Goal: Task Accomplishment & Management: Use online tool/utility

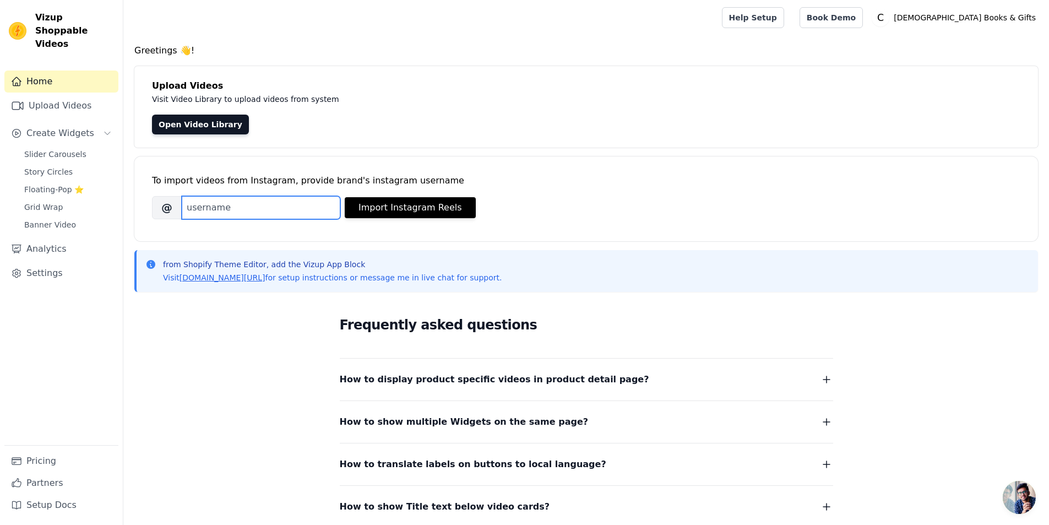
click at [319, 207] on input "Brand's Instagram Username" at bounding box center [261, 207] width 159 height 23
type input "christianbookgift"
click at [404, 204] on button "Import Instagram Reels" at bounding box center [410, 207] width 131 height 21
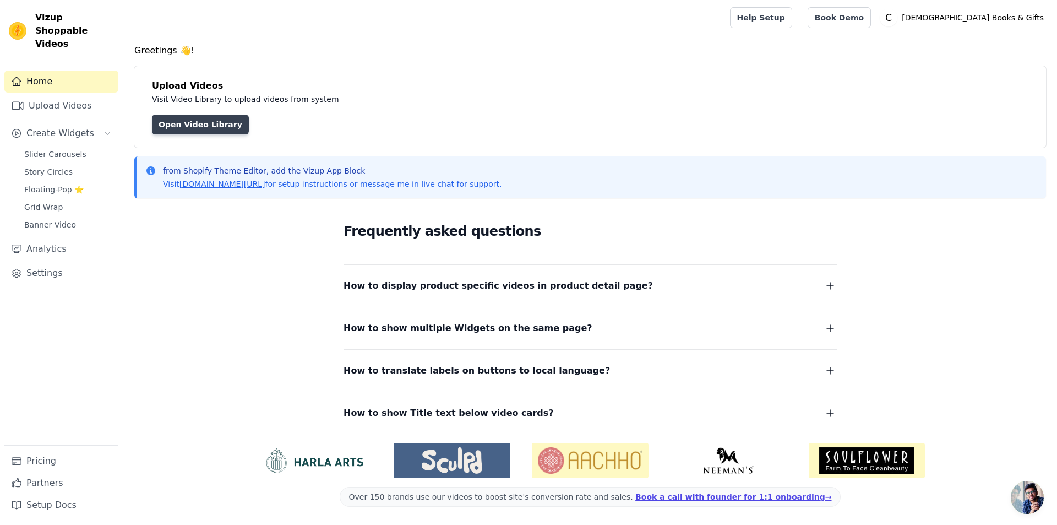
click at [190, 124] on link "Open Video Library" at bounding box center [200, 125] width 97 height 20
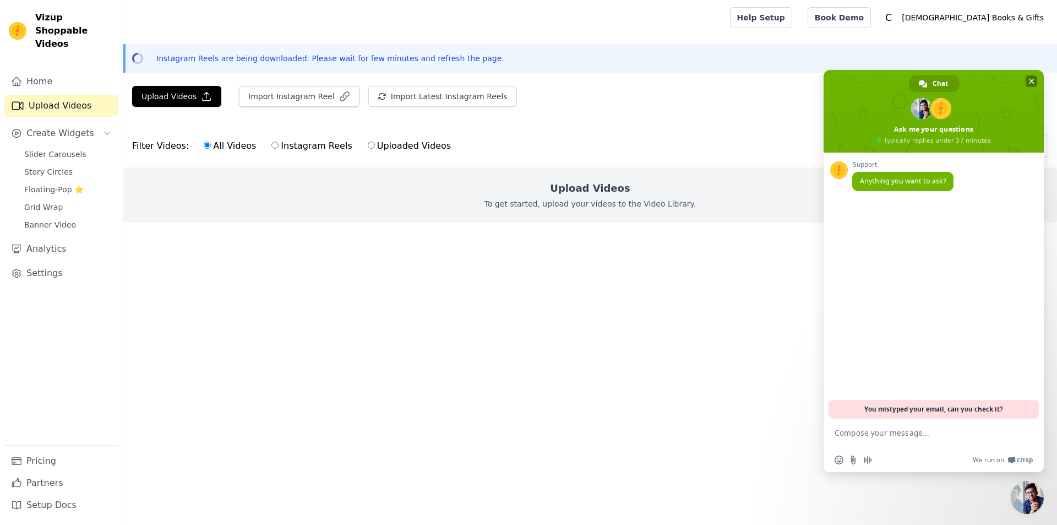
click at [1034, 80] on span "Close chat" at bounding box center [1032, 82] width 6 height 6
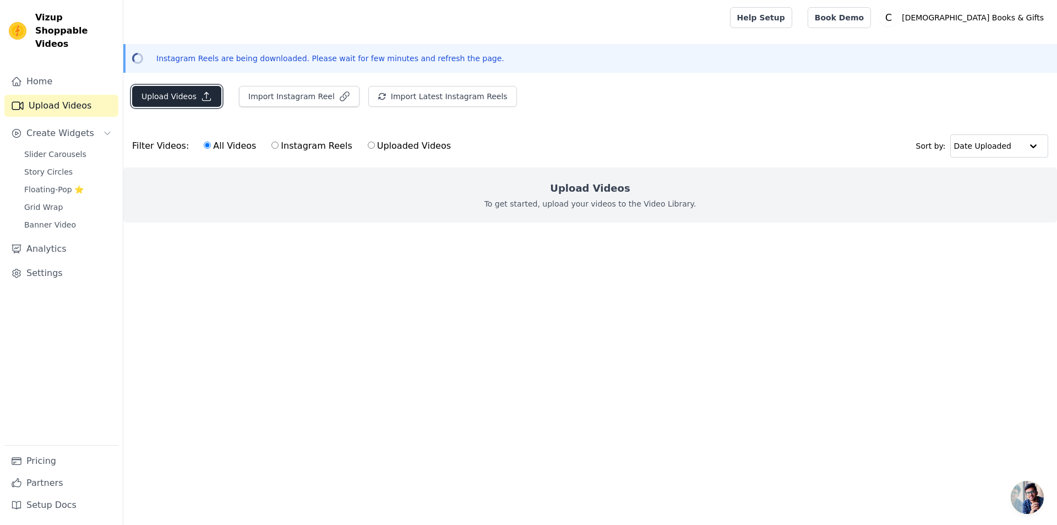
click at [177, 94] on button "Upload Videos" at bounding box center [176, 96] width 89 height 21
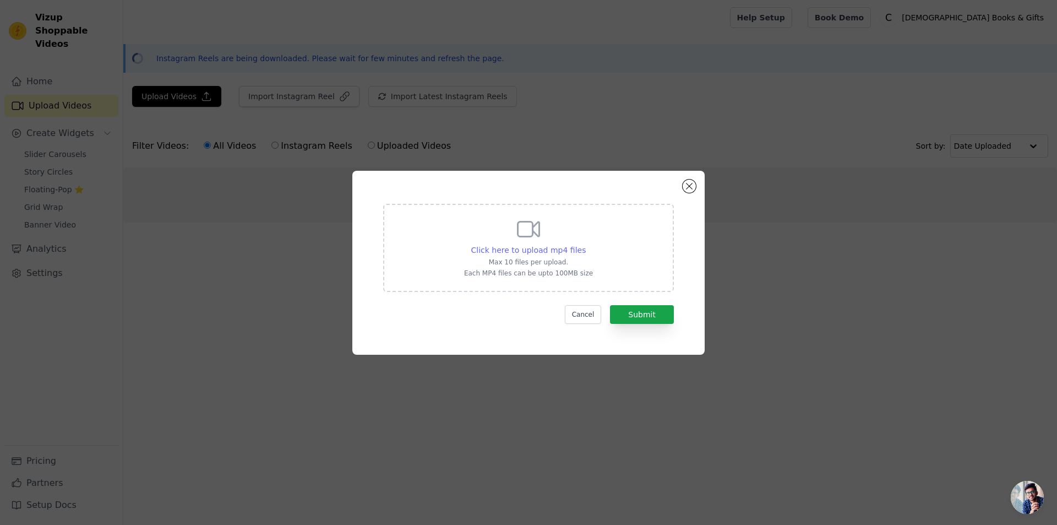
click at [534, 249] on span "Click here to upload mp4 files" at bounding box center [528, 250] width 115 height 9
click at [585, 244] on input "Click here to upload mp4 files Max 10 files per upload. Each MP4 files can be u…" at bounding box center [585, 244] width 1 height 1
type input "C:\fakepath\Genesis 2 3. The only source of light before God created the light …"
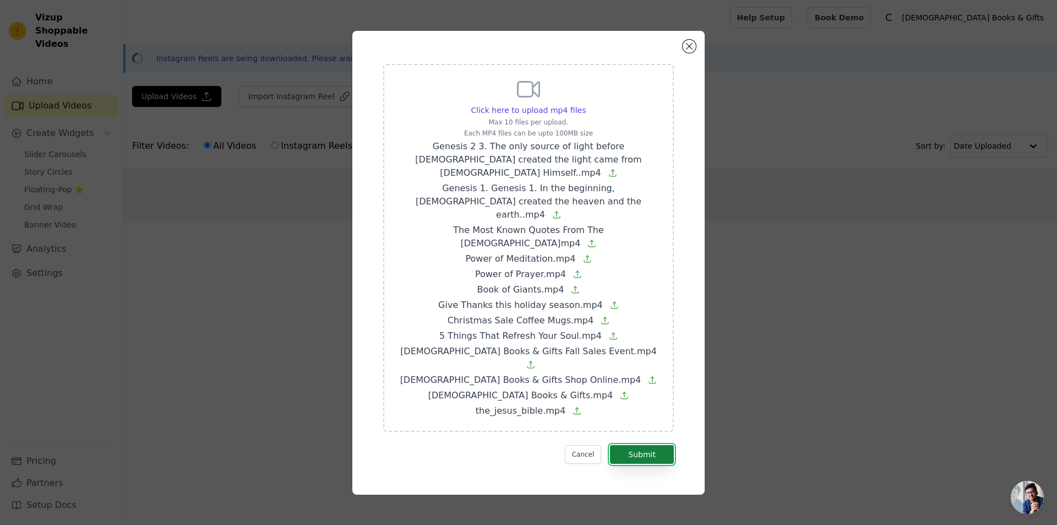
click at [643, 445] on button "Submit" at bounding box center [642, 454] width 64 height 19
click at [588, 445] on button "Cancel" at bounding box center [583, 454] width 37 height 19
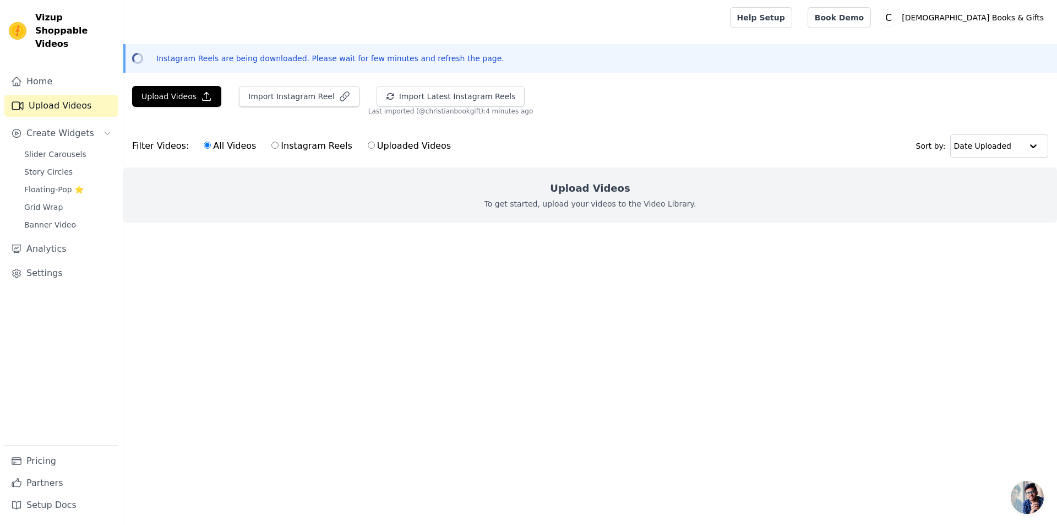
click at [591, 192] on h2 "Upload Videos" at bounding box center [590, 188] width 80 height 15
click at [170, 95] on button "Upload Videos" at bounding box center [176, 96] width 89 height 21
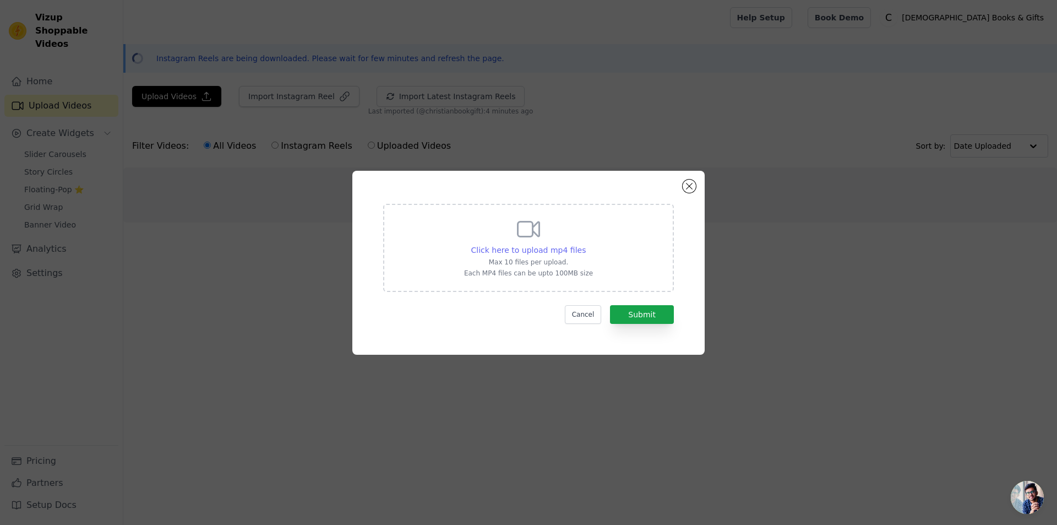
click at [540, 250] on span "Click here to upload mp4 files" at bounding box center [528, 250] width 115 height 9
click at [585, 244] on input "Click here to upload mp4 files Max 10 files per upload. Each MP4 files can be u…" at bounding box center [585, 244] width 1 height 1
type input "C:\fakepath\Genesis 2 3. The only source of light before God created the light …"
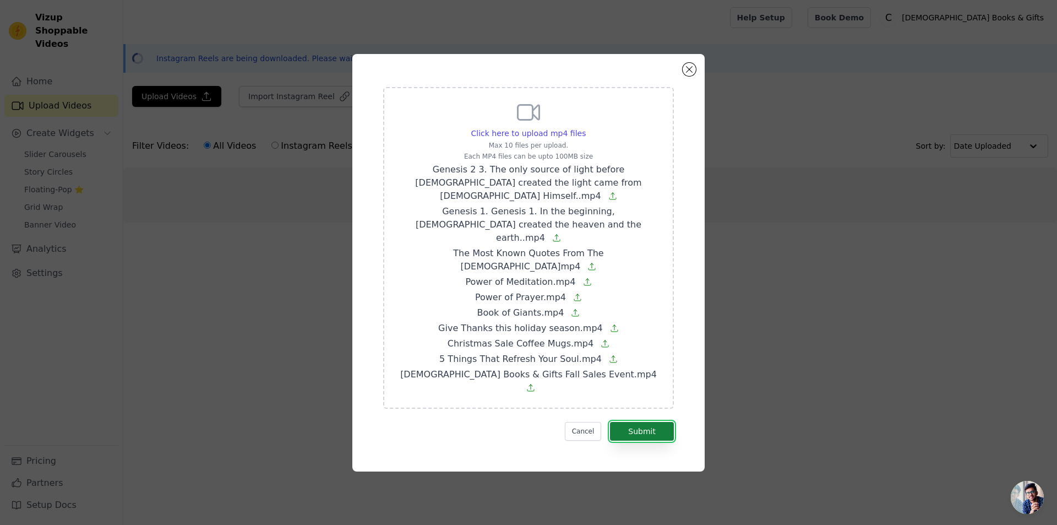
click at [637, 422] on button "Submit" at bounding box center [642, 431] width 64 height 19
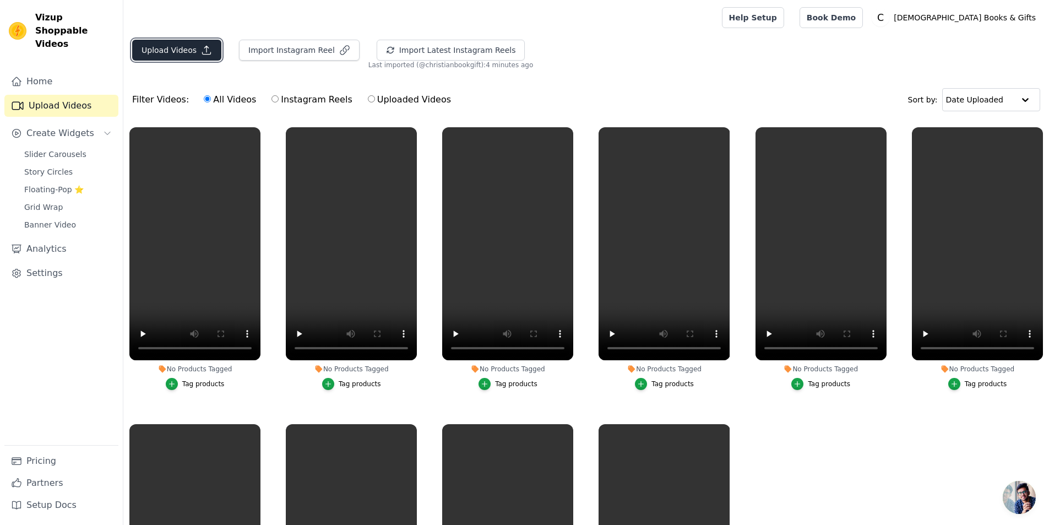
click at [175, 50] on button "Upload Videos" at bounding box center [176, 50] width 89 height 21
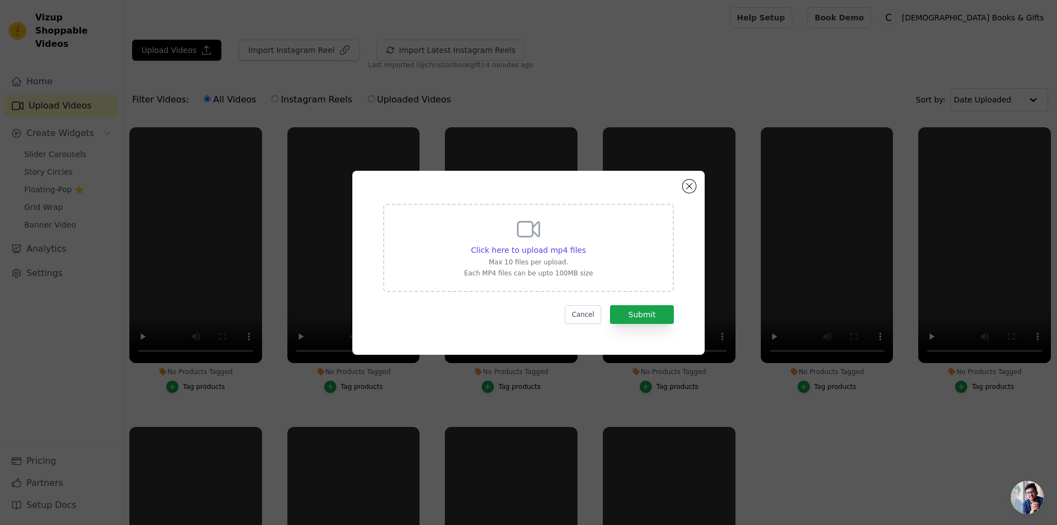
click at [564, 257] on div "Click here to upload mp4 files Max 10 files per upload. Each MP4 files can be u…" at bounding box center [528, 247] width 129 height 62
click at [585, 244] on input "Click here to upload mp4 files Max 10 files per upload. Each MP4 files can be u…" at bounding box center [585, 244] width 1 height 1
type input "C:\fakepath\Christian Books & Gifts Shop Online.mp4"
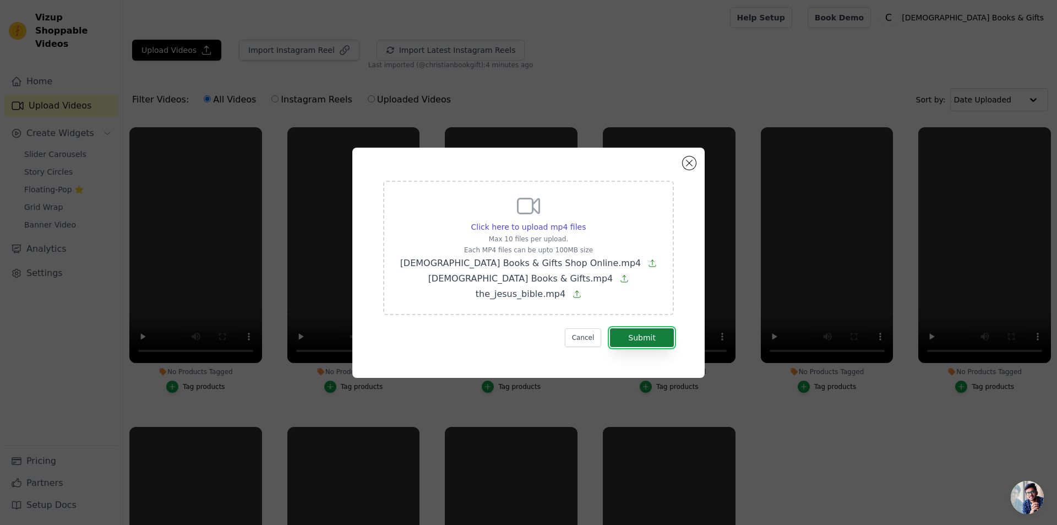
click at [640, 335] on button "Submit" at bounding box center [642, 337] width 64 height 19
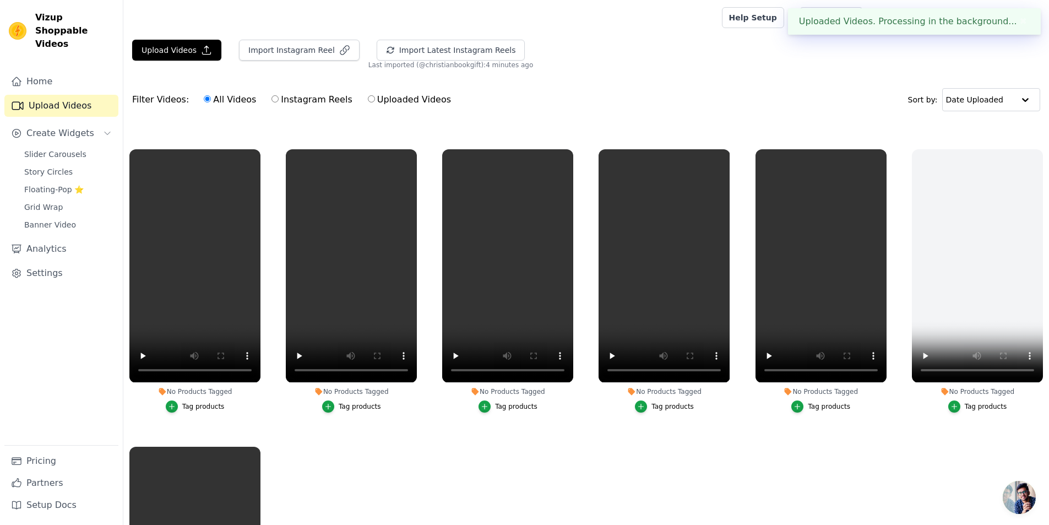
scroll to position [275, 0]
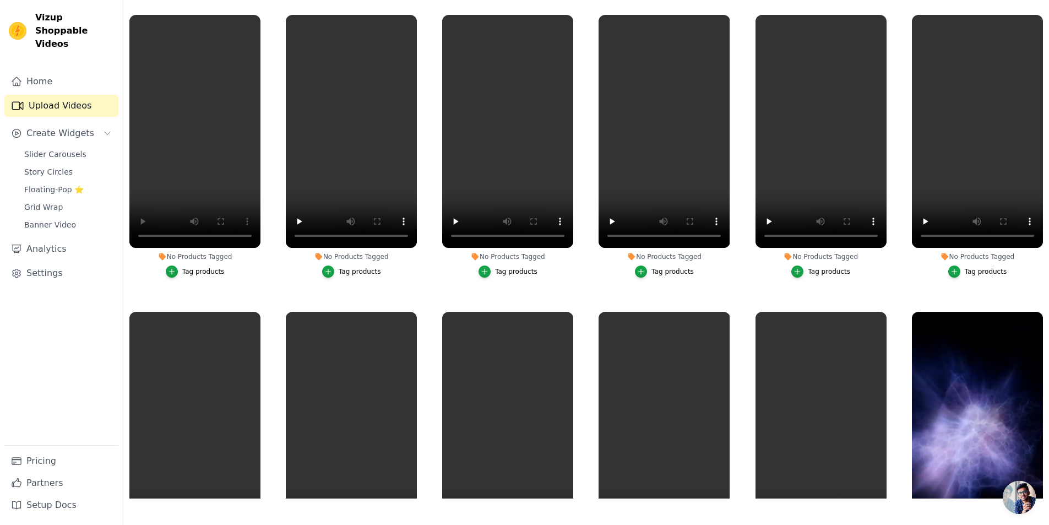
click at [200, 269] on div "Tag products" at bounding box center [203, 271] width 42 height 9
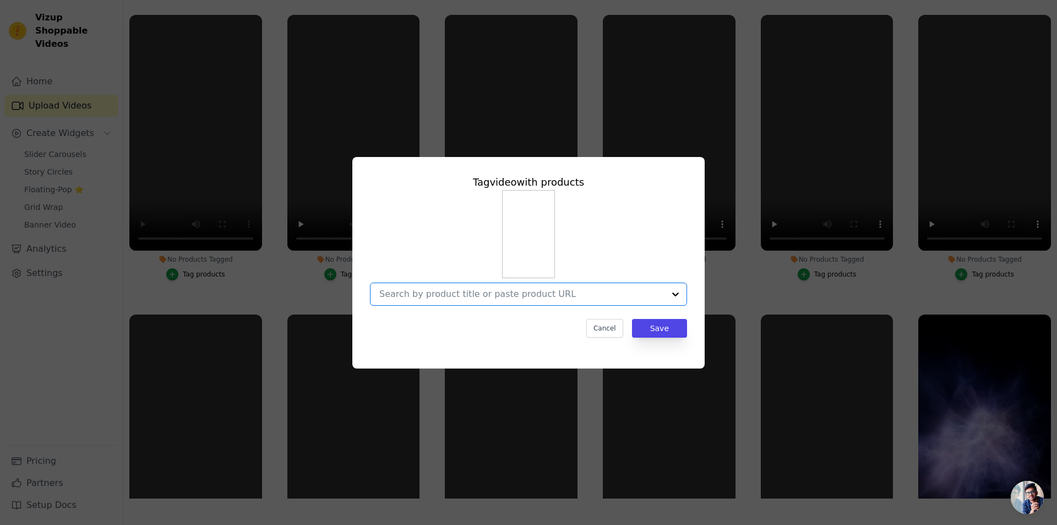
click at [493, 292] on input "No Products Tagged Tag video with products Option undefined, selected. Select i…" at bounding box center [521, 294] width 285 height 10
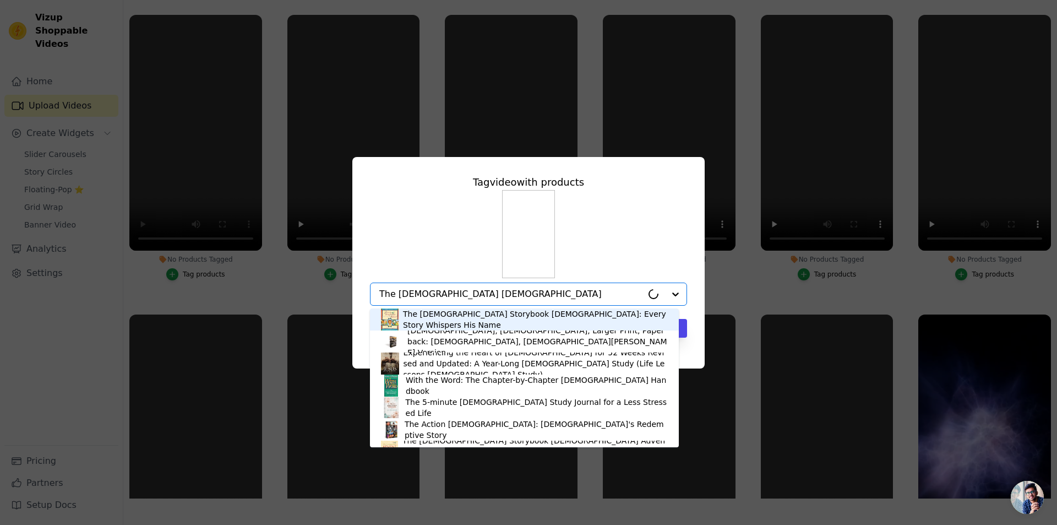
type input "The Jesus Bible"
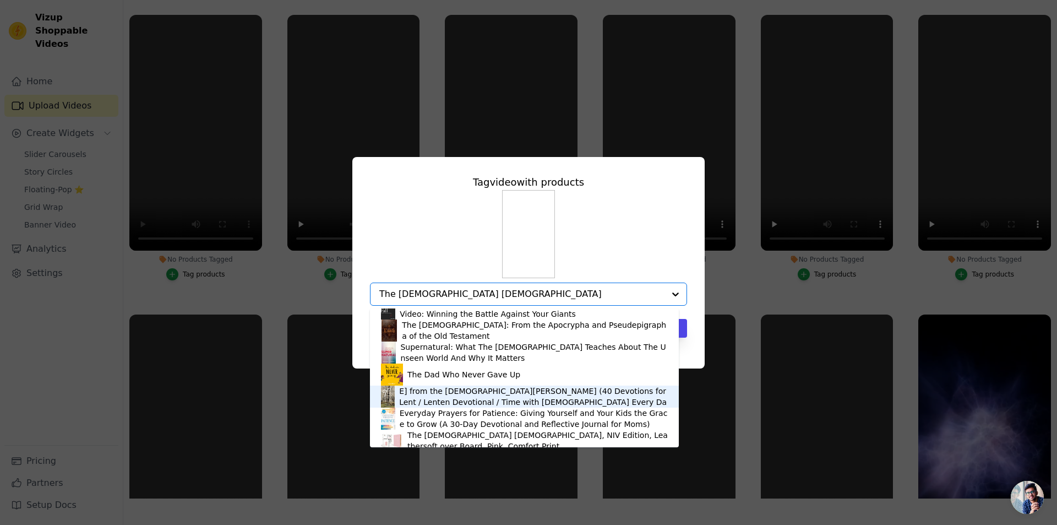
scroll to position [1101, 0]
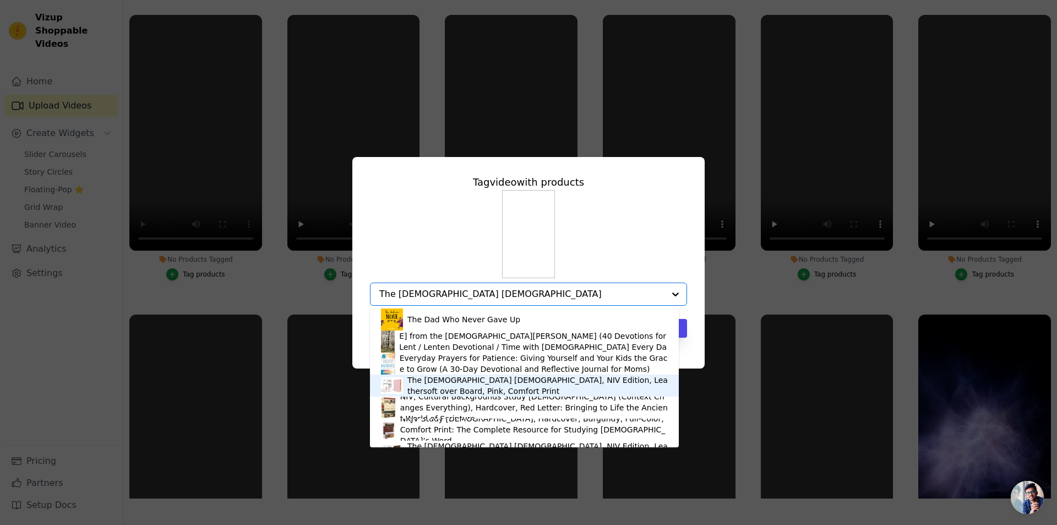
click at [427, 384] on div "The Jesus Bible, NIV Edition, Leathersoft over Board, Pink, Comfort Print" at bounding box center [537, 385] width 260 height 22
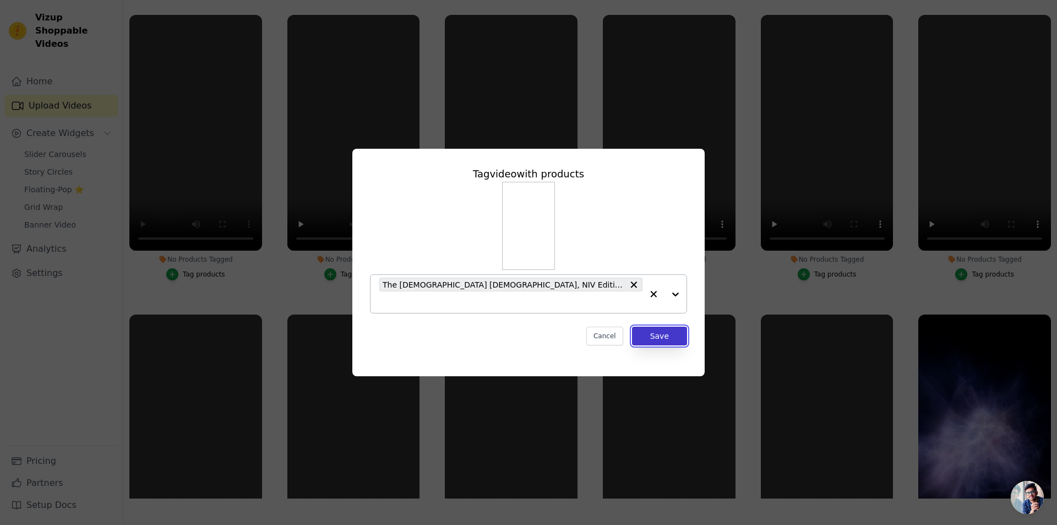
click at [662, 335] on button "Save" at bounding box center [659, 336] width 55 height 19
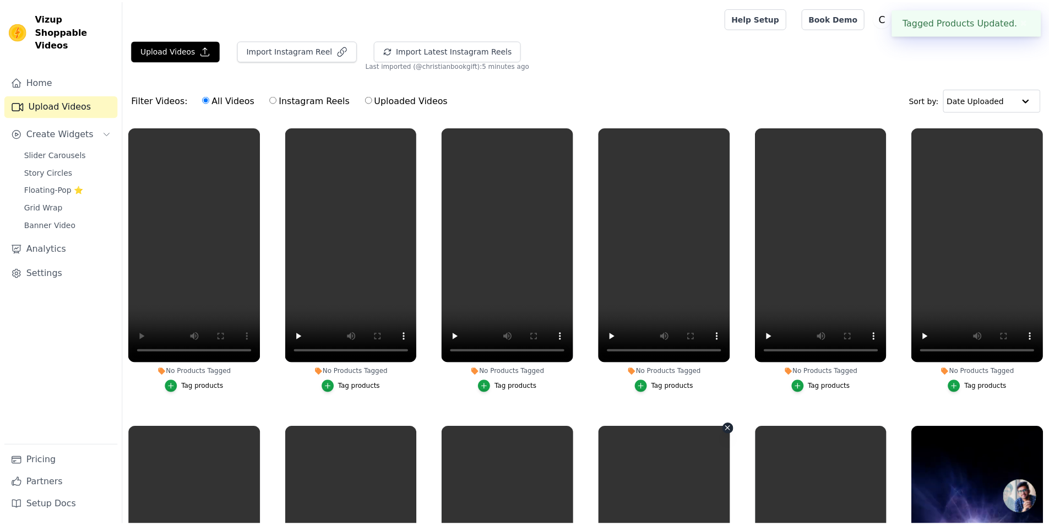
scroll to position [112, 0]
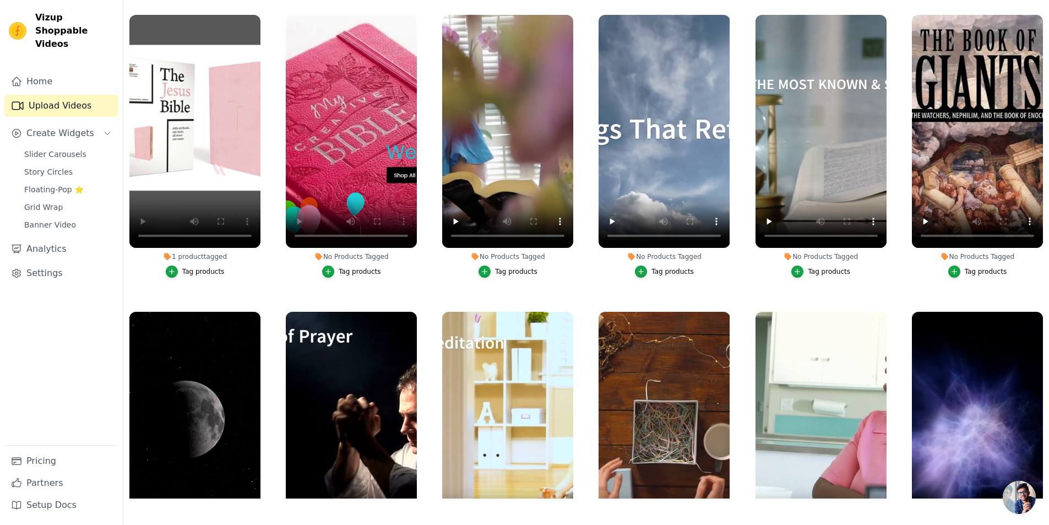
click at [355, 268] on div "Tag products" at bounding box center [360, 271] width 42 height 9
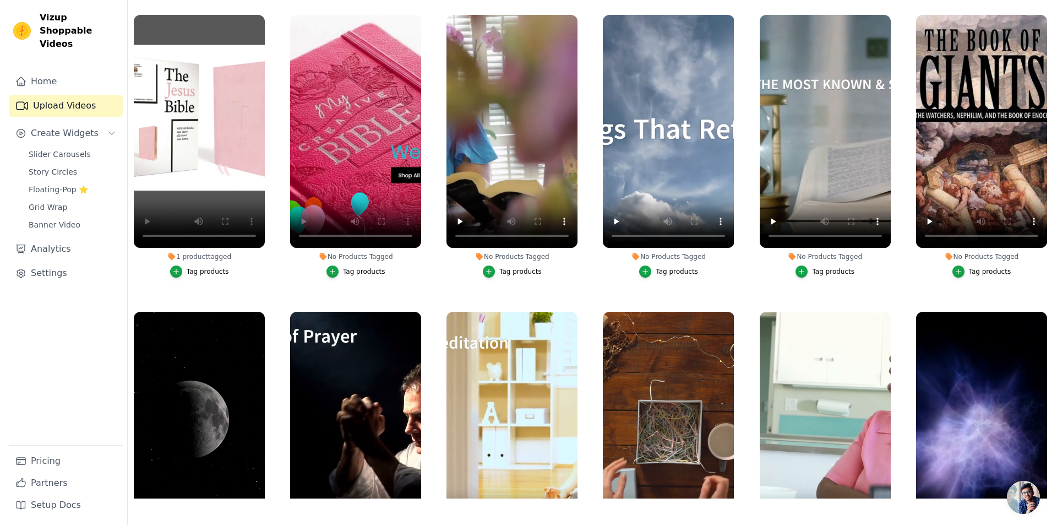
scroll to position [0, 0]
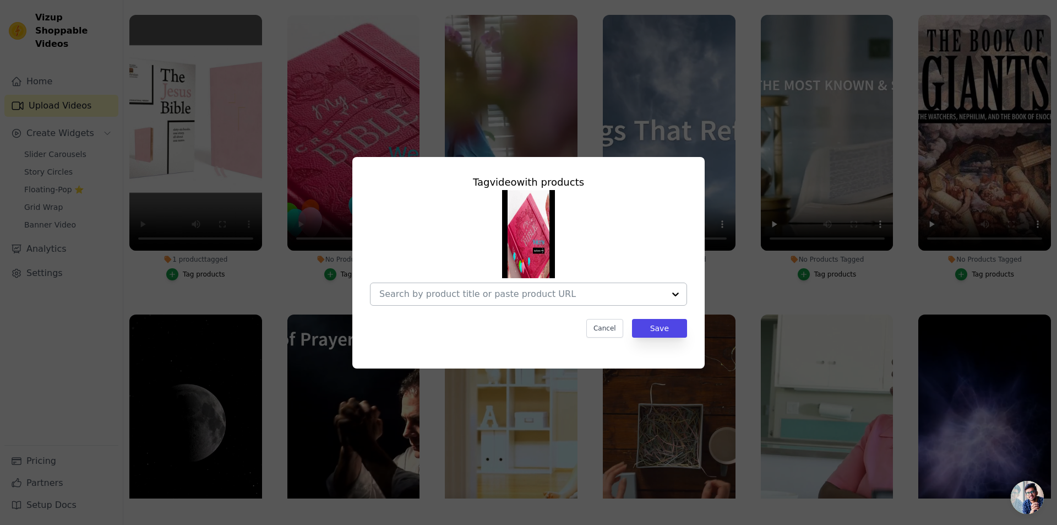
click at [525, 291] on input "No Products Tagged Tag video with products Cancel Save Tag products" at bounding box center [521, 294] width 285 height 10
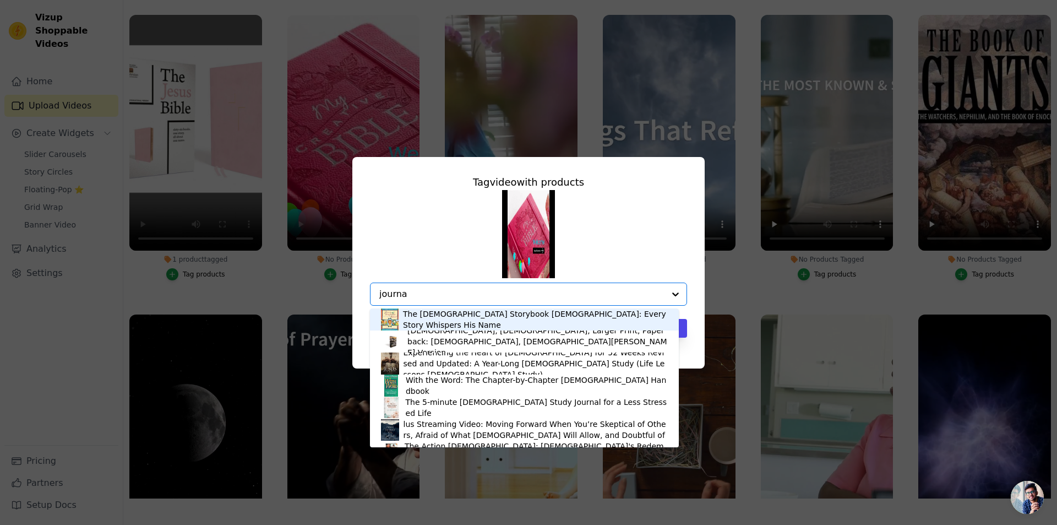
type input "journal"
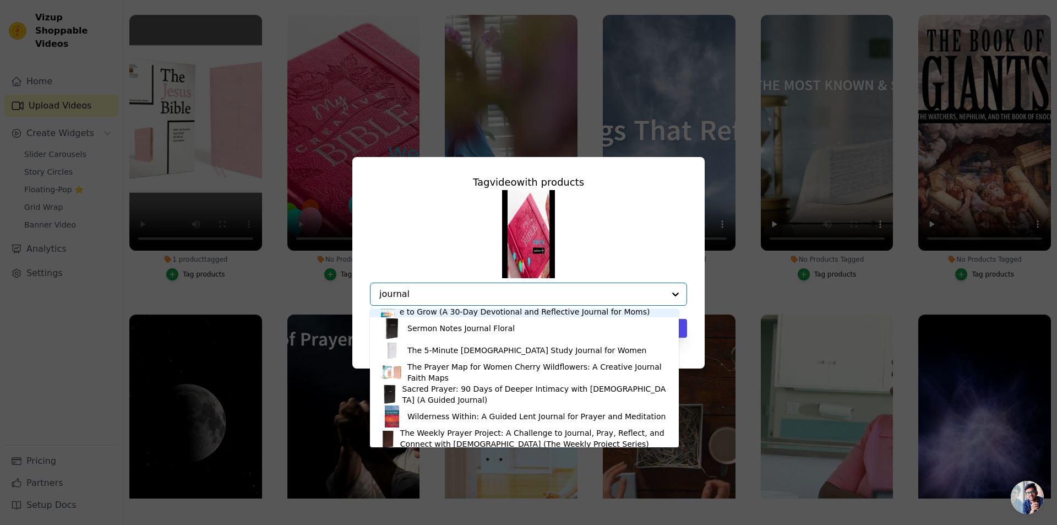
scroll to position [1487, 0]
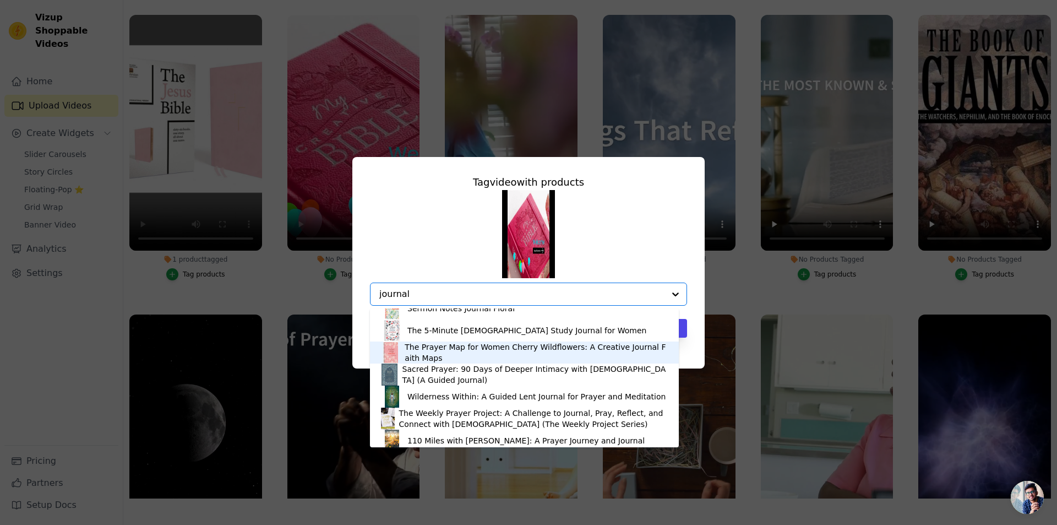
click at [469, 349] on div "The Prayer Map for Women Cherry Wildflowers: A Creative Journal Faith Maps" at bounding box center [536, 352] width 263 height 22
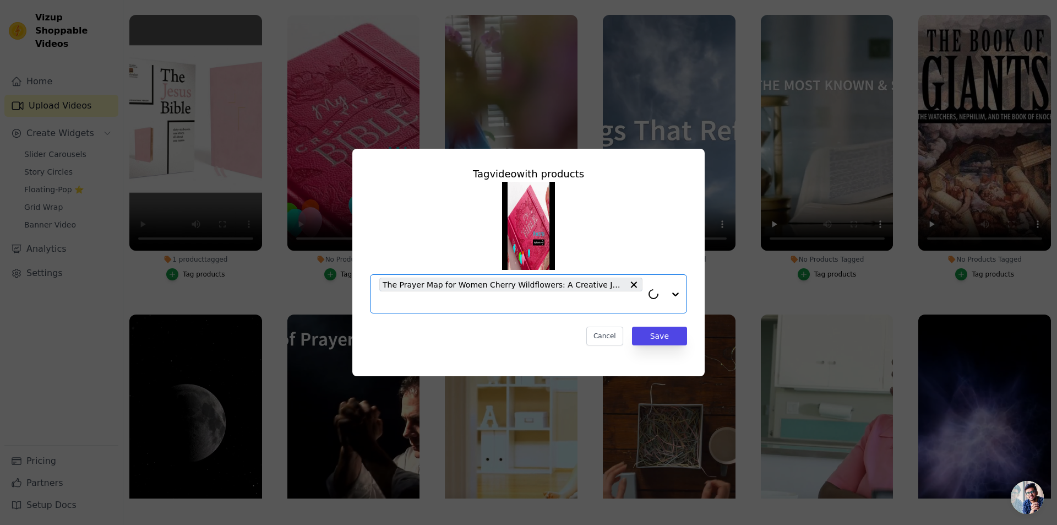
click at [476, 301] on input "No Products Tagged Tag video with products Option The Prayer Map for Women Cher…" at bounding box center [510, 302] width 263 height 10
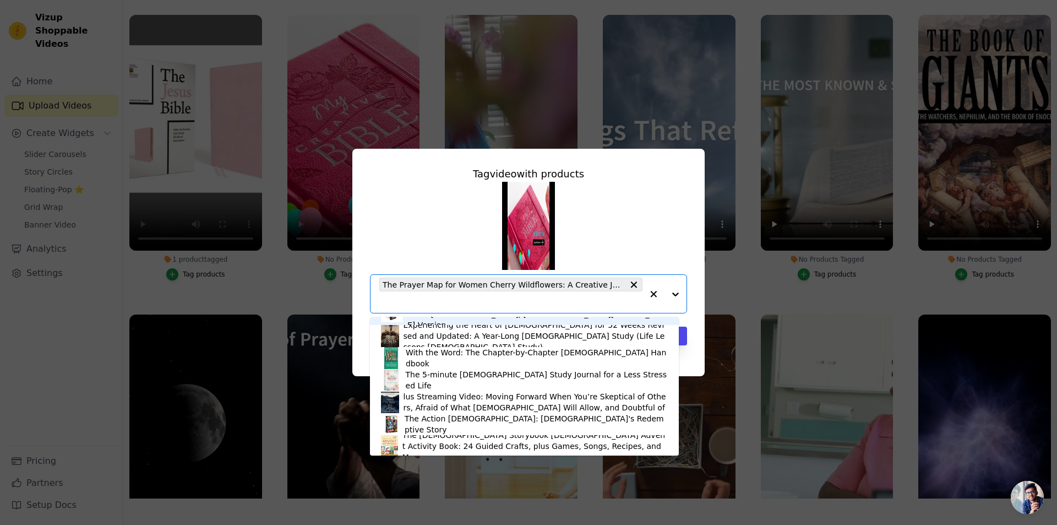
scroll to position [55, 0]
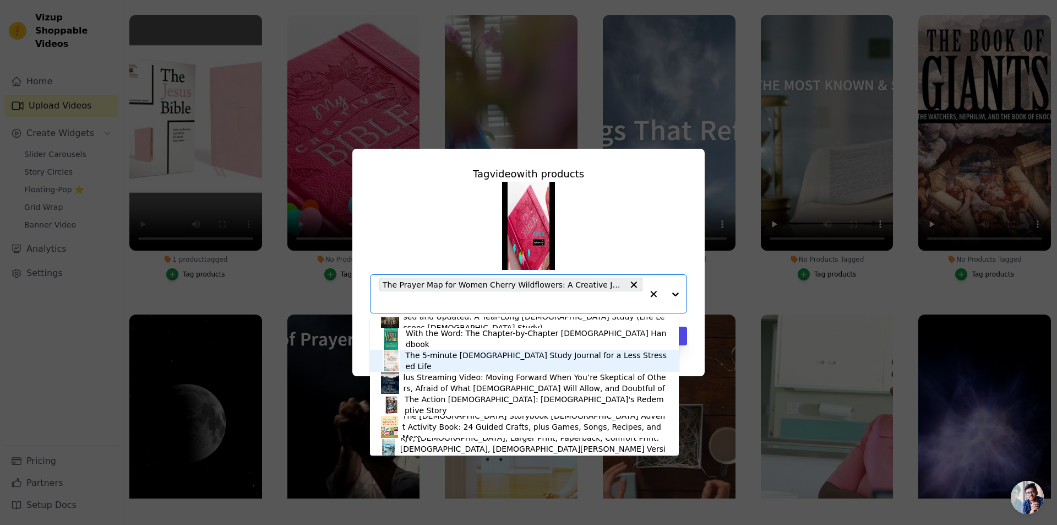
click at [460, 362] on div "The 5-minute Bible Study Journal for a Less Stressed Life" at bounding box center [537, 361] width 262 height 22
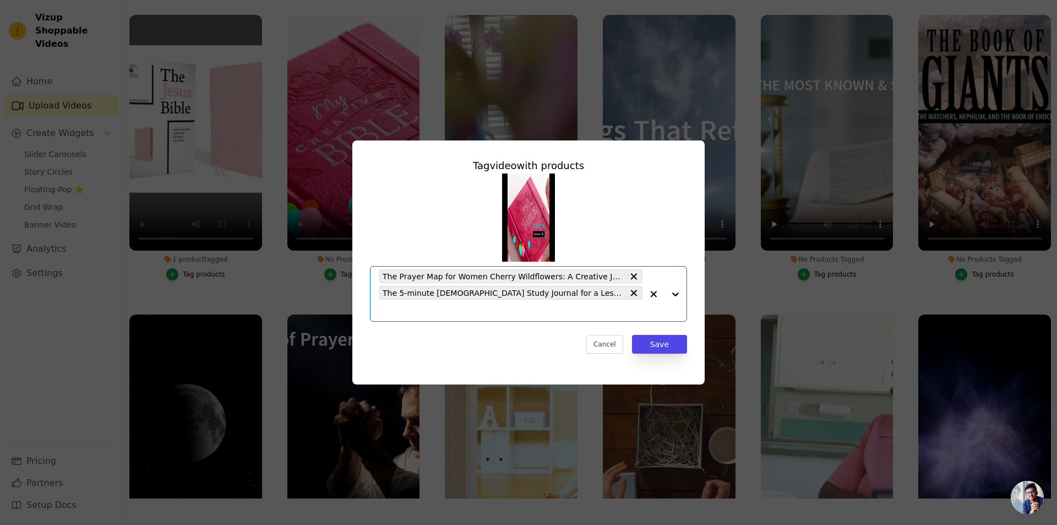
click at [621, 305] on input "No Products Tagged Tag video with products Option The Prayer Map for Women Cher…" at bounding box center [510, 310] width 263 height 10
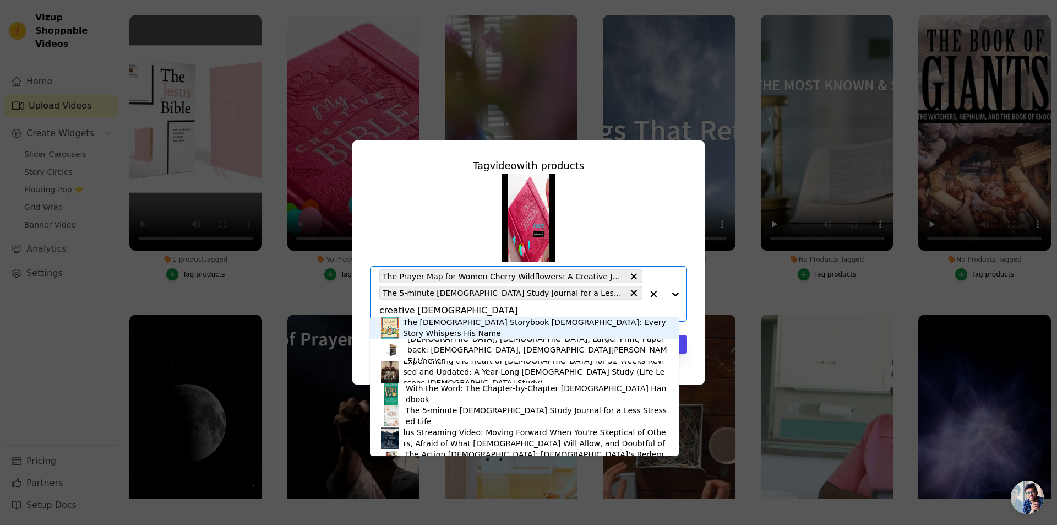
scroll to position [0, 7]
type input "creative bible"
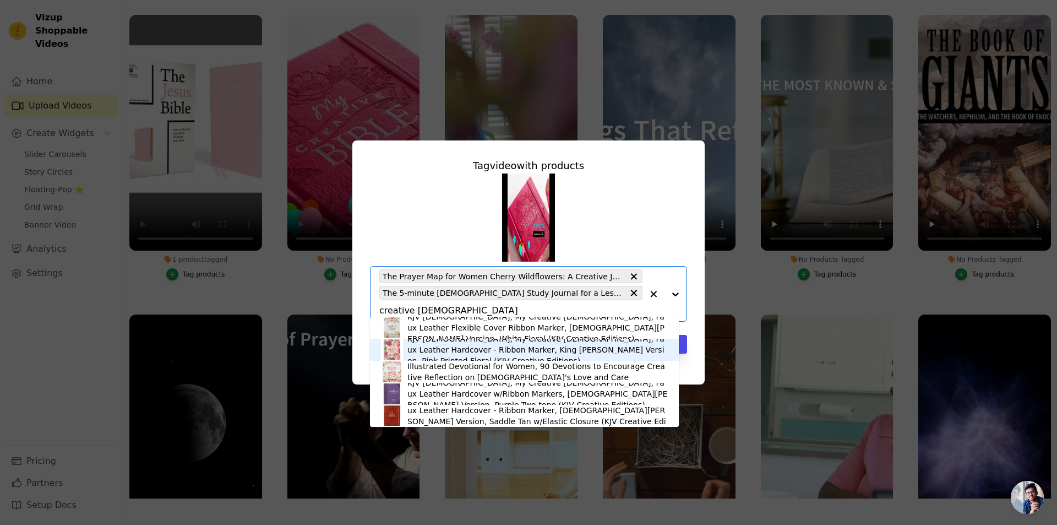
click at [443, 347] on div "KJV Holy Bible, My Creative Bible, Faux Leather Hardcover - Ribbon Marker, King…" at bounding box center [537, 349] width 260 height 33
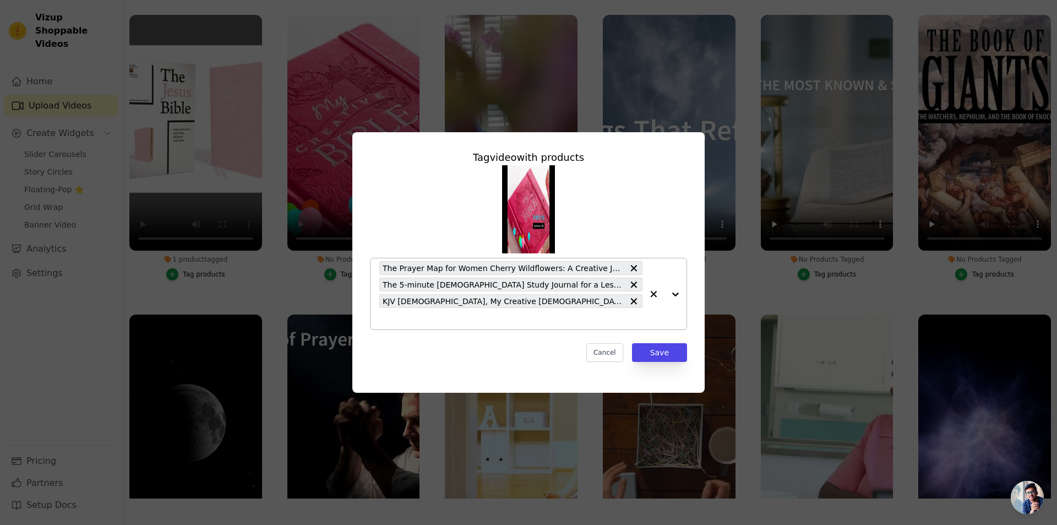
click at [470, 319] on input "No Products Tagged Tag video with products The Prayer Map for Women Cherry Wild…" at bounding box center [510, 318] width 263 height 10
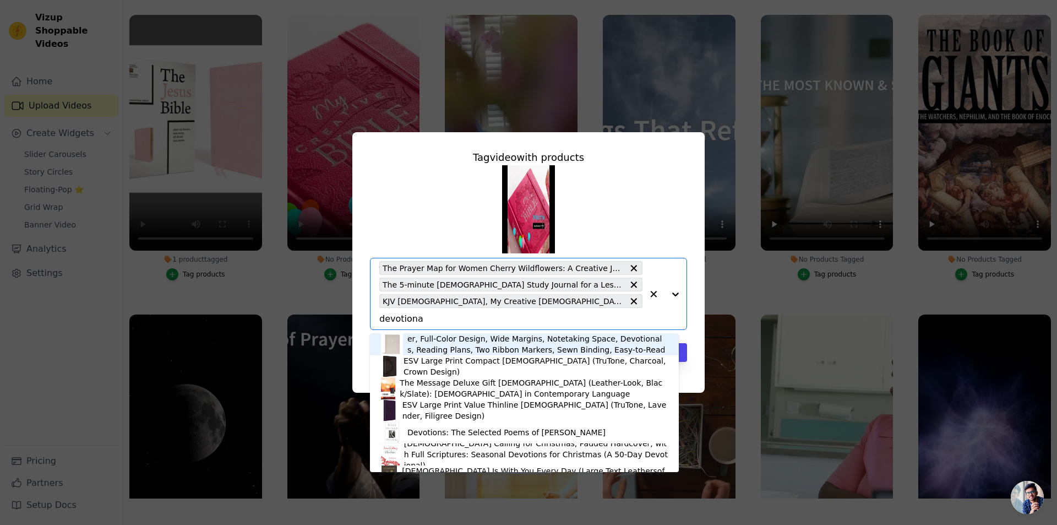
type input "devotional"
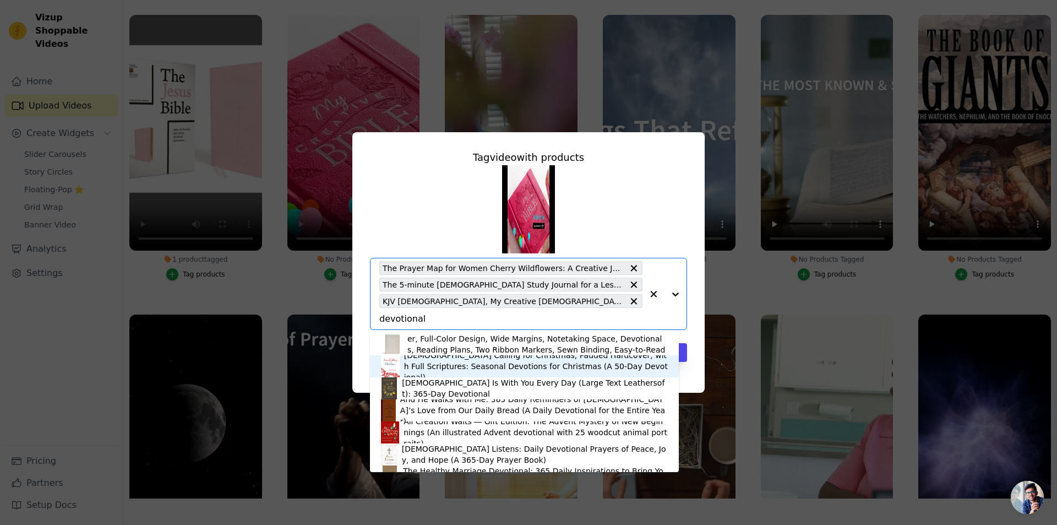
click at [452, 361] on div "Jesus Calling for Christmas, Padded Hardcover, with Full Scriptures: Seasonal D…" at bounding box center [536, 366] width 264 height 33
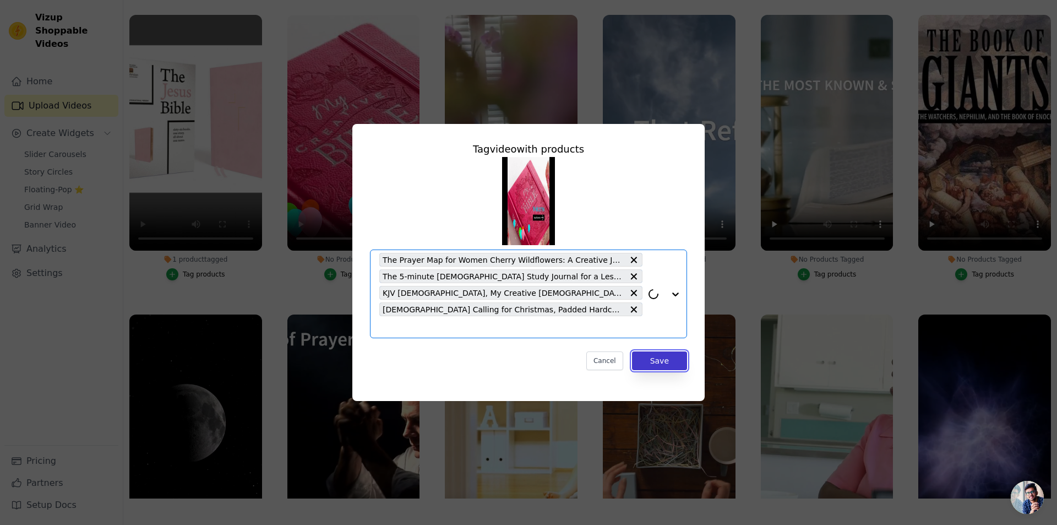
click at [656, 360] on button "Save" at bounding box center [659, 360] width 55 height 19
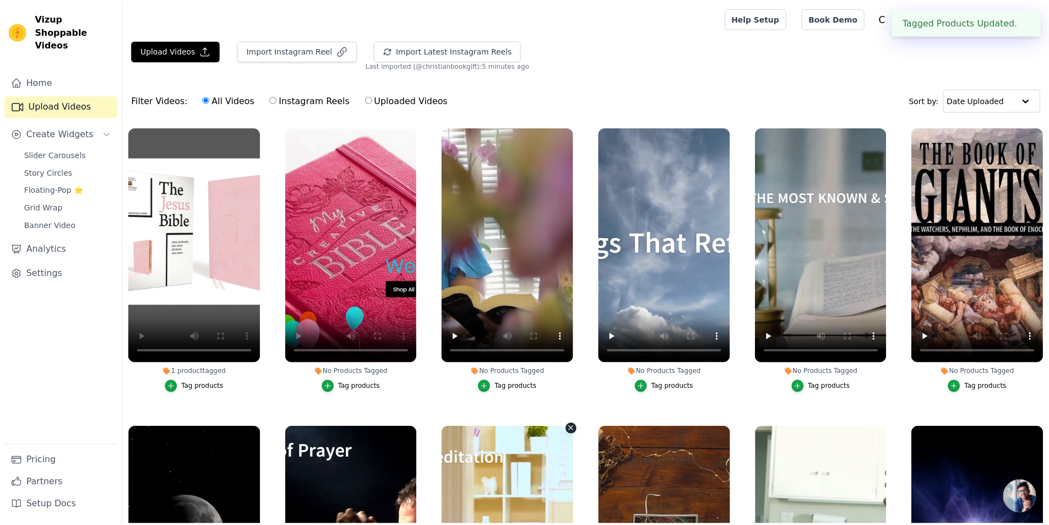
scroll to position [112, 0]
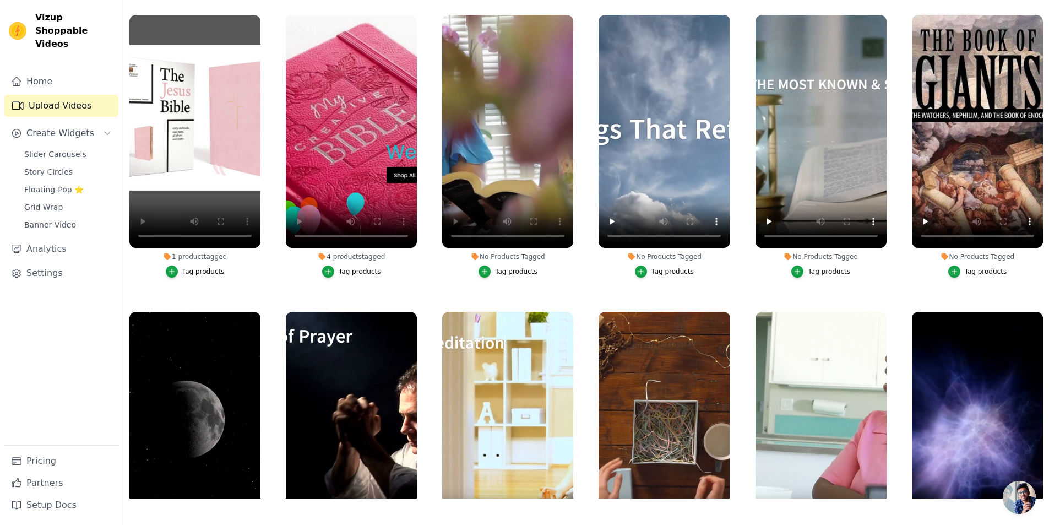
click at [509, 269] on div "Tag products" at bounding box center [516, 271] width 42 height 9
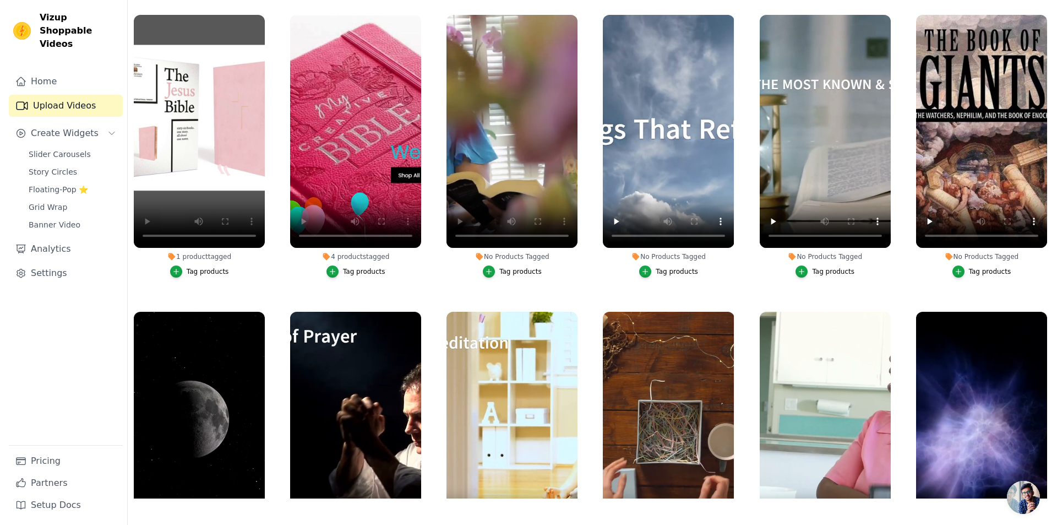
scroll to position [0, 0]
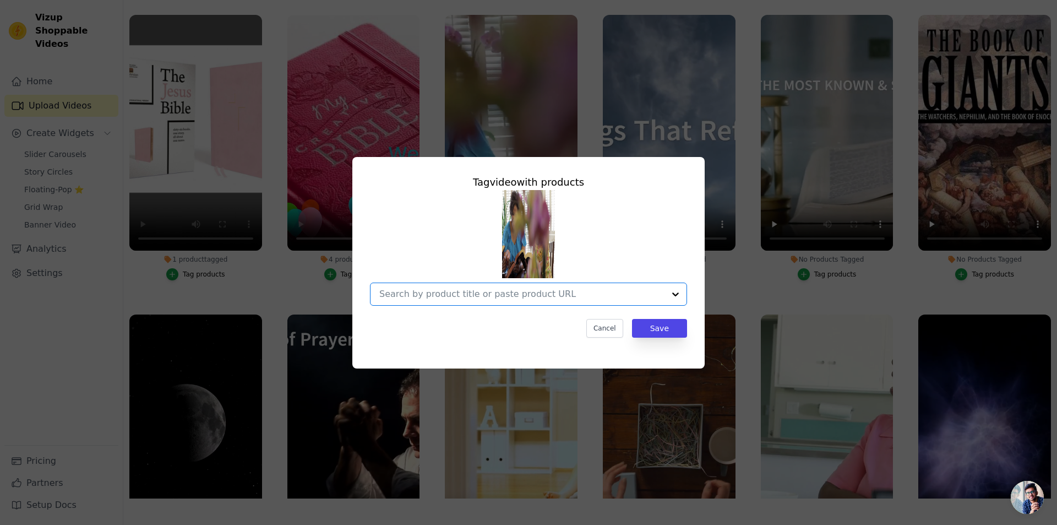
click at [505, 291] on input "No Products Tagged Tag video with products Option undefined, selected. Select i…" at bounding box center [521, 294] width 285 height 10
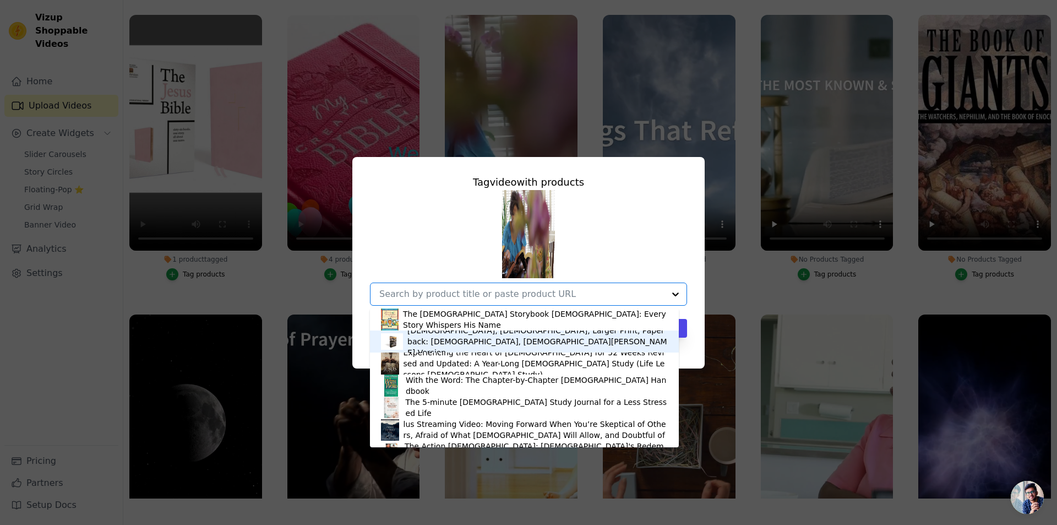
click at [472, 339] on div "The NKJV, Holy Bible, Larger Print, Paperback: Holy Bible, New King James Versi…" at bounding box center [537, 341] width 260 height 33
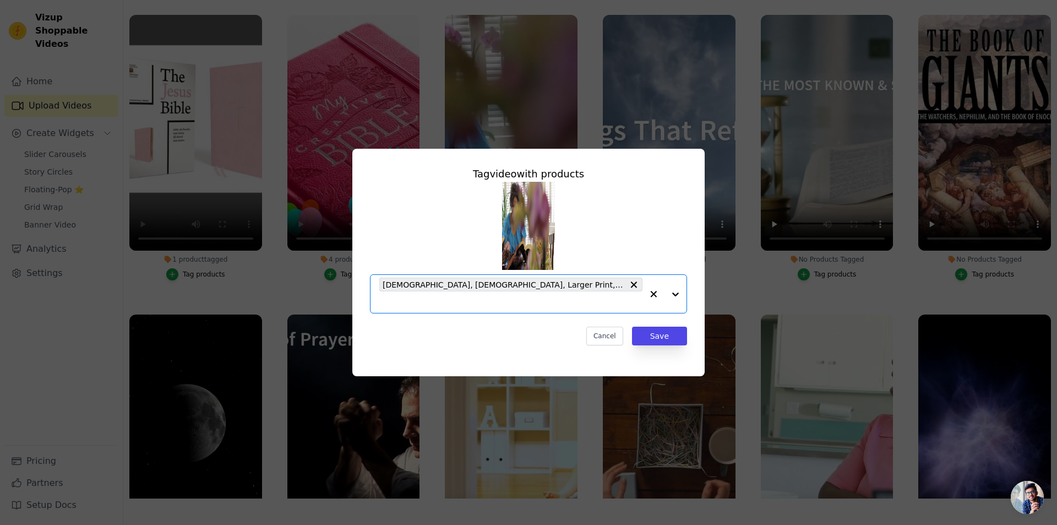
click at [460, 305] on input "No Products Tagged Tag video with products Option The NKJV, Holy Bible, Larger …" at bounding box center [510, 302] width 263 height 10
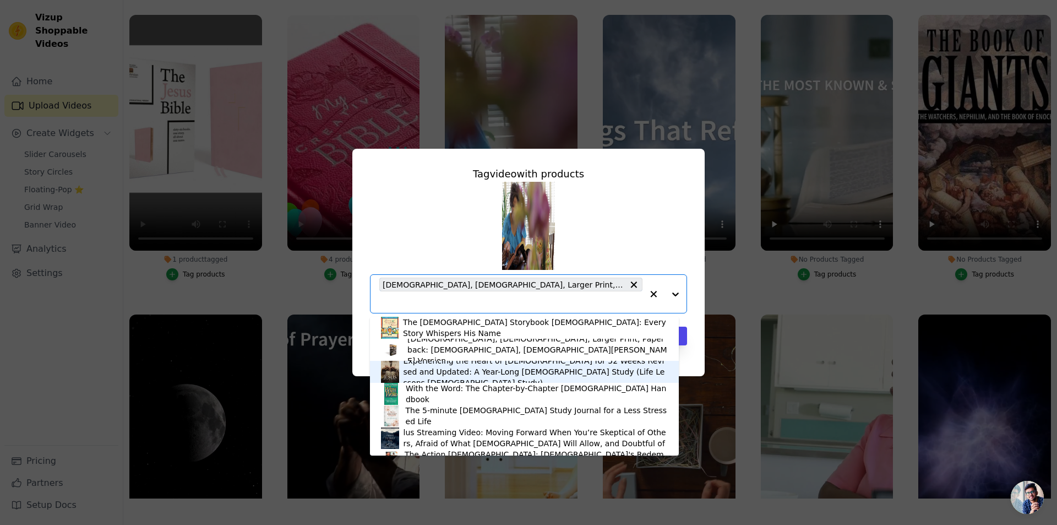
click at [456, 373] on div "Experiencing the Heart of Jesus for 52 Weeks Revised and Updated: A Year-Long B…" at bounding box center [536, 371] width 264 height 33
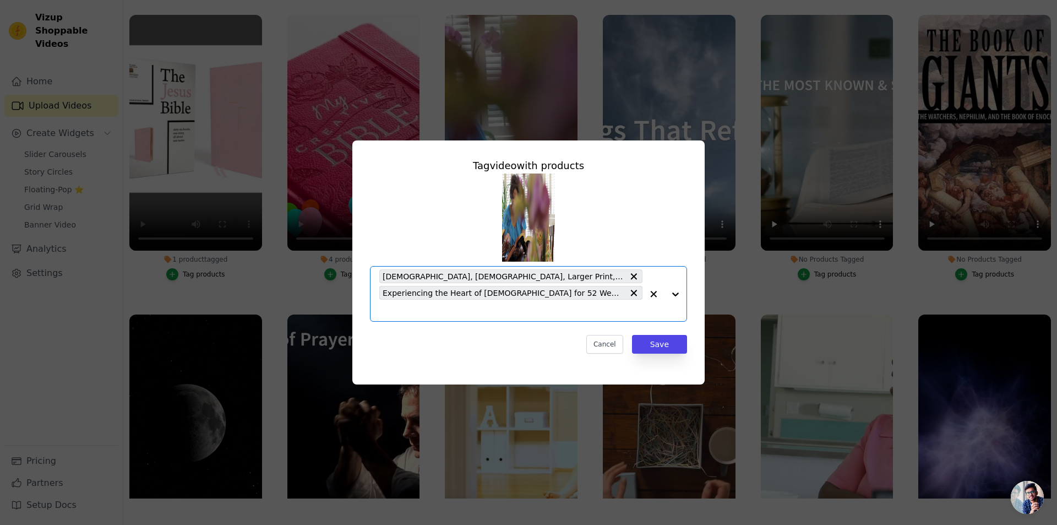
click at [453, 312] on input "No Products Tagged Tag video with products Option The NKJV, Holy Bible, Larger …" at bounding box center [510, 310] width 263 height 10
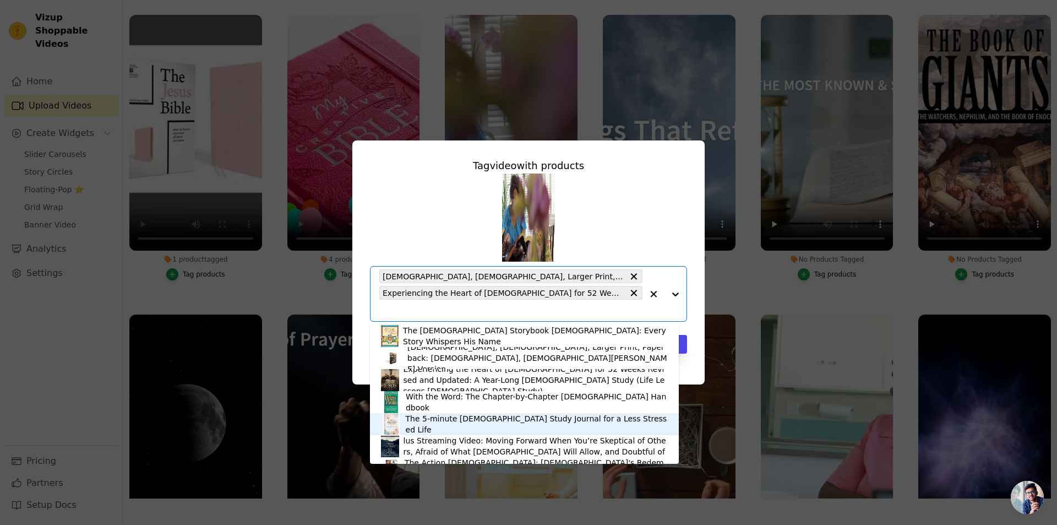
click at [467, 423] on div "The 5-minute Bible Study Journal for a Less Stressed Life" at bounding box center [537, 424] width 262 height 22
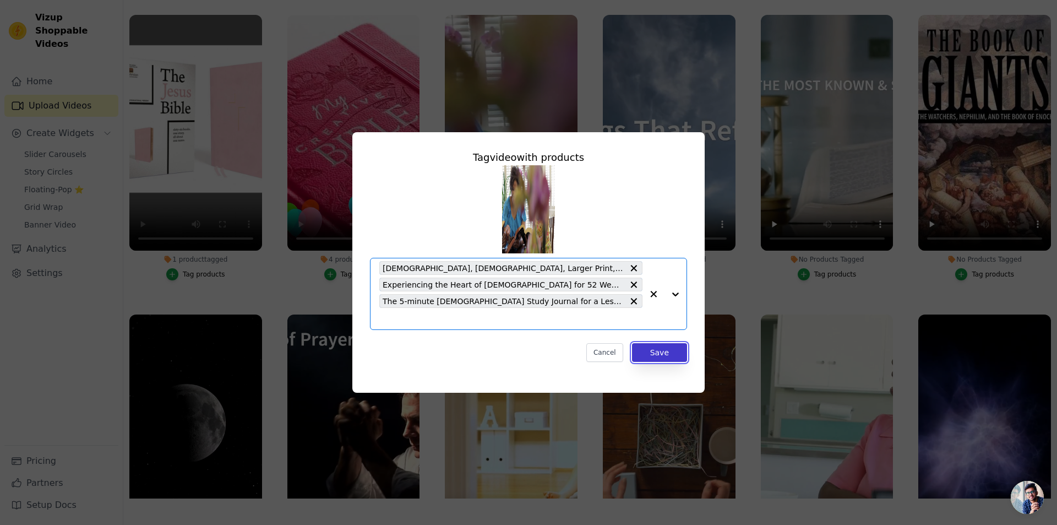
click at [656, 344] on button "Save" at bounding box center [659, 352] width 55 height 19
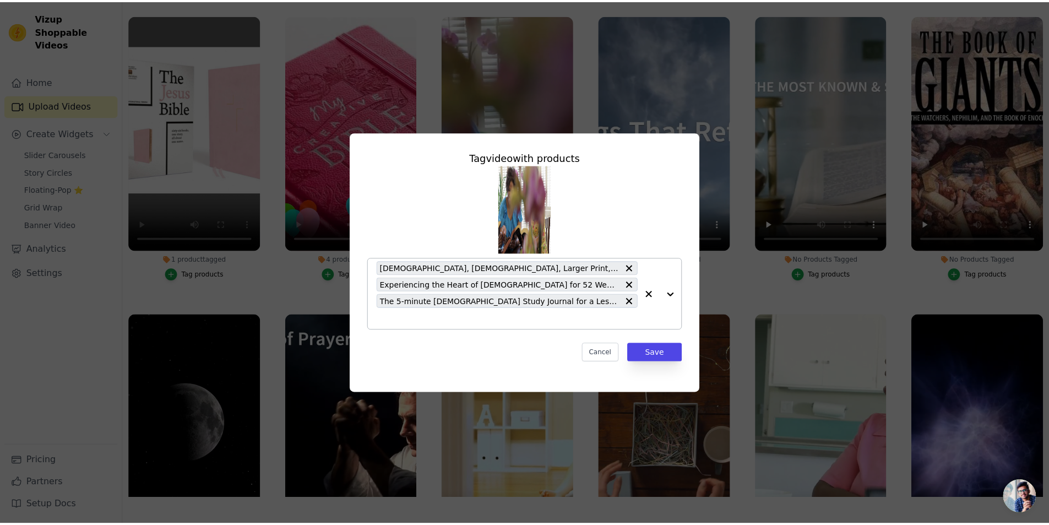
scroll to position [112, 0]
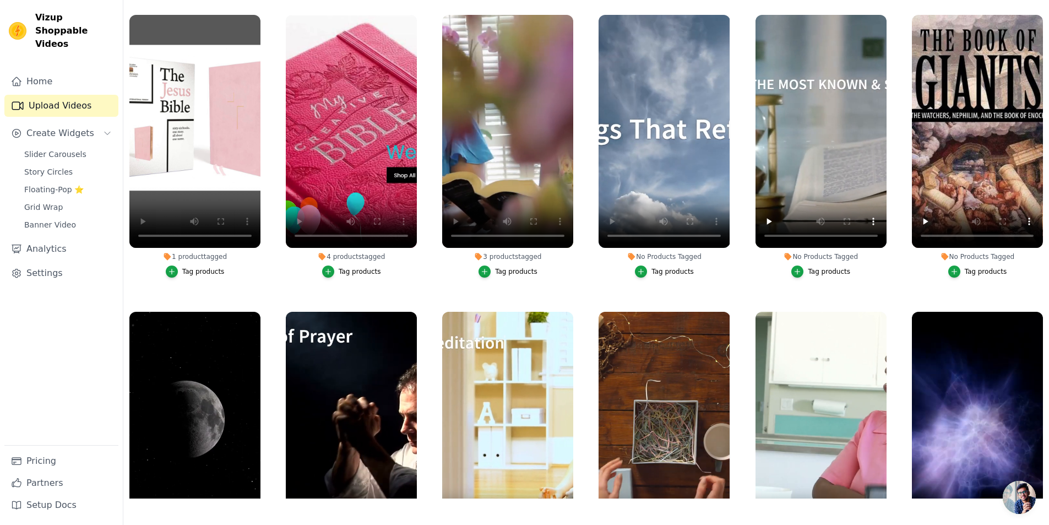
click at [670, 269] on div "Tag products" at bounding box center [672, 271] width 42 height 9
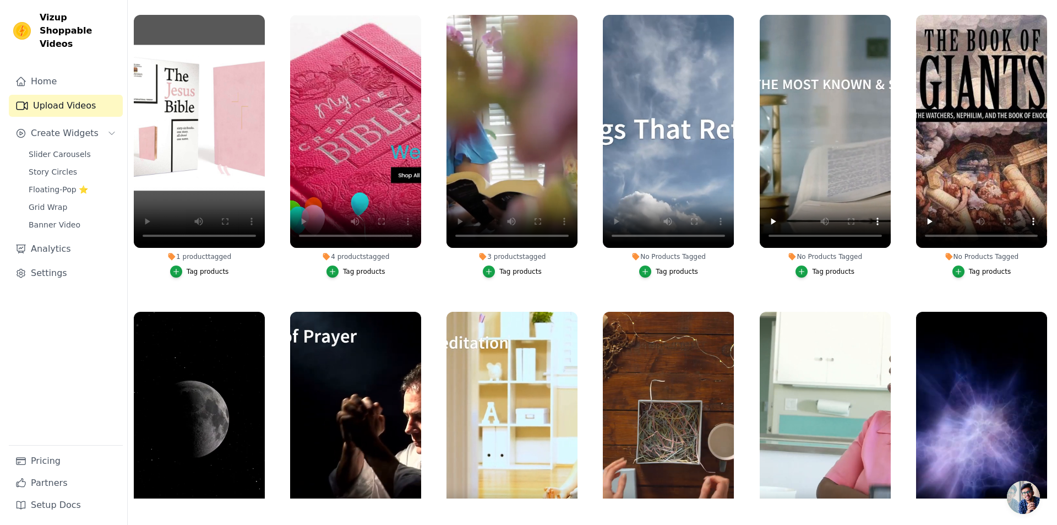
scroll to position [0, 0]
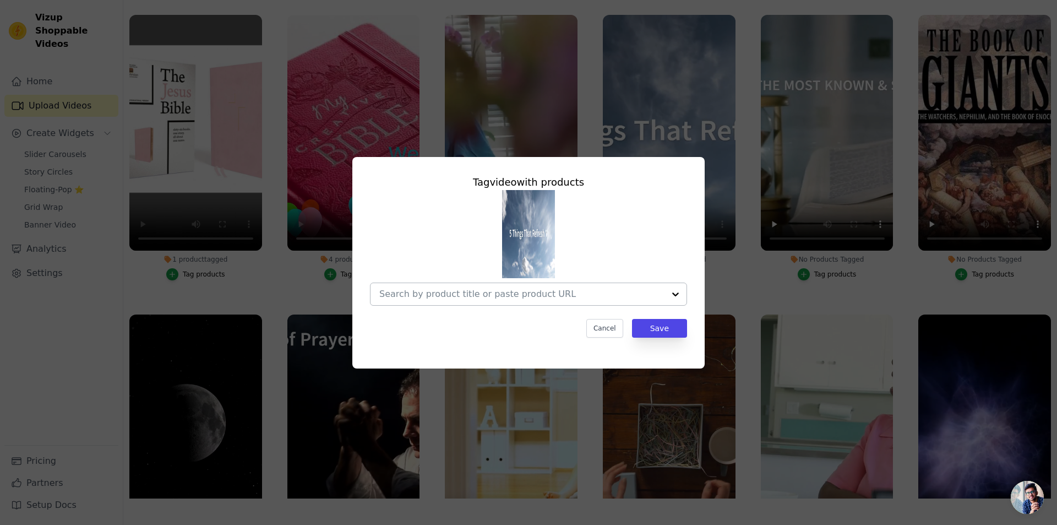
click at [551, 293] on input "No Products Tagged Tag video with products Cancel Save Tag products" at bounding box center [521, 294] width 285 height 10
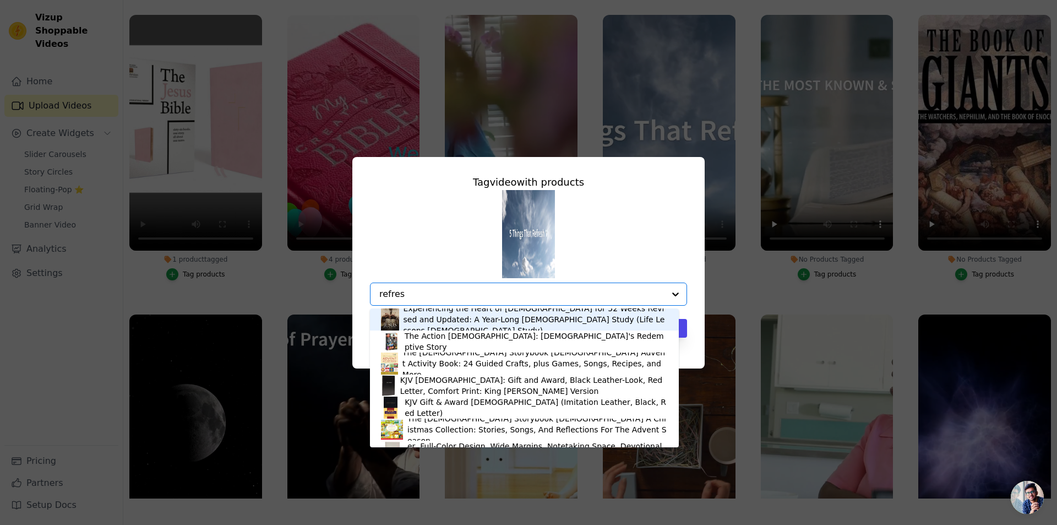
type input "refresh"
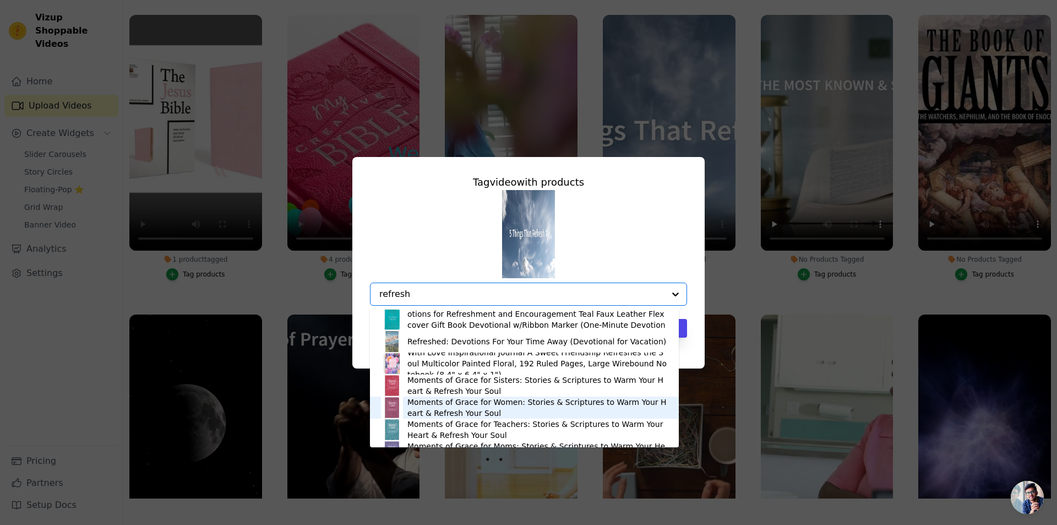
click at [460, 406] on div "Moments of Grace for Women: Stories & Scriptures to Warm Your Heart & Refresh Y…" at bounding box center [537, 407] width 260 height 22
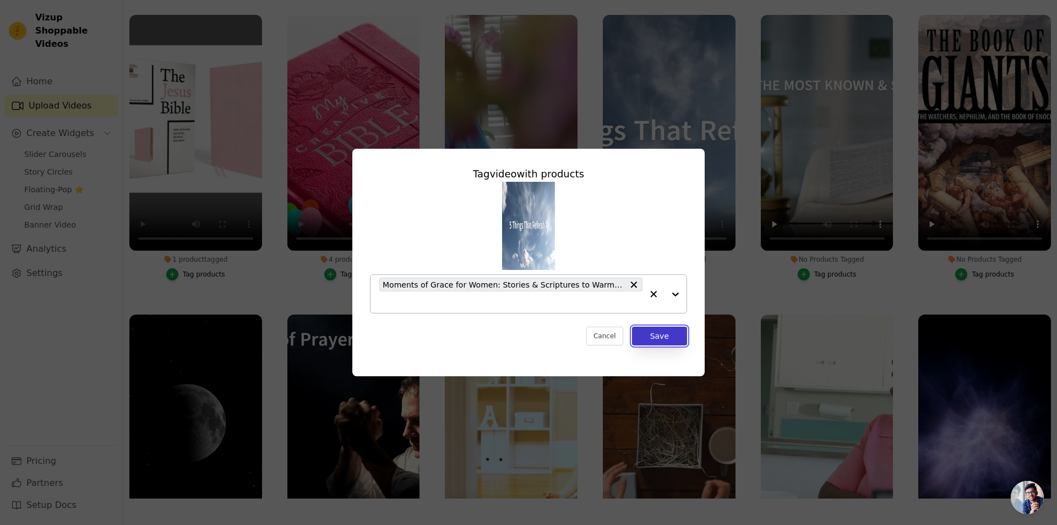
click at [655, 336] on button "Save" at bounding box center [659, 336] width 55 height 19
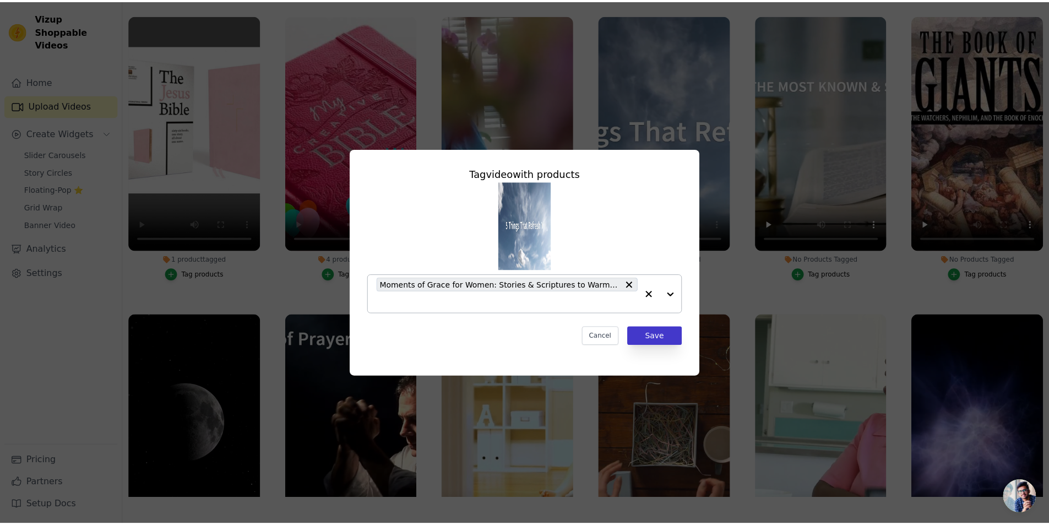
scroll to position [112, 0]
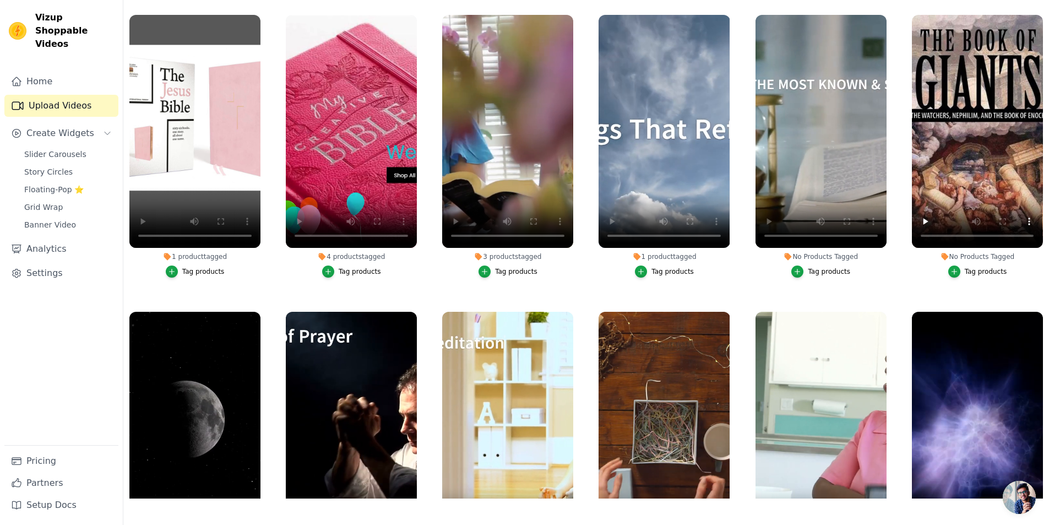
click at [824, 270] on div "Tag products" at bounding box center [829, 271] width 42 height 9
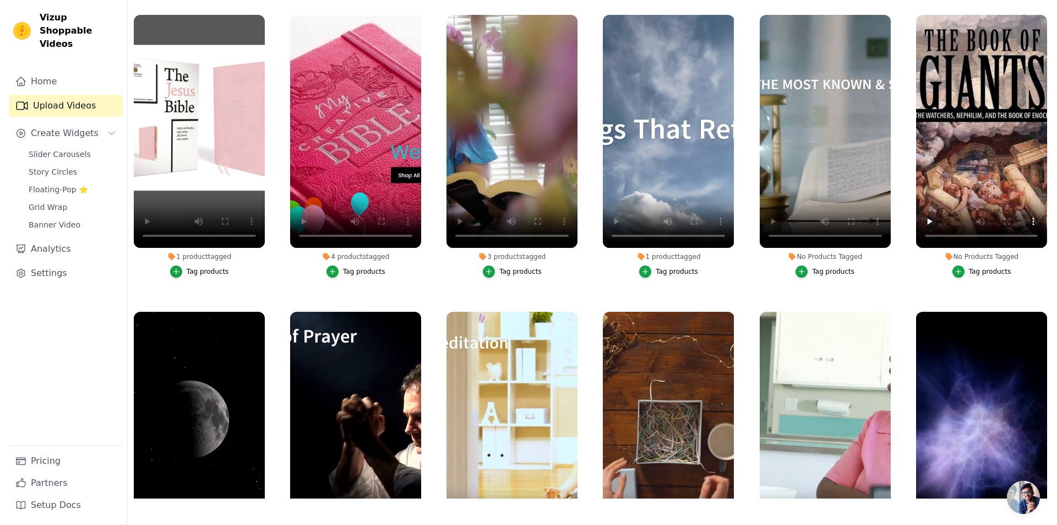
scroll to position [0, 0]
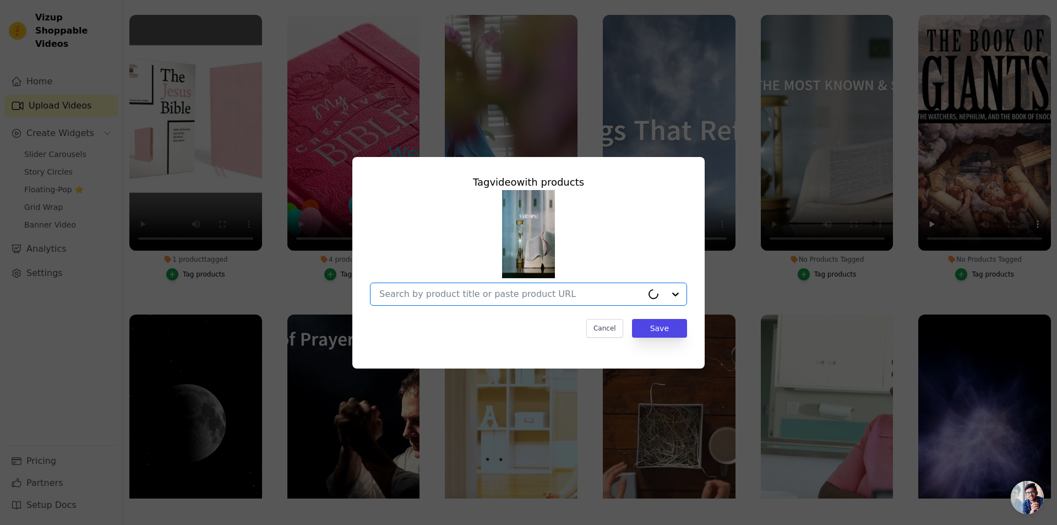
click at [535, 289] on input "No Products Tagged Tag video with products Option undefined, selected. Cancel S…" at bounding box center [510, 294] width 263 height 10
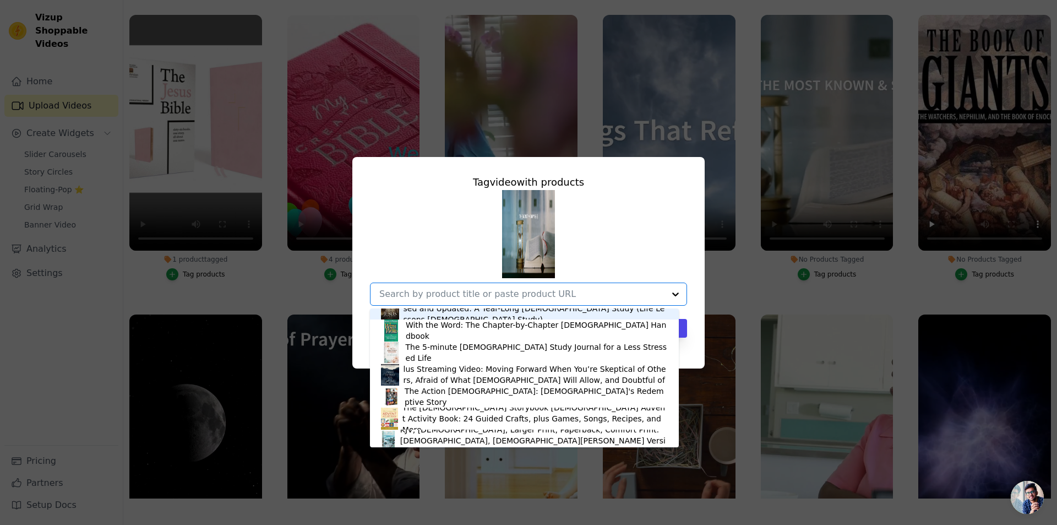
scroll to position [110, 0]
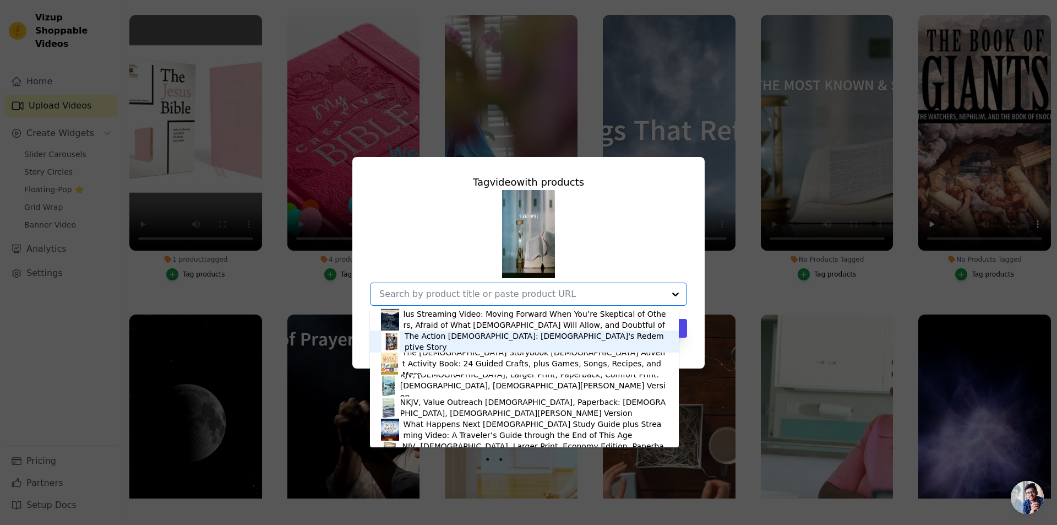
click at [464, 341] on div "The Action Bible: God's Redemptive Story" at bounding box center [536, 341] width 263 height 22
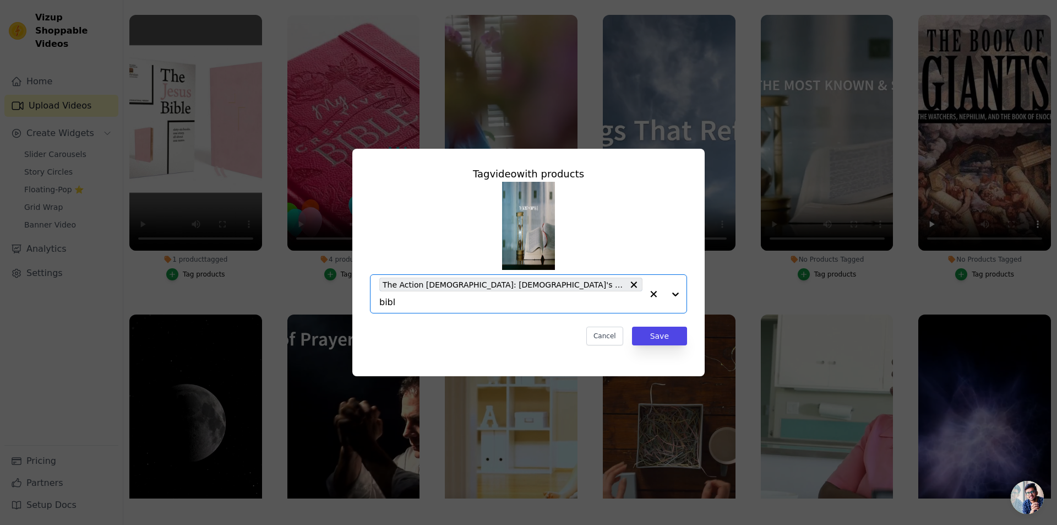
type input "bible"
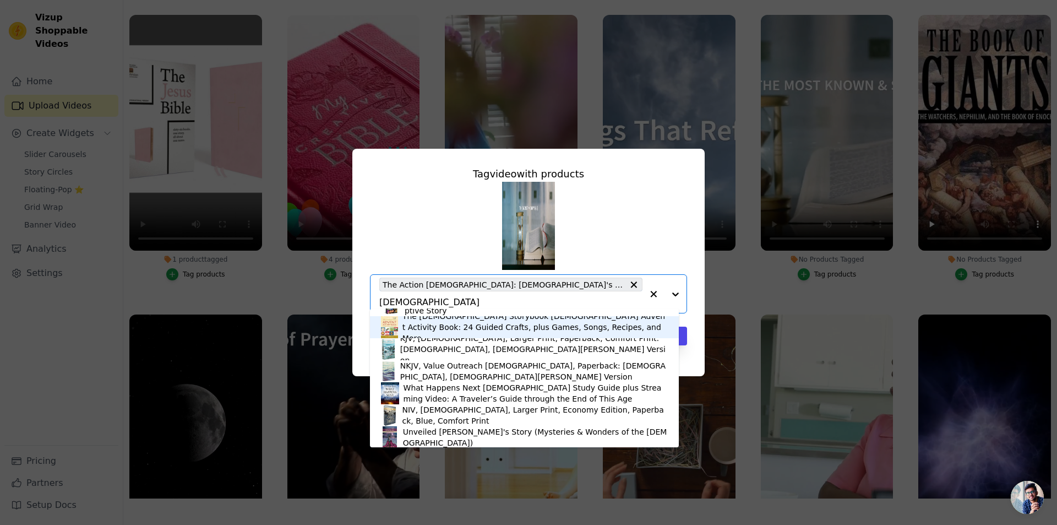
scroll to position [165, 0]
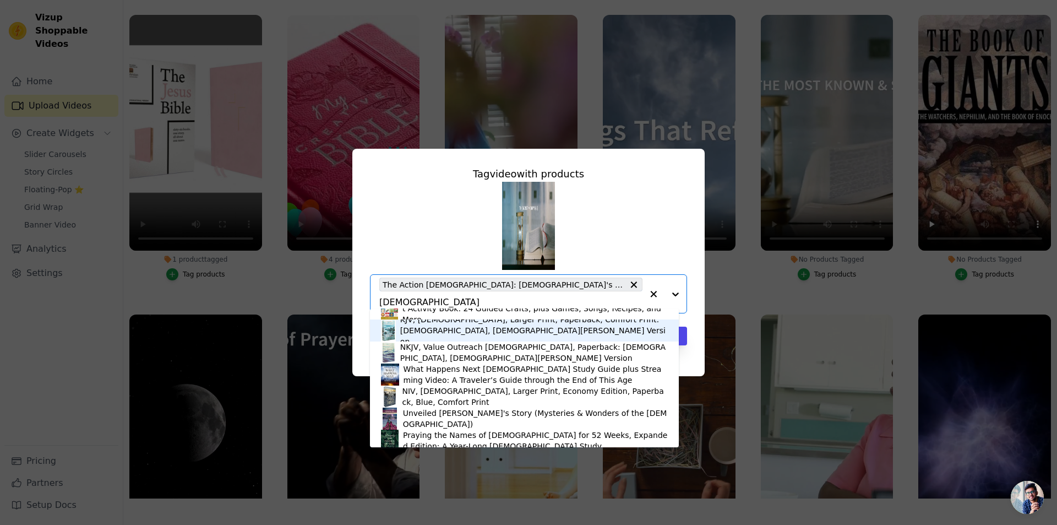
click at [476, 331] on div "KJV, Holy Bible, Larger Print, Paperback, Comfort Print: Holy Bible, King James…" at bounding box center [534, 330] width 268 height 33
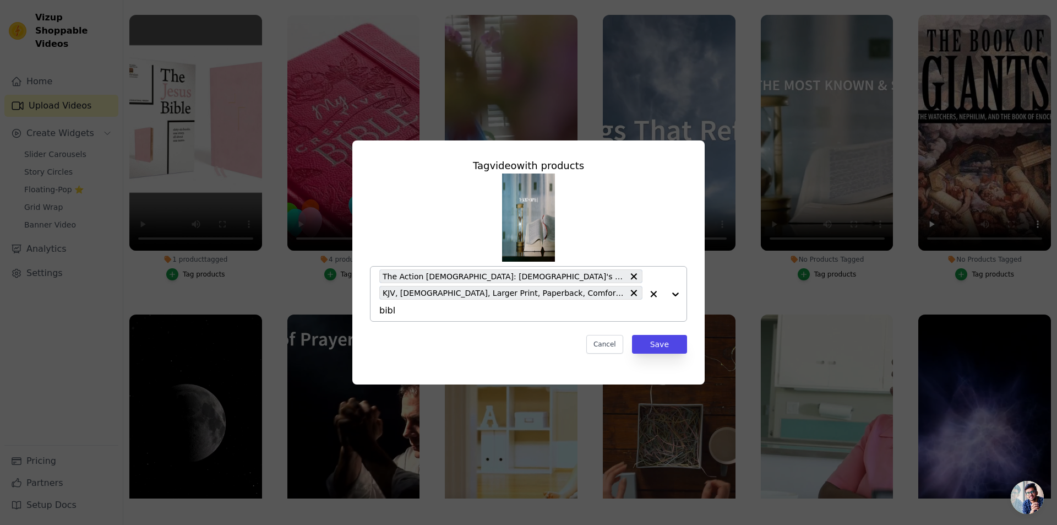
type input "bible"
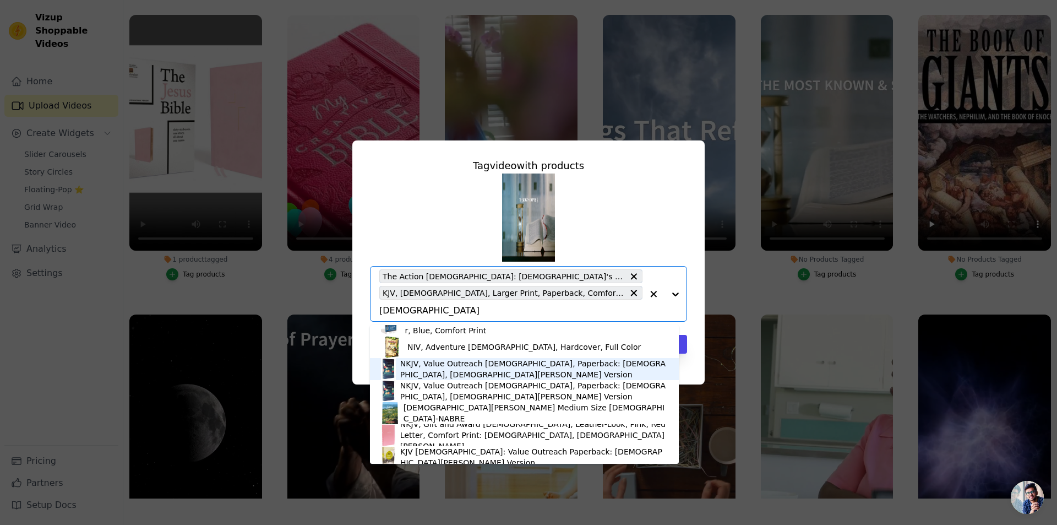
scroll to position [551, 0]
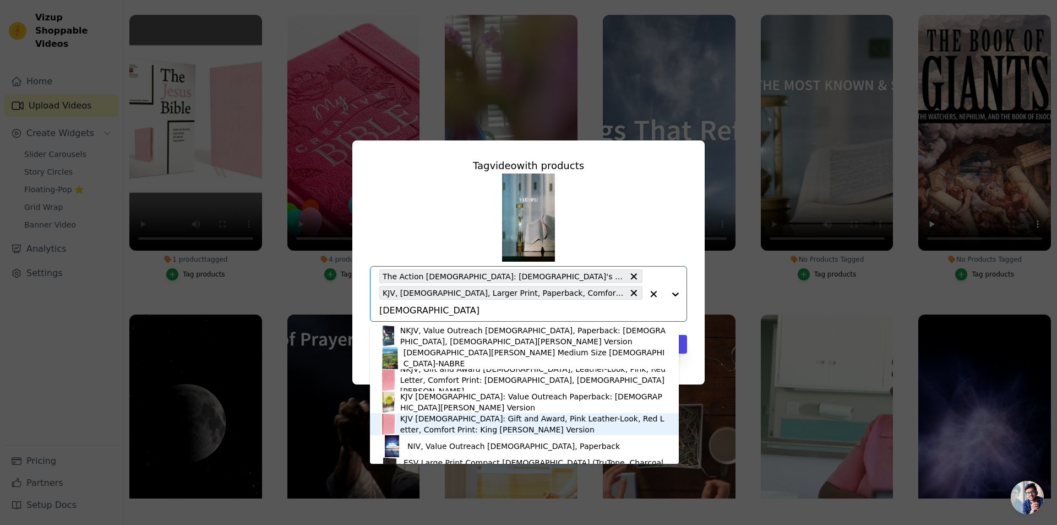
click at [451, 424] on div "KJV Holy Bible: Gift and Award, Pink Leather-Look, Red Letter, Comfort Print: K…" at bounding box center [534, 424] width 268 height 22
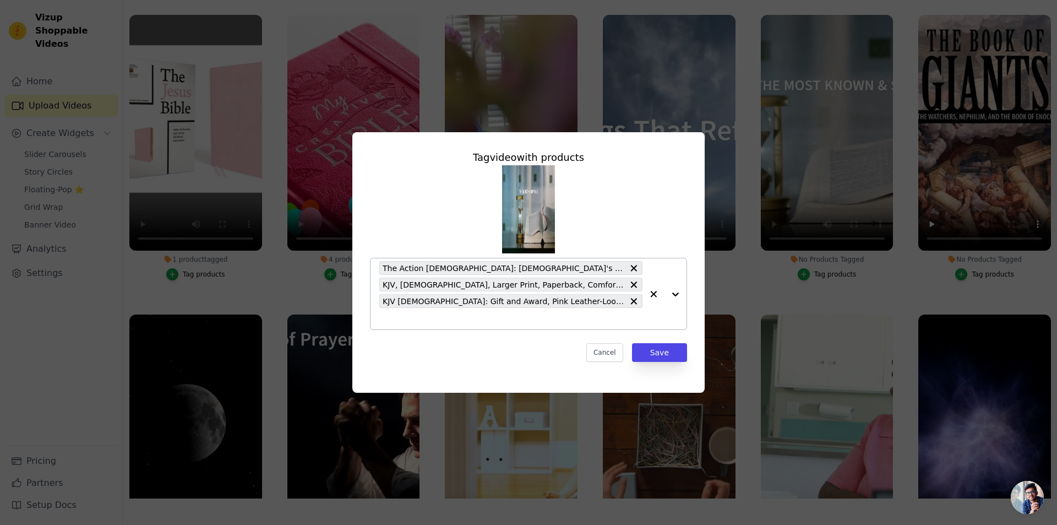
click at [453, 319] on input "No Products Tagged Tag video with products The Action Bible: God's Redemptive S…" at bounding box center [510, 318] width 263 height 10
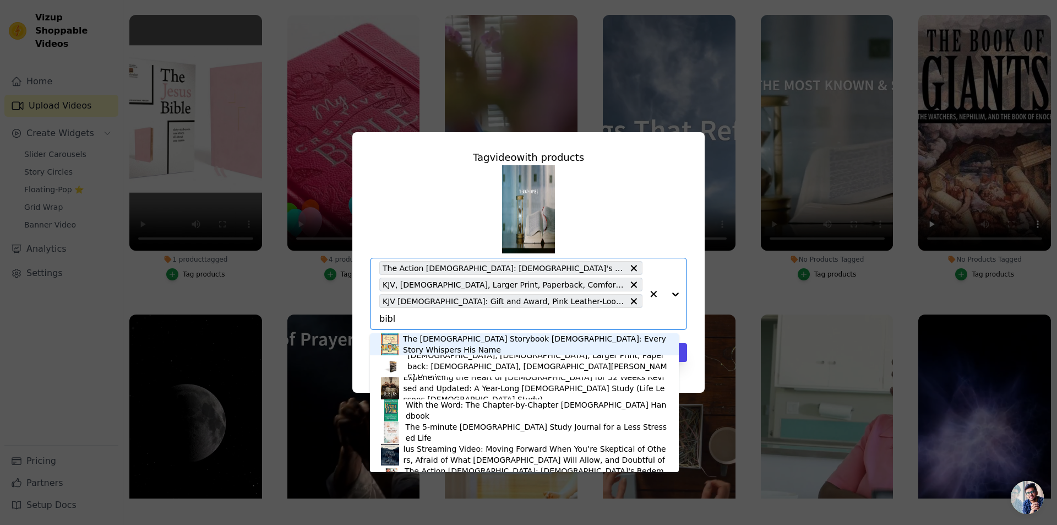
type input "bible"
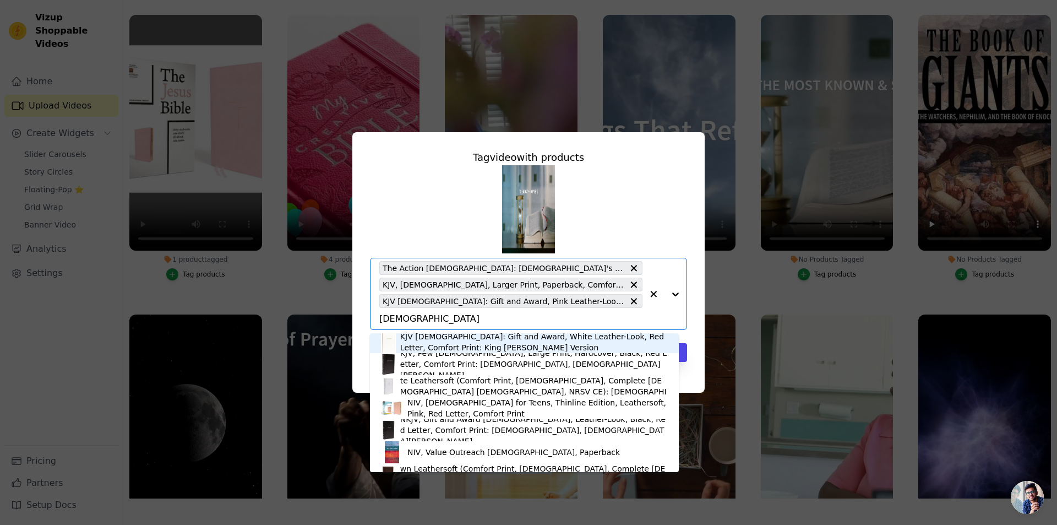
scroll to position [1432, 0]
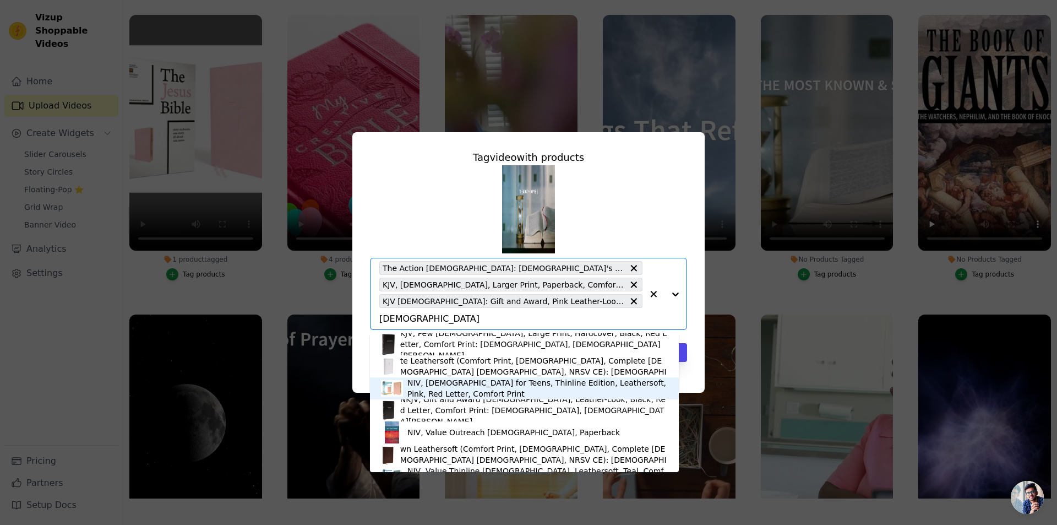
click at [454, 387] on div "NIV, Bible for Teens, Thinline Edition, Leathersoft, Pink, Red Letter, Comfort …" at bounding box center [537, 388] width 260 height 22
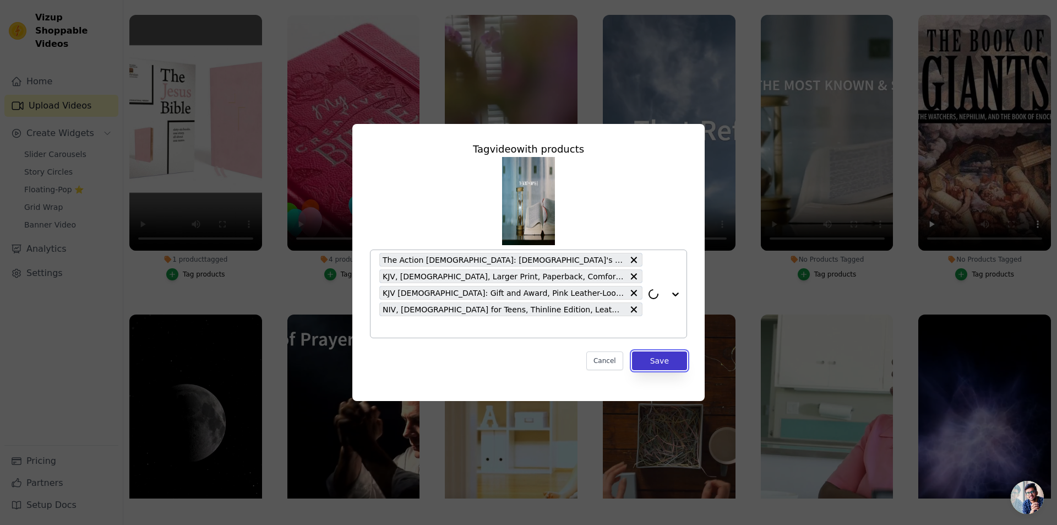
click at [658, 362] on button "Save" at bounding box center [659, 360] width 55 height 19
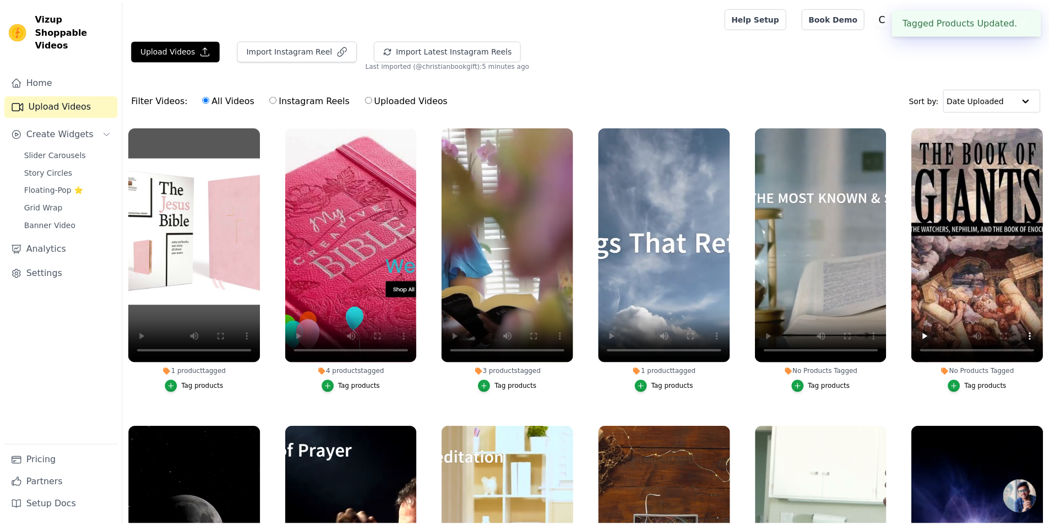
scroll to position [112, 0]
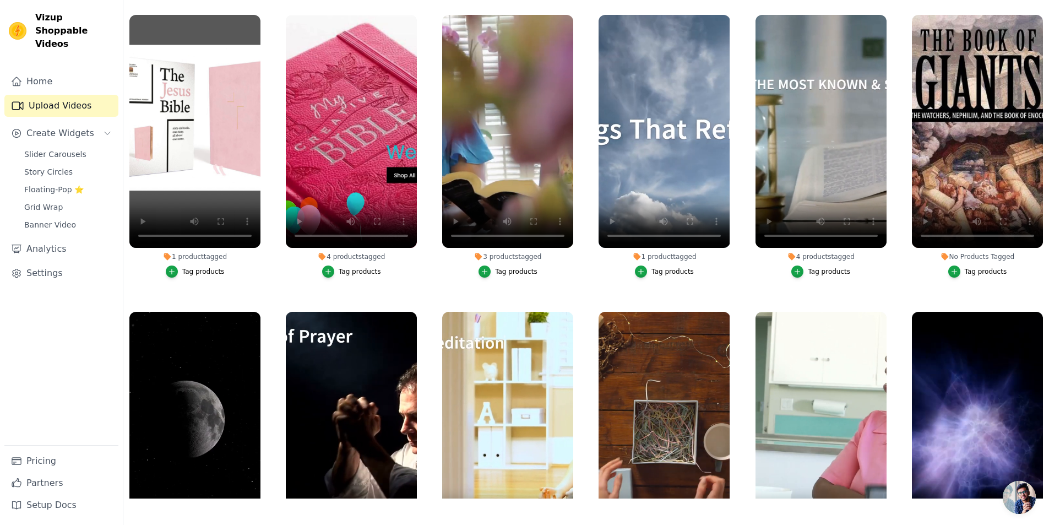
click at [970, 269] on div "Tag products" at bounding box center [986, 271] width 42 height 9
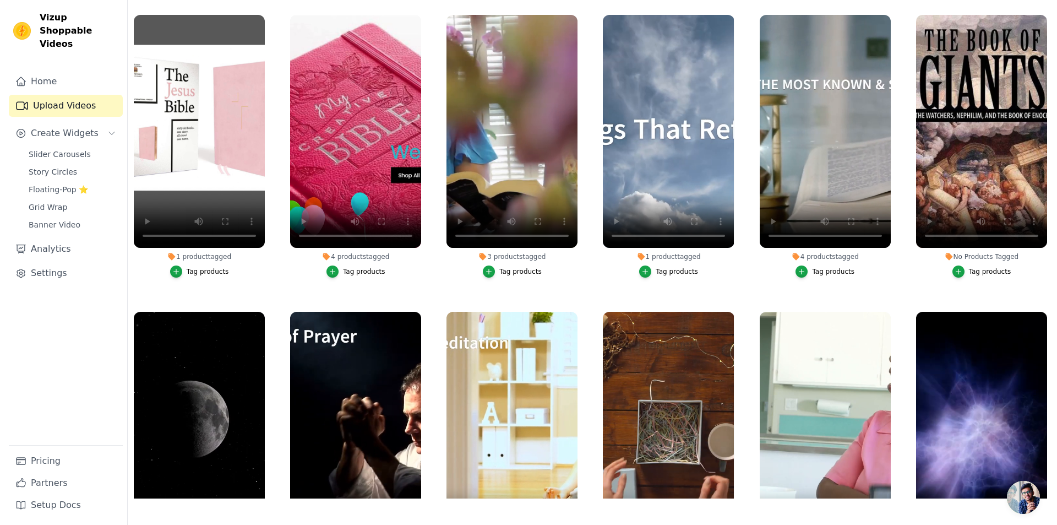
scroll to position [0, 0]
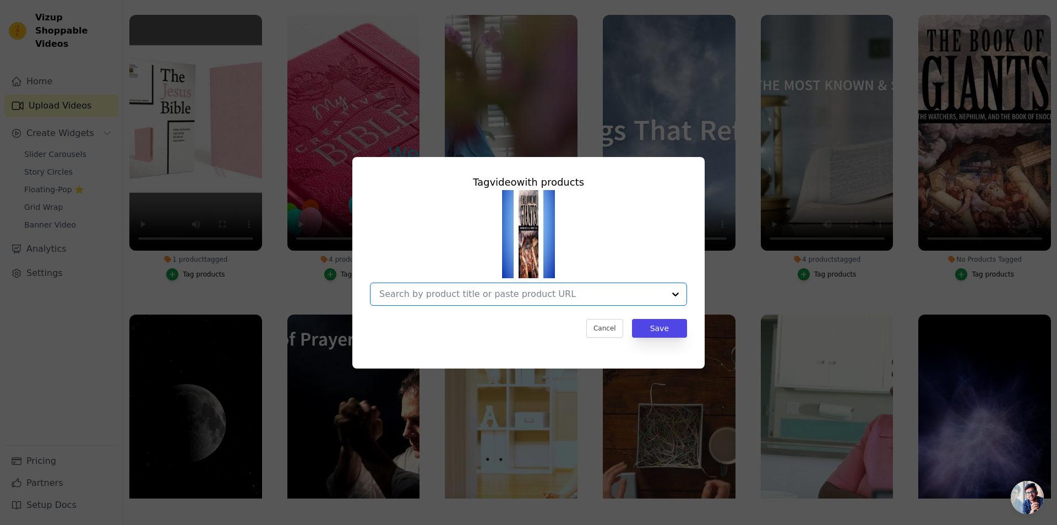
click at [529, 291] on input "No Products Tagged Tag video with products Option undefined, selected. Select i…" at bounding box center [521, 294] width 285 height 10
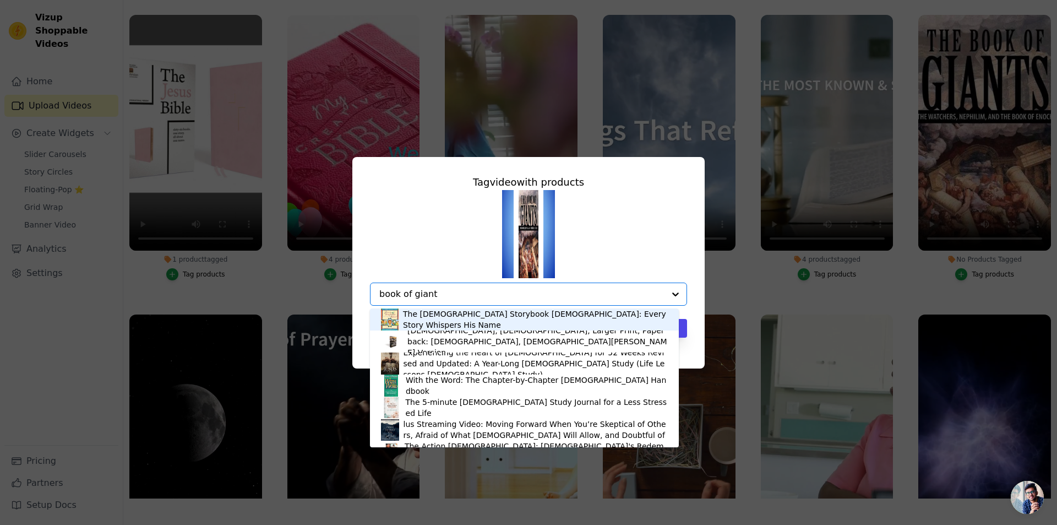
type input "book of giants"
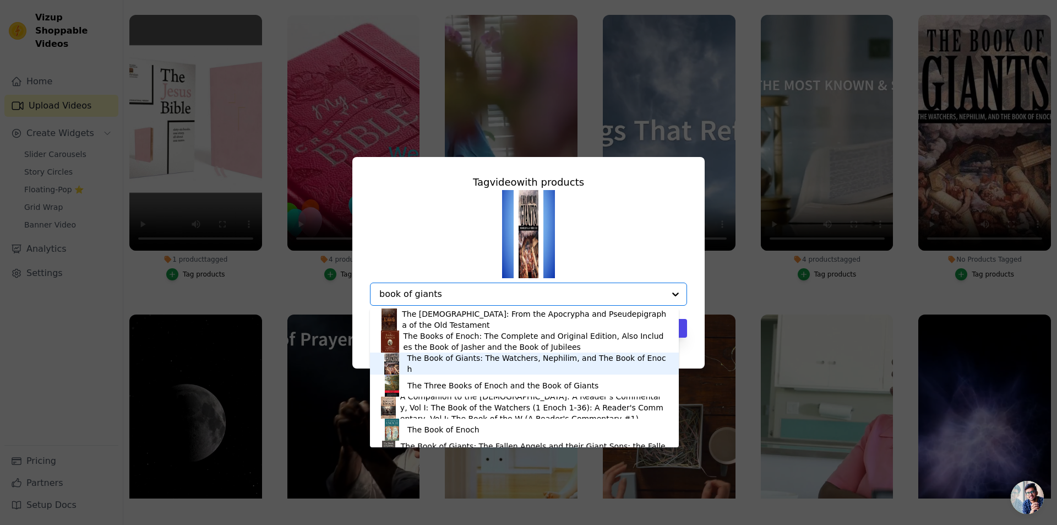
click at [443, 362] on div "The Book of Giants: The Watchers, Nephilim, and The Book of Enoch" at bounding box center [537, 363] width 260 height 22
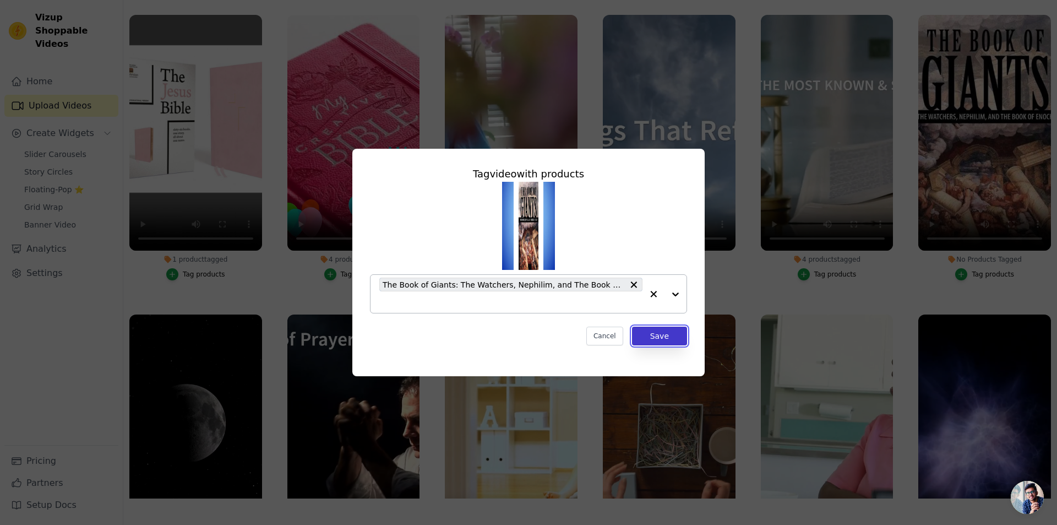
click at [660, 334] on button "Save" at bounding box center [659, 336] width 55 height 19
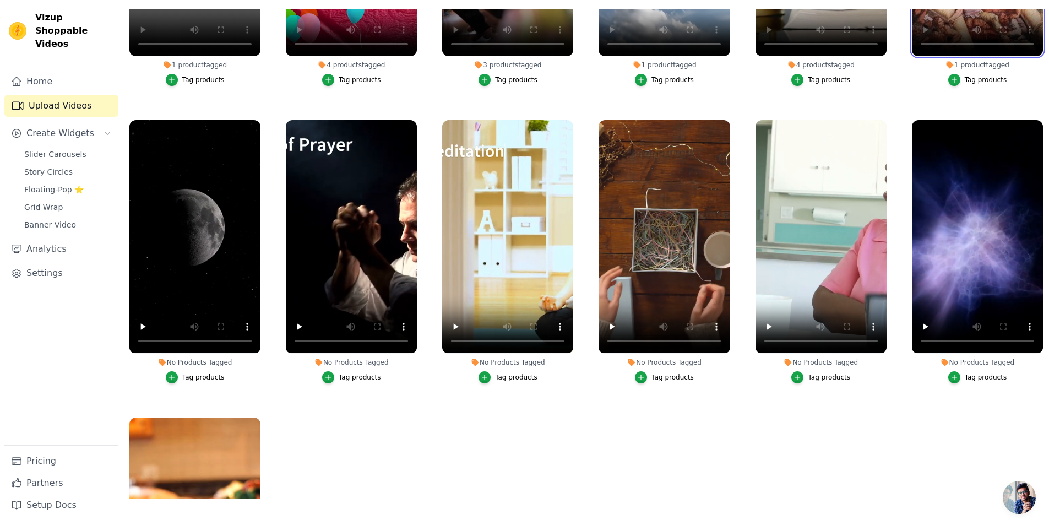
scroll to position [220, 0]
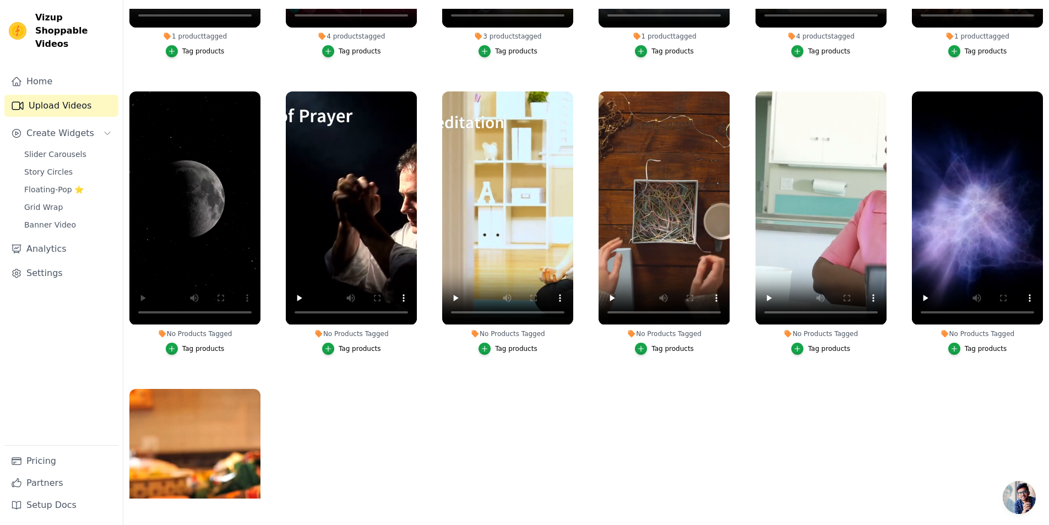
click at [191, 344] on div "Tag products" at bounding box center [203, 348] width 42 height 9
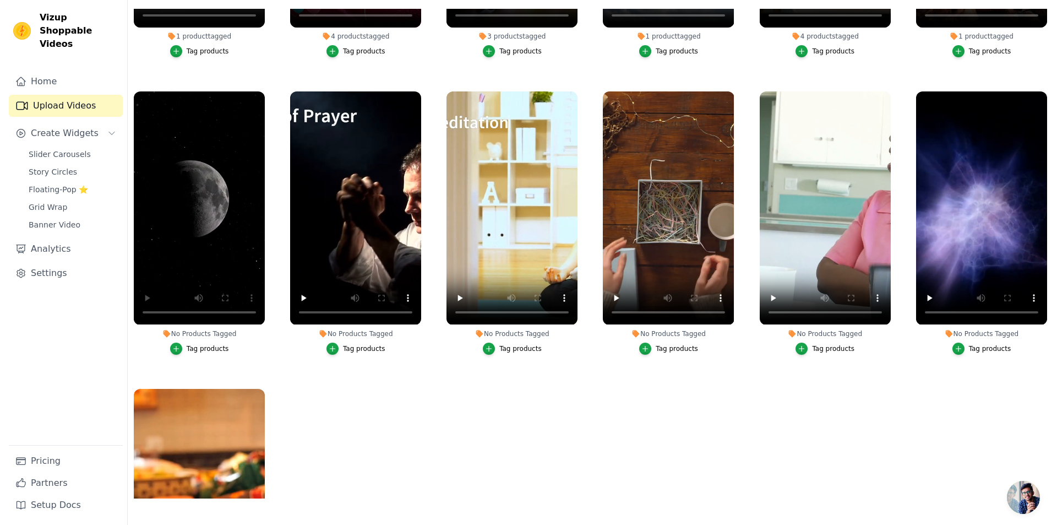
scroll to position [0, 0]
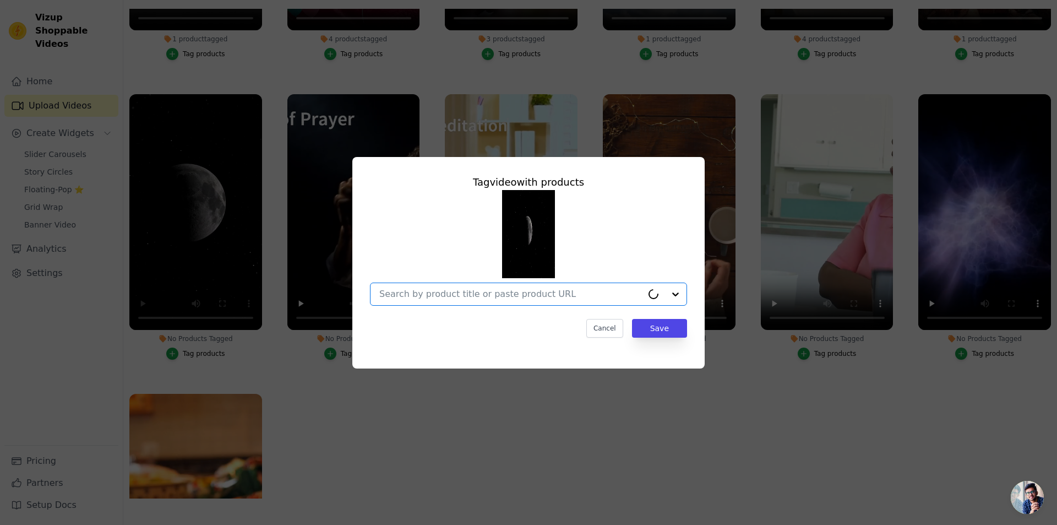
click at [445, 292] on input "No Products Tagged Tag video with products Option undefined, selected. Cancel S…" at bounding box center [510, 294] width 263 height 10
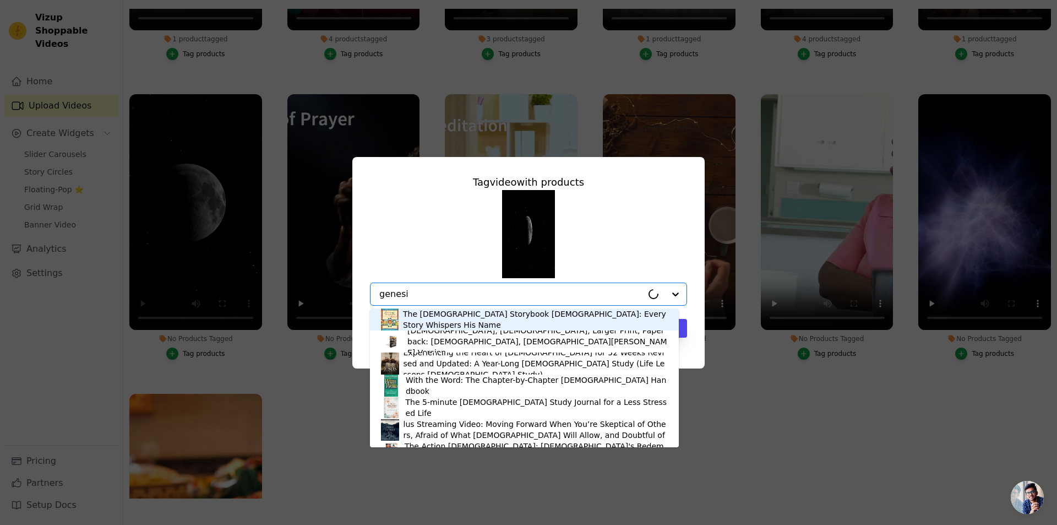
type input "genesis"
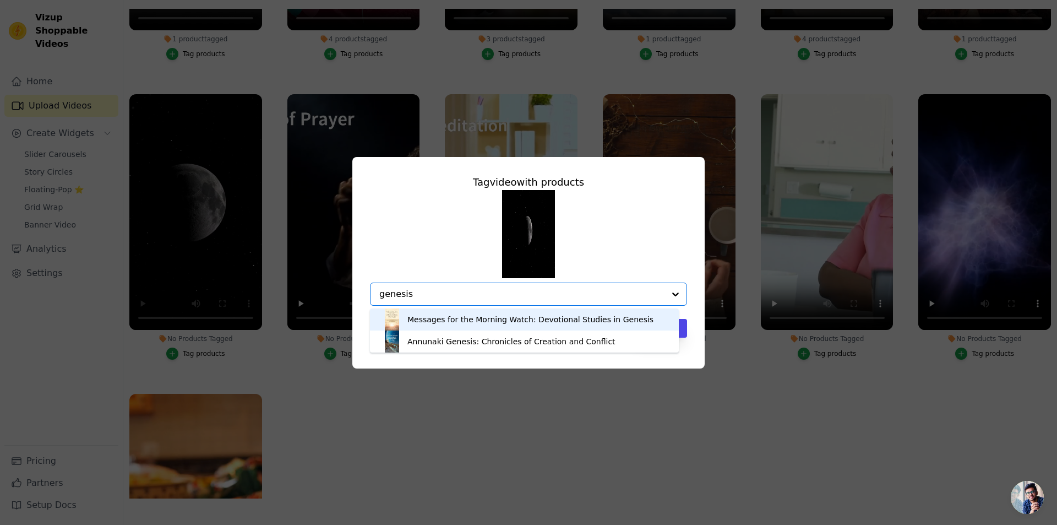
click at [464, 320] on div "Messages for the Morning Watch: Devotional Studies in Genesis" at bounding box center [530, 319] width 246 height 11
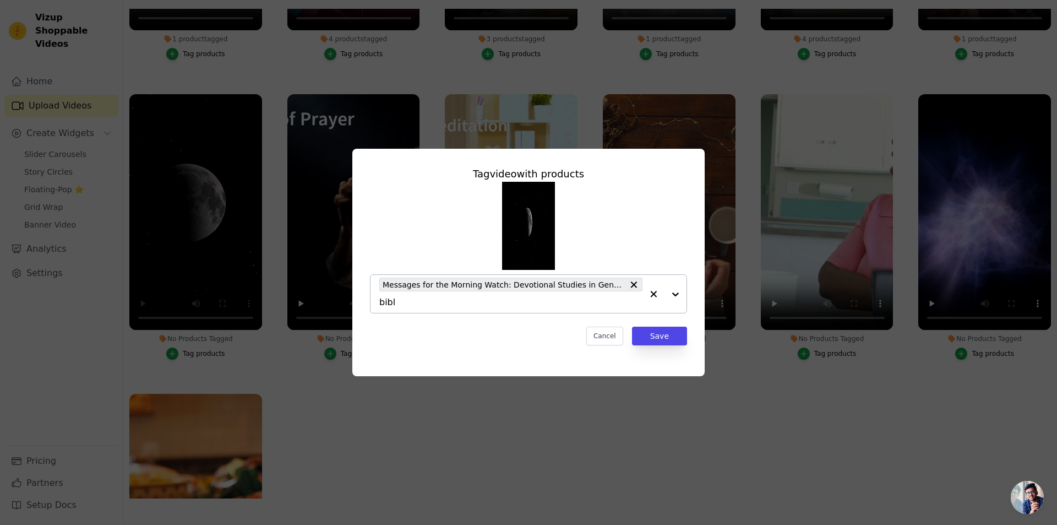
type input "bible"
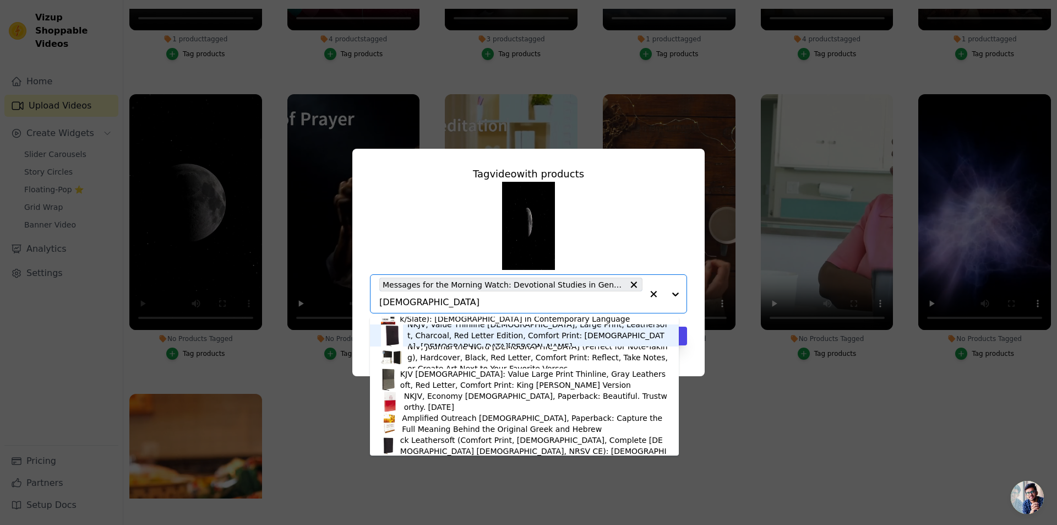
scroll to position [2037, 0]
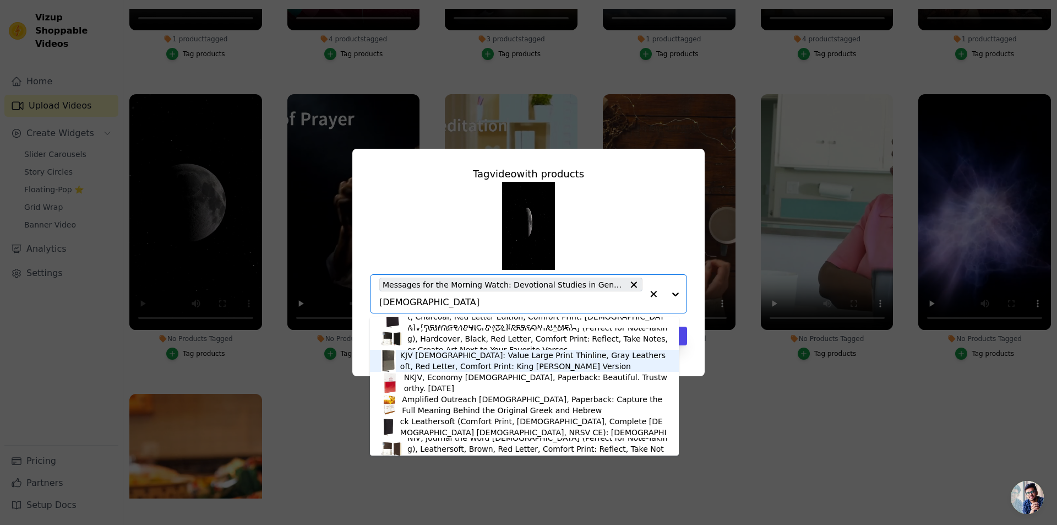
click at [451, 356] on div "KJV Holy Bible: Value Large Print Thinline, Gray Leathersoft, Red Letter, Comfo…" at bounding box center [534, 361] width 268 height 22
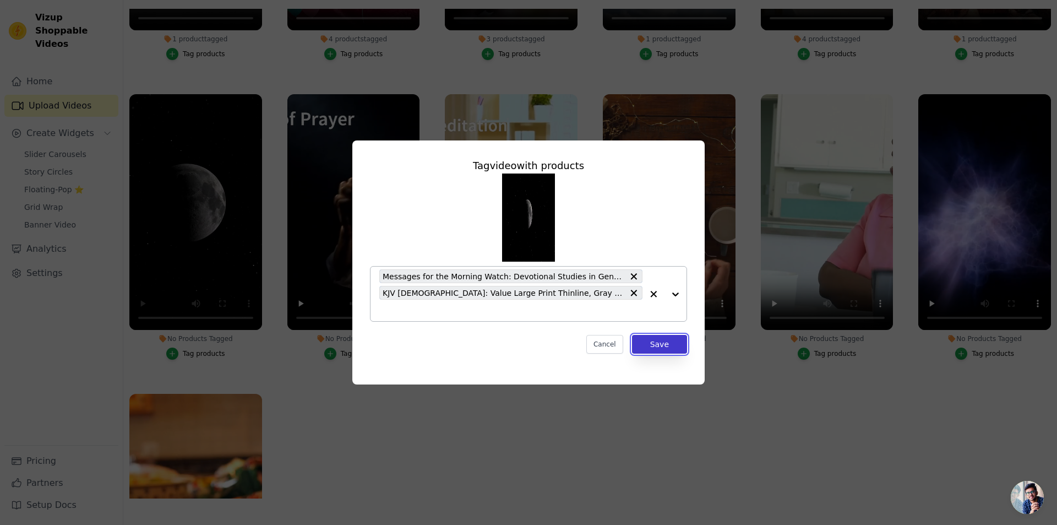
click at [659, 345] on button "Save" at bounding box center [659, 344] width 55 height 19
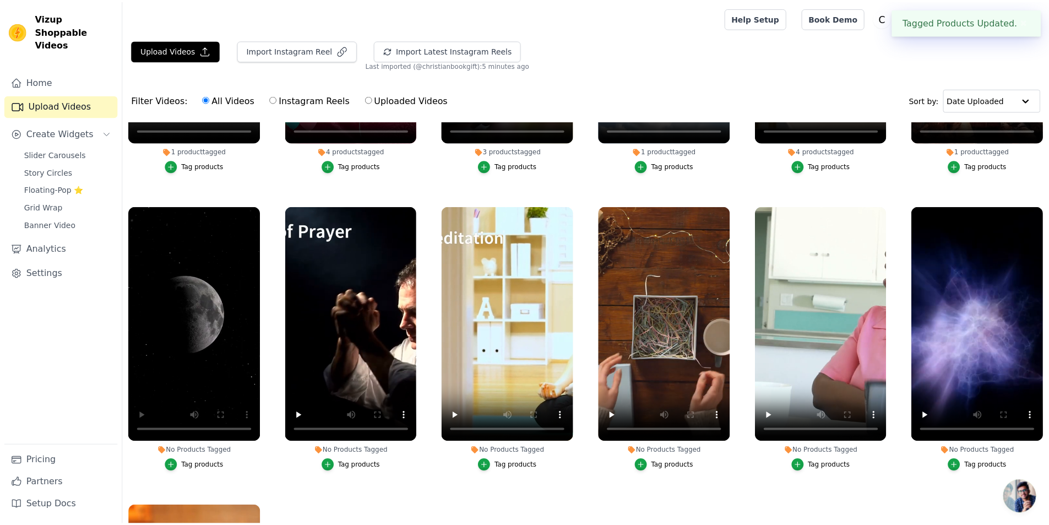
scroll to position [112, 0]
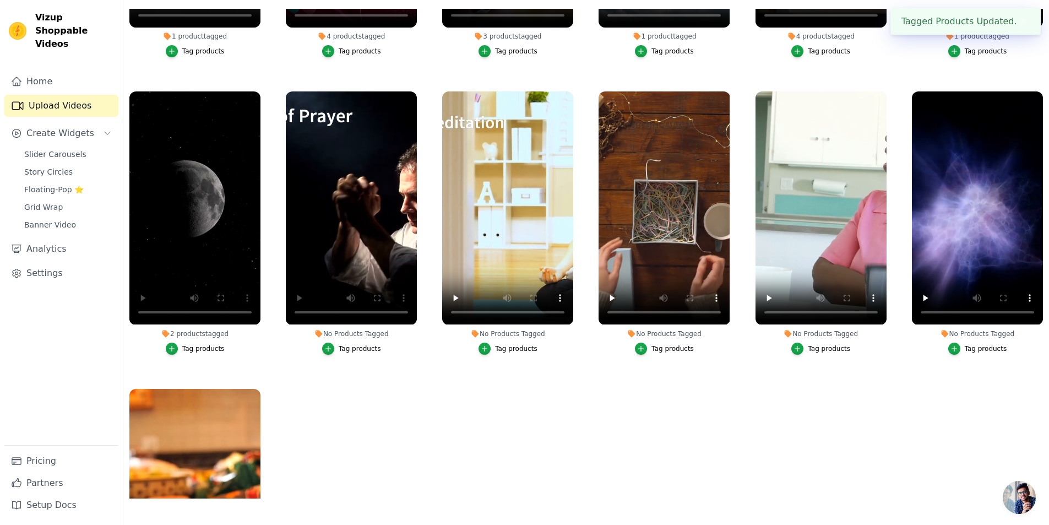
click at [353, 344] on div "Tag products" at bounding box center [360, 348] width 42 height 9
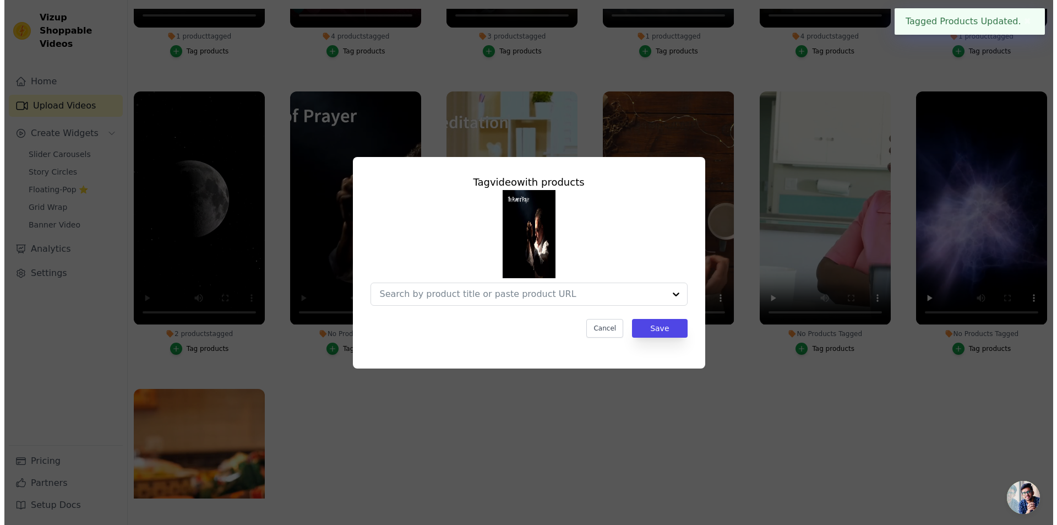
scroll to position [0, 0]
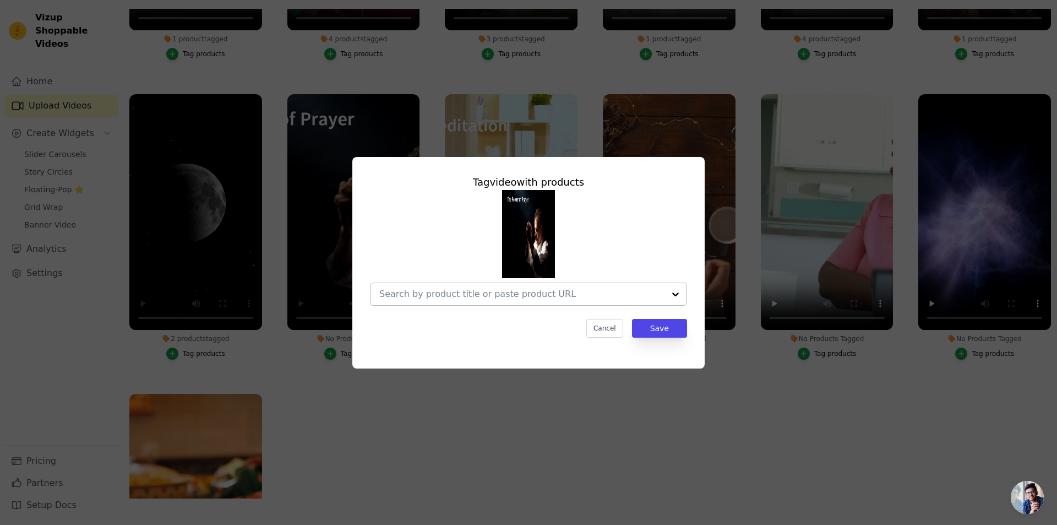
click at [437, 294] on input "No Products Tagged Tag video with products Cancel Save Tag products" at bounding box center [521, 294] width 285 height 10
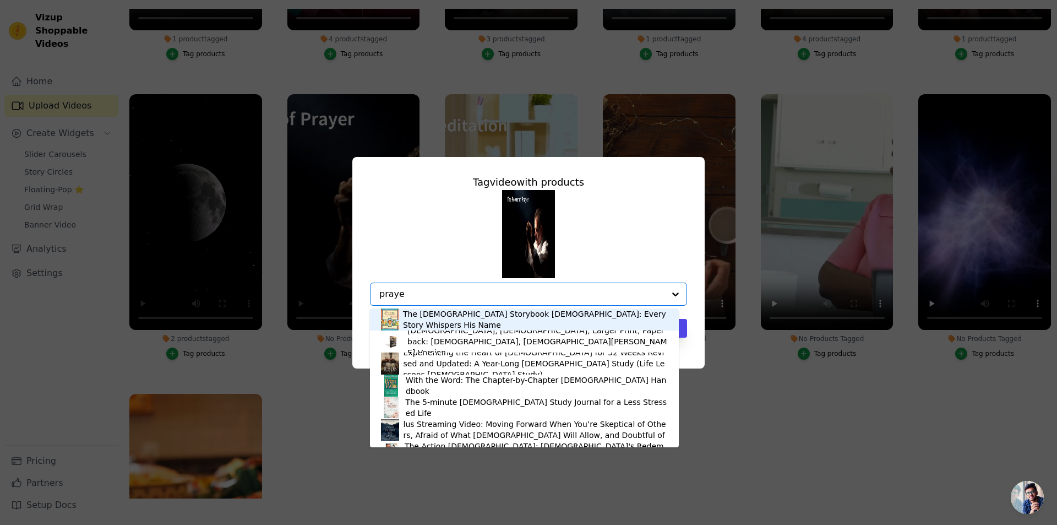
type input "prayer"
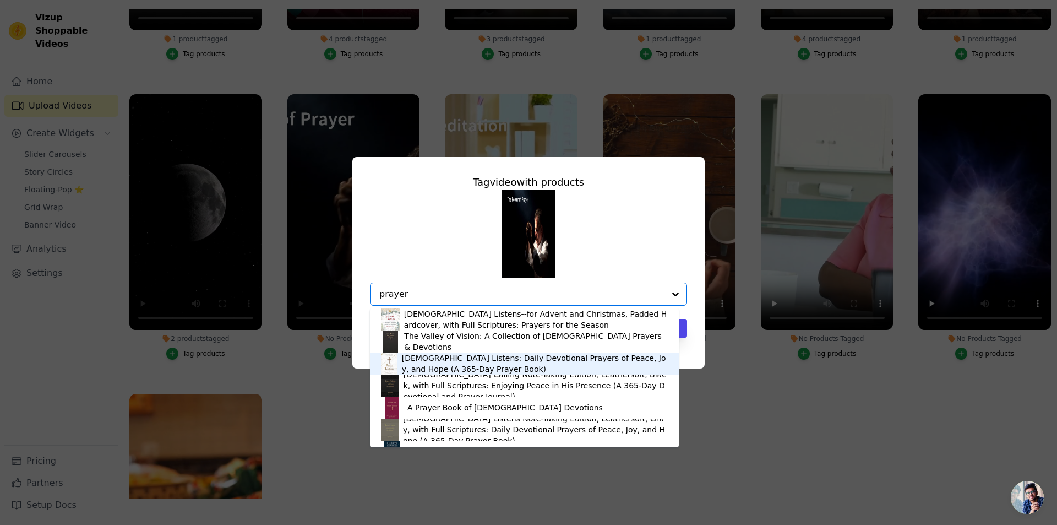
click at [429, 359] on div "Jesus Listens: Daily Devotional Prayers of Peace, Joy, and Hope (A 365-Day Pray…" at bounding box center [535, 363] width 266 height 22
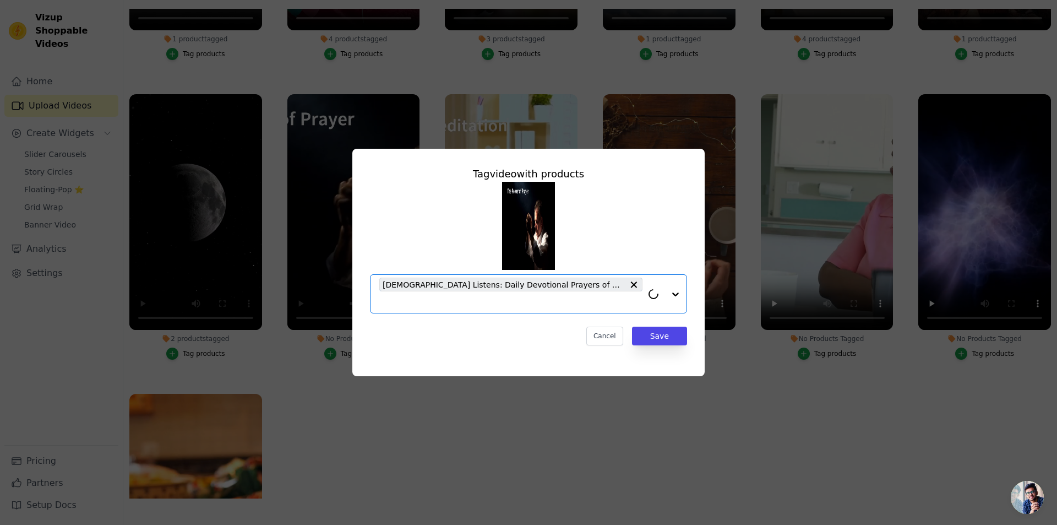
click at [416, 300] on input "No Products Tagged Tag video with products Option Jesus Listens: Daily Devotion…" at bounding box center [510, 302] width 263 height 10
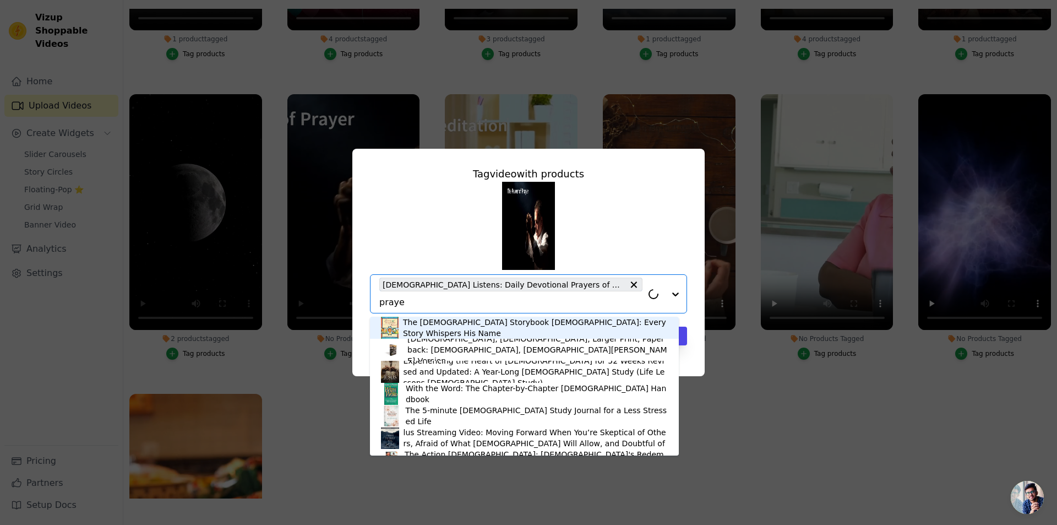
type input "prayer"
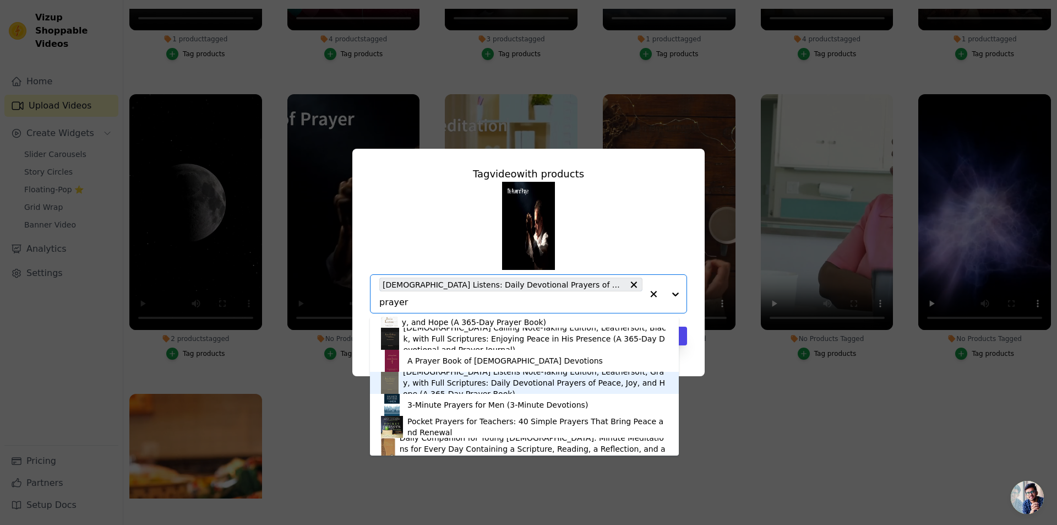
scroll to position [110, 0]
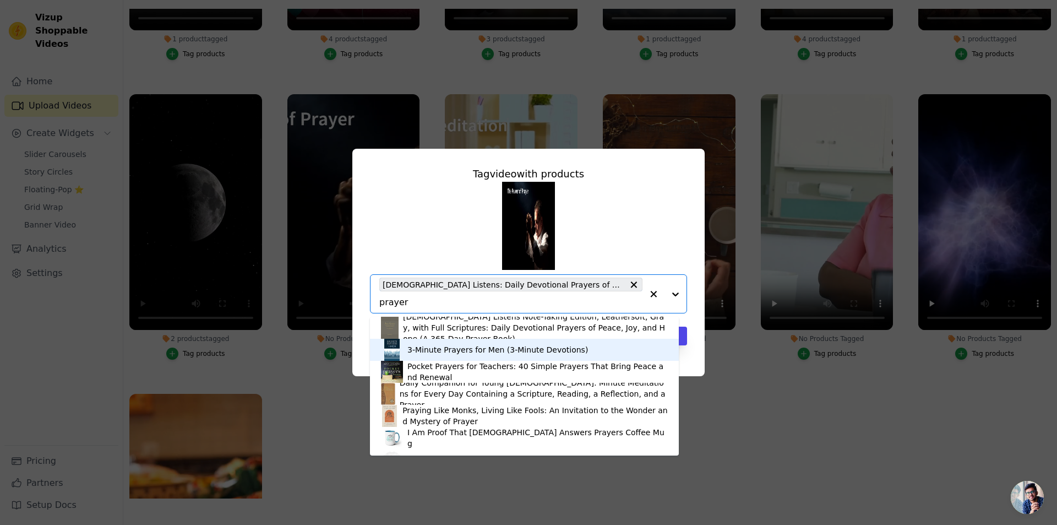
click at [440, 352] on div "3-Minute Prayers for Men (3-Minute Devotions)" at bounding box center [497, 349] width 181 height 11
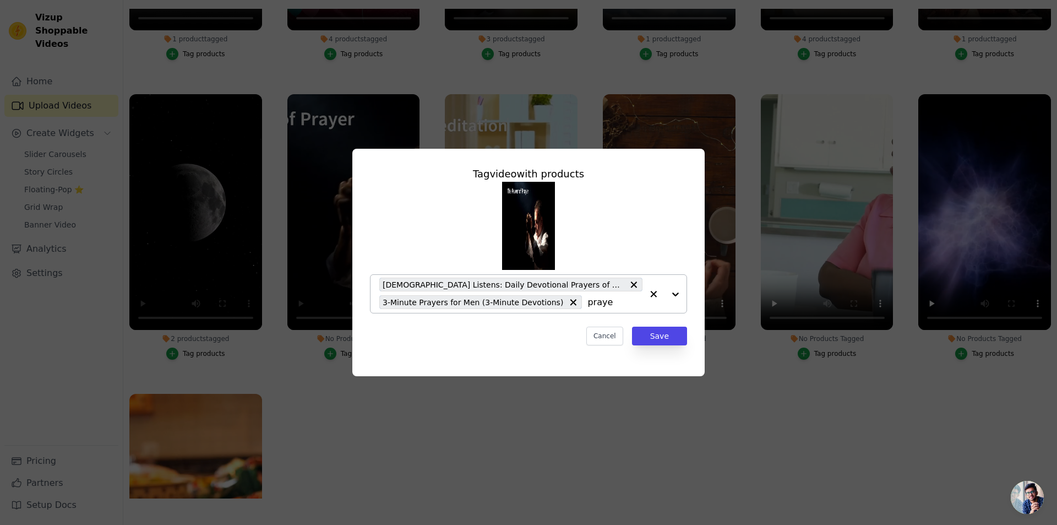
type input "prayer"
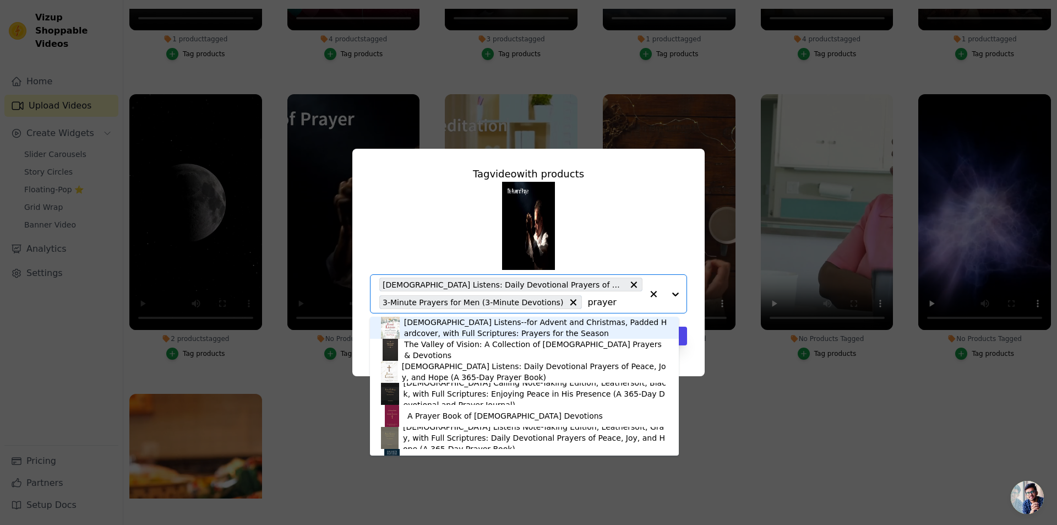
click at [601, 305] on input "prayer" at bounding box center [615, 302] width 55 height 10
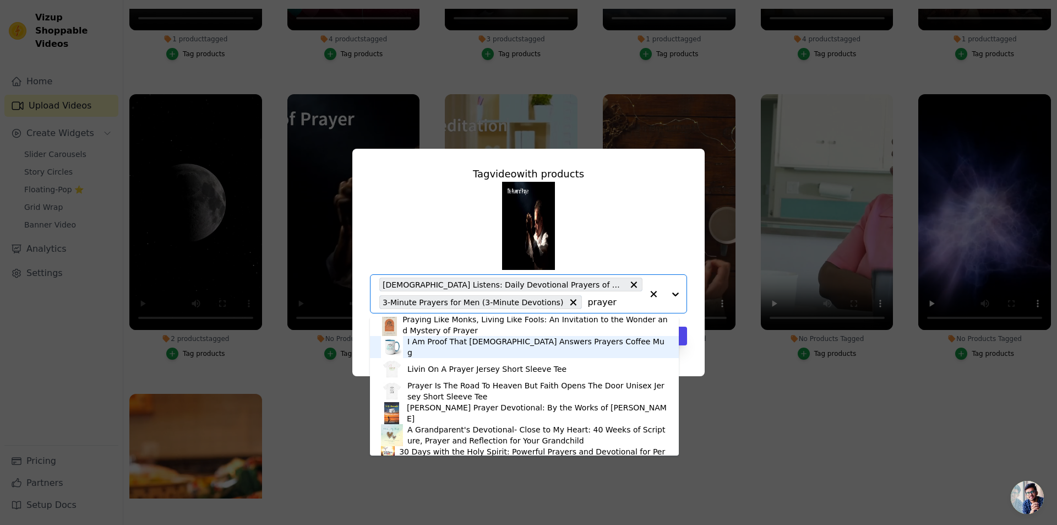
scroll to position [220, 0]
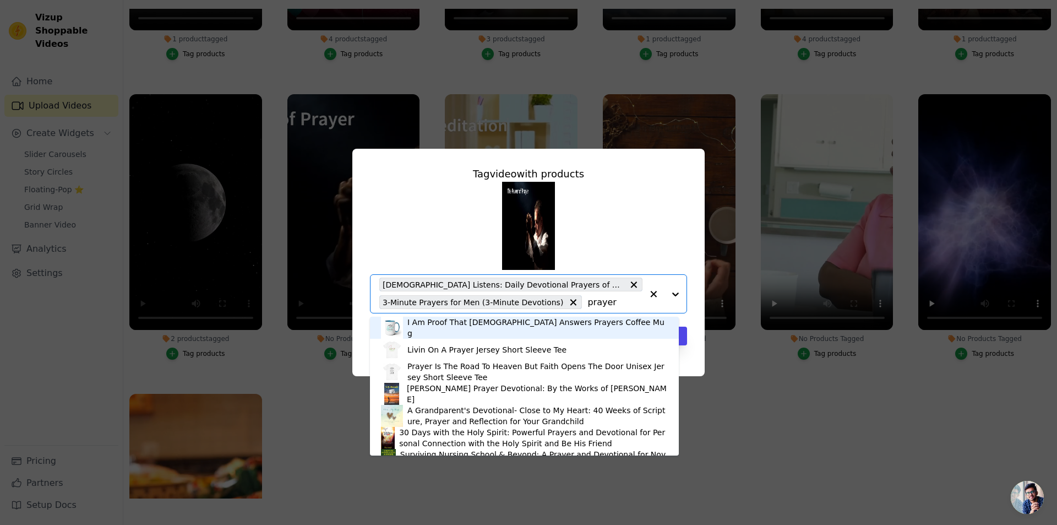
click at [449, 323] on div "I Am Proof That GOD Answers Prayers Coffee Mug" at bounding box center [537, 328] width 260 height 22
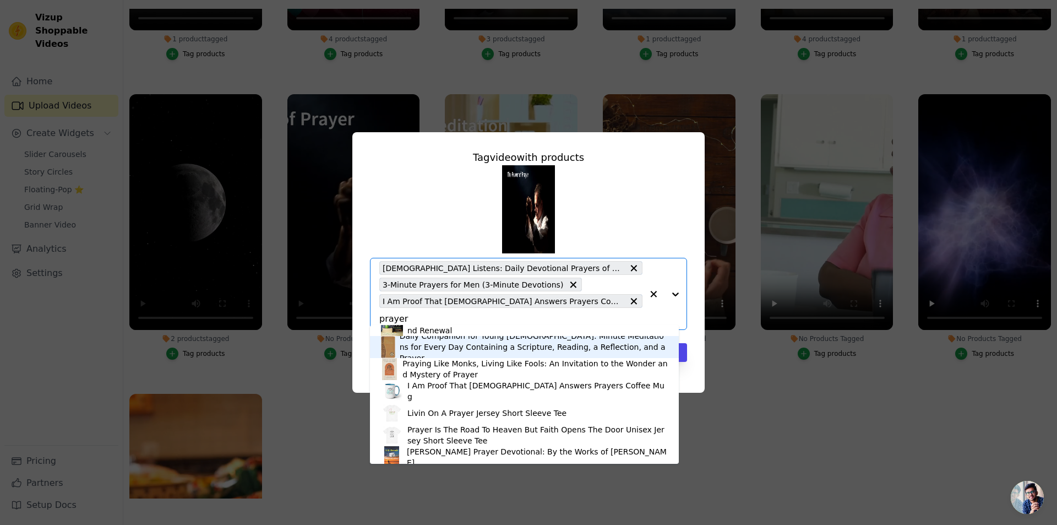
scroll to position [154, 0]
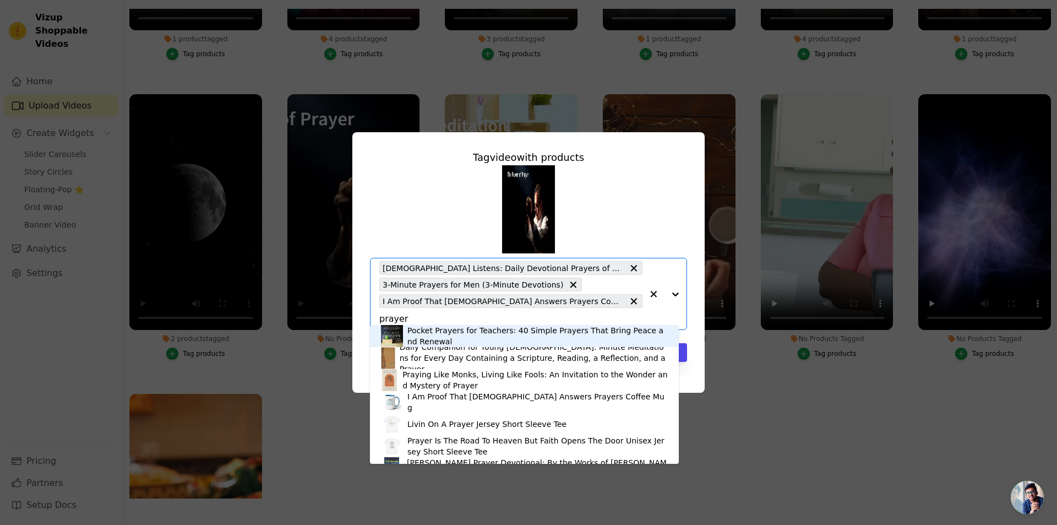
type input "prayer"
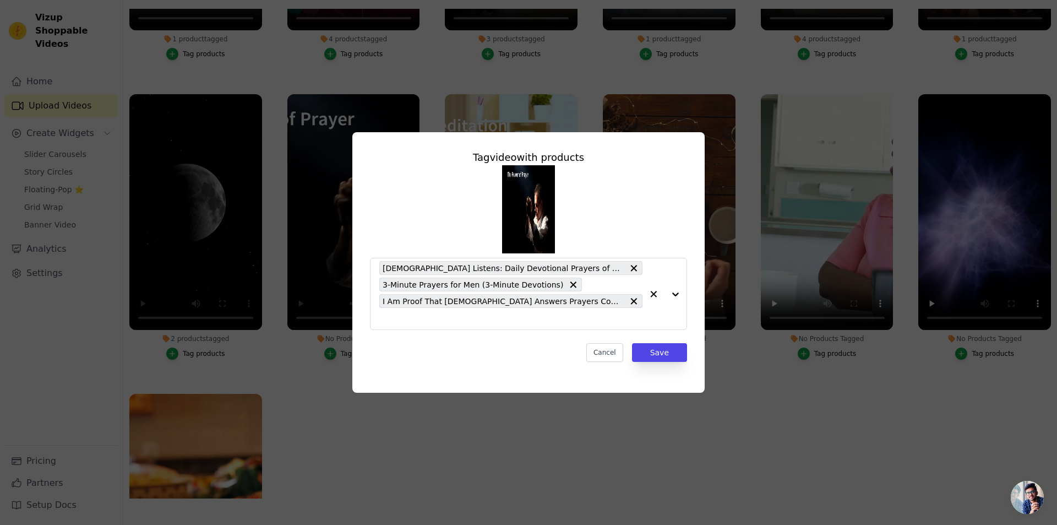
click at [635, 237] on div "Jesus Listens: Daily Devotional Prayers of Peace, Joy, and Hope (A 365-Day Pray…" at bounding box center [528, 247] width 317 height 165
click at [664, 344] on button "Save" at bounding box center [659, 352] width 55 height 19
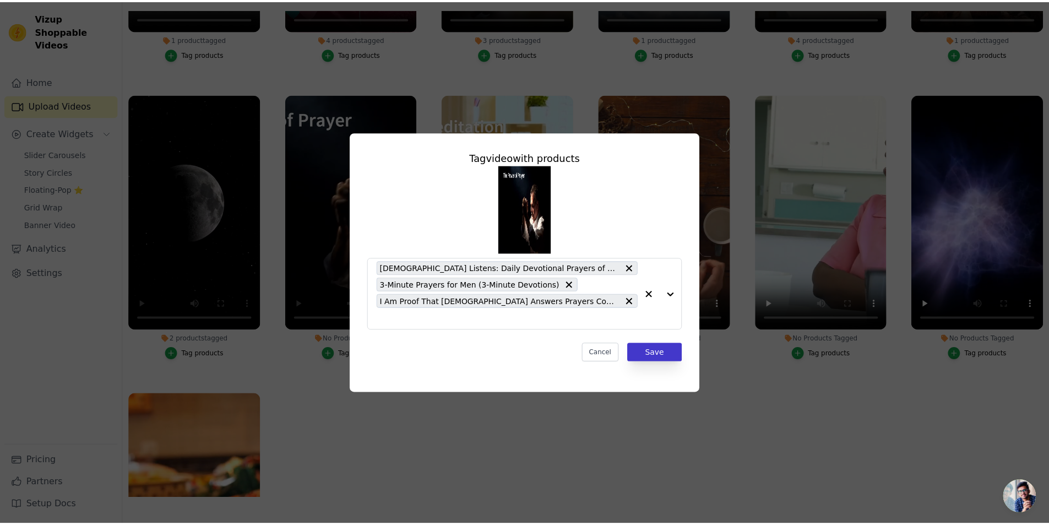
scroll to position [112, 0]
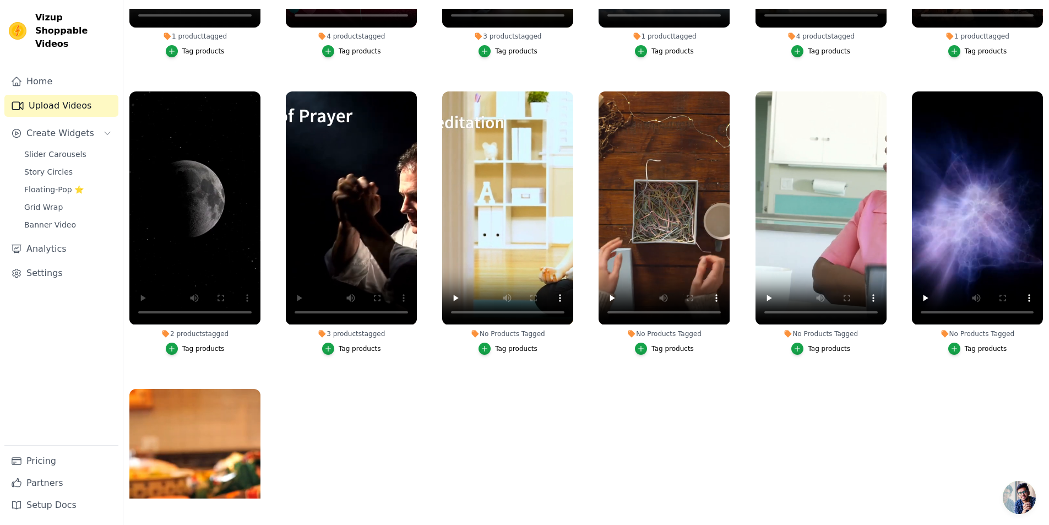
click at [517, 344] on div "Tag products" at bounding box center [516, 348] width 42 height 9
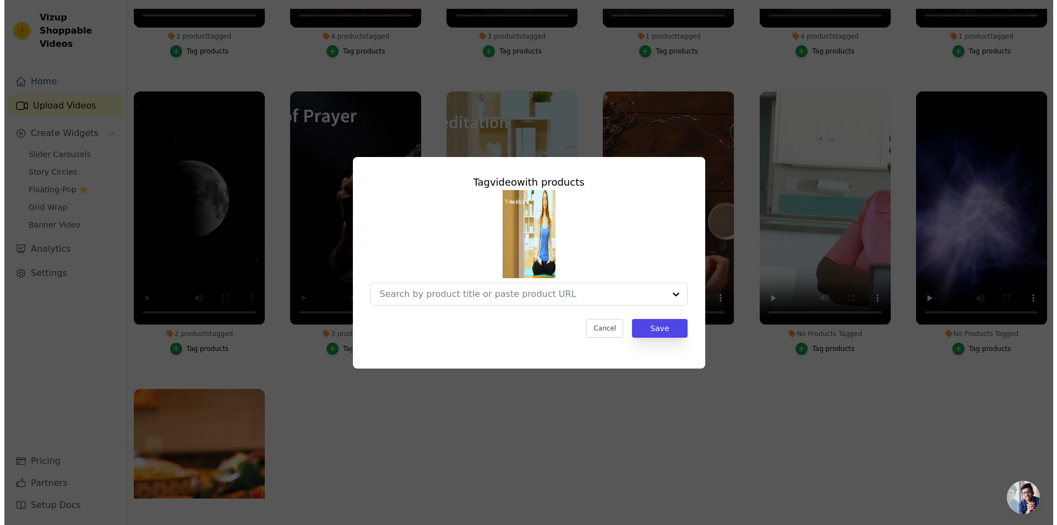
scroll to position [0, 0]
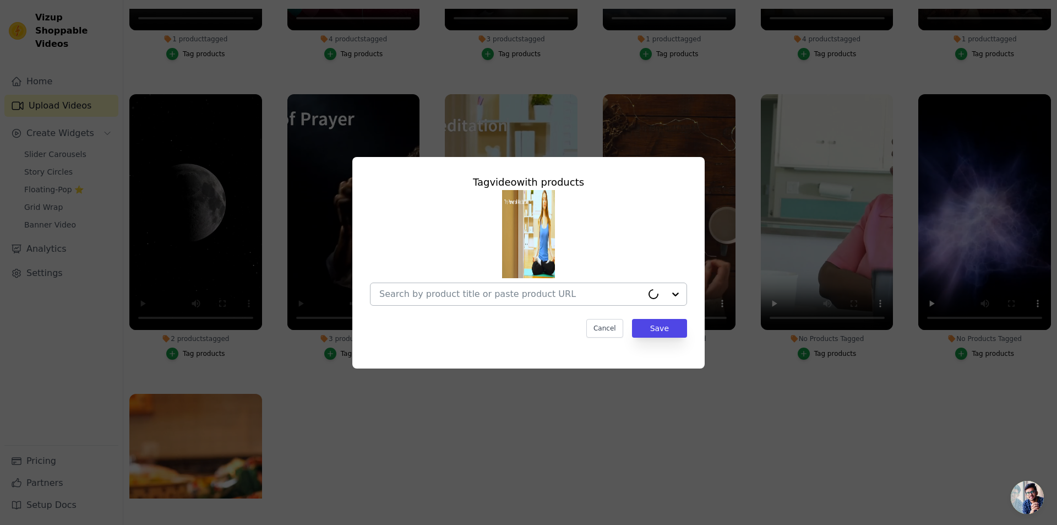
click at [535, 291] on input "No Products Tagged Tag video with products Cancel Save Tag products" at bounding box center [510, 294] width 263 height 10
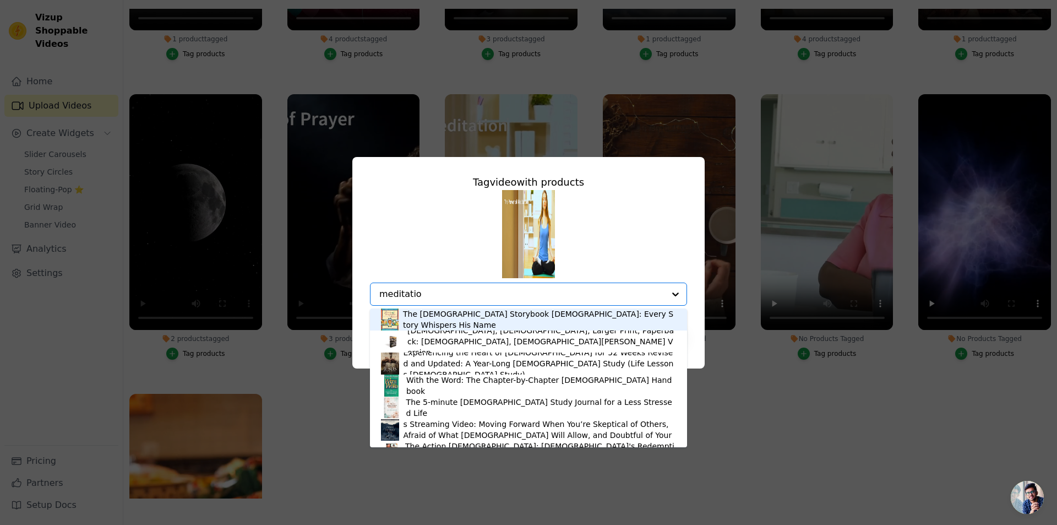
type input "meditation"
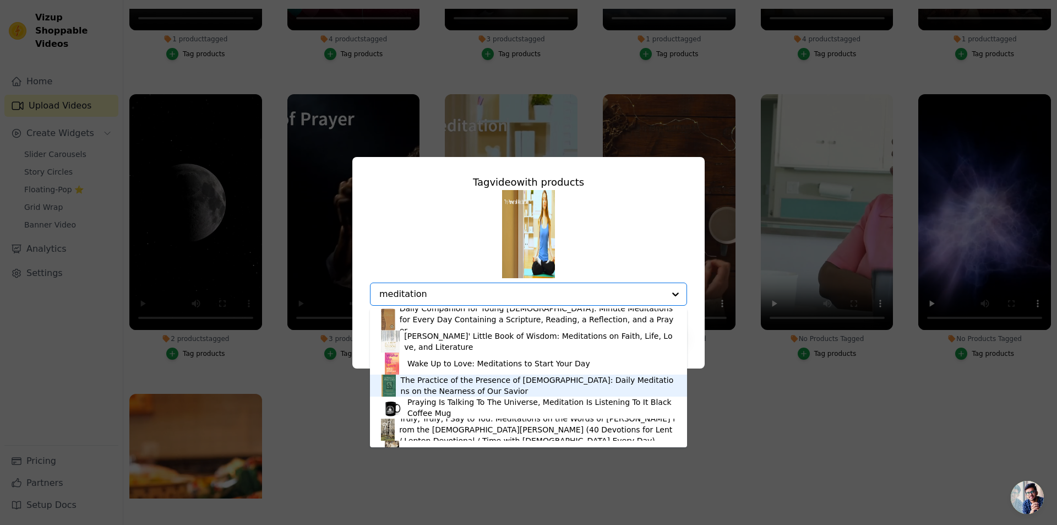
click at [463, 383] on div "The Practice of the Presence of Jesus: Daily Meditations on the Nearness of Our…" at bounding box center [538, 385] width 275 height 22
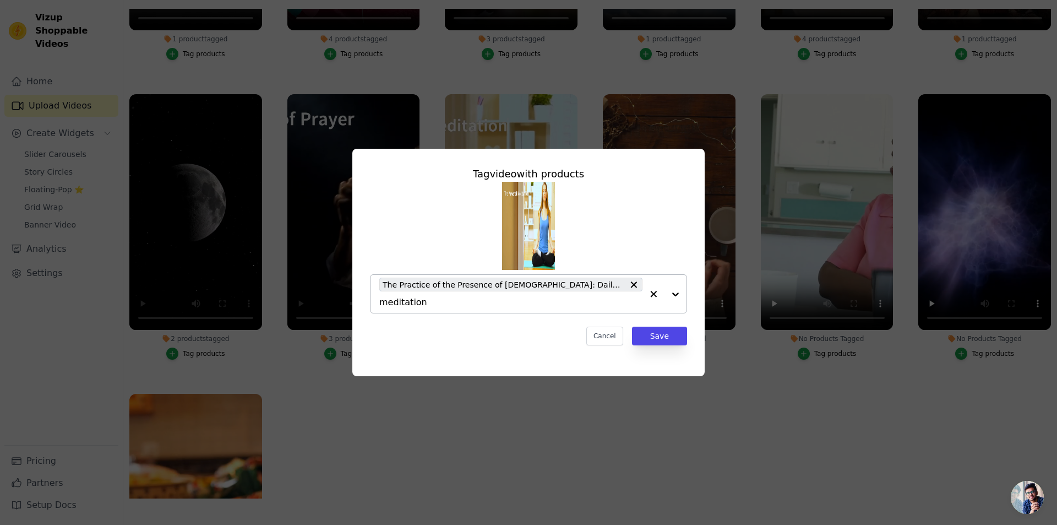
type input "meditations"
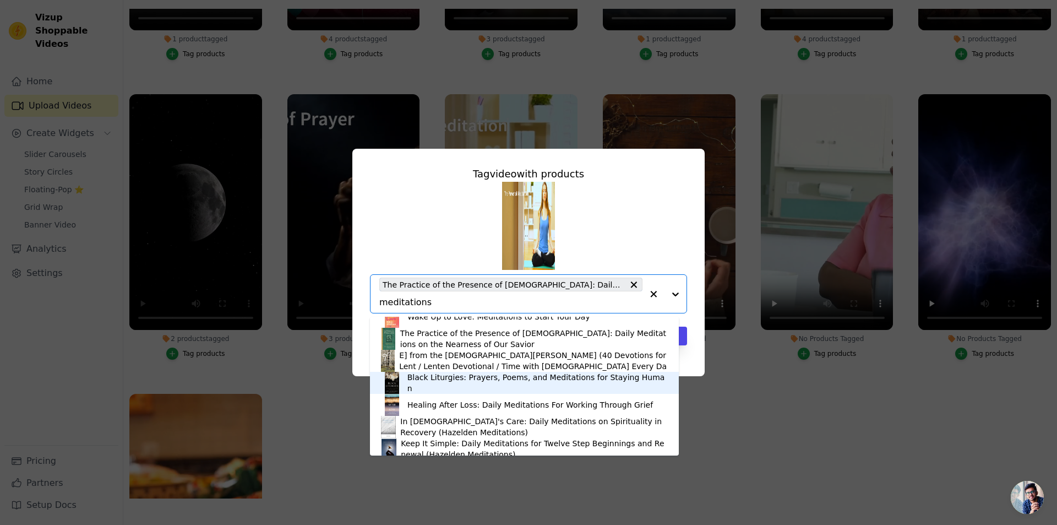
scroll to position [59, 0]
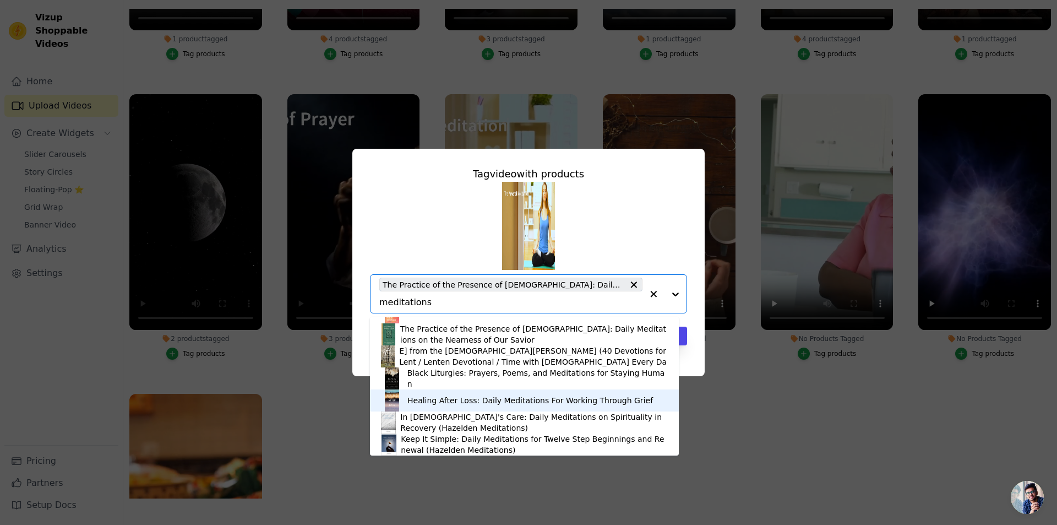
click at [463, 396] on div "Healing After Loss: Daily Meditations For Working Through Grief" at bounding box center [530, 400] width 246 height 11
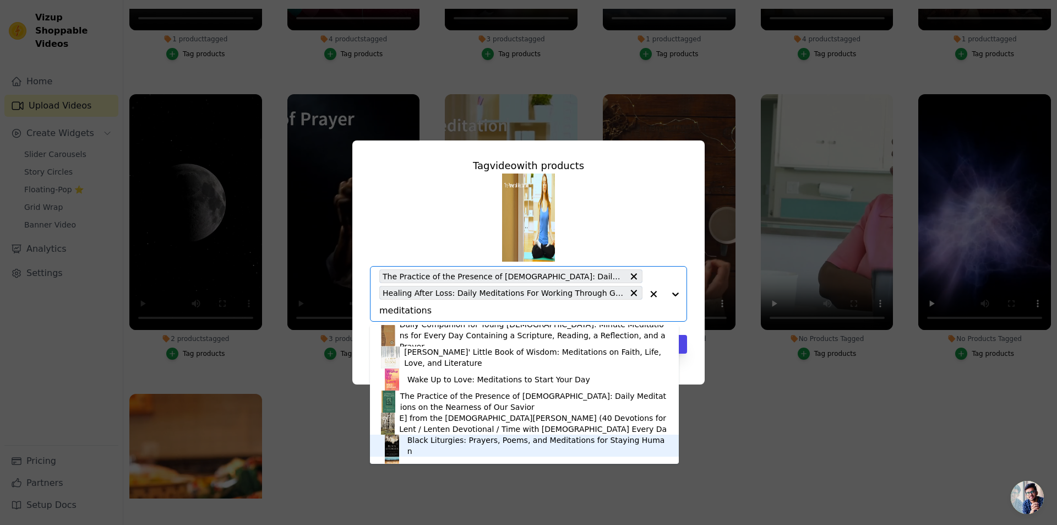
scroll to position [0, 0]
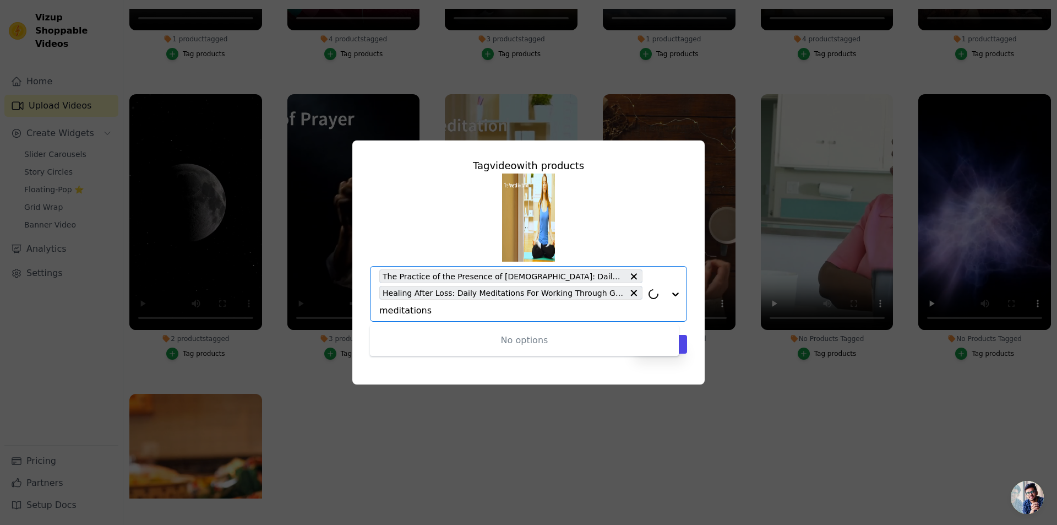
type input "meditation"
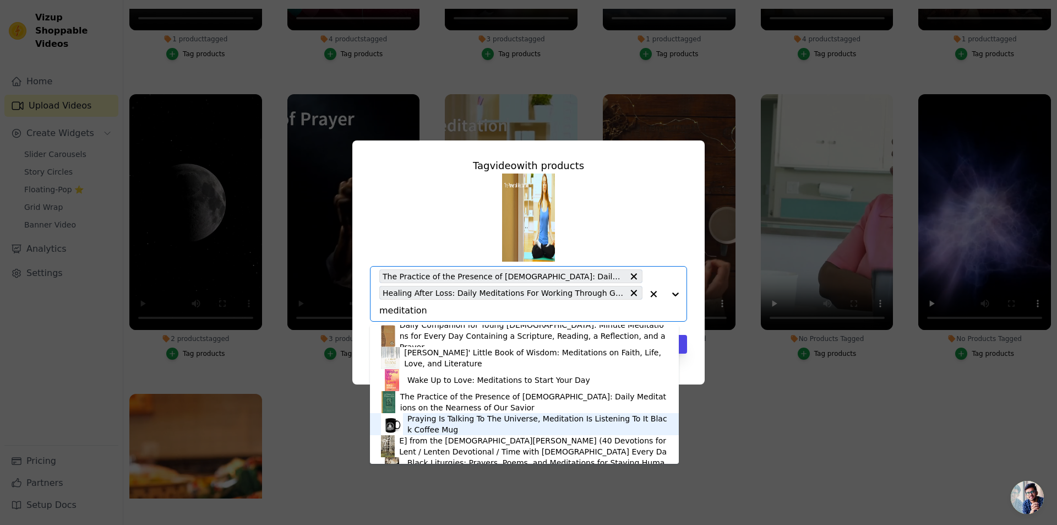
click at [463, 422] on div "Praying Is Talking To The Universe, Meditation Is Listening To It Black Coffee …" at bounding box center [537, 424] width 260 height 22
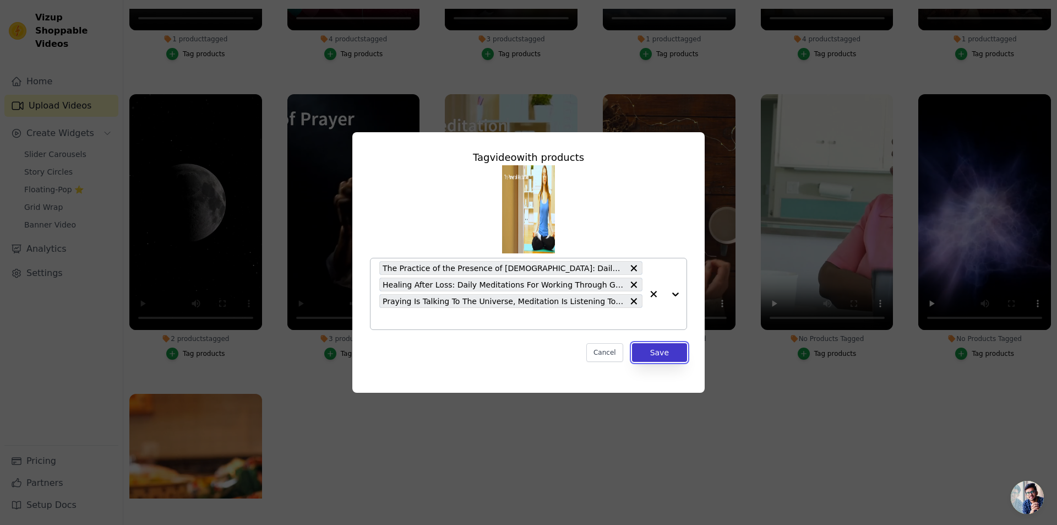
click at [659, 351] on button "Save" at bounding box center [659, 352] width 55 height 19
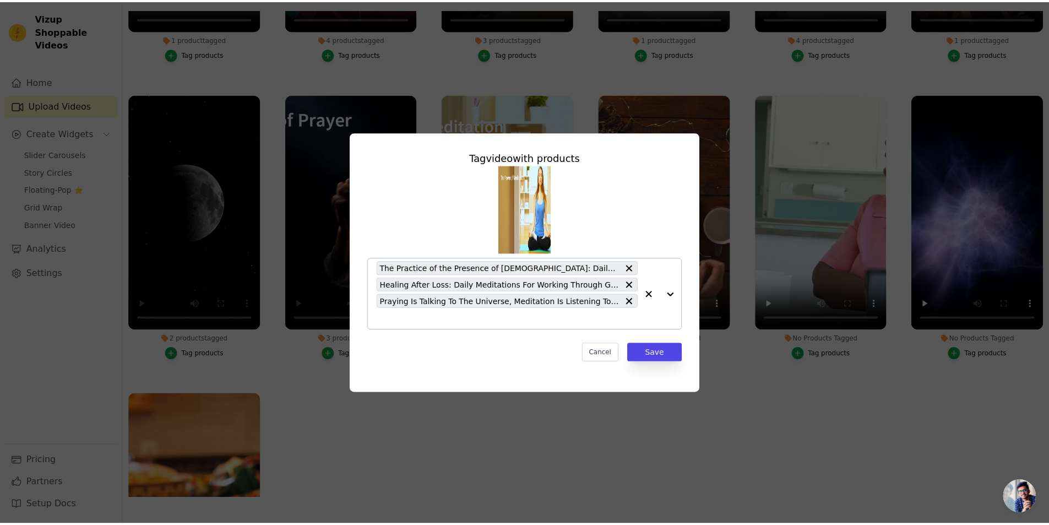
scroll to position [112, 0]
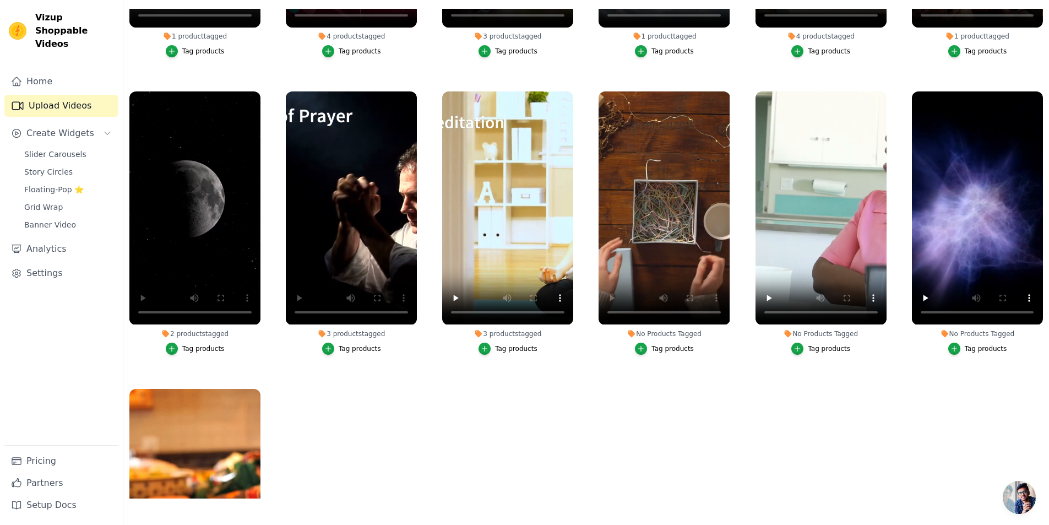
click at [661, 344] on div "Tag products" at bounding box center [672, 348] width 42 height 9
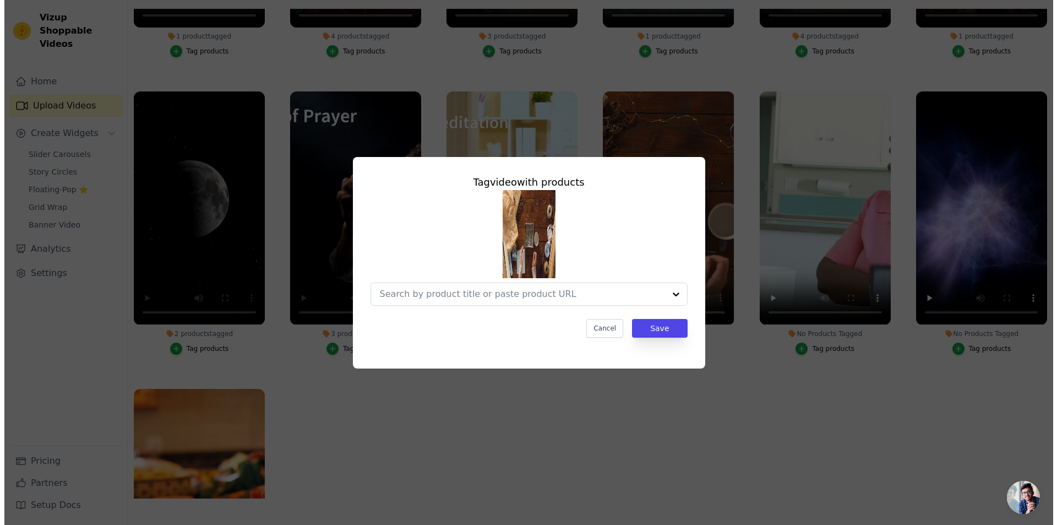
scroll to position [0, 0]
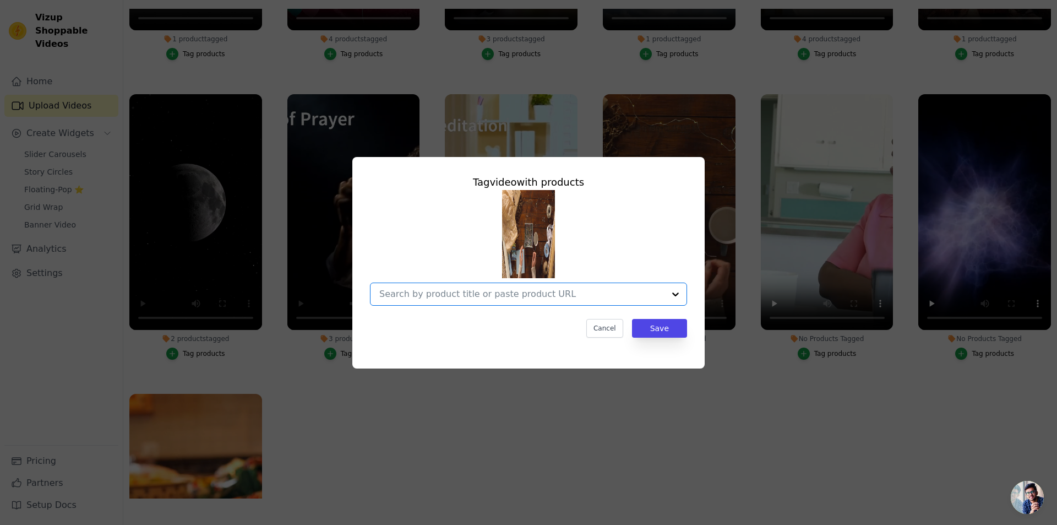
click at [465, 295] on input "No Products Tagged Tag video with products Option undefined, selected. Select i…" at bounding box center [521, 294] width 285 height 10
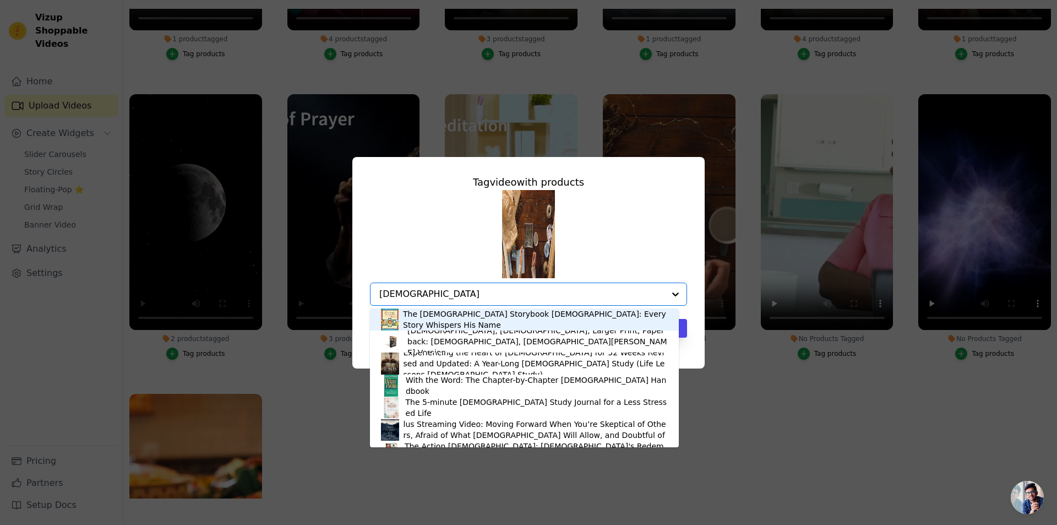
type input "Christmas"
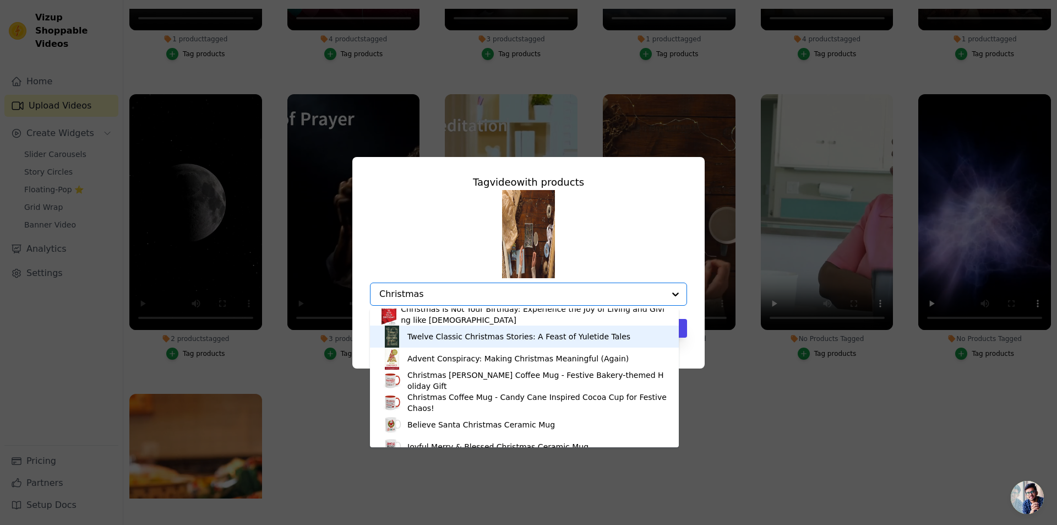
scroll to position [220, 0]
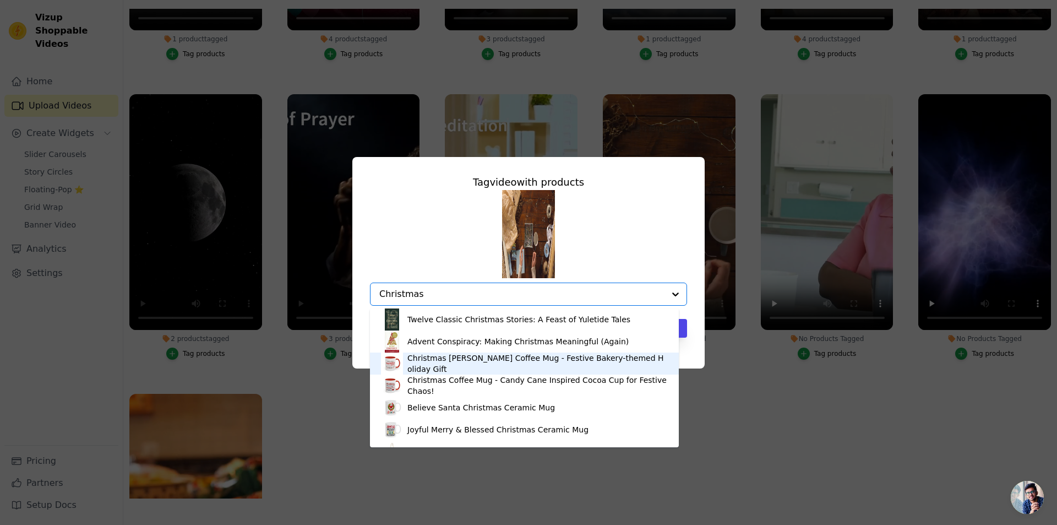
click at [436, 362] on div "Christmas Mrs. Claus Coffee Mug - Festive Bakery-themed Holiday Gift" at bounding box center [537, 363] width 260 height 22
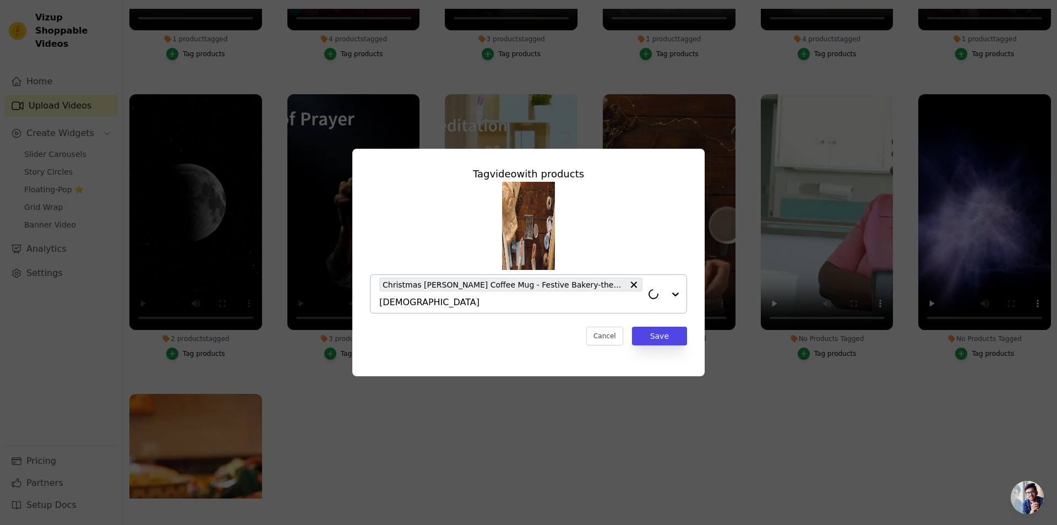
type input "Christmas"
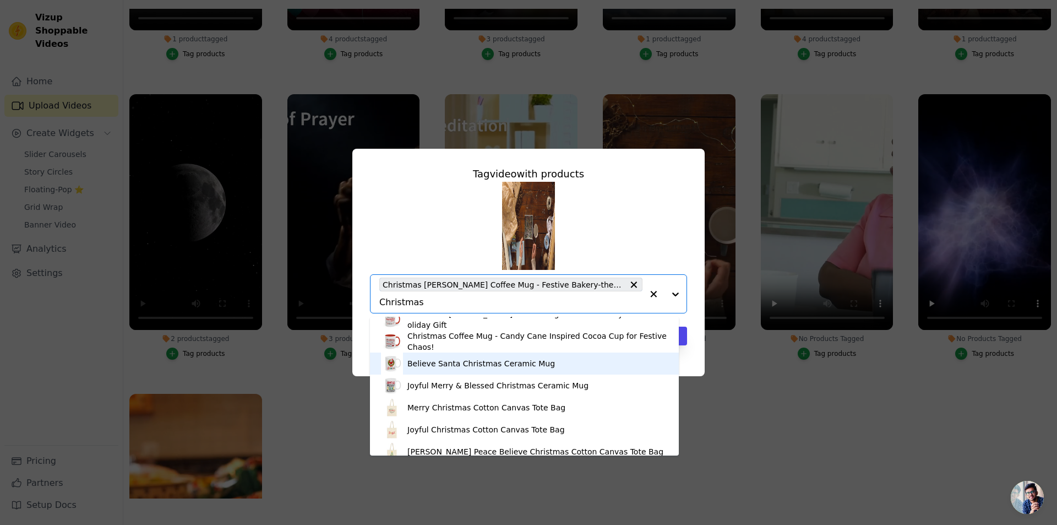
scroll to position [275, 0]
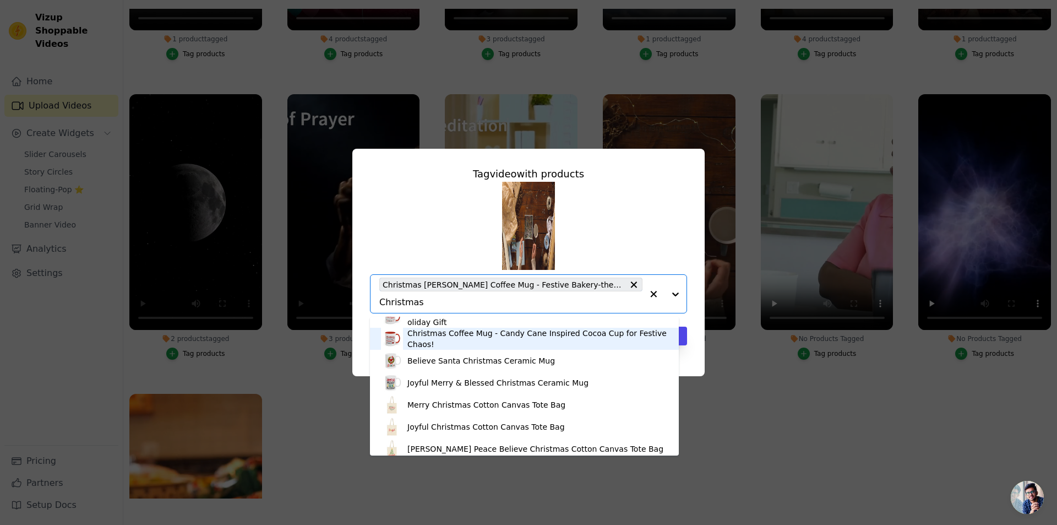
click at [434, 336] on div "Christmas Coffee Mug - Candy Cane Inspired Cocoa Cup for Festive Chaos!" at bounding box center [537, 339] width 260 height 22
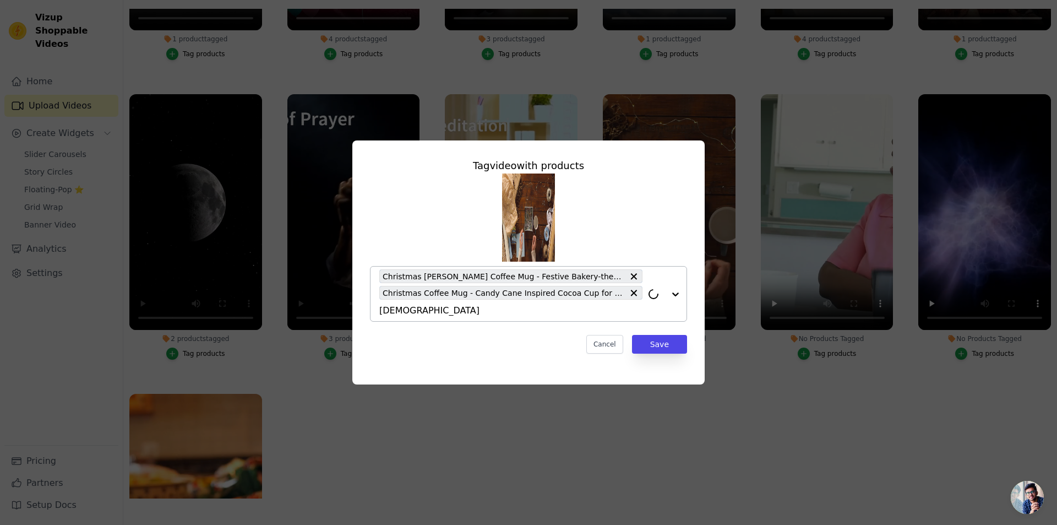
type input "Christmas"
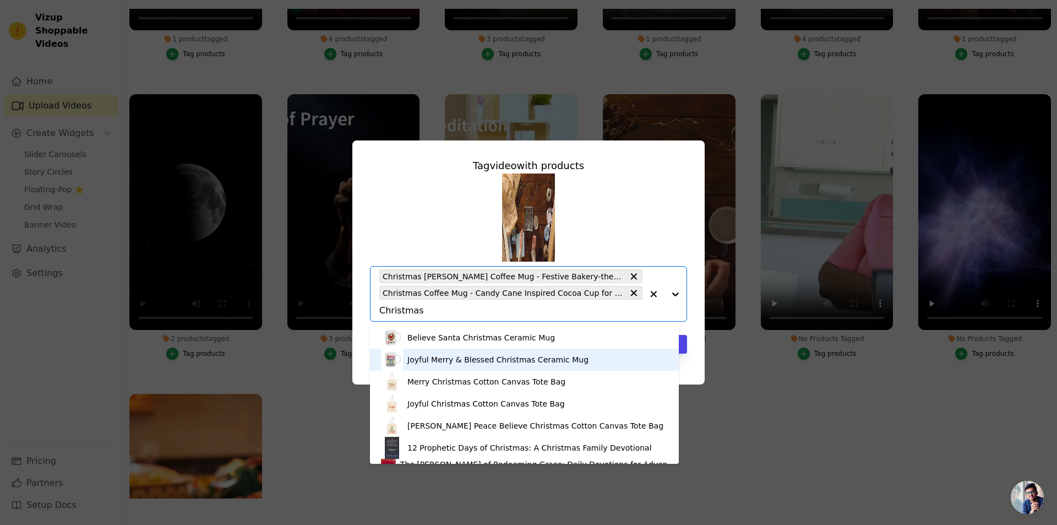
scroll to position [324, 0]
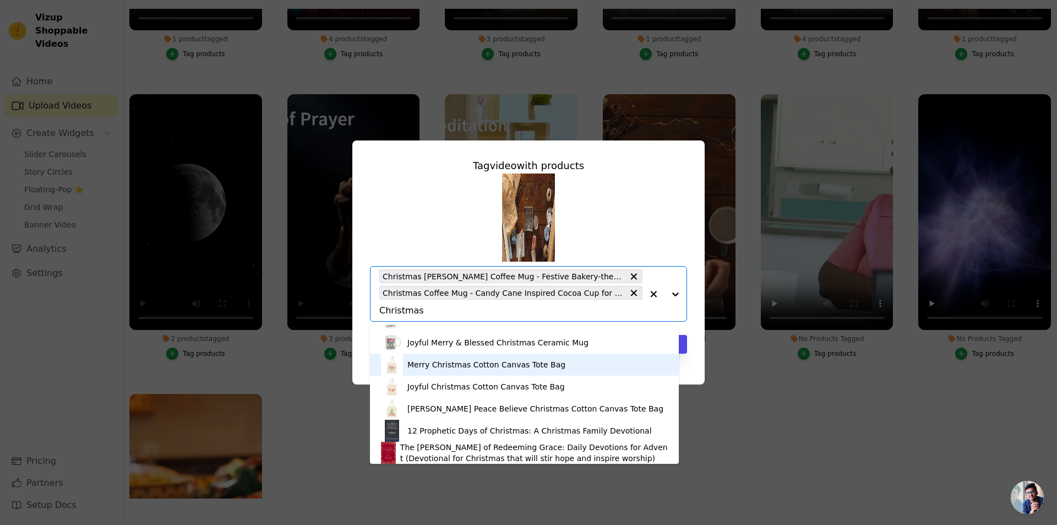
click at [423, 363] on div "Merry Christmas Cotton Canvas Tote Bag" at bounding box center [486, 364] width 158 height 11
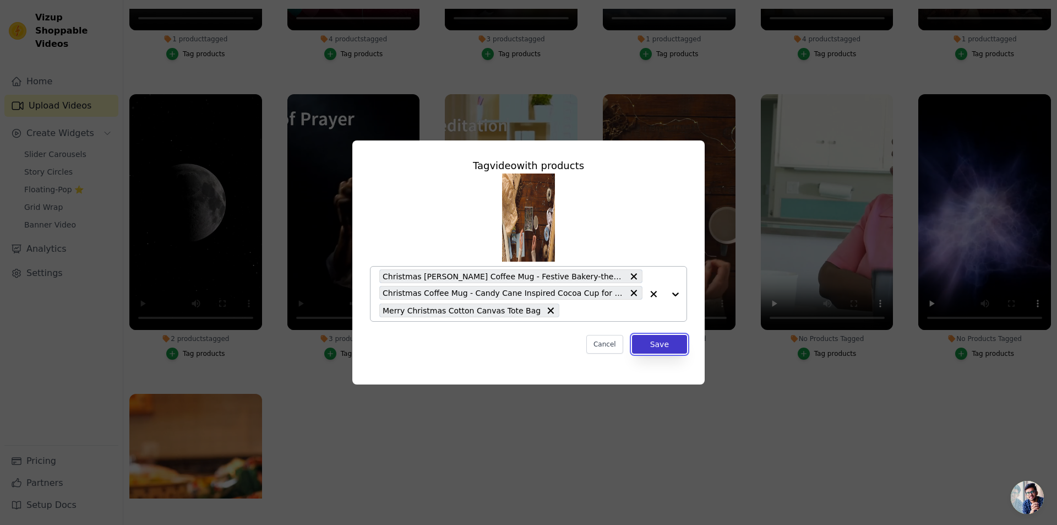
click at [660, 344] on button "Save" at bounding box center [659, 344] width 55 height 19
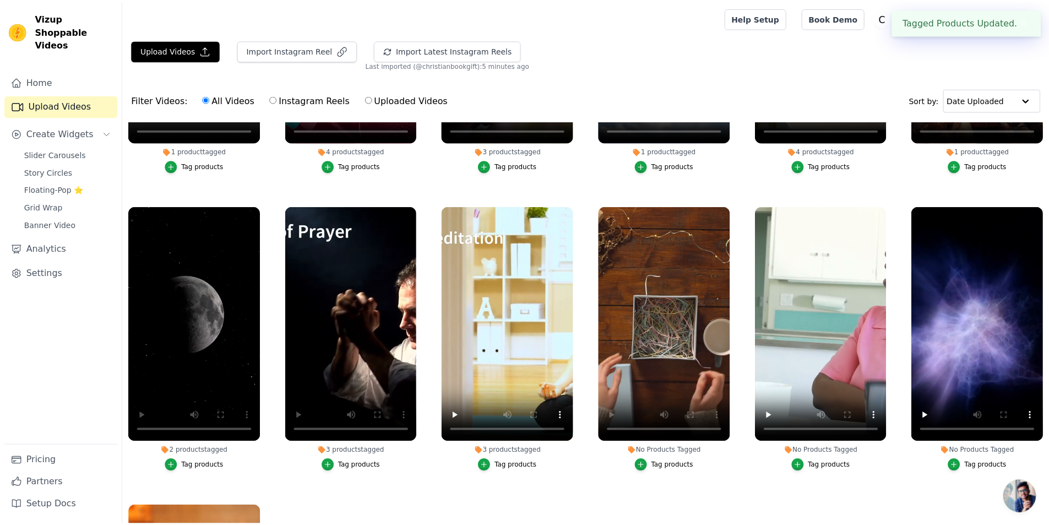
scroll to position [112, 0]
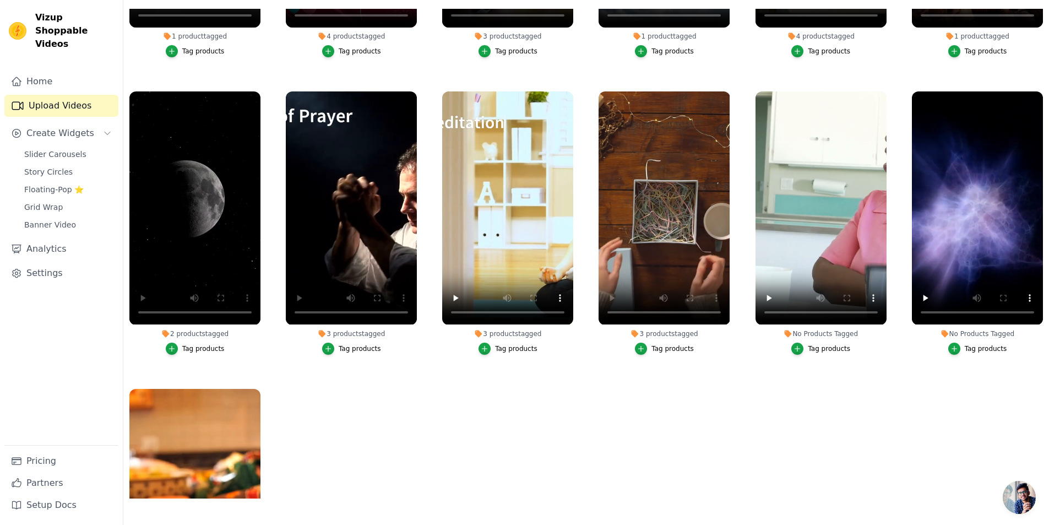
click at [829, 348] on div "Tag products" at bounding box center [829, 348] width 42 height 9
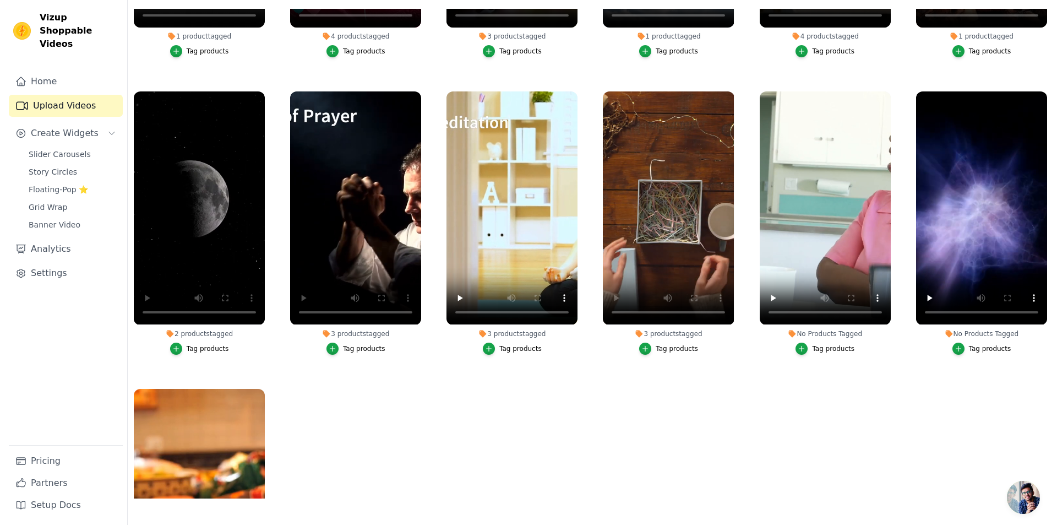
scroll to position [0, 0]
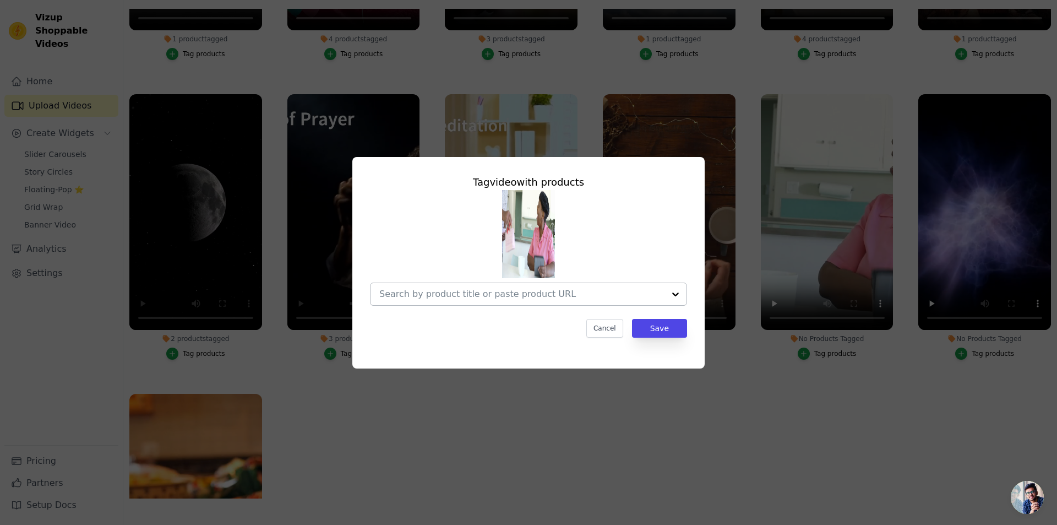
click at [510, 292] on input "No Products Tagged Tag video with products Cancel Save Tag products" at bounding box center [521, 294] width 285 height 10
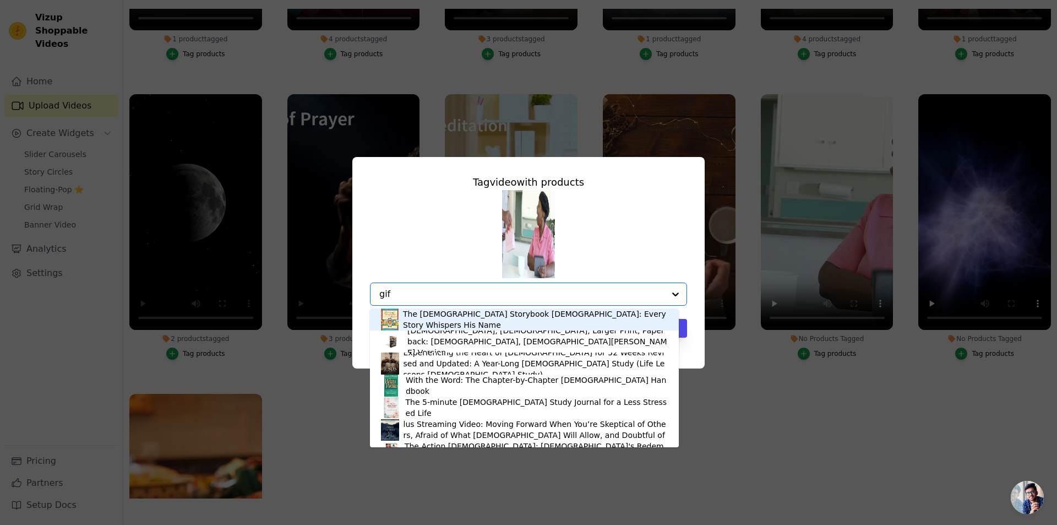
type input "gift"
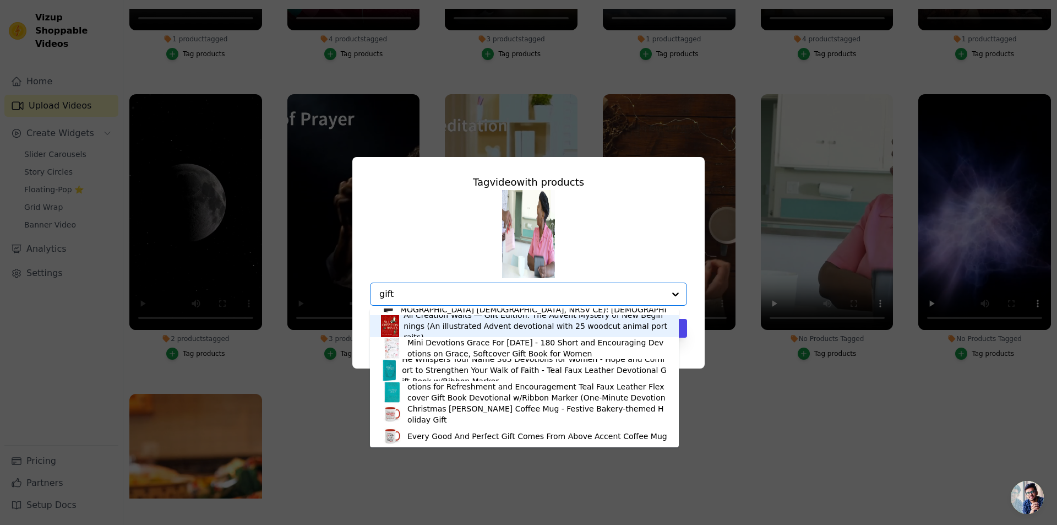
scroll to position [385, 0]
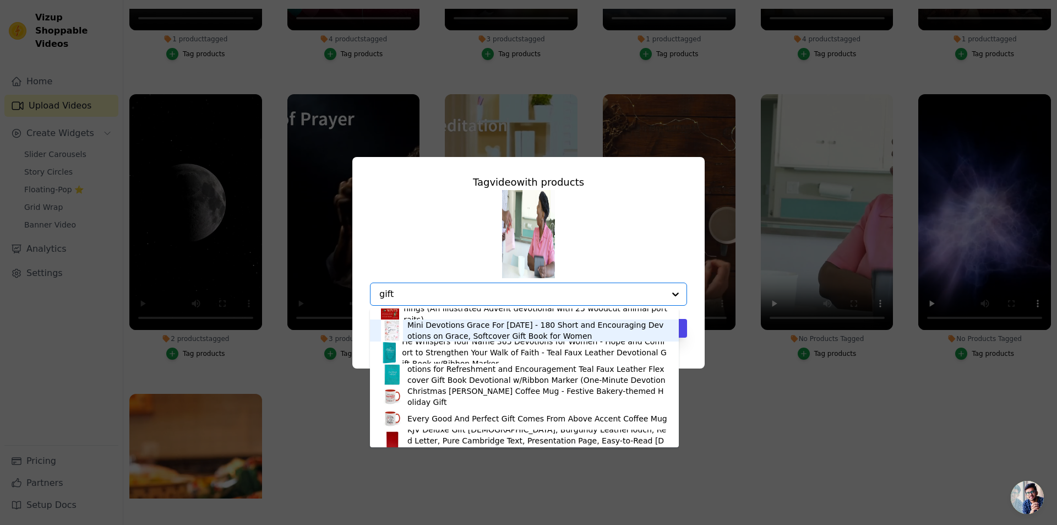
click at [445, 323] on div "Mini Devotions Grace For [DATE] - 180 Short and Encouraging Devotions on Grace,…" at bounding box center [537, 330] width 260 height 22
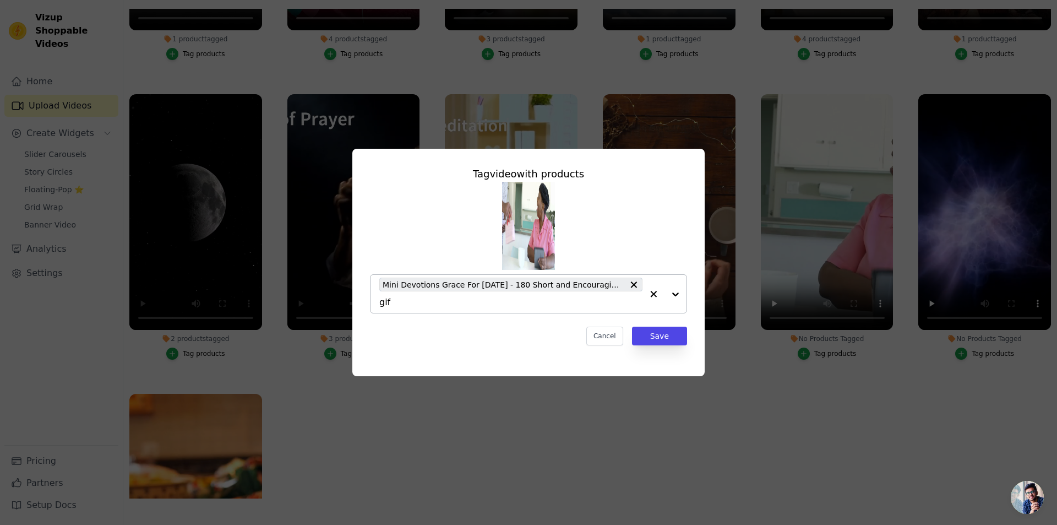
type input "gift"
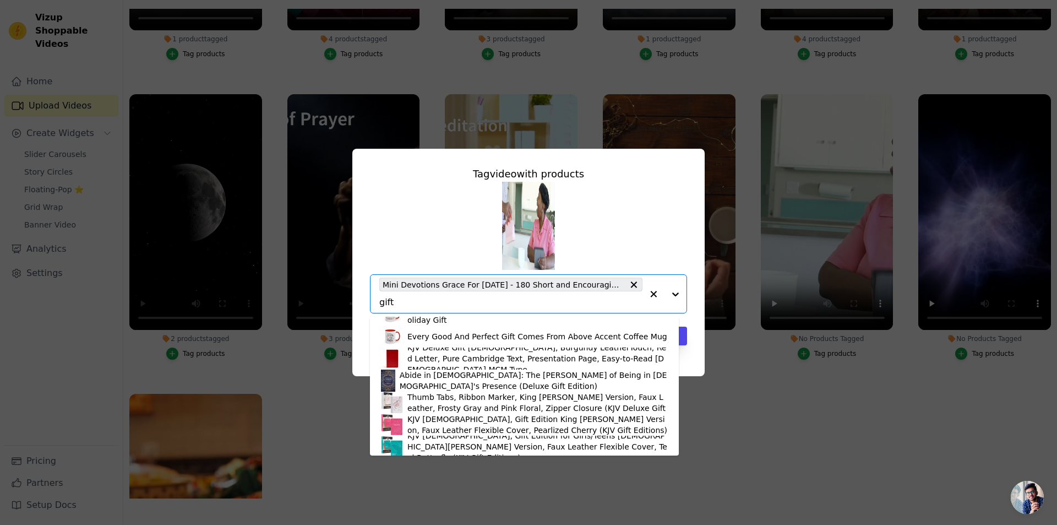
scroll to position [496, 0]
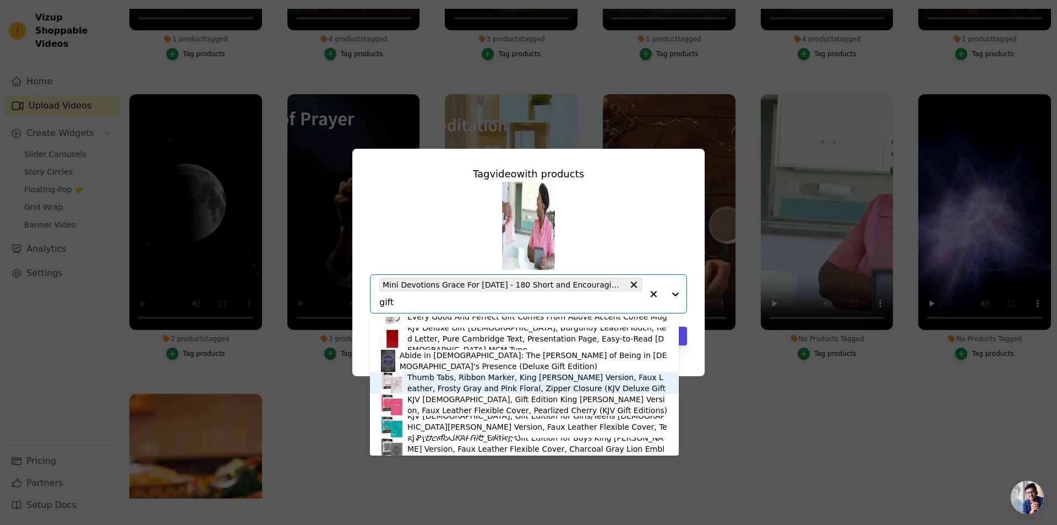
click at [438, 382] on div "KJV [DEMOGRAPHIC_DATA], Deluxe Gift [DEMOGRAPHIC_DATA] with Thumb Tabs, Ribbon …" at bounding box center [537, 383] width 260 height 44
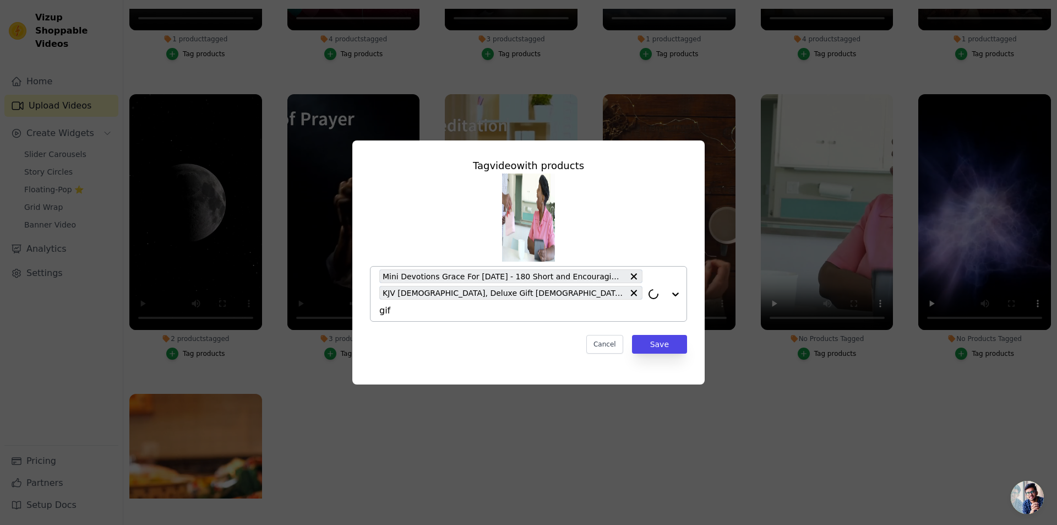
type input "gift"
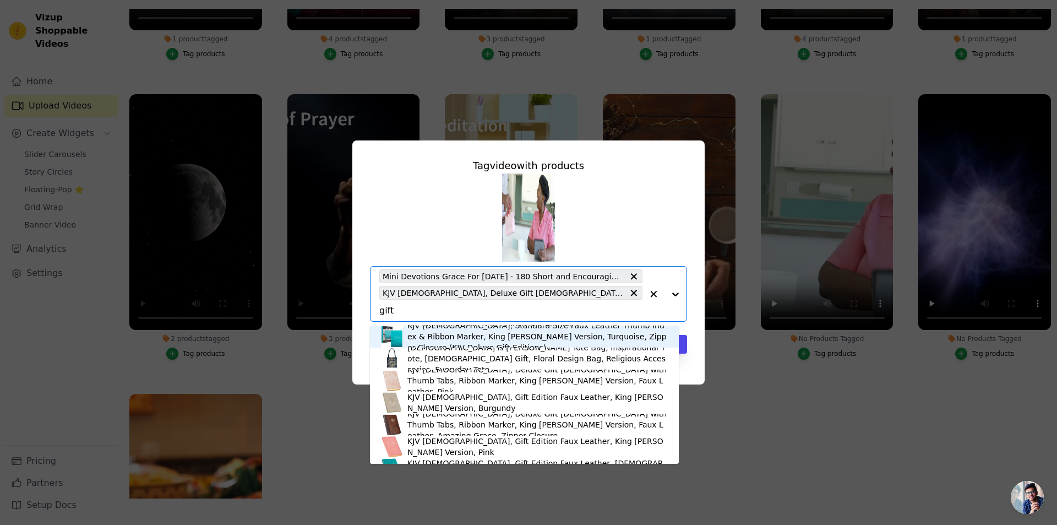
scroll to position [826, 0]
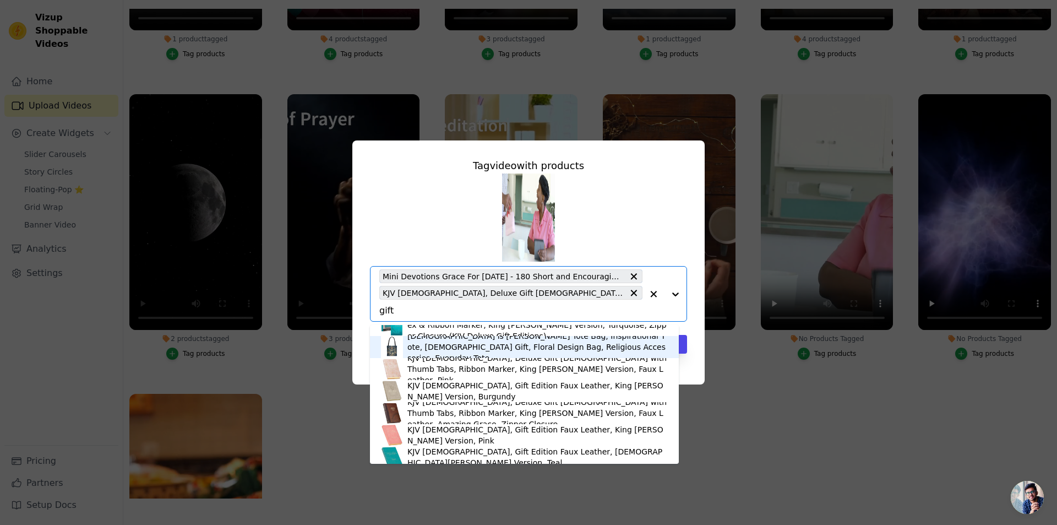
click at [437, 344] on div "[DEMOGRAPHIC_DATA] is [PERSON_NAME] Tote Bag, Inspirational Tote, [DEMOGRAPHIC_…" at bounding box center [537, 346] width 260 height 33
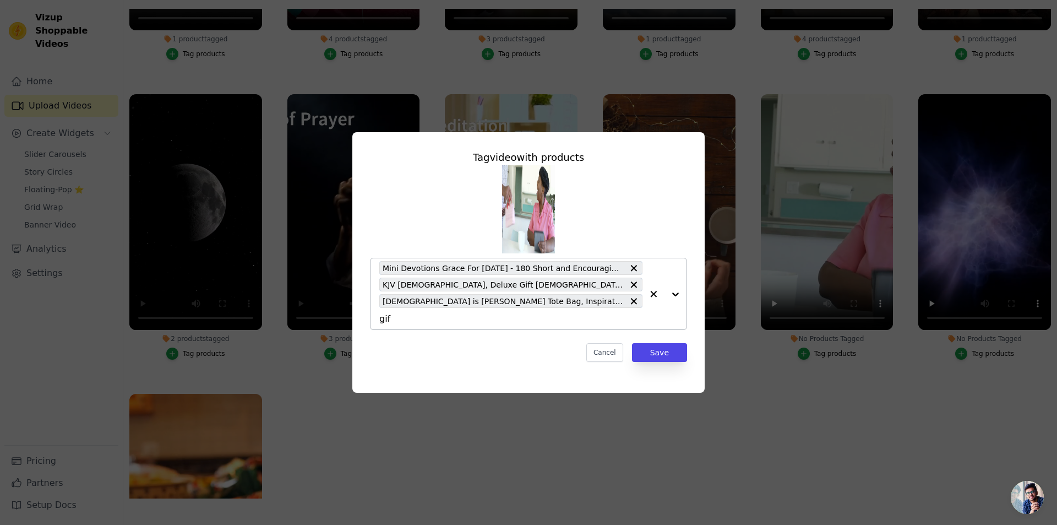
type input "gift"
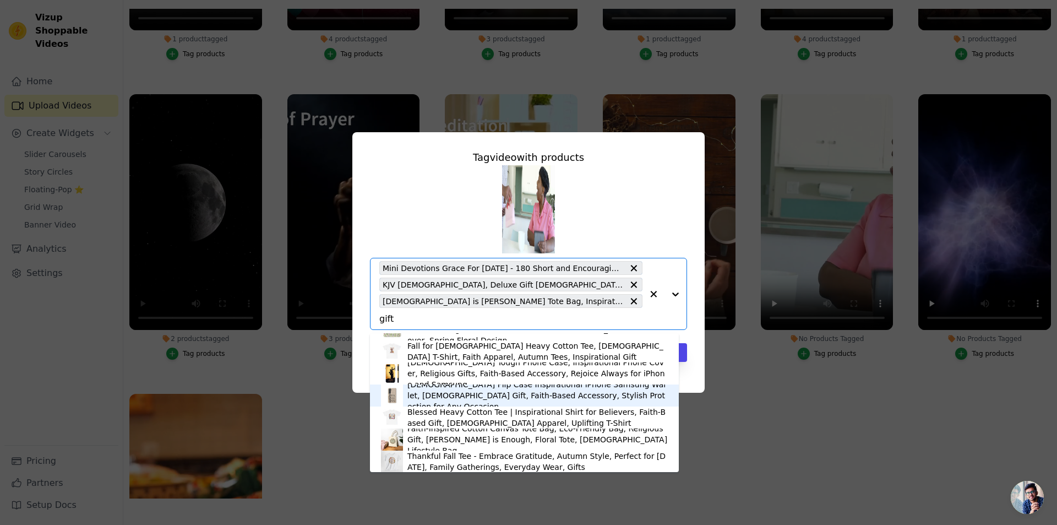
scroll to position [1161, 0]
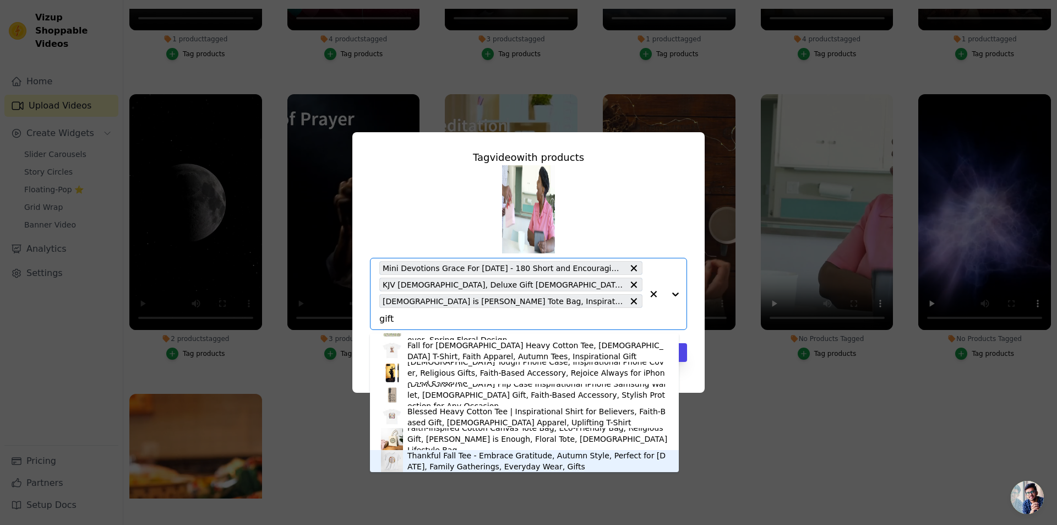
click at [437, 458] on div "Thankful Fall Tee - Embrace Gratitude, Autumn Style, Perfect for [DATE], Family…" at bounding box center [537, 461] width 260 height 22
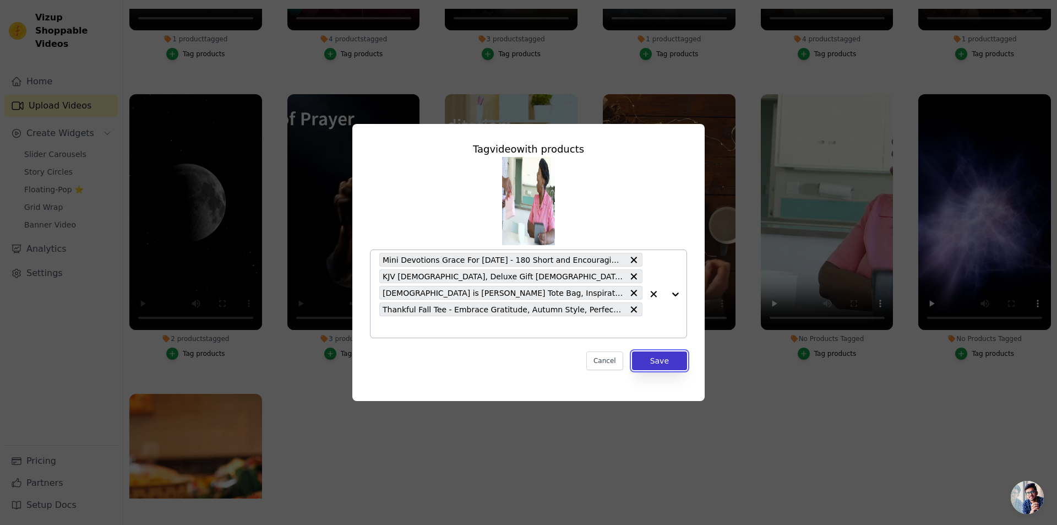
click at [655, 361] on button "Save" at bounding box center [659, 360] width 55 height 19
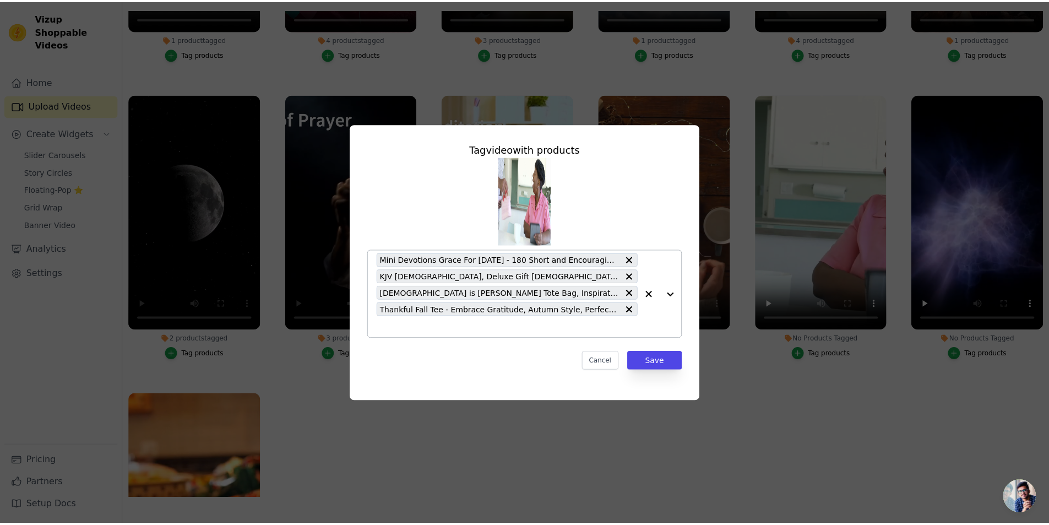
scroll to position [112, 0]
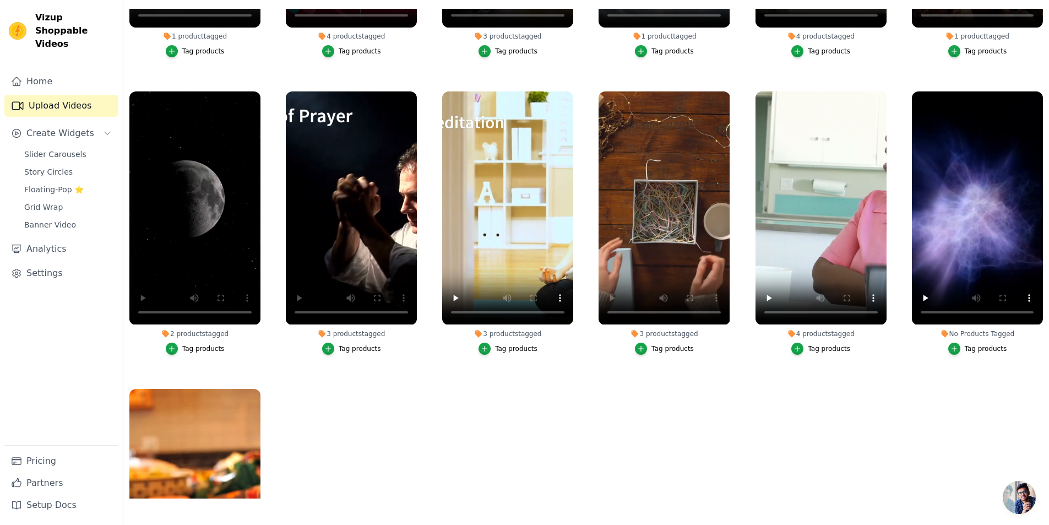
click at [969, 347] on div "Tag products" at bounding box center [986, 348] width 42 height 9
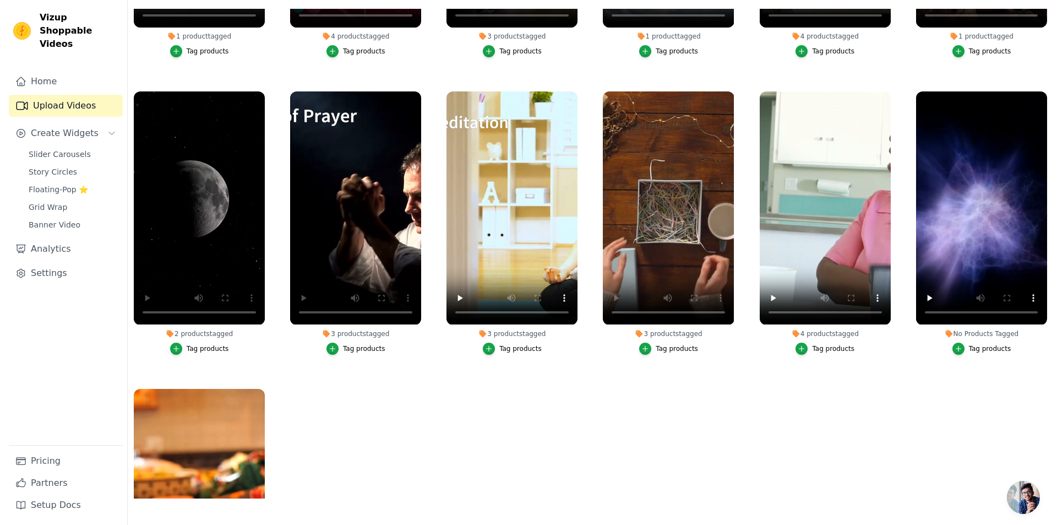
scroll to position [0, 0]
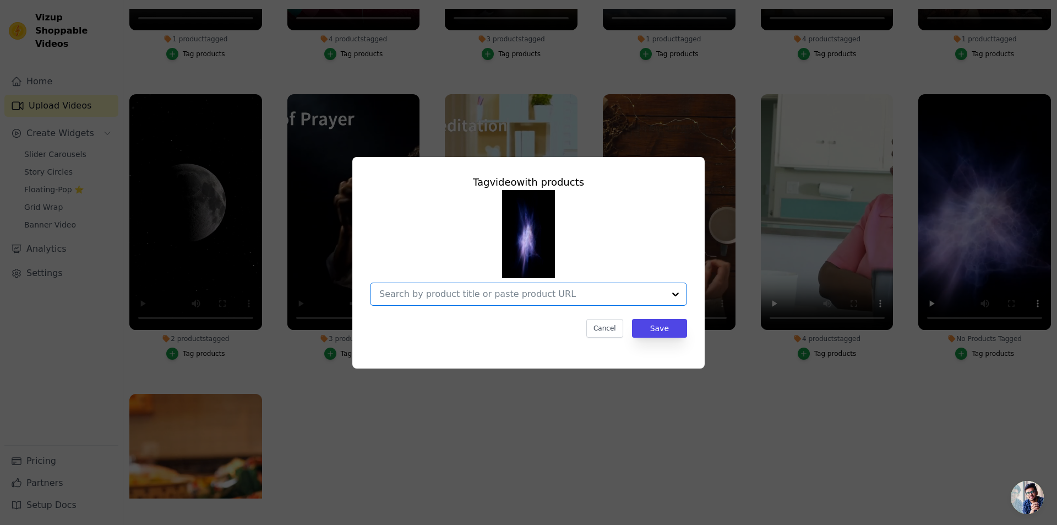
click at [432, 292] on input "No Products Tagged Tag video with products Option undefined, selected. Select i…" at bounding box center [521, 294] width 285 height 10
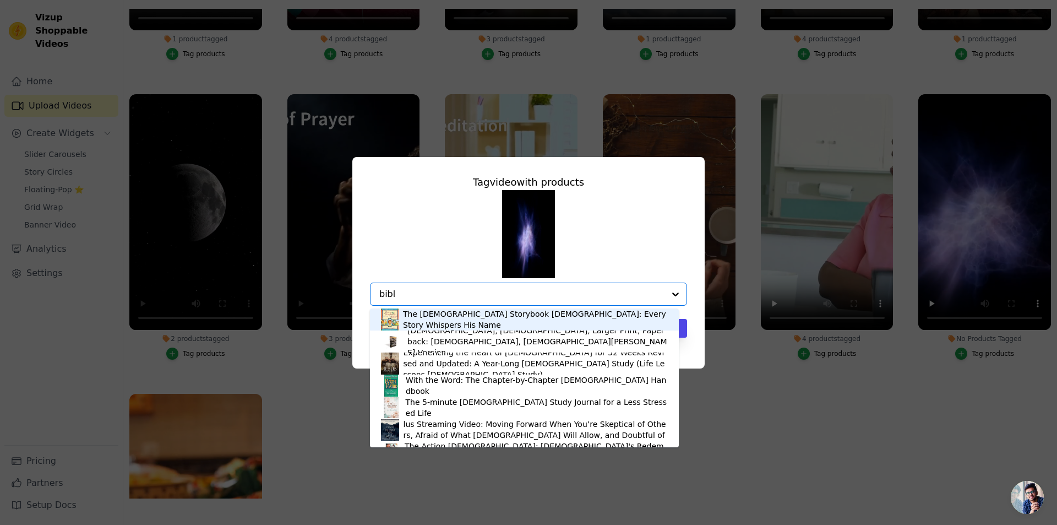
type input "bible"
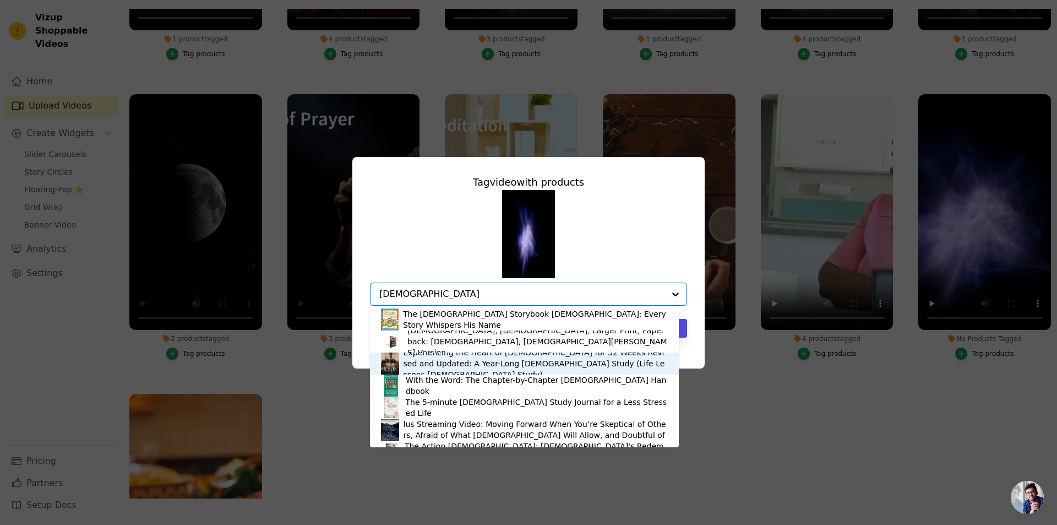
scroll to position [55, 0]
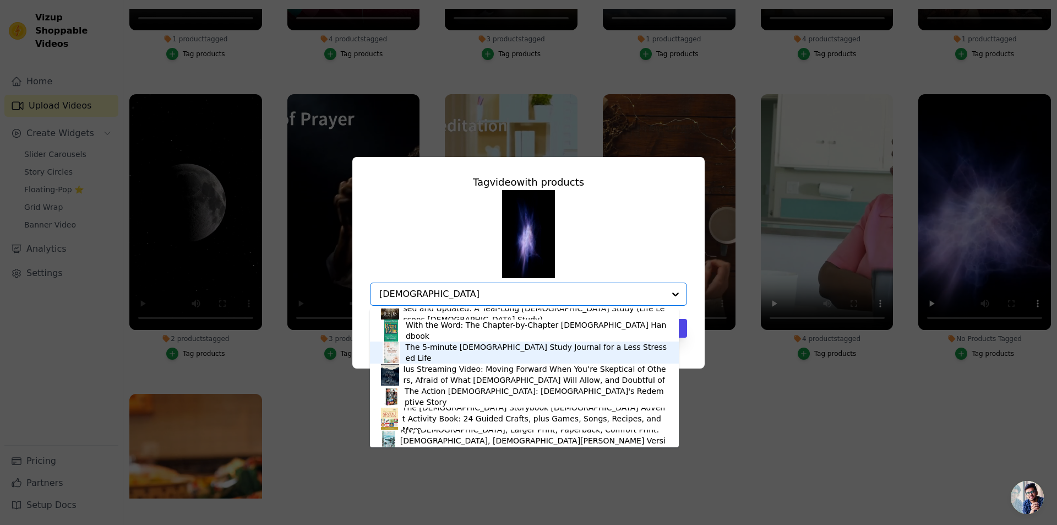
click at [445, 349] on div "The 5-minute Bible Study Journal for a Less Stressed Life" at bounding box center [537, 352] width 262 height 22
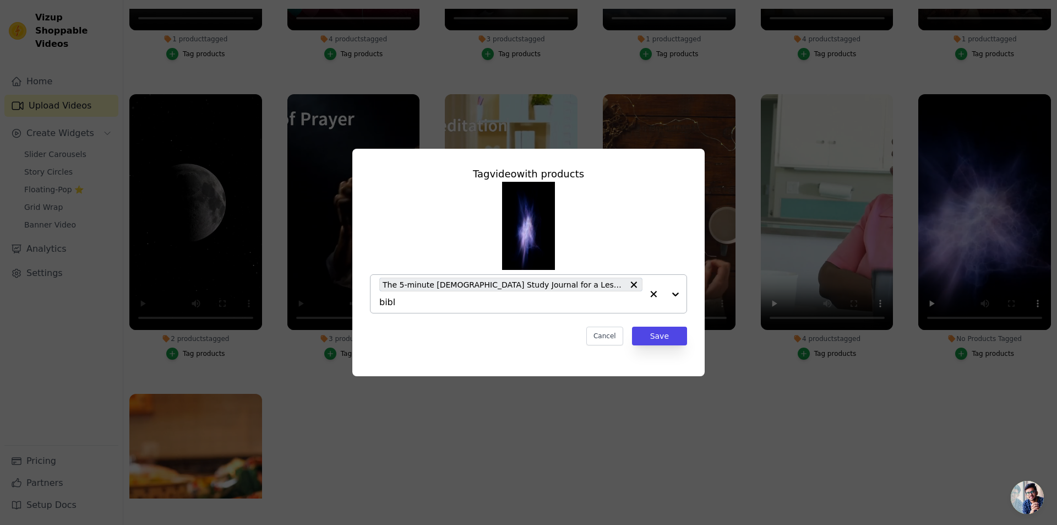
type input "bible"
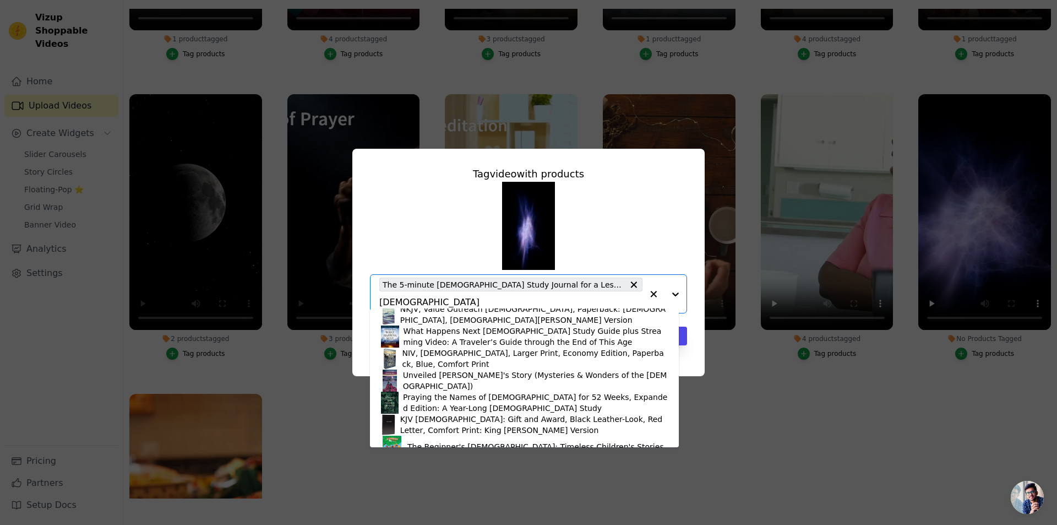
scroll to position [220, 0]
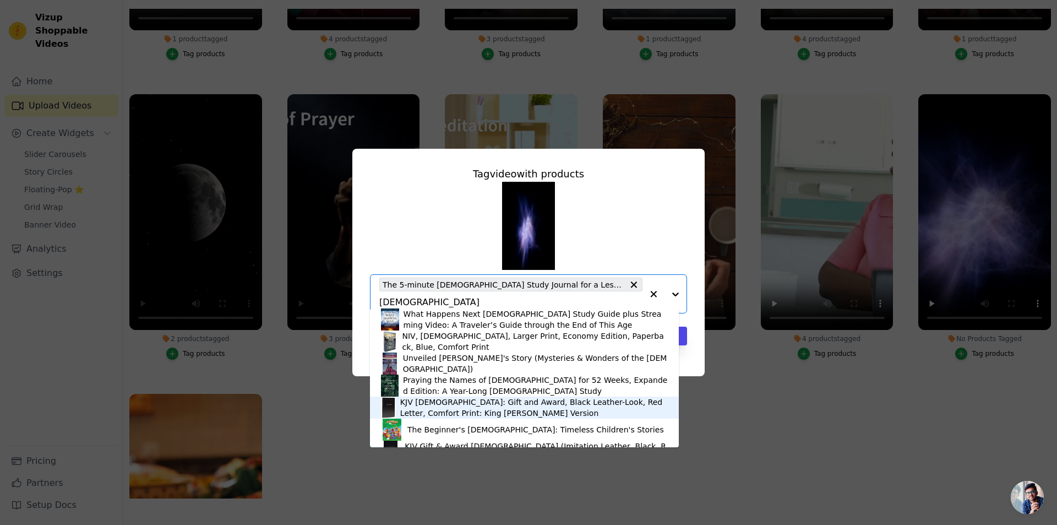
click at [447, 407] on div "KJV Holy Bible: Gift and Award, Black Leather-Look, Red Letter, Comfort Print: …" at bounding box center [534, 407] width 268 height 22
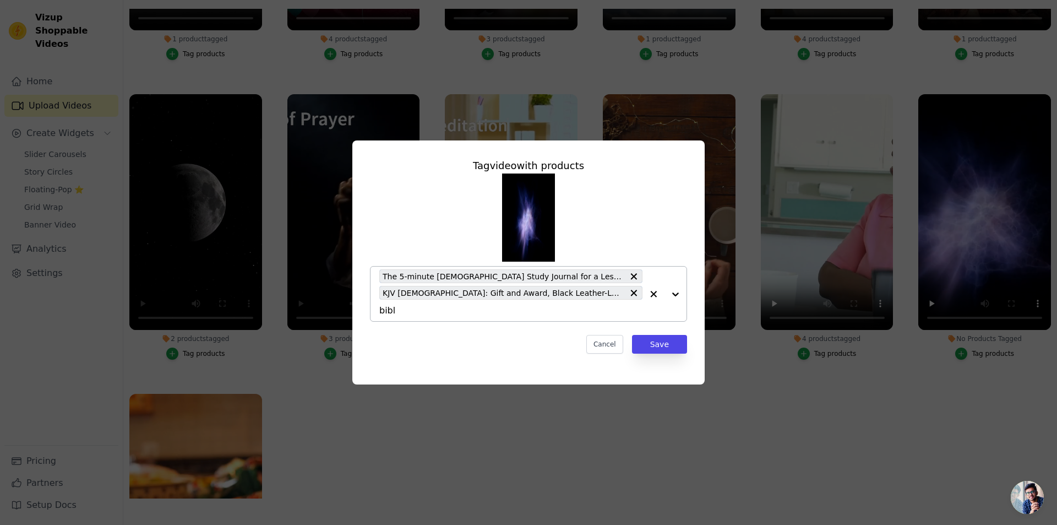
type input "bible"
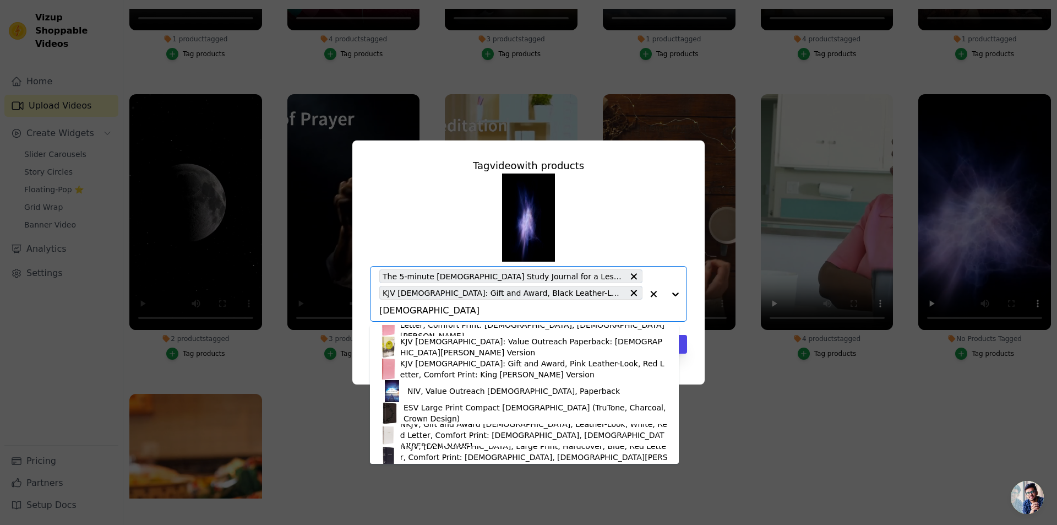
scroll to position [551, 0]
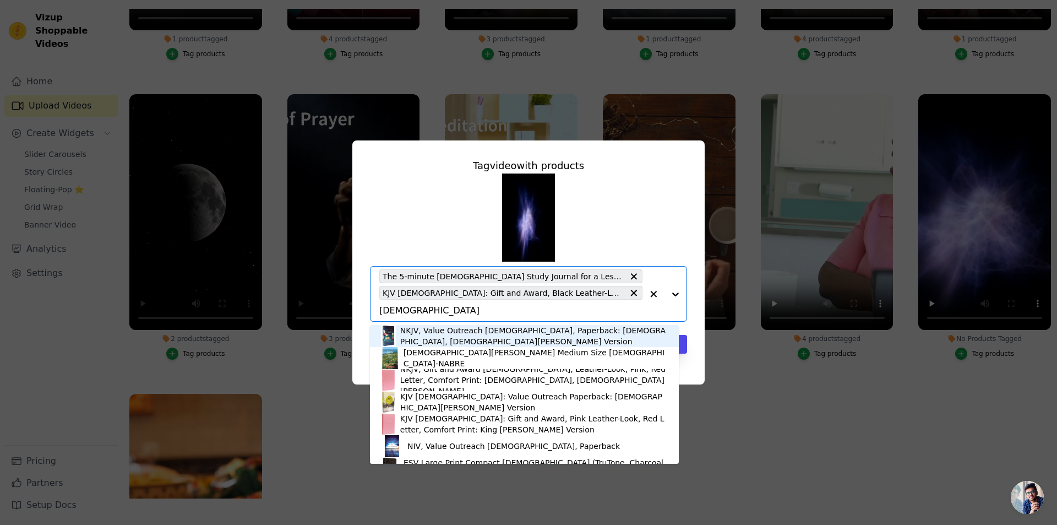
click at [440, 330] on div "NKJV, Value Outreach Bible, Paperback: Holy Bible, New King James Version" at bounding box center [534, 336] width 268 height 22
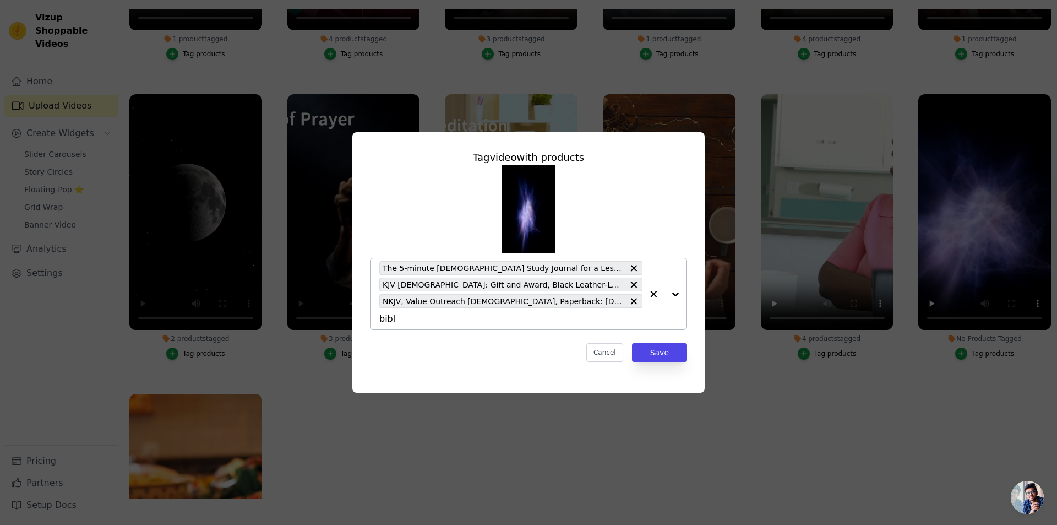
type input "bible"
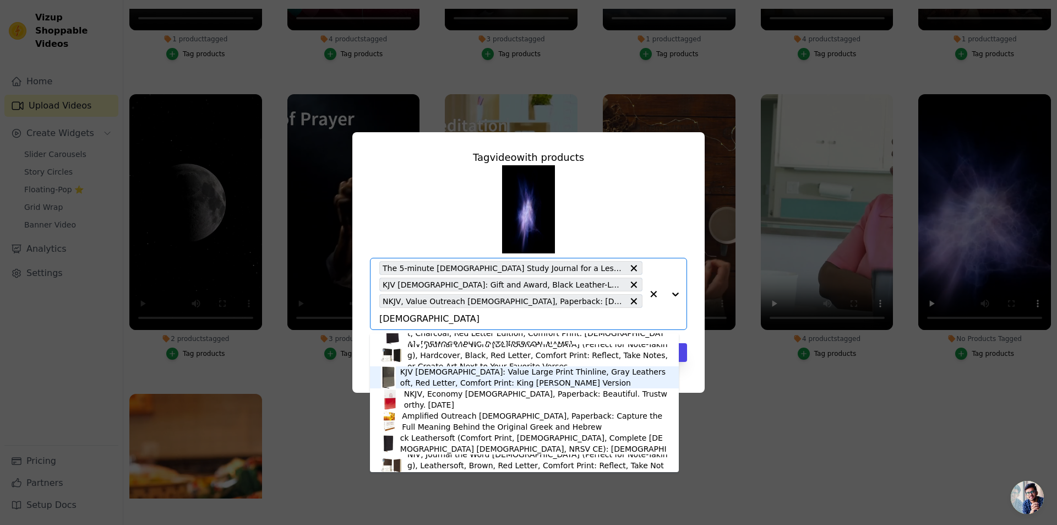
scroll to position [2064, 0]
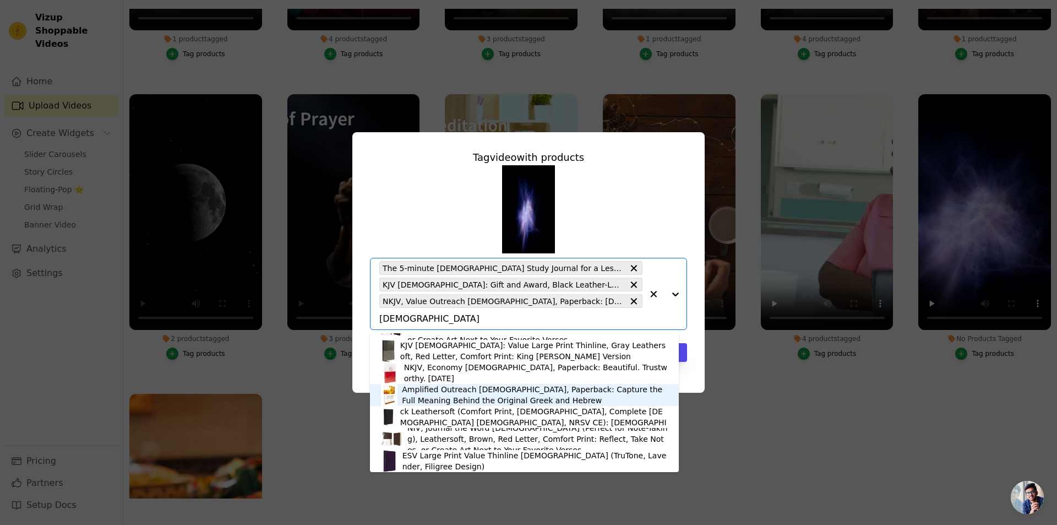
click at [439, 390] on div "Amplified Outreach Bible, Paperback: Capture the Full Meaning Behind the Origin…" at bounding box center [535, 395] width 266 height 22
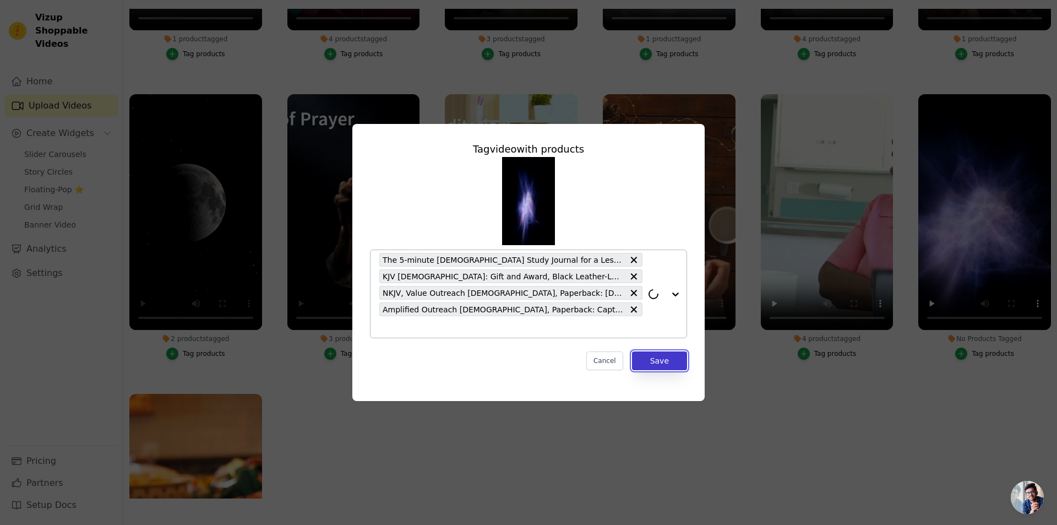
click at [660, 363] on button "Save" at bounding box center [659, 360] width 55 height 19
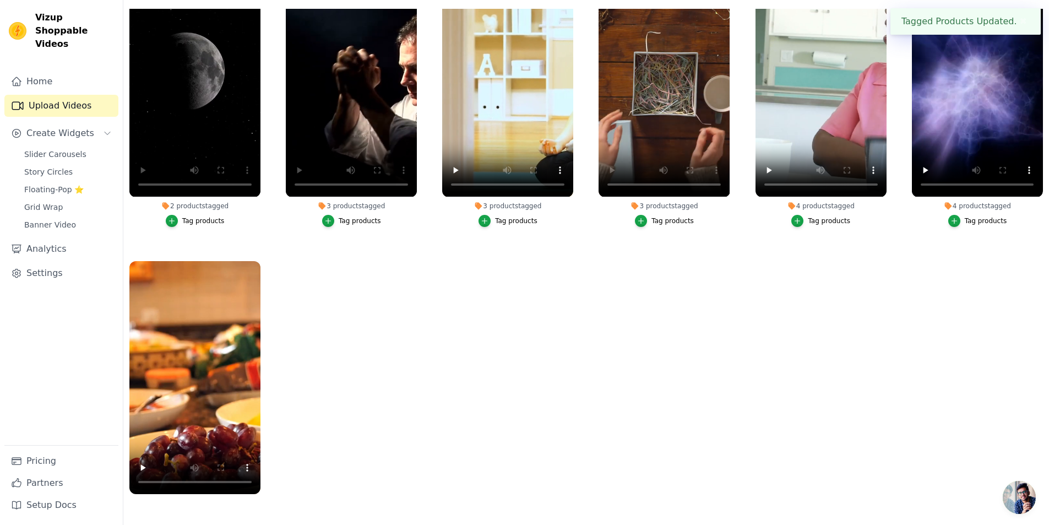
scroll to position [402, 0]
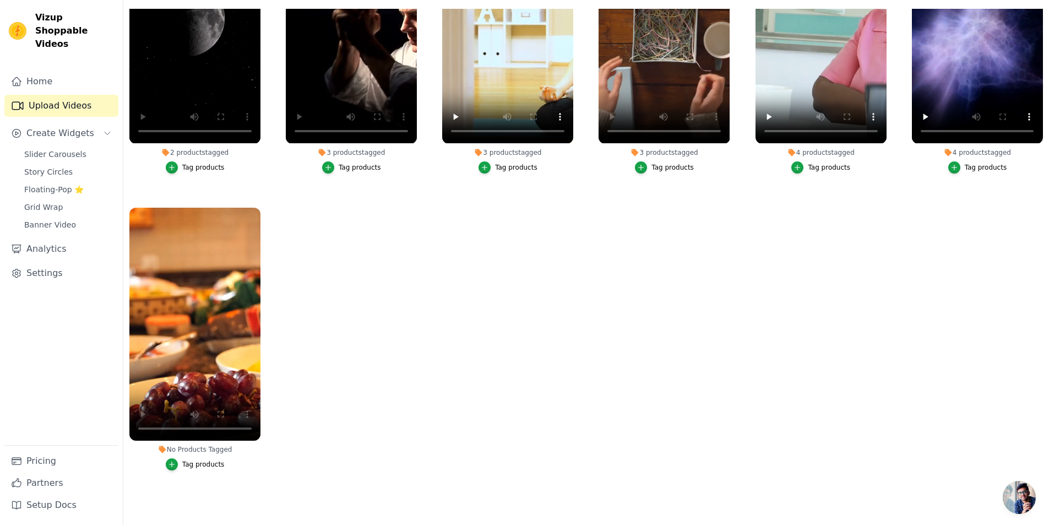
click at [198, 460] on div "Tag products" at bounding box center [203, 464] width 42 height 9
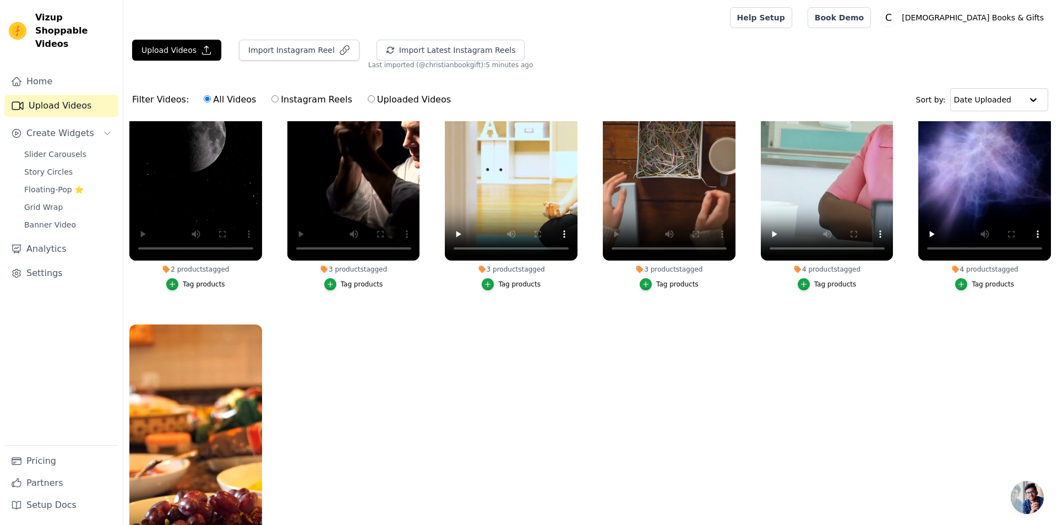
scroll to position [405, 0]
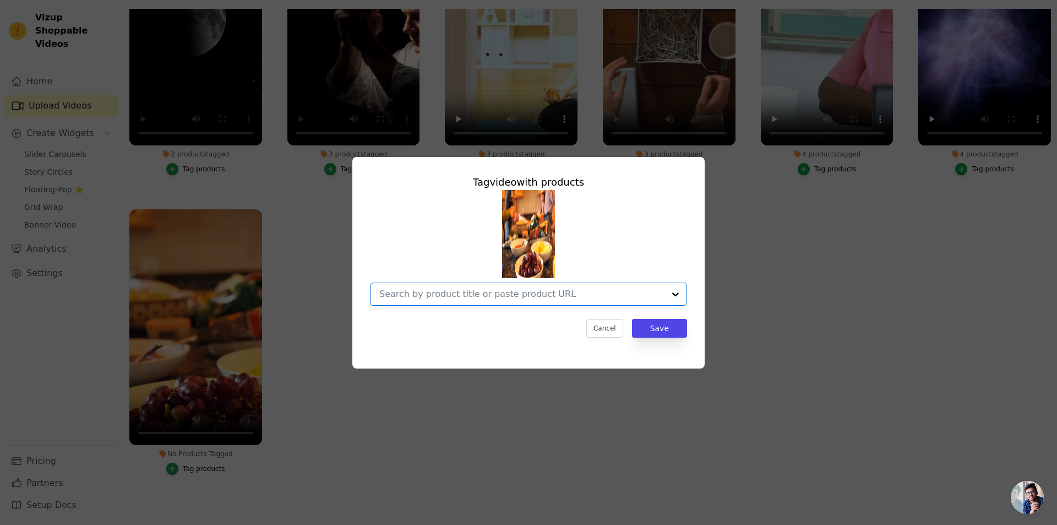
click at [518, 292] on input "No Products Tagged Tag video with products Option undefined, selected. Select i…" at bounding box center [521, 294] width 285 height 10
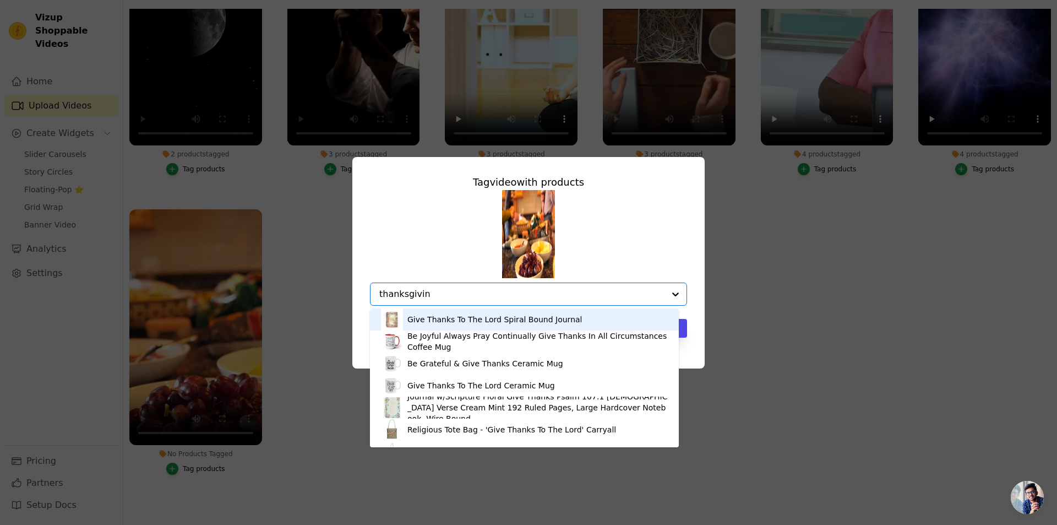
type input "thanksgiving"
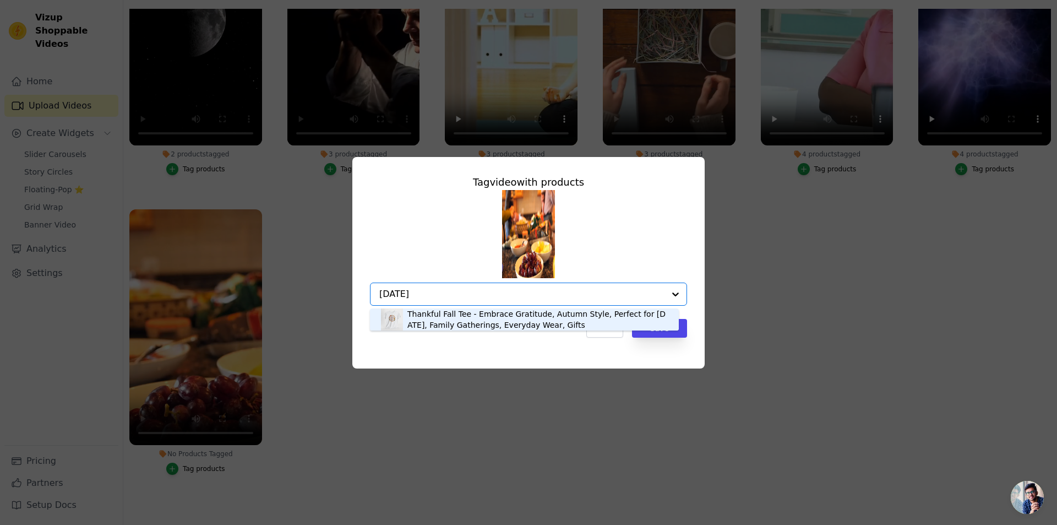
click at [471, 316] on div "Thankful Fall Tee - Embrace Gratitude, Autumn Style, Perfect for [DATE], Family…" at bounding box center [537, 319] width 260 height 22
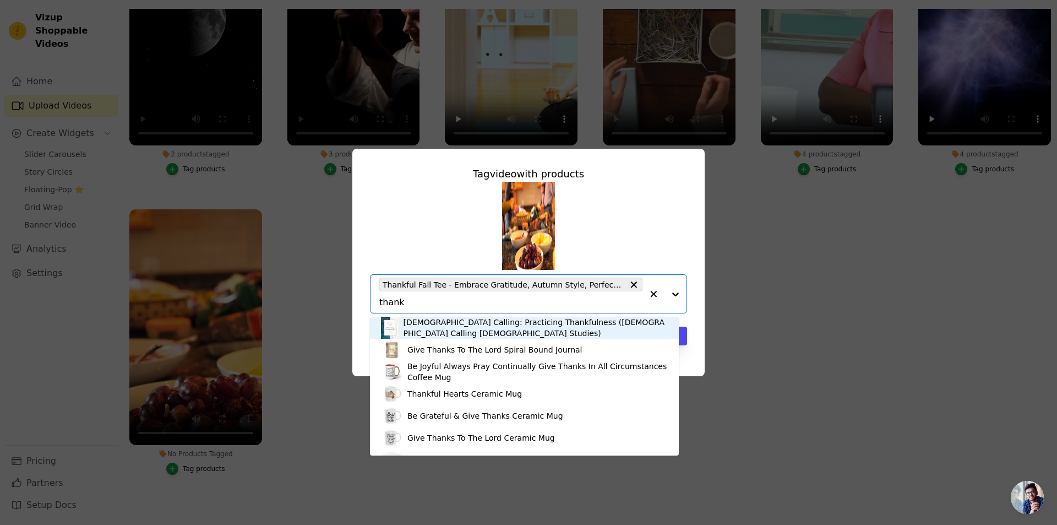
type input "thanks"
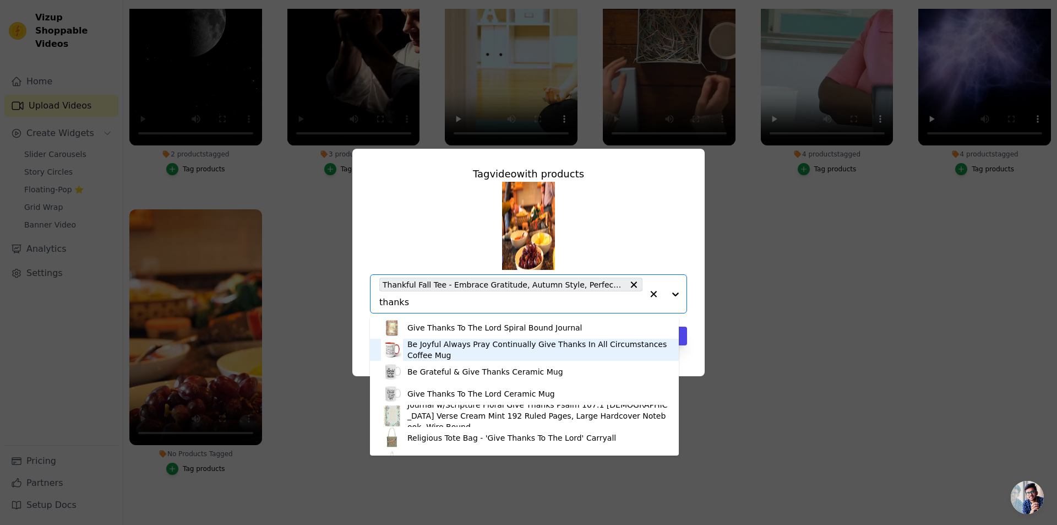
click at [439, 347] on div "Be Joyful Always Pray Continually Give Thanks In All Circumstances Coffee Mug" at bounding box center [537, 350] width 260 height 22
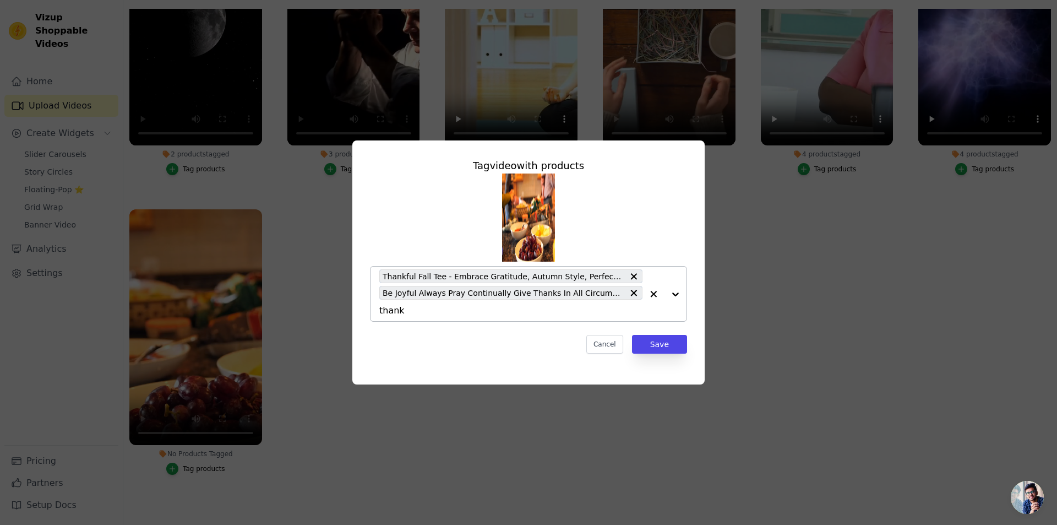
type input "thanks"
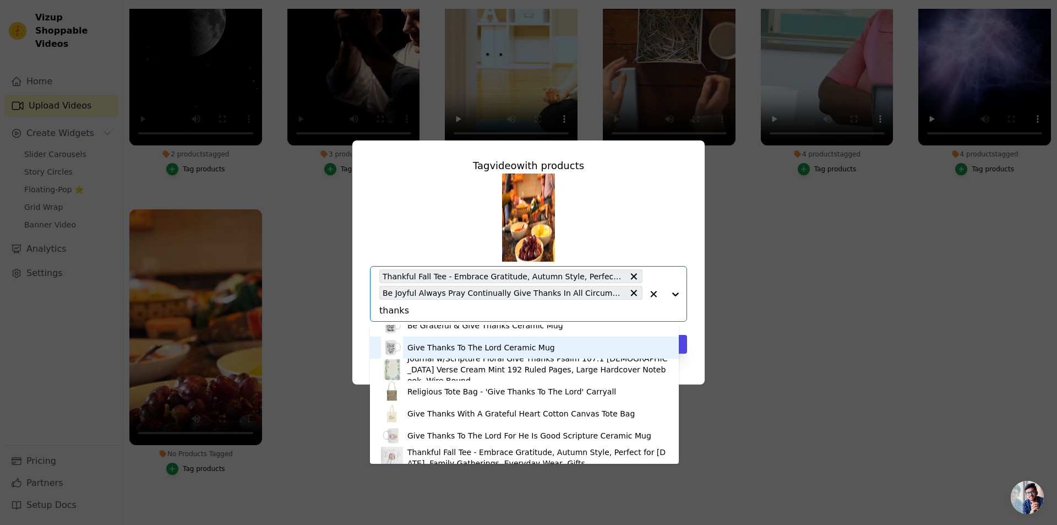
scroll to position [55, 0]
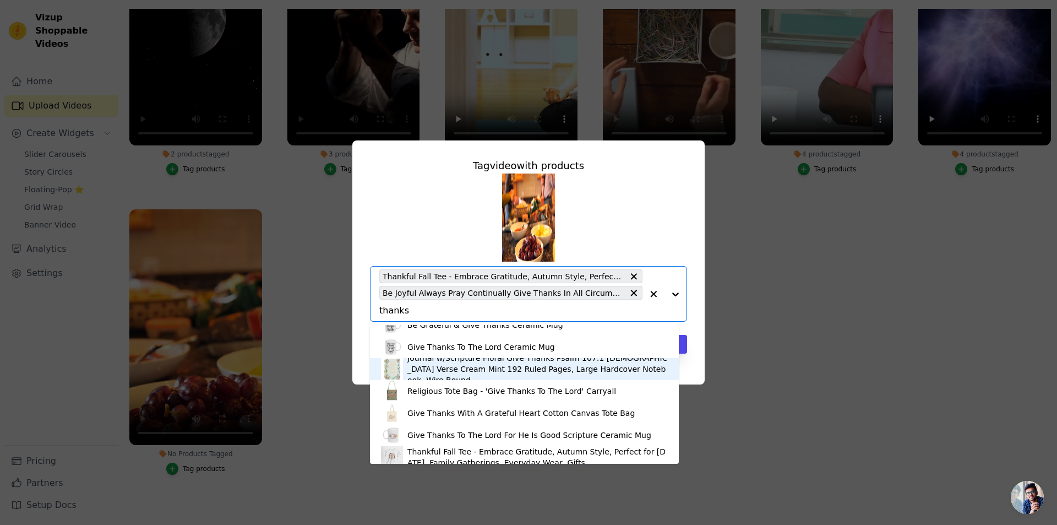
click at [436, 369] on div "Journal w/Scripture Floral Give Thanks Psalm 107:1 [DEMOGRAPHIC_DATA] Verse Cre…" at bounding box center [537, 368] width 260 height 33
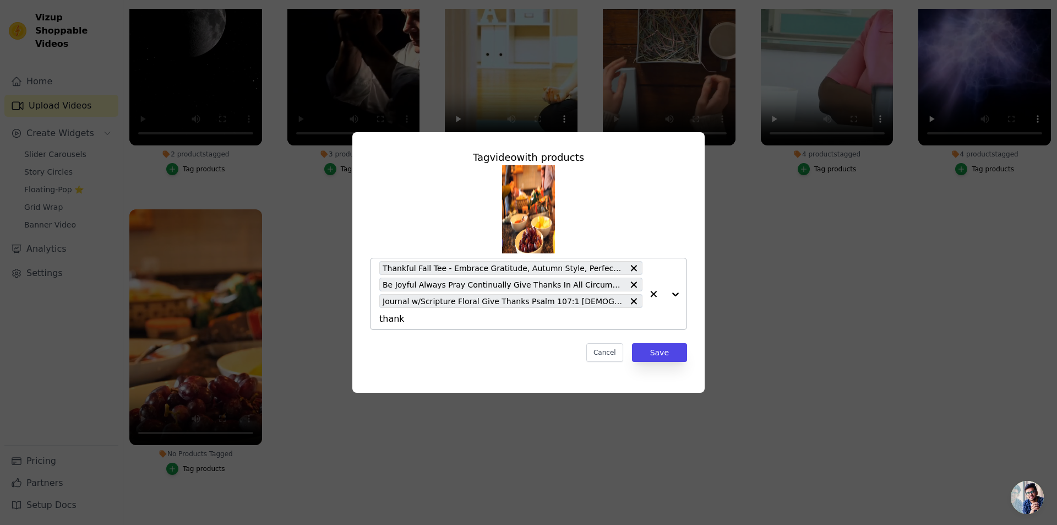
type input "thanks"
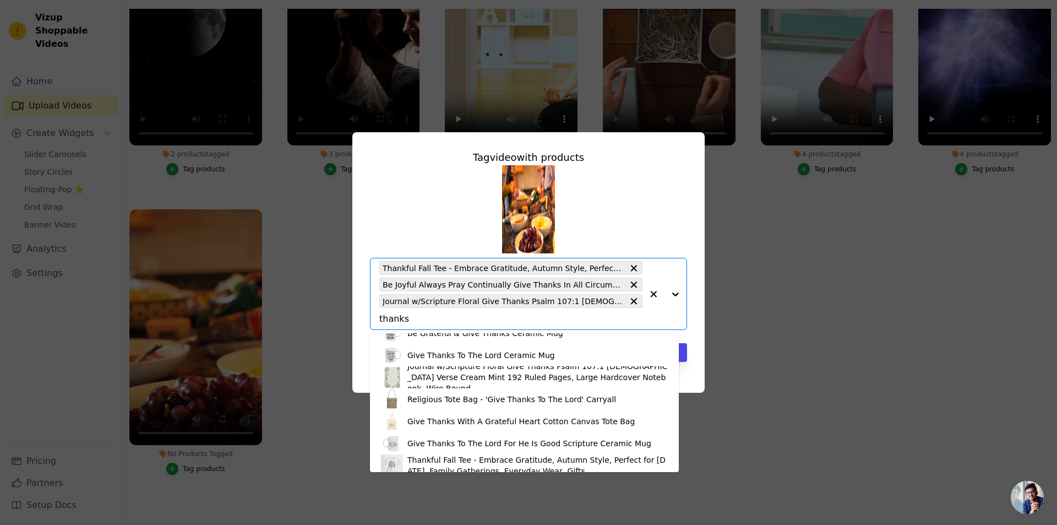
scroll to position [59, 0]
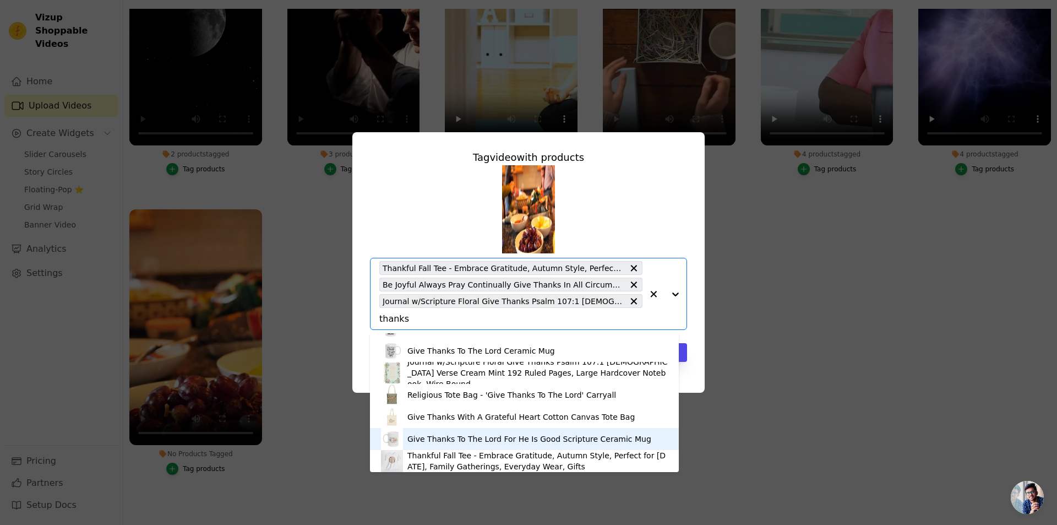
click at [436, 436] on div "Give Thanks To The Lord For He Is Good Scripture Ceramic Mug" at bounding box center [529, 438] width 244 height 11
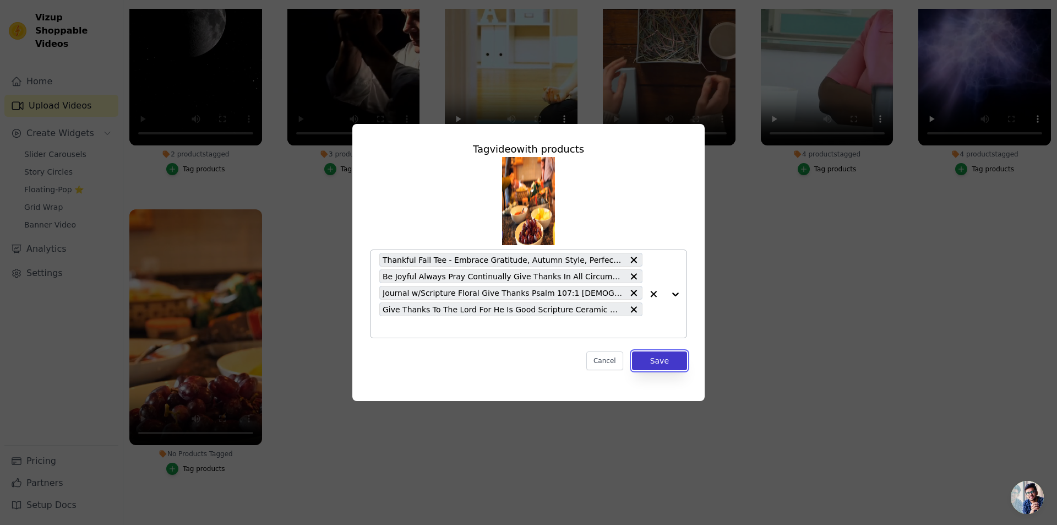
click at [653, 360] on button "Save" at bounding box center [659, 360] width 55 height 19
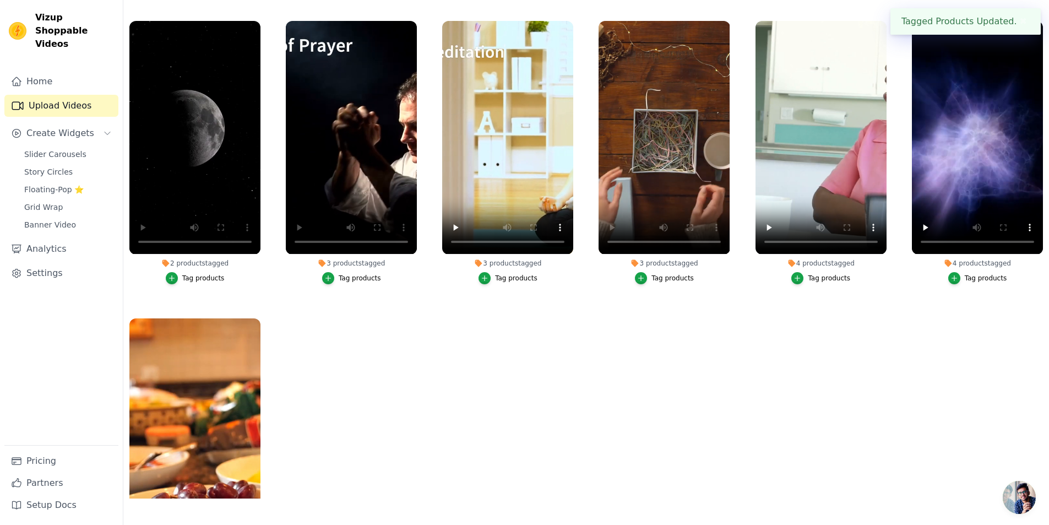
scroll to position [0, 0]
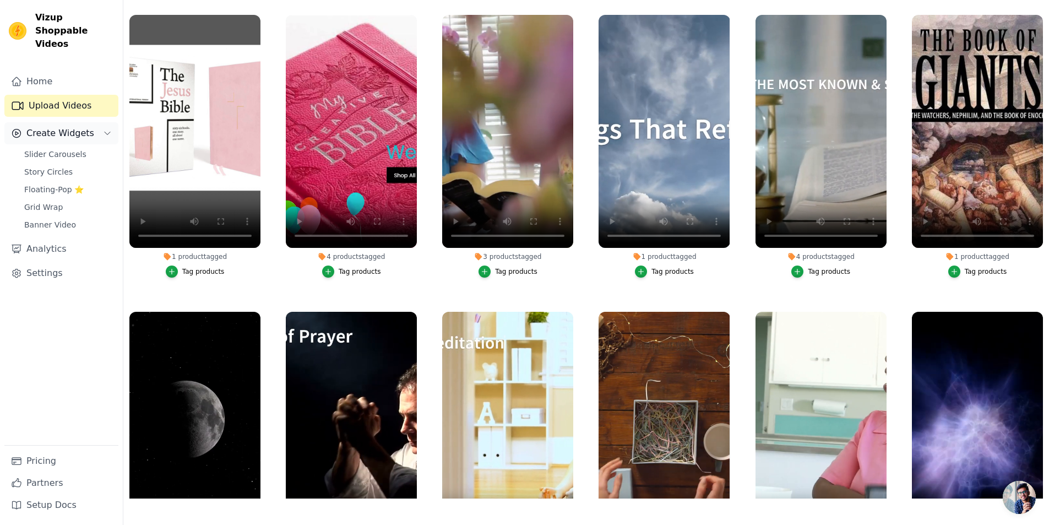
click at [107, 129] on icon "Sidebar" at bounding box center [107, 133] width 9 height 9
click at [107, 131] on icon "Sidebar" at bounding box center [107, 134] width 3 height 6
click at [42, 184] on span "Floating-Pop ⭐" at bounding box center [53, 189] width 59 height 11
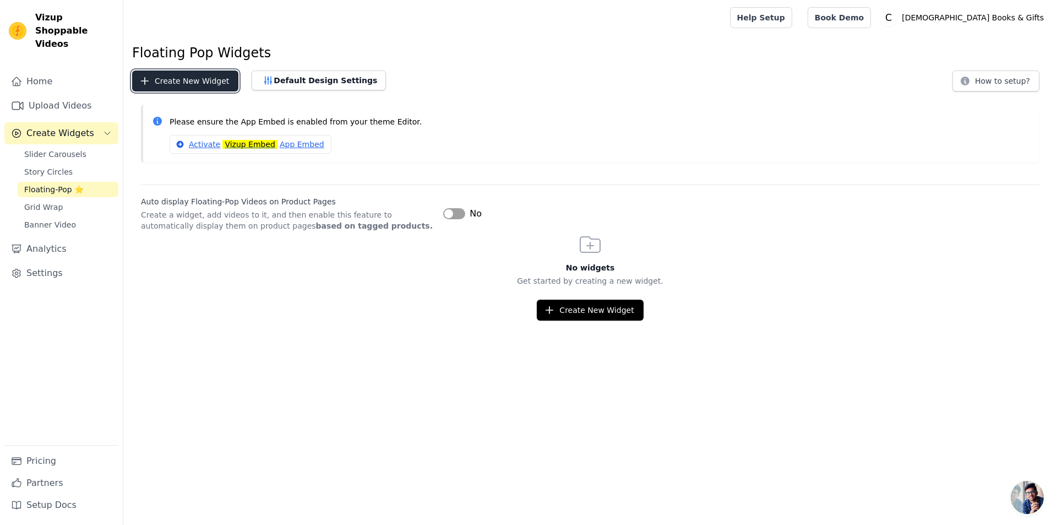
click at [189, 78] on button "Create New Widget" at bounding box center [185, 80] width 106 height 21
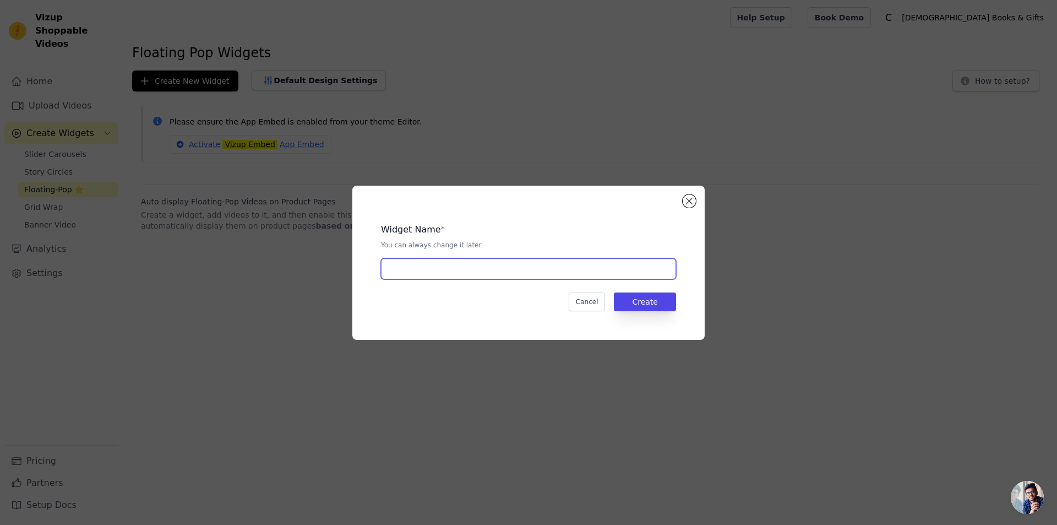
click at [464, 270] on input "text" at bounding box center [528, 268] width 295 height 21
type input "Fall Sales Widget"
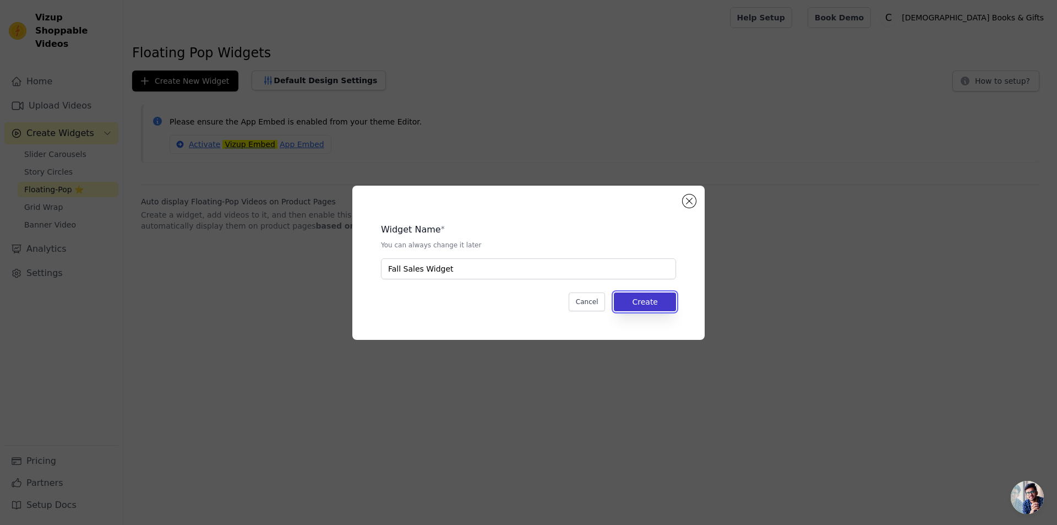
click at [651, 300] on button "Create" at bounding box center [645, 301] width 62 height 19
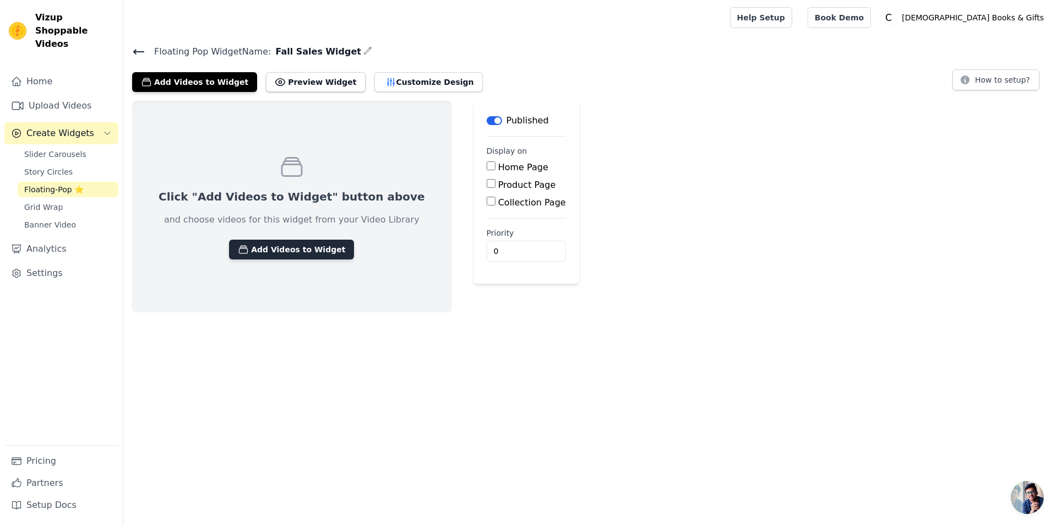
click at [272, 247] on button "Add Videos to Widget" at bounding box center [291, 250] width 125 height 20
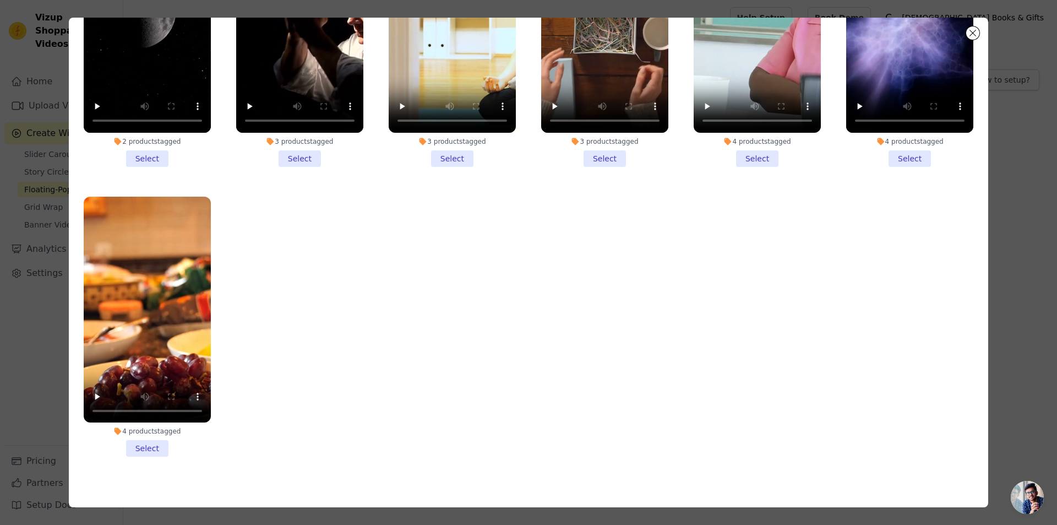
scroll to position [96, 0]
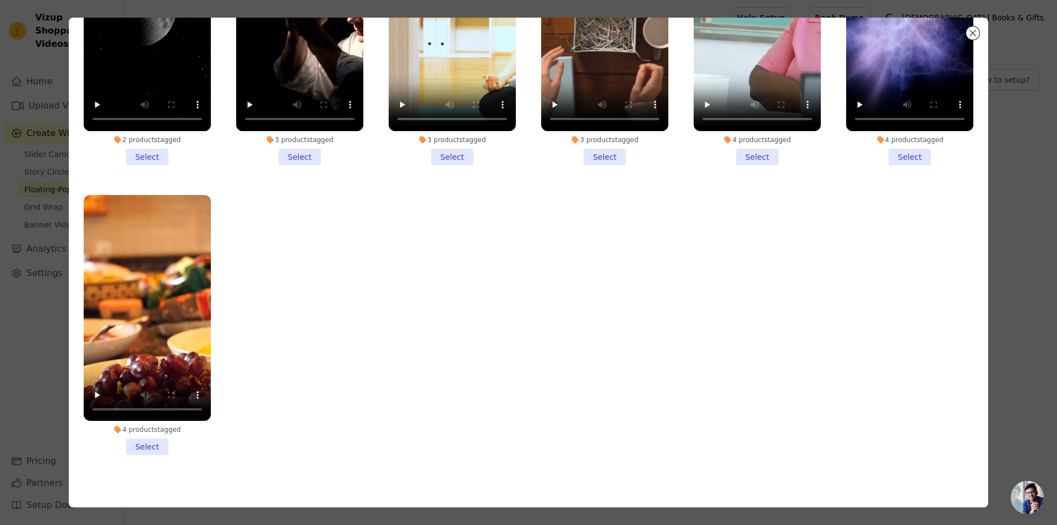
click at [142, 432] on li "4 products tagged Select" at bounding box center [147, 325] width 127 height 260
click at [0, 0] on input "4 products tagged Select" at bounding box center [0, 0] width 0 height 0
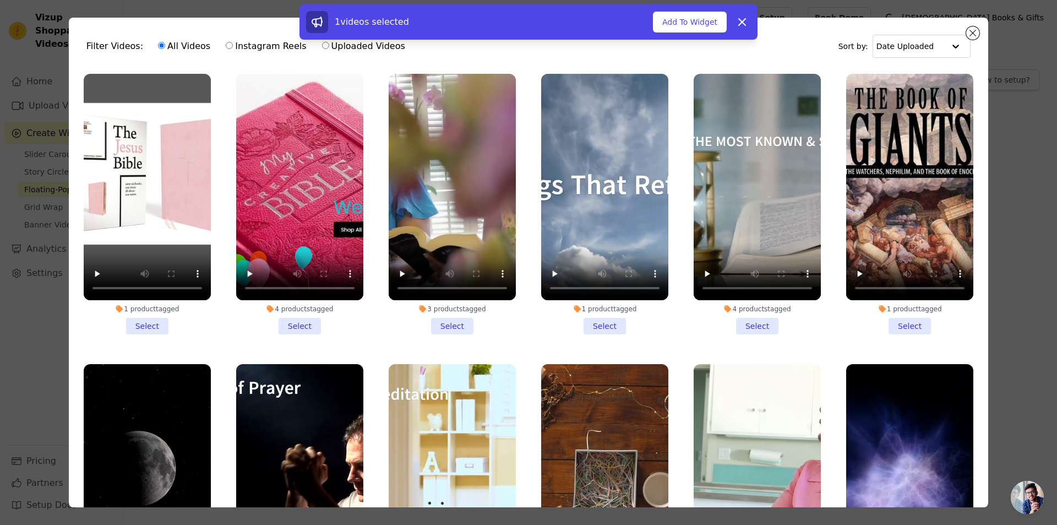
scroll to position [0, 0]
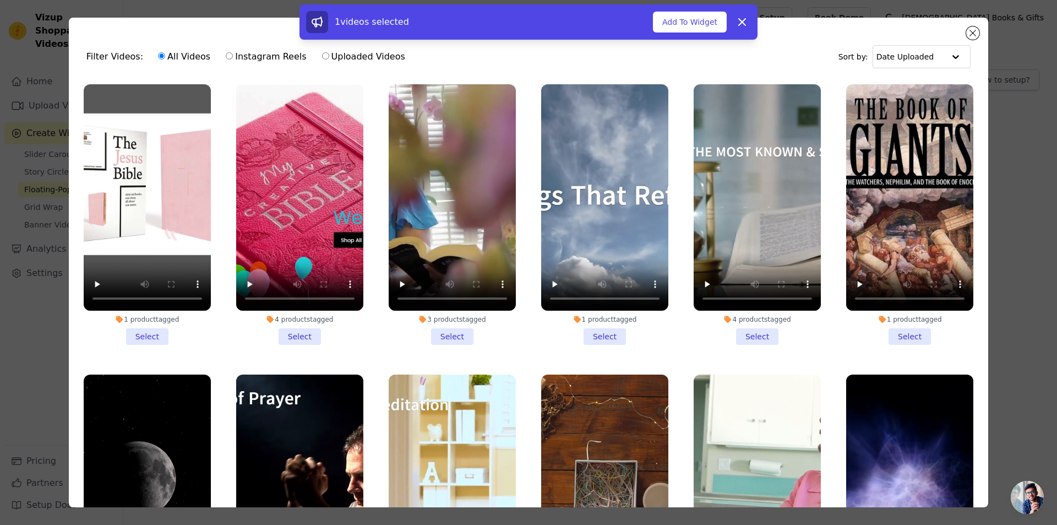
click at [754, 331] on li "4 products tagged Select" at bounding box center [757, 214] width 127 height 260
click at [0, 0] on input "4 products tagged Select" at bounding box center [0, 0] width 0 height 0
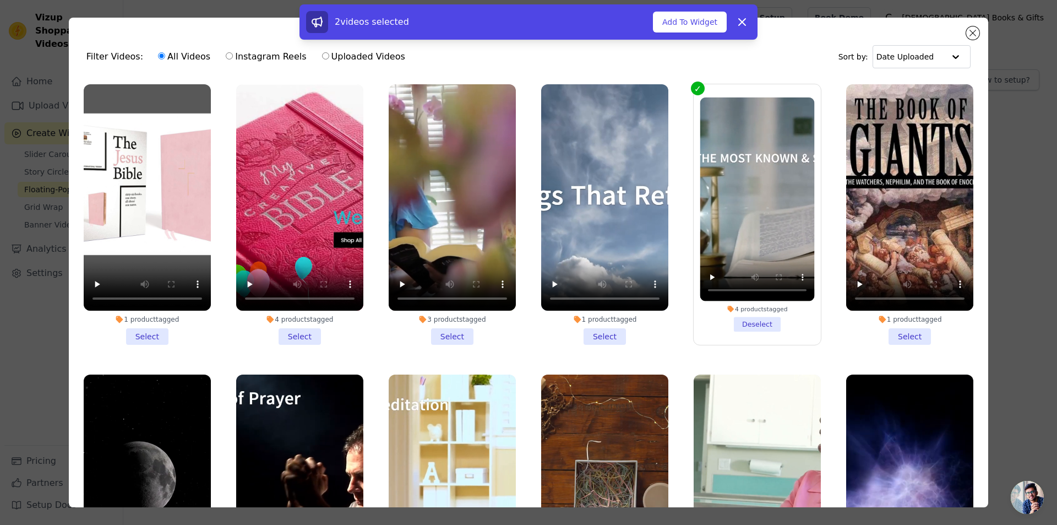
click at [747, 322] on li "4 products tagged Deselect" at bounding box center [757, 214] width 115 height 234
click at [0, 0] on input "4 products tagged Deselect" at bounding box center [0, 0] width 0 height 0
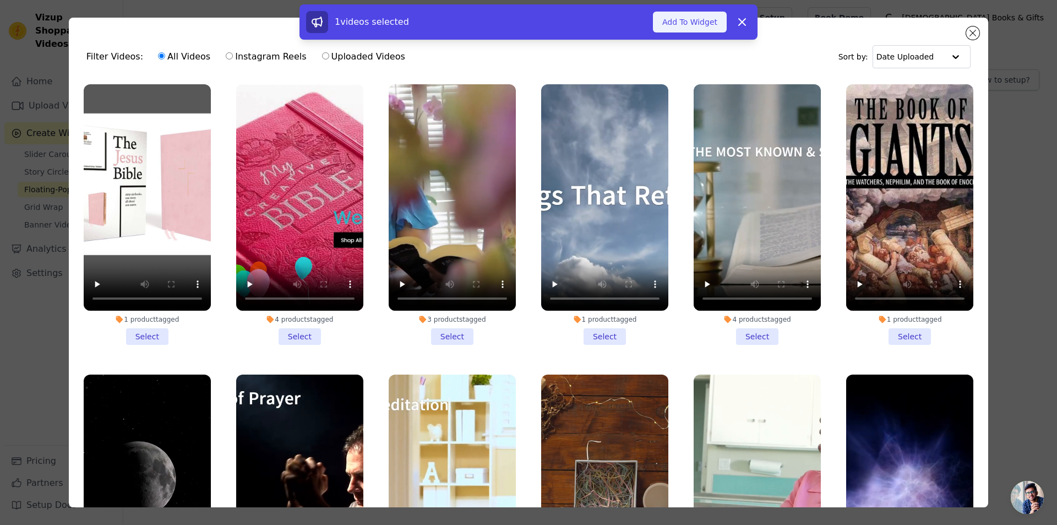
click at [694, 24] on button "Add To Widget" at bounding box center [690, 22] width 74 height 21
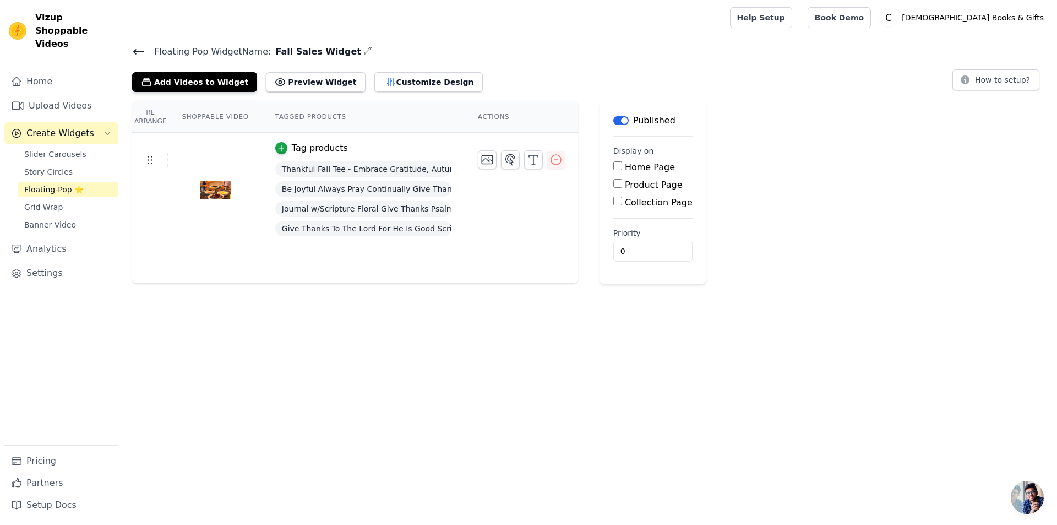
click at [613, 184] on input "Product Page" at bounding box center [617, 183] width 9 height 9
checkbox input "true"
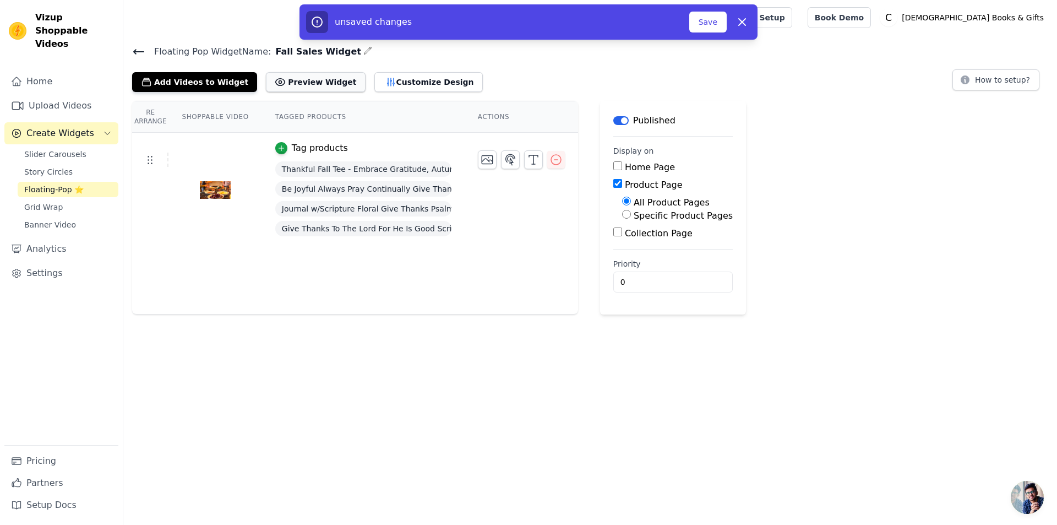
click at [284, 79] on button "Preview Widget" at bounding box center [315, 82] width 99 height 20
click at [294, 80] on button "Preview Widget" at bounding box center [315, 82] width 99 height 20
click at [706, 21] on button "Save" at bounding box center [707, 22] width 37 height 21
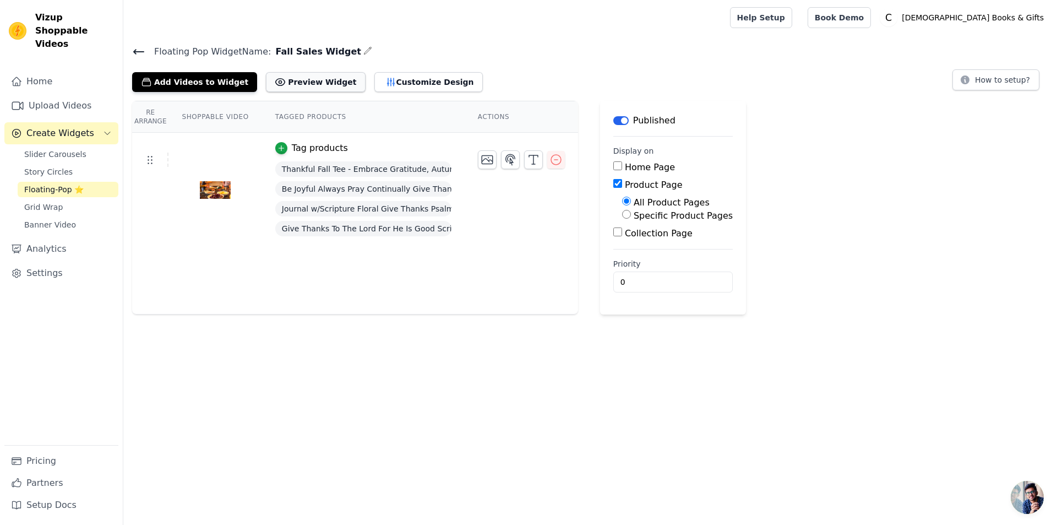
click at [297, 80] on button "Preview Widget" at bounding box center [315, 82] width 99 height 20
click at [613, 116] on button "Label" at bounding box center [620, 120] width 15 height 9
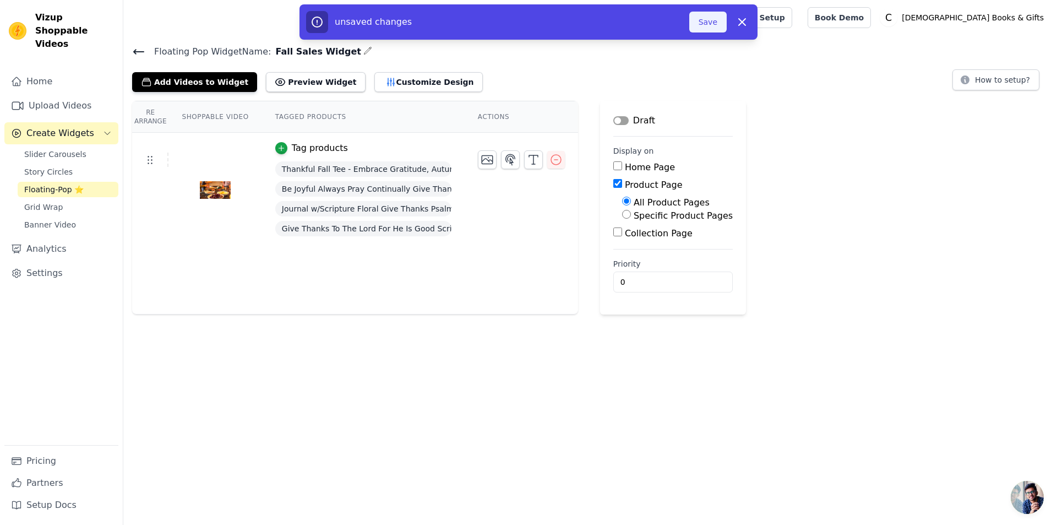
click at [710, 26] on button "Save" at bounding box center [707, 22] width 37 height 21
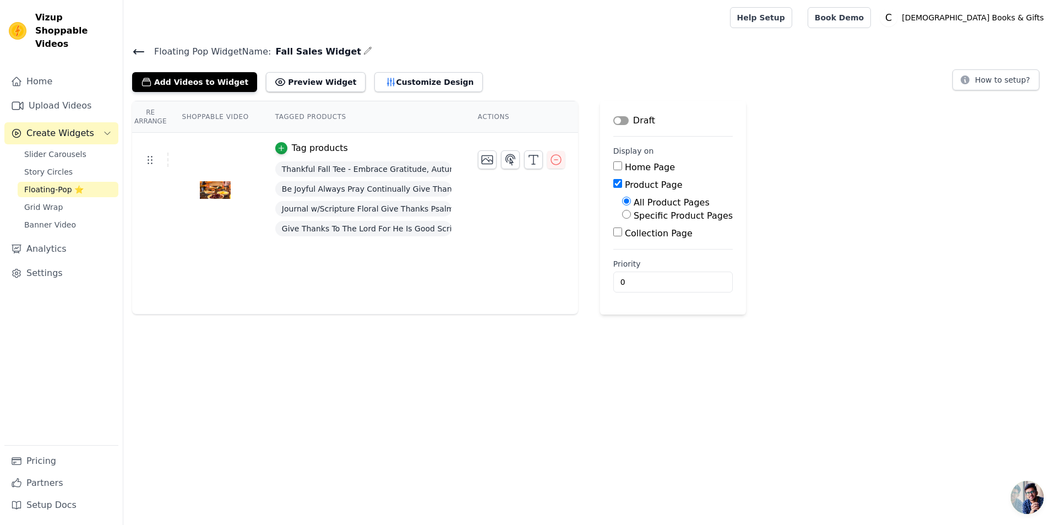
click at [138, 50] on icon at bounding box center [138, 51] width 13 height 13
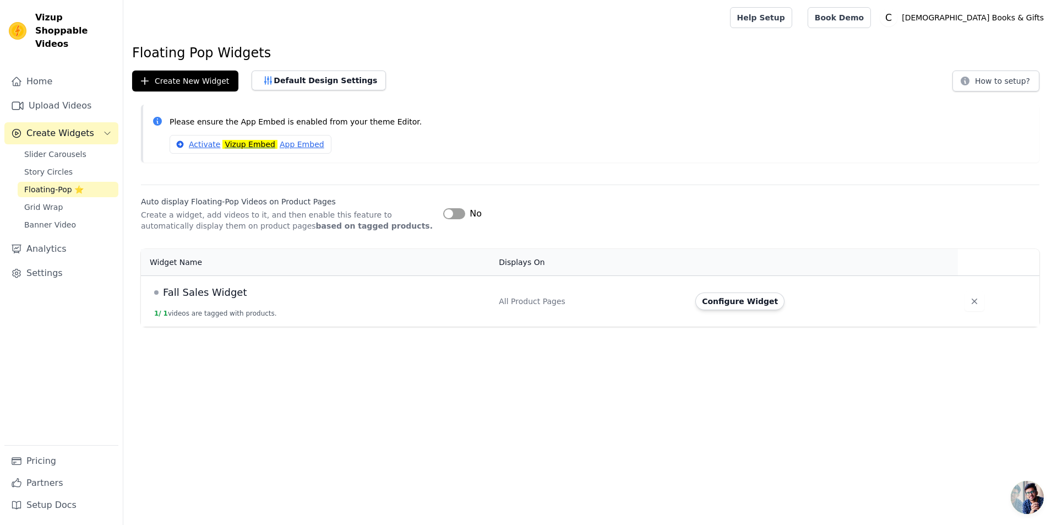
click at [181, 291] on span "Fall Sales Widget" at bounding box center [205, 292] width 84 height 15
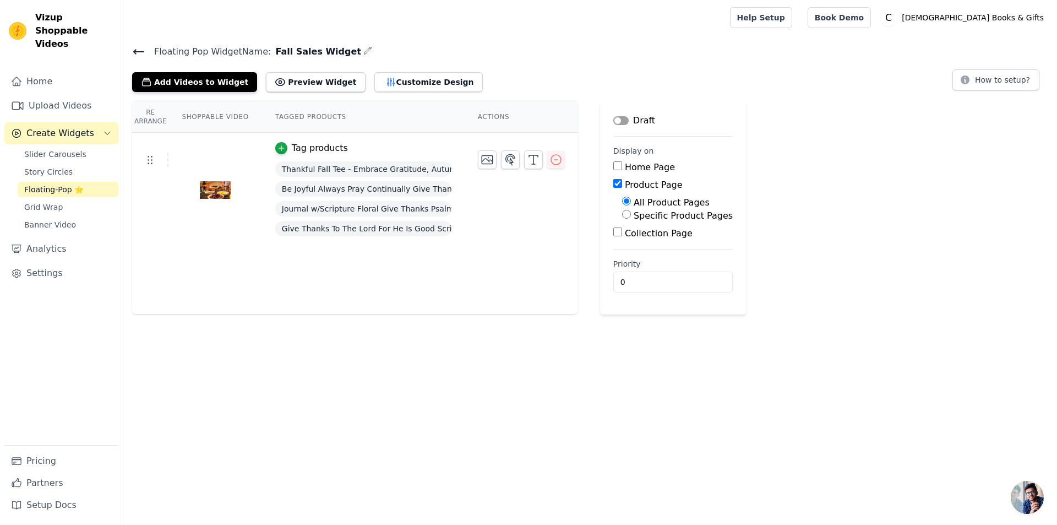
click at [209, 189] on img at bounding box center [215, 190] width 31 height 53
click at [152, 160] on icon at bounding box center [149, 159] width 13 height 13
click at [220, 194] on img at bounding box center [215, 190] width 31 height 53
click at [389, 78] on button "Customize Design" at bounding box center [428, 82] width 108 height 20
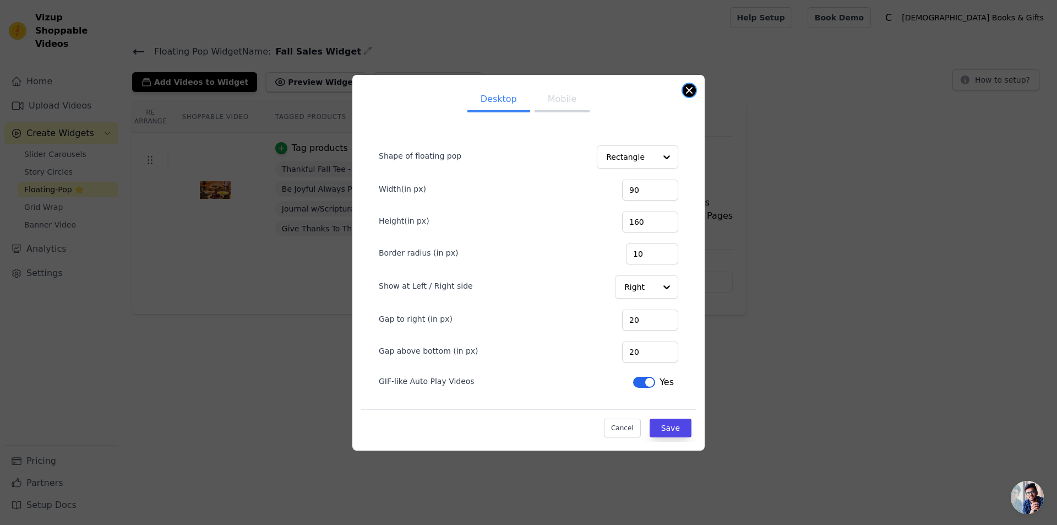
click at [689, 90] on button "Close modal" at bounding box center [689, 90] width 13 height 13
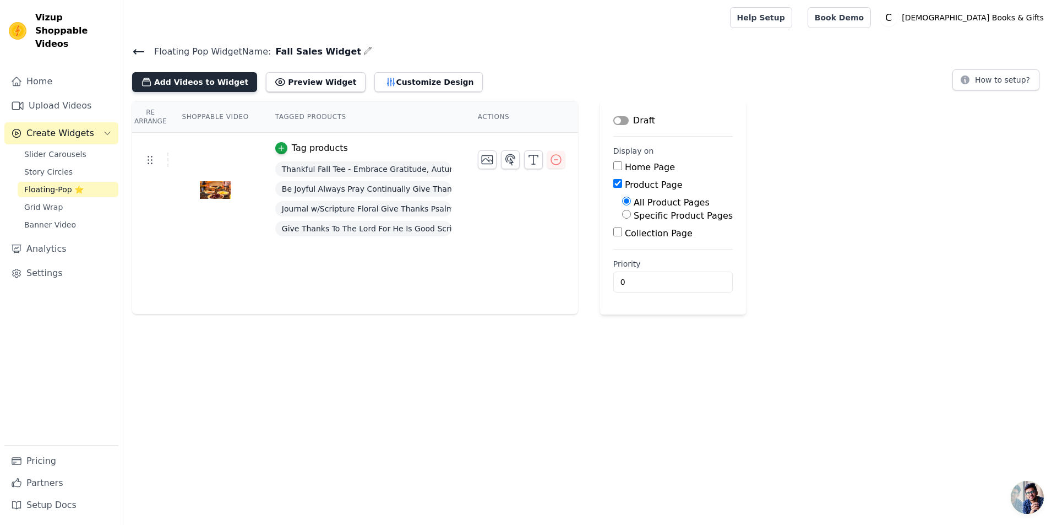
click at [171, 80] on button "Add Videos to Widget" at bounding box center [194, 82] width 125 height 20
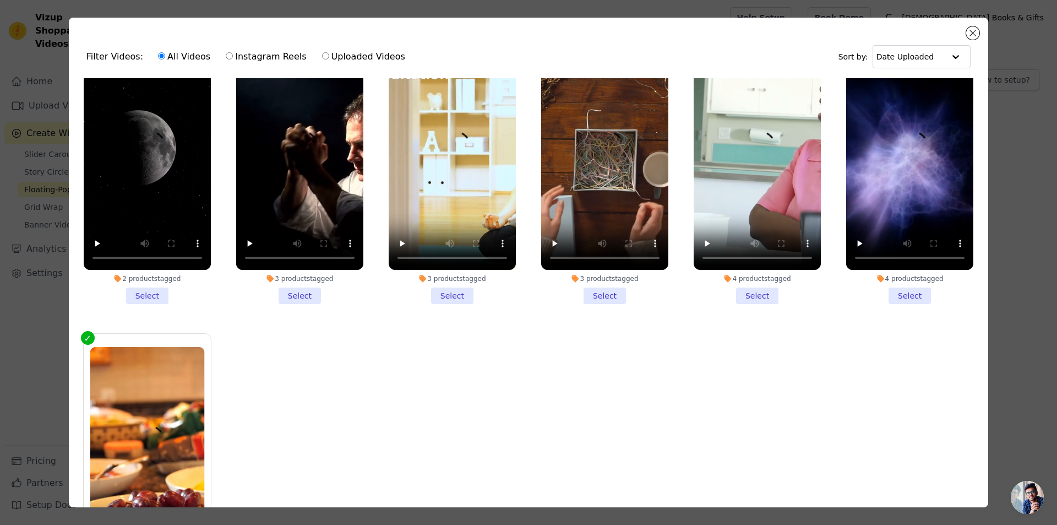
scroll to position [374, 0]
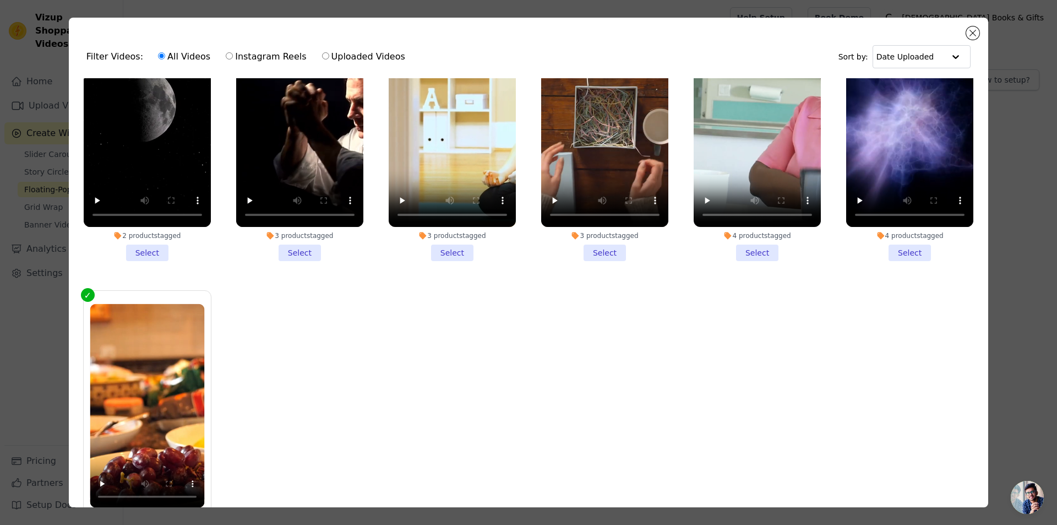
click at [87, 290] on label "4 products tagged Deselect" at bounding box center [147, 421] width 128 height 262
click at [0, 0] on input "4 products tagged Deselect" at bounding box center [0, 0] width 0 height 0
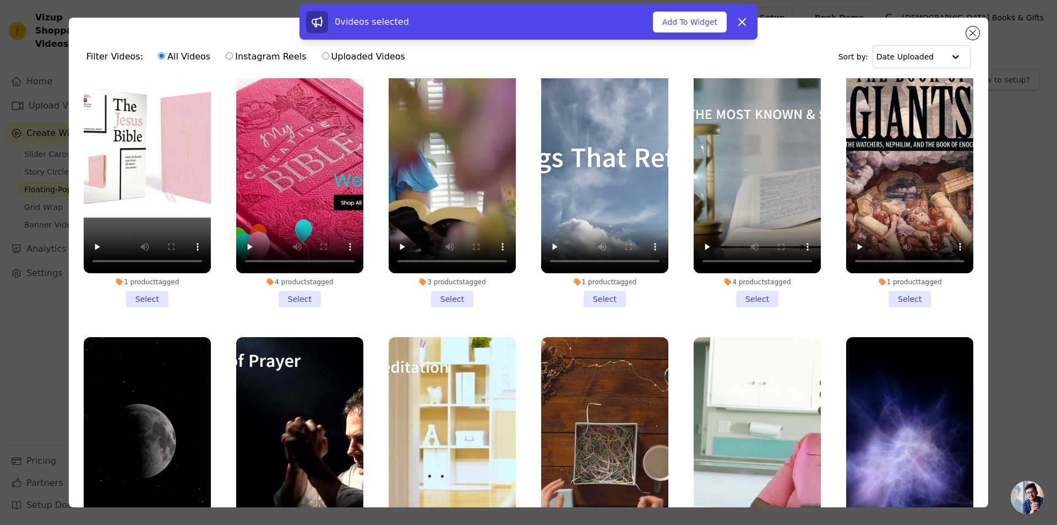
scroll to position [0, 0]
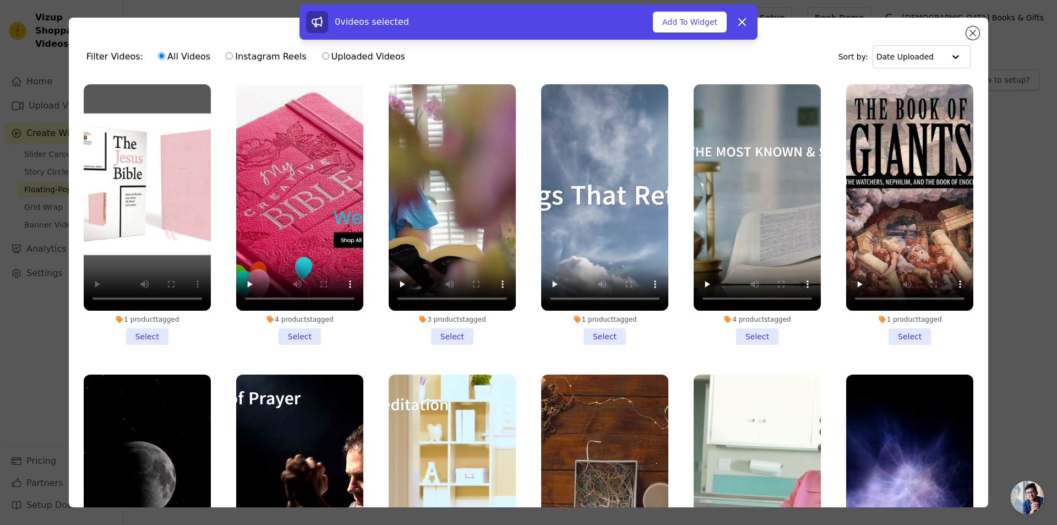
click at [145, 334] on li "1 product tagged Select" at bounding box center [147, 214] width 127 height 260
click at [0, 0] on input "1 product tagged Select" at bounding box center [0, 0] width 0 height 0
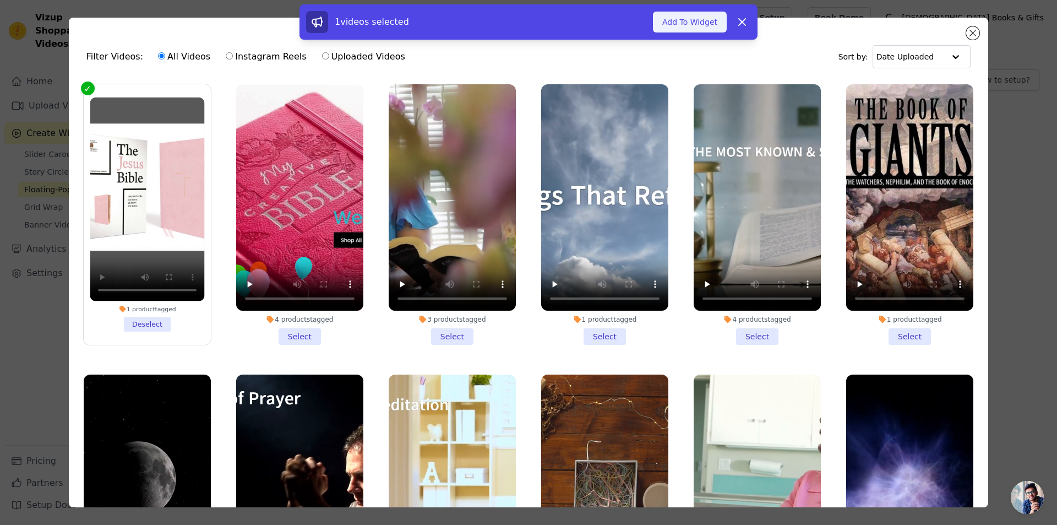
click at [690, 18] on button "Add To Widget" at bounding box center [690, 22] width 74 height 21
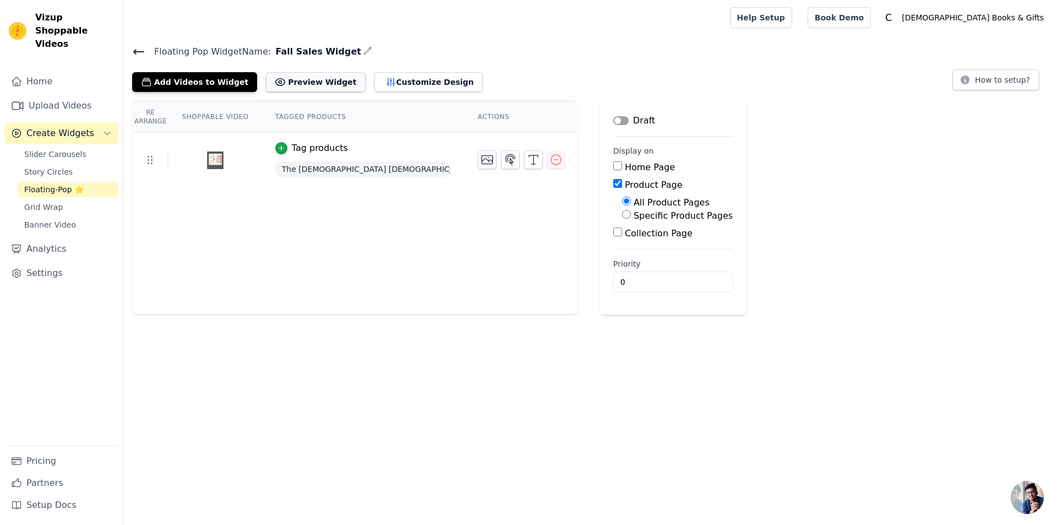
click at [295, 80] on button "Preview Widget" at bounding box center [315, 82] width 99 height 20
click at [392, 77] on button "Customize Design" at bounding box center [428, 82] width 108 height 20
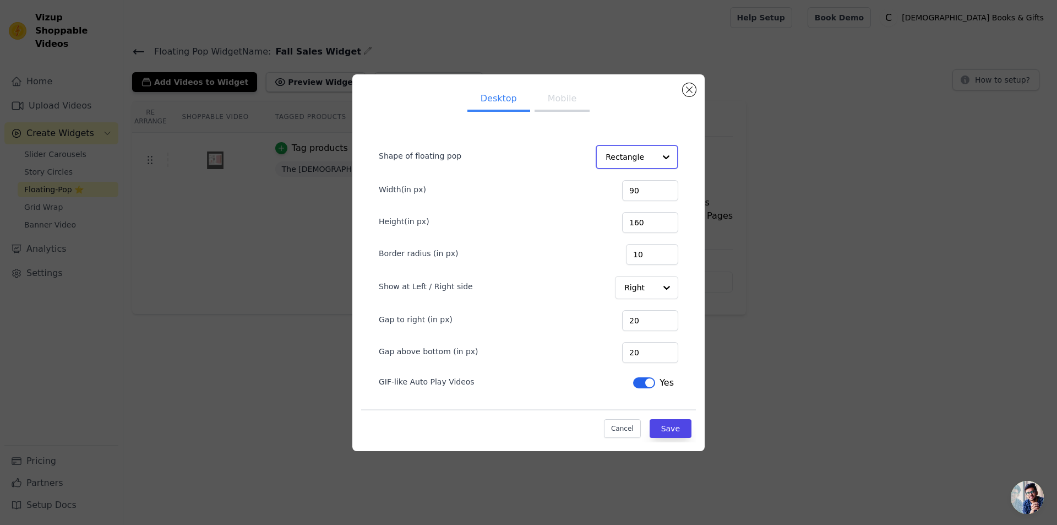
click at [664, 155] on div at bounding box center [666, 157] width 22 height 22
click at [693, 143] on div "Shape of floating pop Rectangle Circle Option Rectangle, selected. You are curr…" at bounding box center [528, 279] width 335 height 325
click at [664, 286] on div at bounding box center [666, 287] width 22 height 22
click at [699, 270] on div "Desktop Mobile Shape of floating pop Rectangle Width(in px) 90 Height(in px) 16…" at bounding box center [528, 263] width 352 height 376
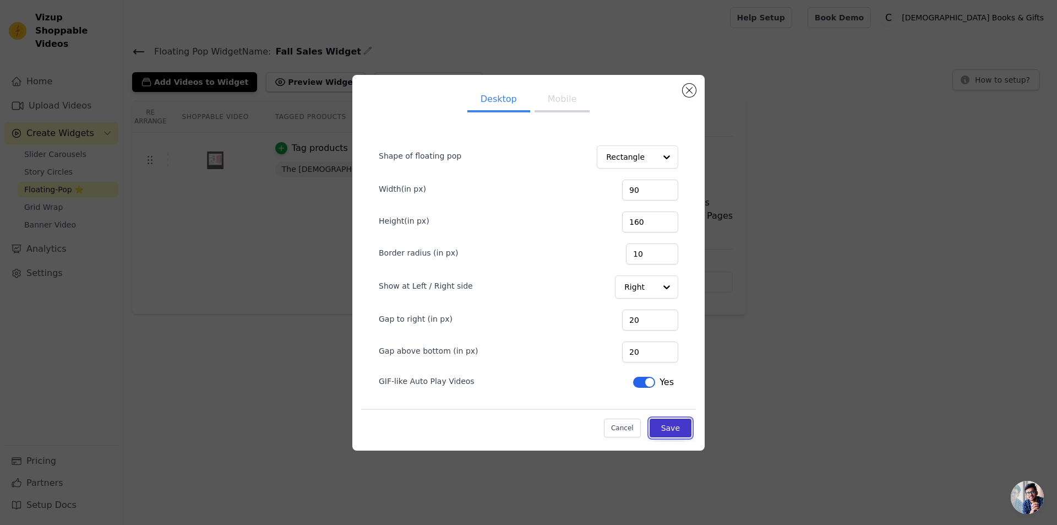
click at [668, 431] on button "Save" at bounding box center [671, 427] width 42 height 19
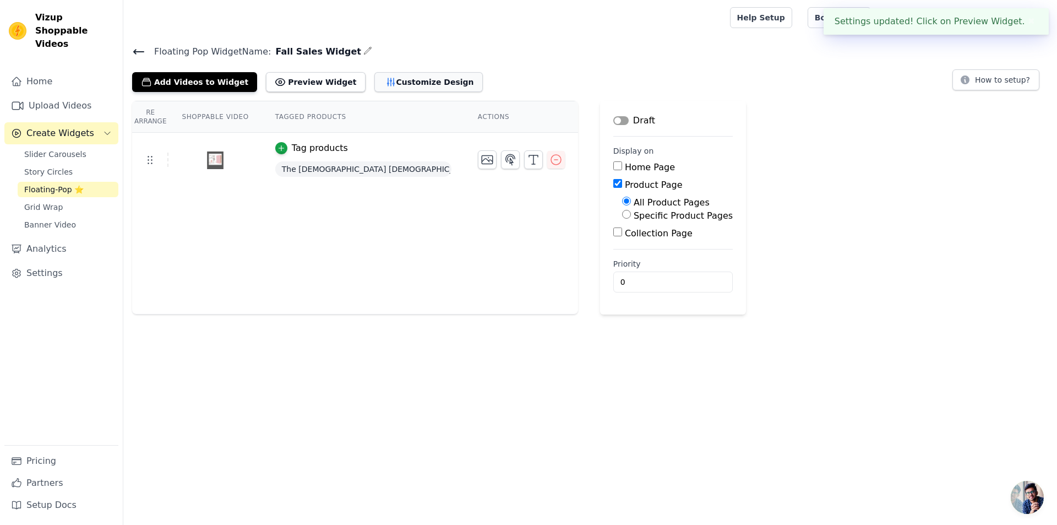
click at [374, 86] on button "Customize Design" at bounding box center [428, 82] width 108 height 20
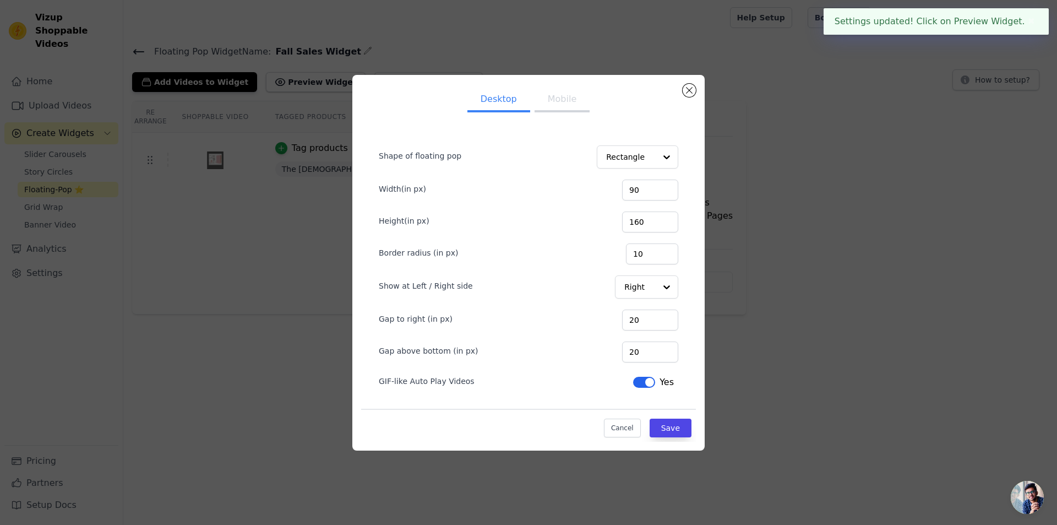
click at [561, 101] on button "Mobile" at bounding box center [562, 100] width 55 height 24
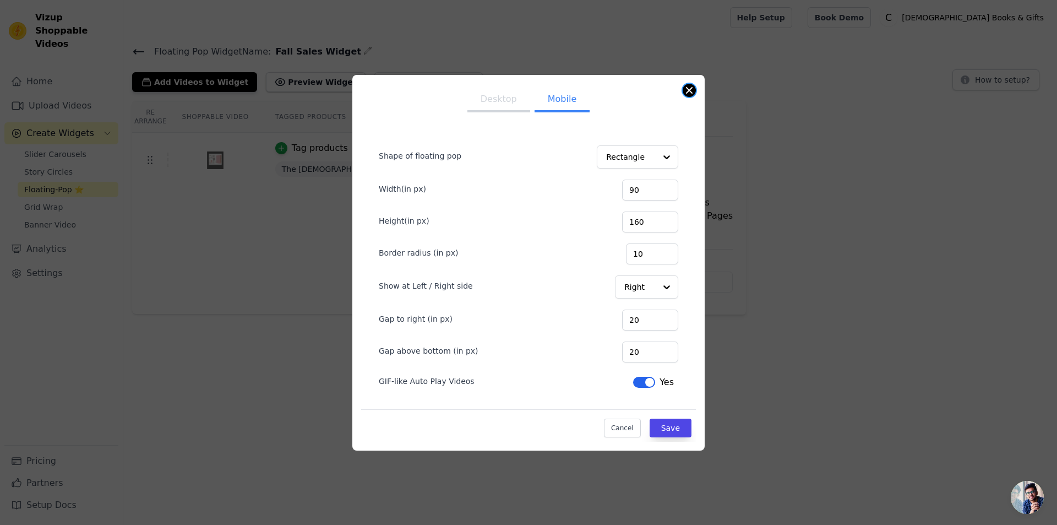
click at [695, 92] on button "Close modal" at bounding box center [689, 90] width 13 height 13
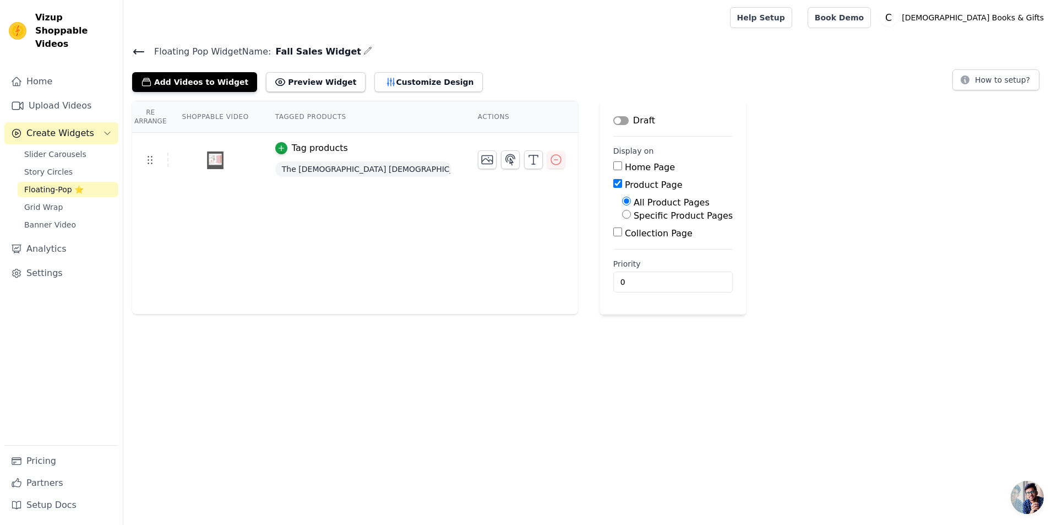
click at [617, 119] on button "Label" at bounding box center [620, 120] width 15 height 9
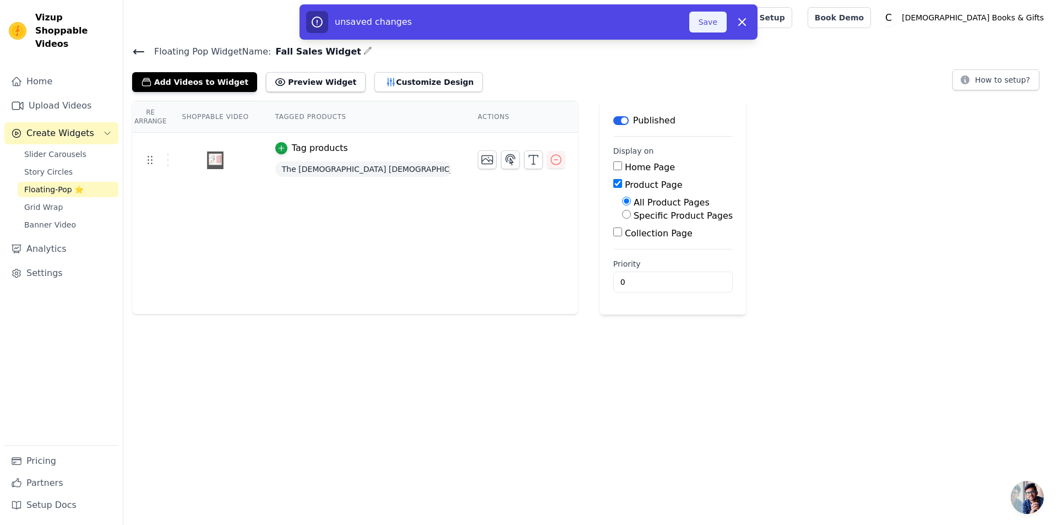
click at [711, 19] on button "Save" at bounding box center [707, 22] width 37 height 21
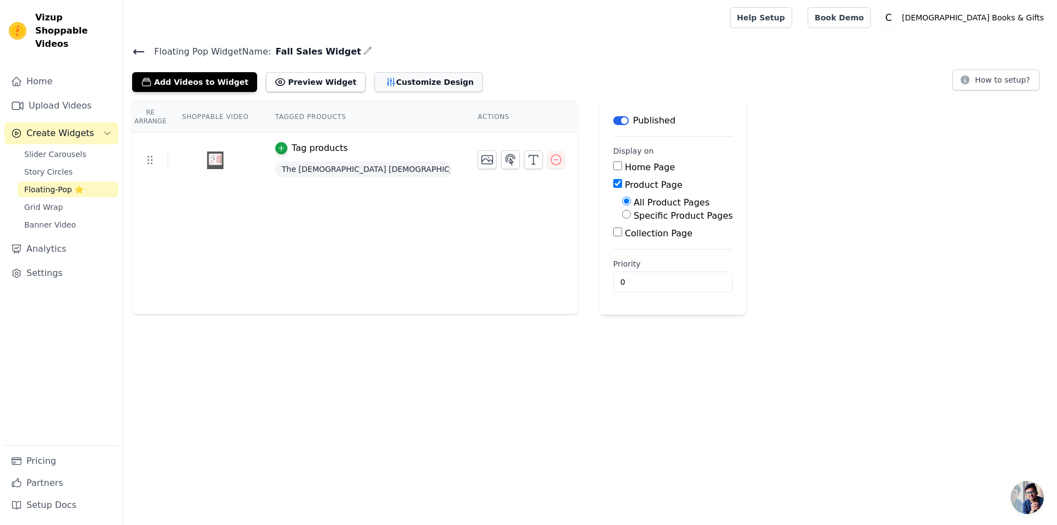
click at [409, 76] on button "Customize Design" at bounding box center [428, 82] width 108 height 20
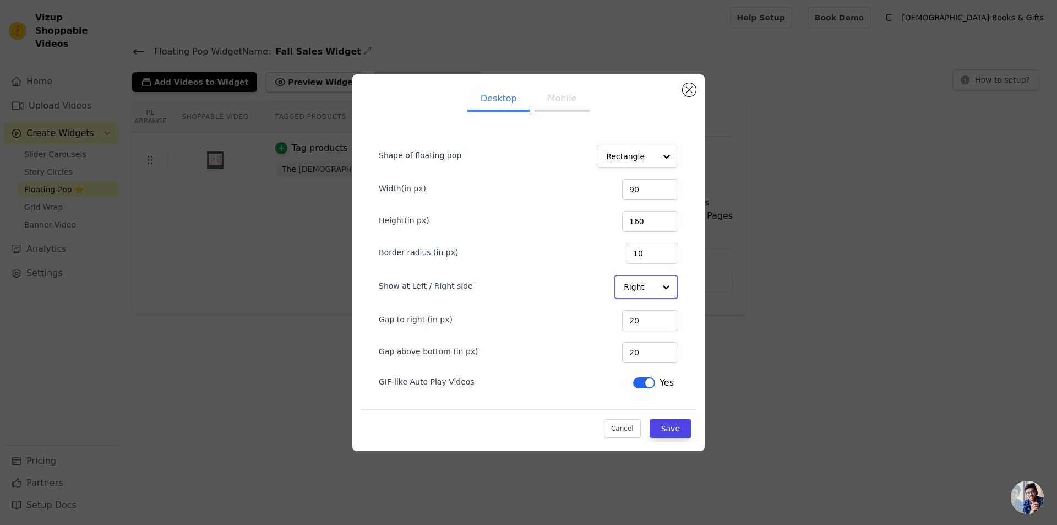
click at [626, 288] on div "Right" at bounding box center [646, 287] width 64 height 24
click at [638, 314] on div "Left" at bounding box center [645, 313] width 62 height 23
click at [561, 102] on button "Mobile" at bounding box center [562, 100] width 55 height 24
click at [670, 431] on button "Save" at bounding box center [671, 427] width 42 height 19
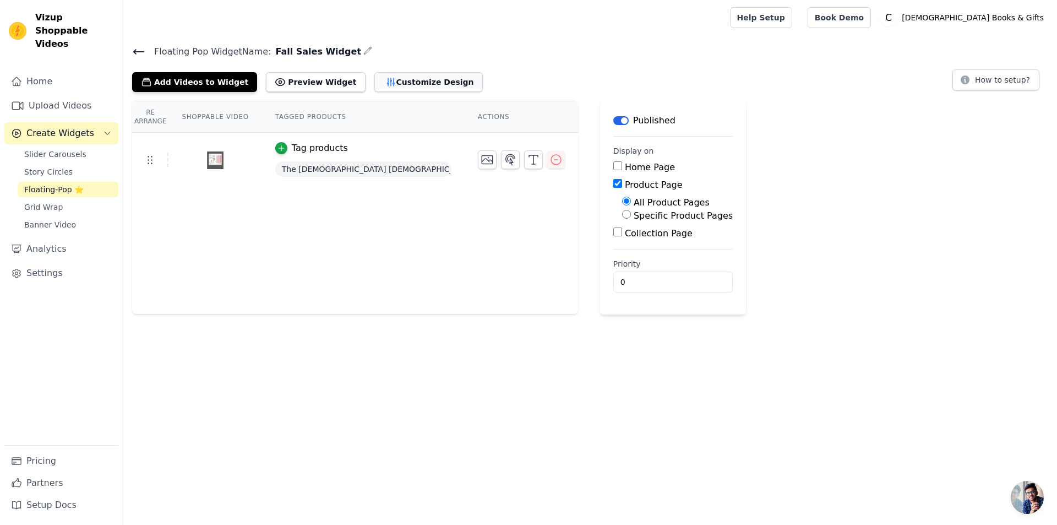
click at [381, 80] on button "Customize Design" at bounding box center [428, 82] width 108 height 20
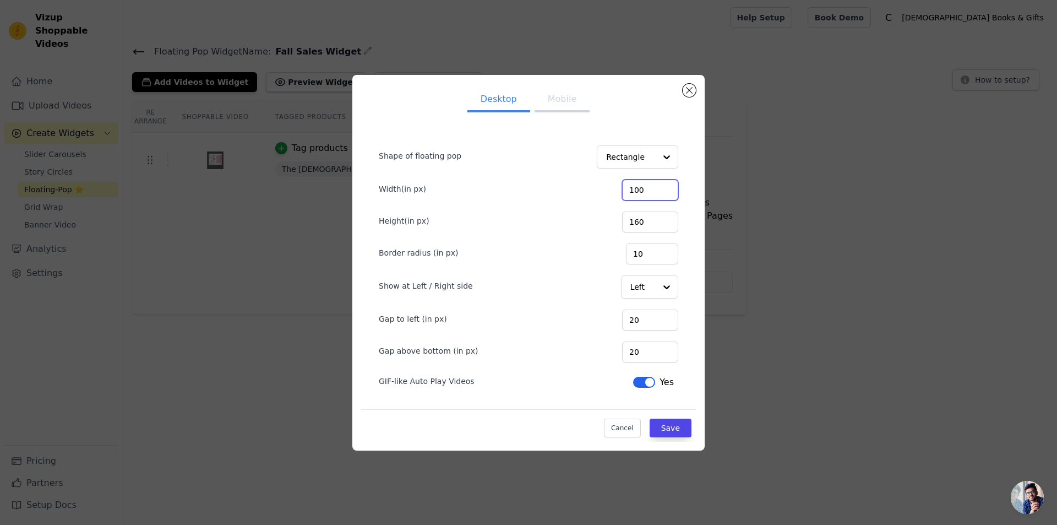
click at [666, 187] on input "100" at bounding box center [650, 190] width 56 height 21
click at [666, 187] on input "101" at bounding box center [650, 190] width 56 height 21
click at [666, 187] on input "102" at bounding box center [650, 190] width 56 height 21
click at [666, 187] on input "103" at bounding box center [650, 190] width 56 height 21
click at [666, 187] on input "104" at bounding box center [650, 190] width 56 height 21
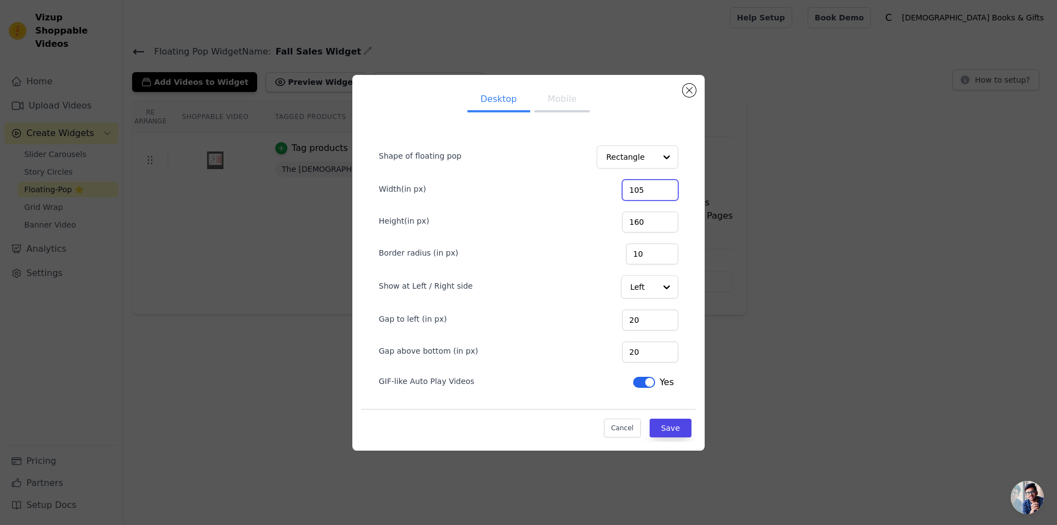
click at [666, 187] on input "105" at bounding box center [650, 190] width 56 height 21
click at [666, 187] on input "106" at bounding box center [650, 190] width 56 height 21
click at [666, 187] on input "107" at bounding box center [650, 190] width 56 height 21
click at [666, 187] on input "108" at bounding box center [650, 190] width 56 height 21
click at [666, 187] on input "109" at bounding box center [650, 190] width 56 height 21
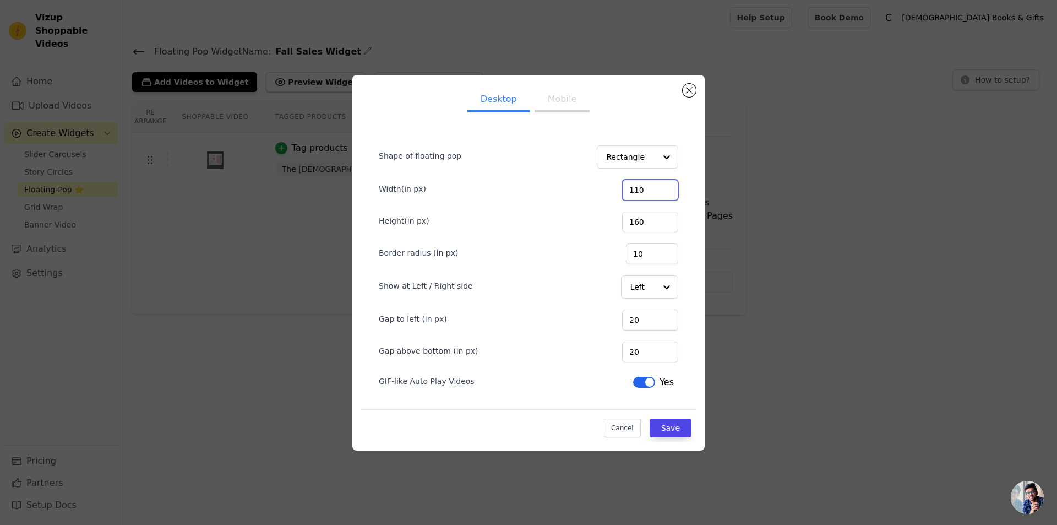
click at [666, 187] on input "110" at bounding box center [650, 190] width 56 height 21
click at [666, 187] on input "111" at bounding box center [650, 190] width 56 height 21
click at [666, 187] on input "112" at bounding box center [650, 190] width 56 height 21
click at [666, 187] on input "113" at bounding box center [650, 190] width 56 height 21
click at [666, 187] on input "114" at bounding box center [650, 190] width 56 height 21
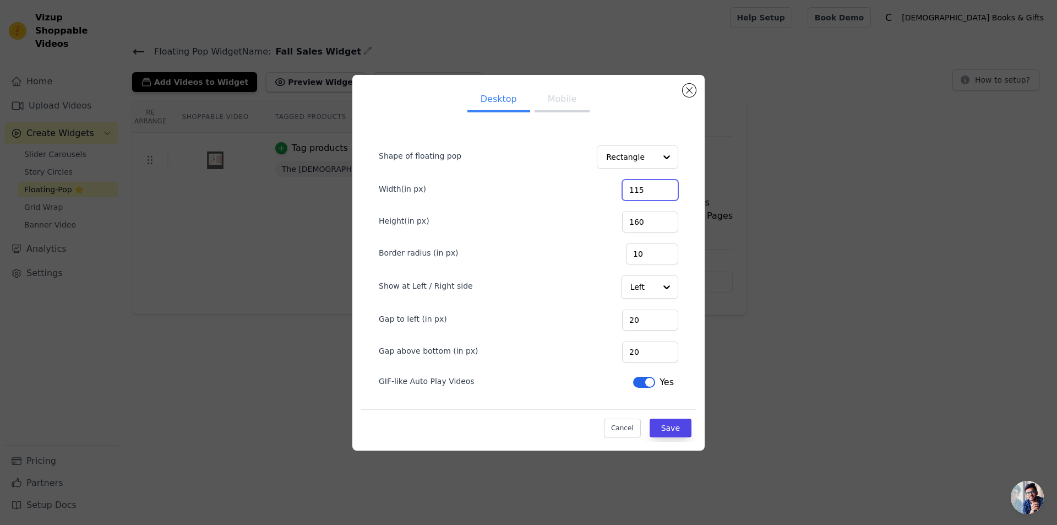
click at [666, 187] on input "115" at bounding box center [650, 190] width 56 height 21
click at [666, 187] on input "116" at bounding box center [650, 190] width 56 height 21
click at [666, 187] on input "117" at bounding box center [650, 190] width 56 height 21
click at [666, 187] on input "118" at bounding box center [650, 190] width 56 height 21
click at [666, 187] on input "119" at bounding box center [650, 190] width 56 height 21
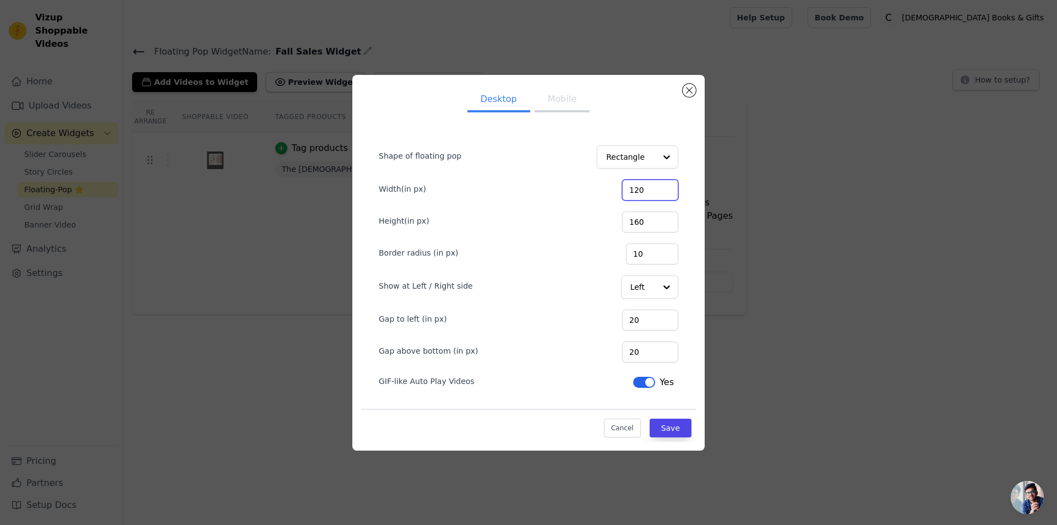
click at [666, 187] on input "120" at bounding box center [650, 190] width 56 height 21
click at [666, 187] on input "121" at bounding box center [650, 190] width 56 height 21
click at [666, 187] on input "122" at bounding box center [650, 190] width 56 height 21
click at [666, 187] on input "123" at bounding box center [650, 190] width 56 height 21
click at [666, 187] on input "124" at bounding box center [650, 190] width 56 height 21
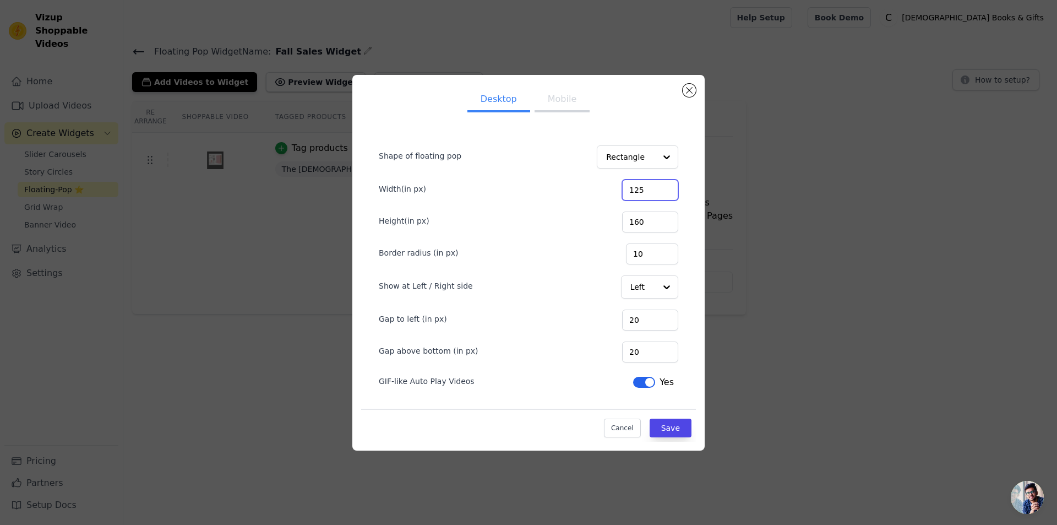
click at [666, 187] on input "125" at bounding box center [650, 190] width 56 height 21
click at [666, 187] on input "126" at bounding box center [650, 190] width 56 height 21
click at [666, 187] on input "127" at bounding box center [650, 190] width 56 height 21
click at [666, 187] on input "128" at bounding box center [650, 190] width 56 height 21
click at [666, 187] on input "129" at bounding box center [650, 190] width 56 height 21
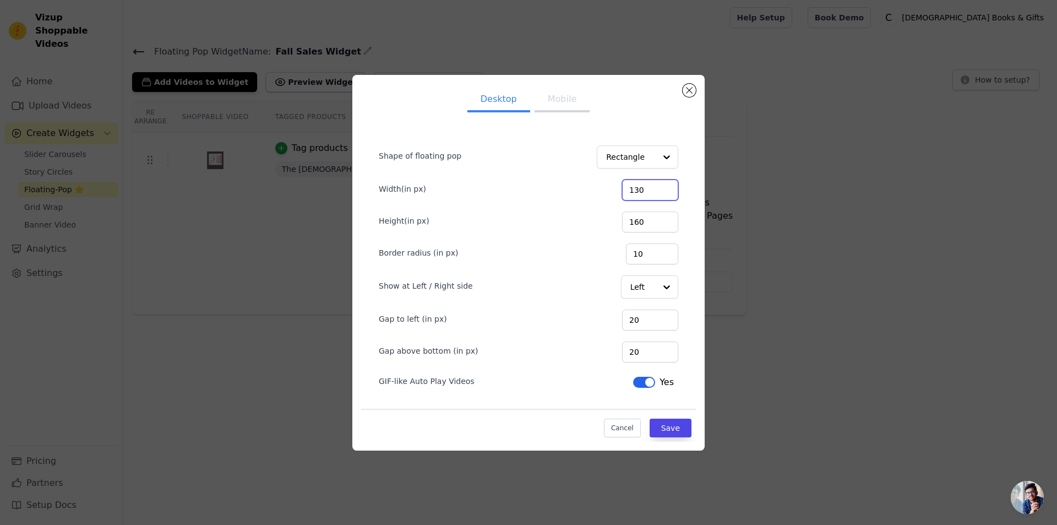
click at [666, 187] on input "130" at bounding box center [650, 190] width 56 height 21
click at [666, 187] on input "131" at bounding box center [650, 190] width 56 height 21
click at [666, 187] on input "132" at bounding box center [650, 190] width 56 height 21
click at [666, 187] on input "133" at bounding box center [650, 190] width 56 height 21
click at [666, 187] on input "134" at bounding box center [650, 190] width 56 height 21
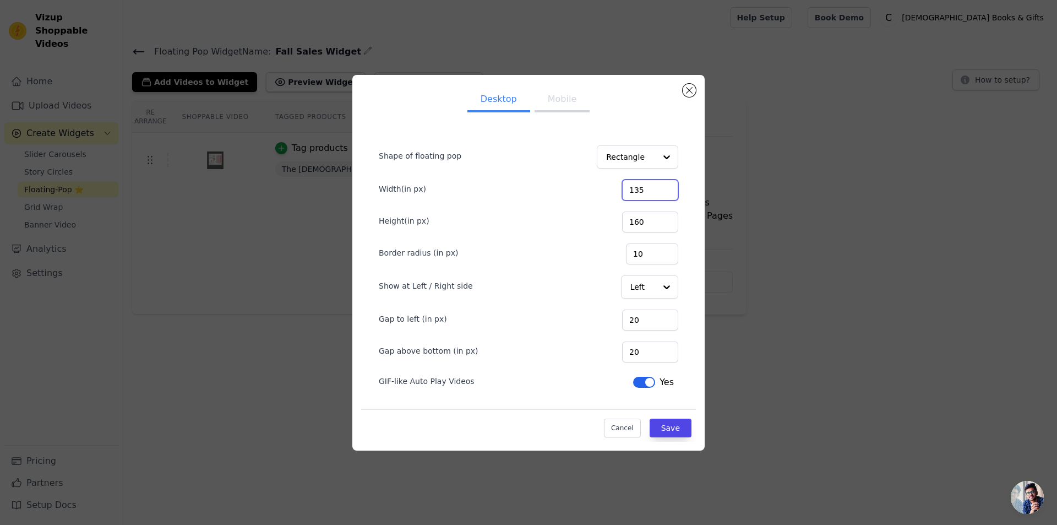
click at [666, 187] on input "135" at bounding box center [650, 190] width 56 height 21
click at [666, 187] on input "136" at bounding box center [650, 190] width 56 height 21
click at [666, 187] on input "137" at bounding box center [650, 190] width 56 height 21
click at [666, 187] on input "138" at bounding box center [650, 190] width 56 height 21
click at [666, 187] on input "139" at bounding box center [650, 190] width 56 height 21
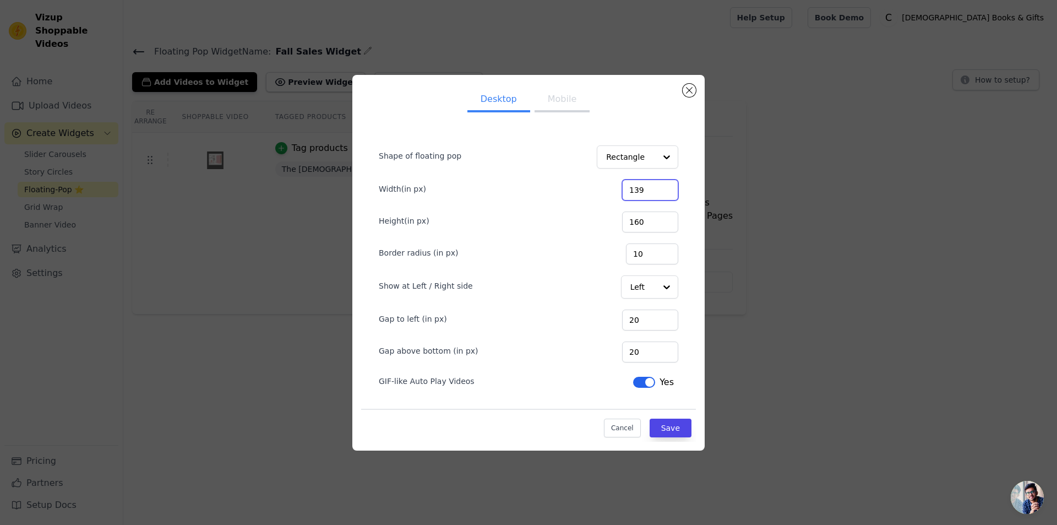
drag, startPoint x: 648, startPoint y: 191, endPoint x: 617, endPoint y: 186, distance: 31.8
click at [617, 191] on div "Width(in px) 139" at bounding box center [529, 188] width 300 height 23
type input "150"
drag, startPoint x: 651, startPoint y: 221, endPoint x: 599, endPoint y: 218, distance: 52.4
click at [599, 218] on div "Height(in px) 160" at bounding box center [529, 220] width 300 height 23
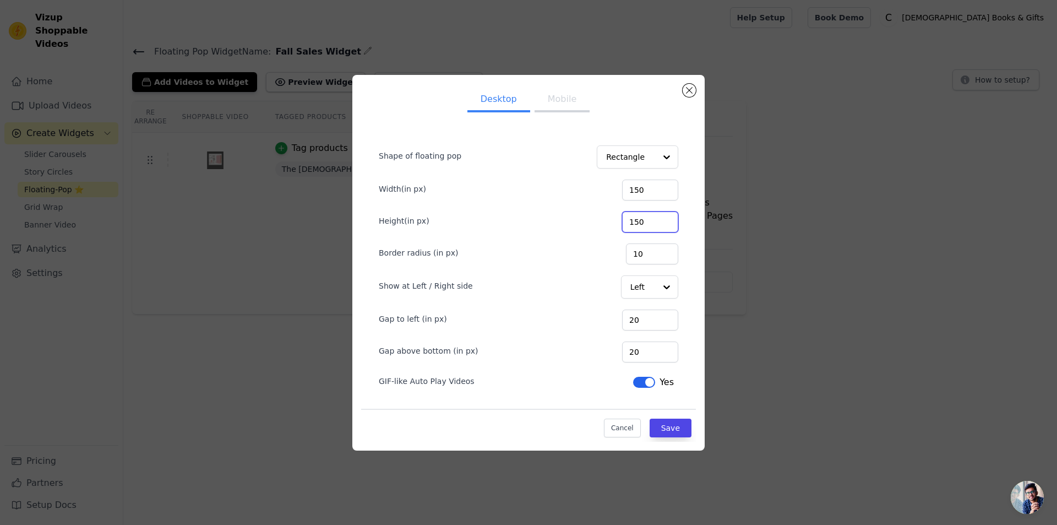
type input "150"
click at [579, 209] on div "Height(in px) 150" at bounding box center [529, 220] width 300 height 23
click at [566, 99] on button "Mobile" at bounding box center [562, 100] width 55 height 24
click at [666, 427] on button "Save" at bounding box center [671, 427] width 42 height 19
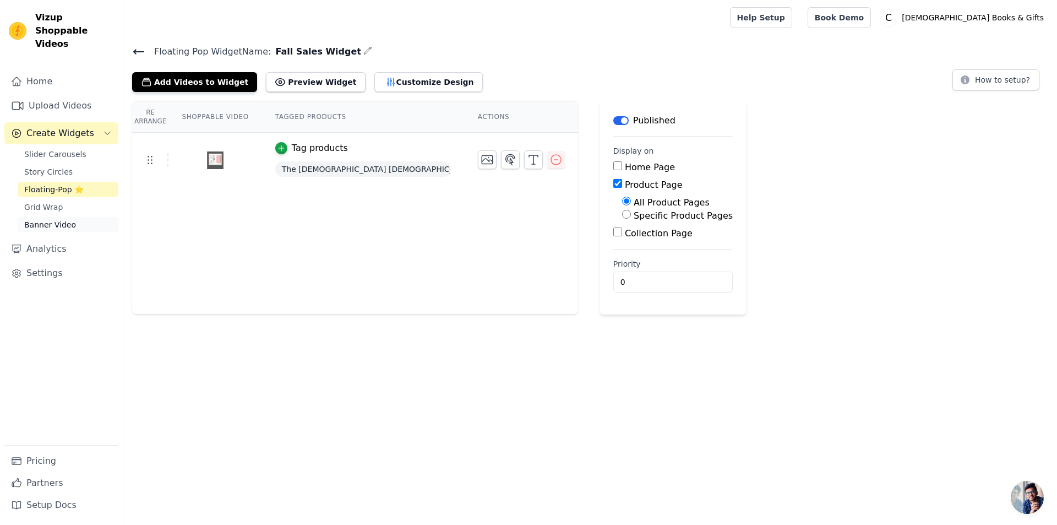
click at [39, 219] on span "Banner Video" at bounding box center [50, 224] width 52 height 11
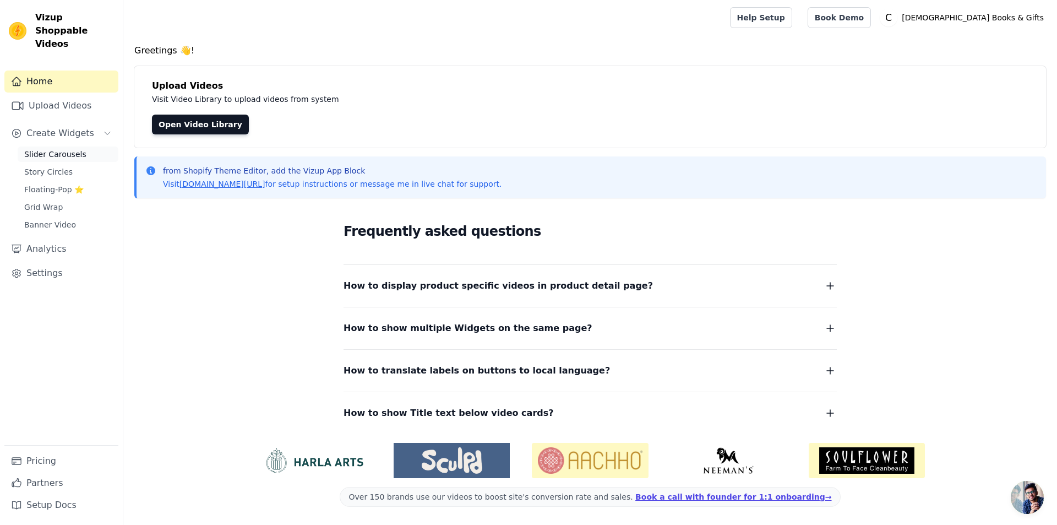
click at [37, 149] on span "Slider Carousels" at bounding box center [55, 154] width 62 height 11
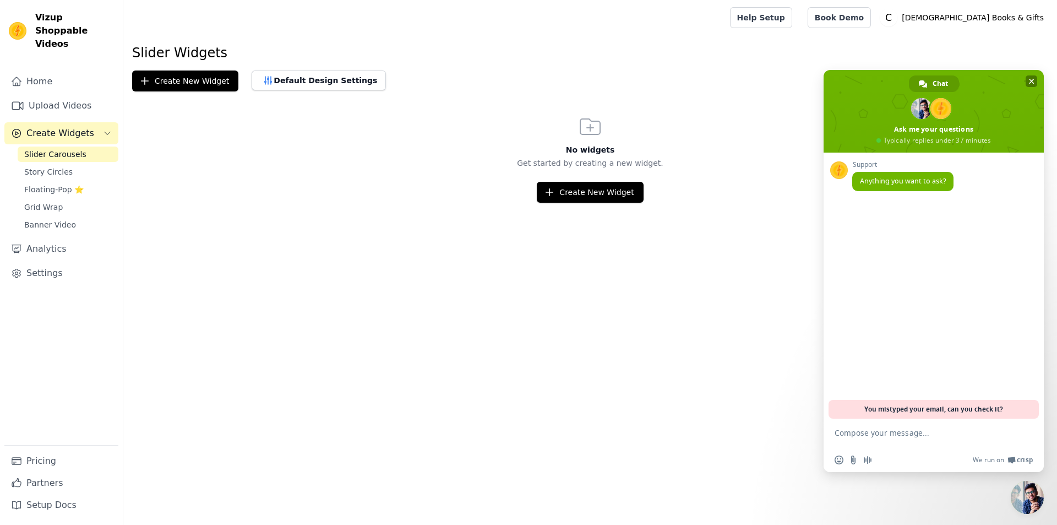
click at [1031, 80] on span "Close chat" at bounding box center [1032, 82] width 6 height 6
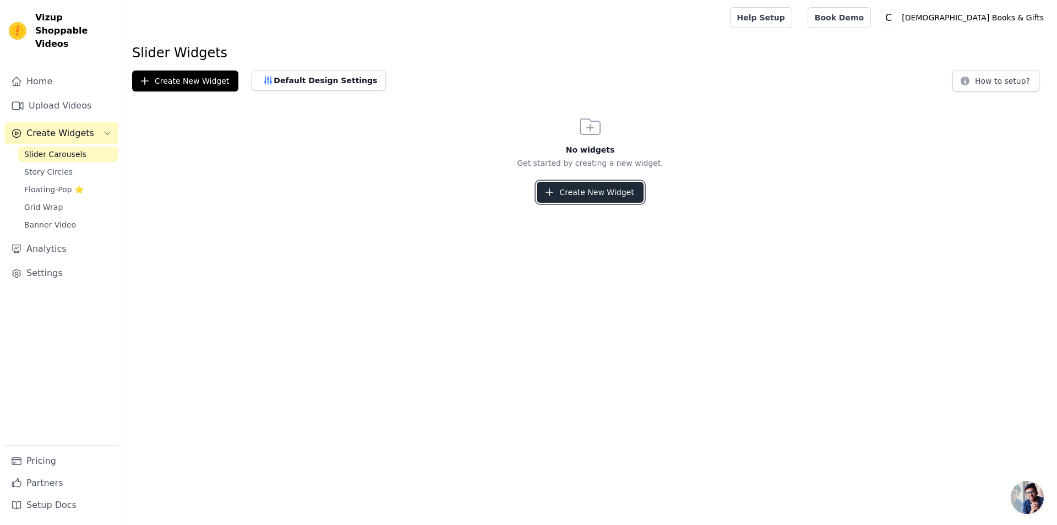
click at [569, 189] on button "Create New Widget" at bounding box center [590, 192] width 106 height 21
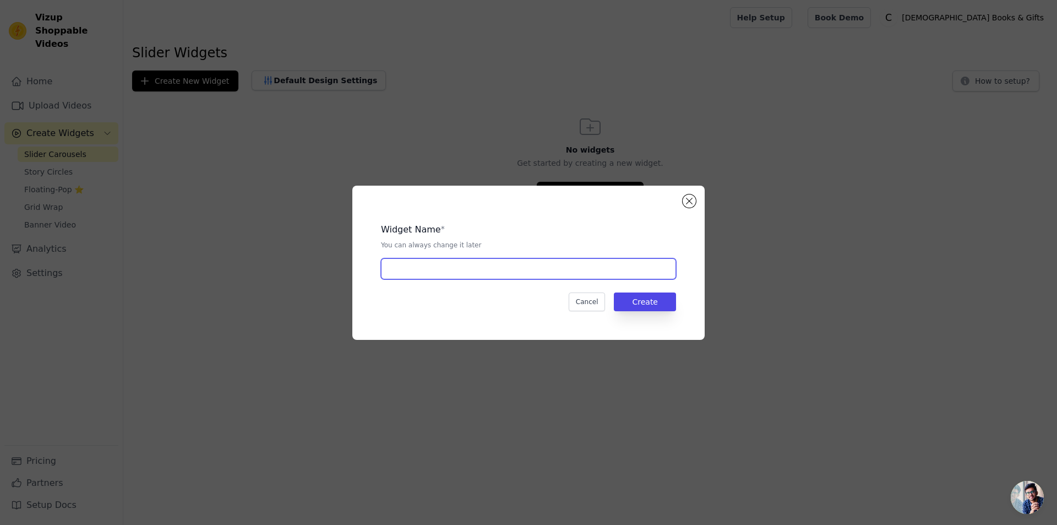
click at [420, 269] on input "text" at bounding box center [528, 268] width 295 height 21
type input "Slider Widget"
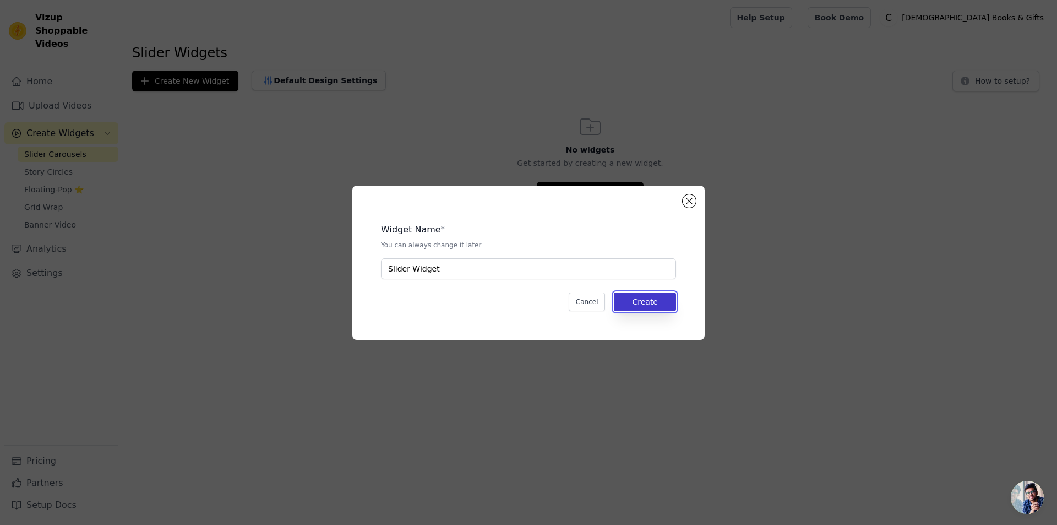
click at [640, 298] on button "Create" at bounding box center [645, 301] width 62 height 19
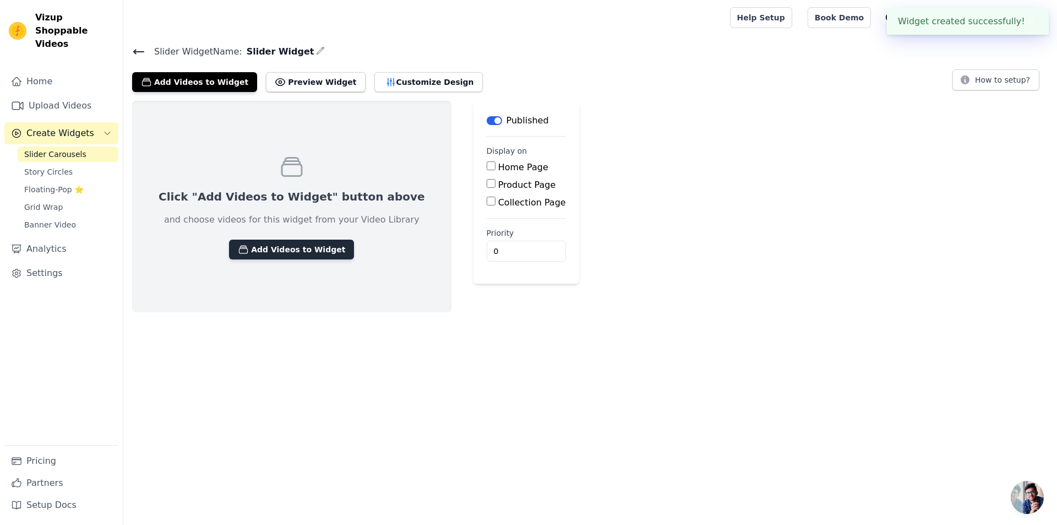
click at [275, 248] on button "Add Videos to Widget" at bounding box center [291, 250] width 125 height 20
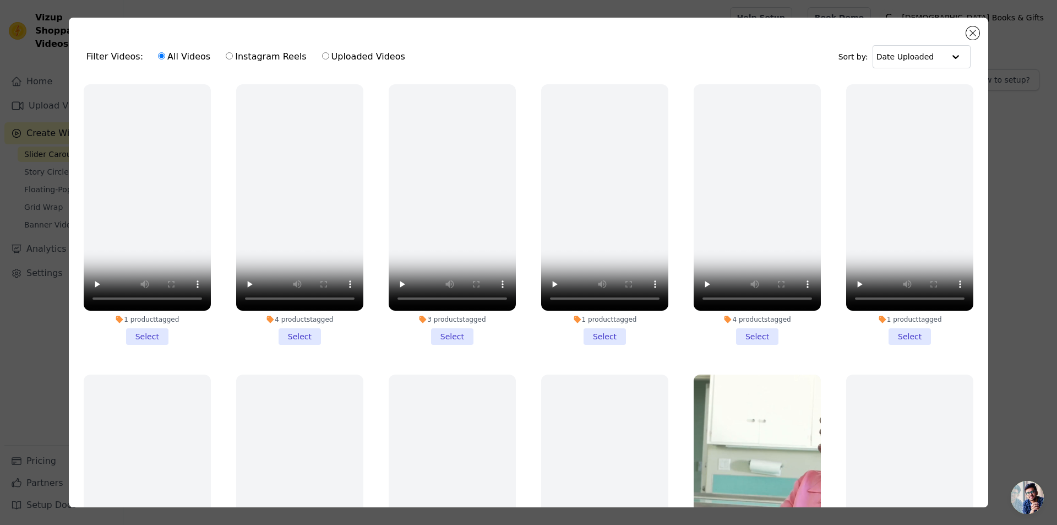
click at [744, 330] on li "4 products tagged Select" at bounding box center [757, 214] width 127 height 260
click at [0, 0] on input "4 products tagged Select" at bounding box center [0, 0] width 0 height 0
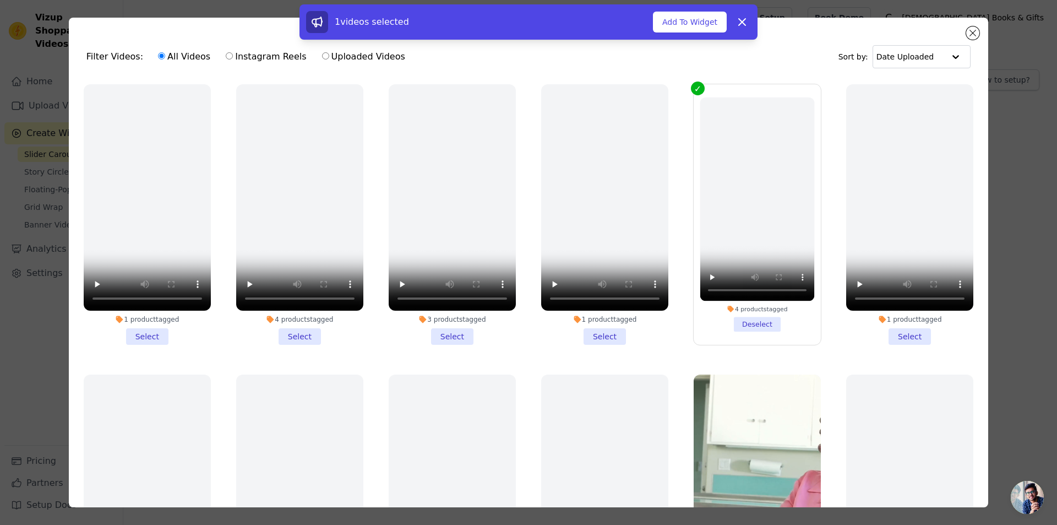
click at [755, 324] on li "4 products tagged Deselect" at bounding box center [757, 214] width 115 height 234
click at [0, 0] on input "4 products tagged Deselect" at bounding box center [0, 0] width 0 height 0
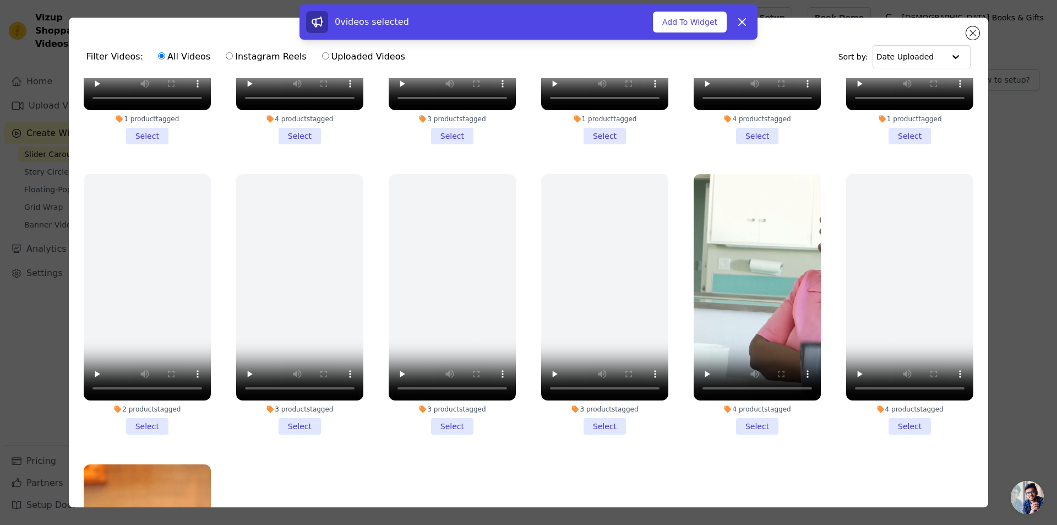
scroll to position [220, 0]
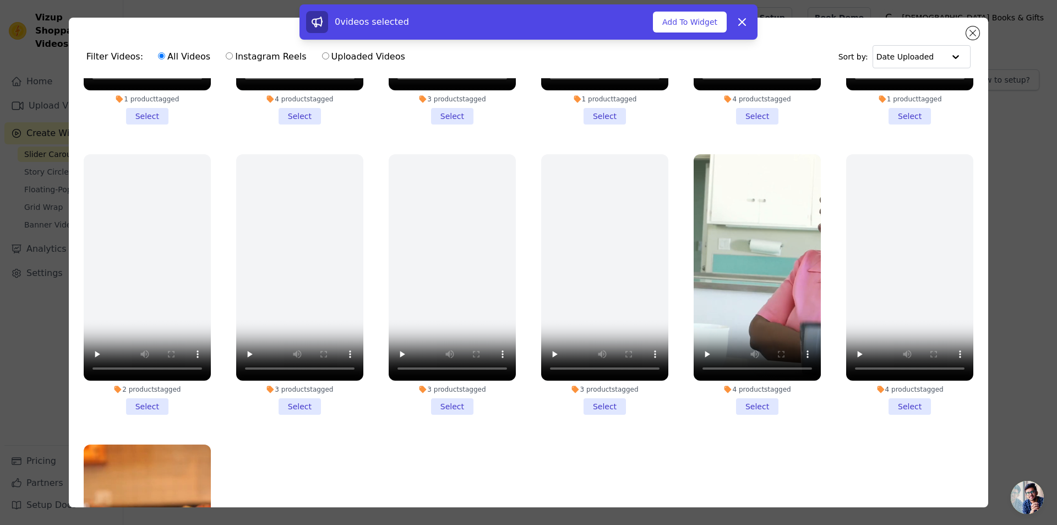
click at [747, 399] on li "4 products tagged Select" at bounding box center [757, 284] width 127 height 260
click at [0, 0] on input "4 products tagged Select" at bounding box center [0, 0] width 0 height 0
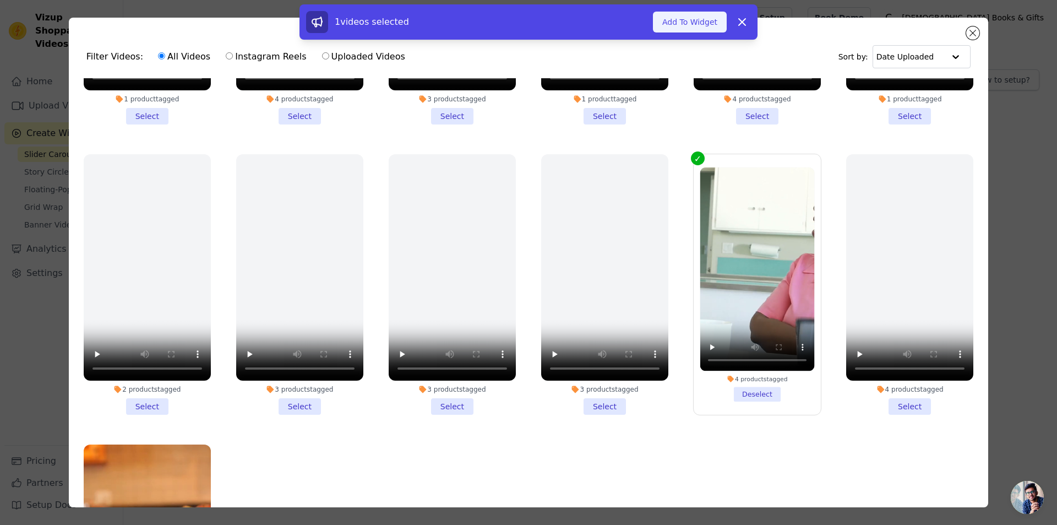
click at [682, 24] on button "Add To Widget" at bounding box center [690, 22] width 74 height 21
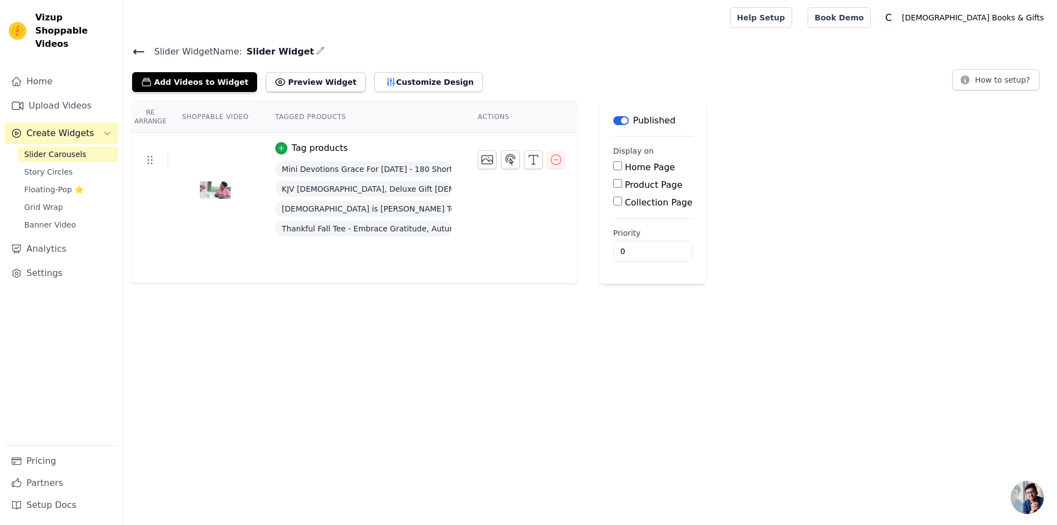
click at [613, 184] on input "Product Page" at bounding box center [617, 183] width 9 height 9
checkbox input "true"
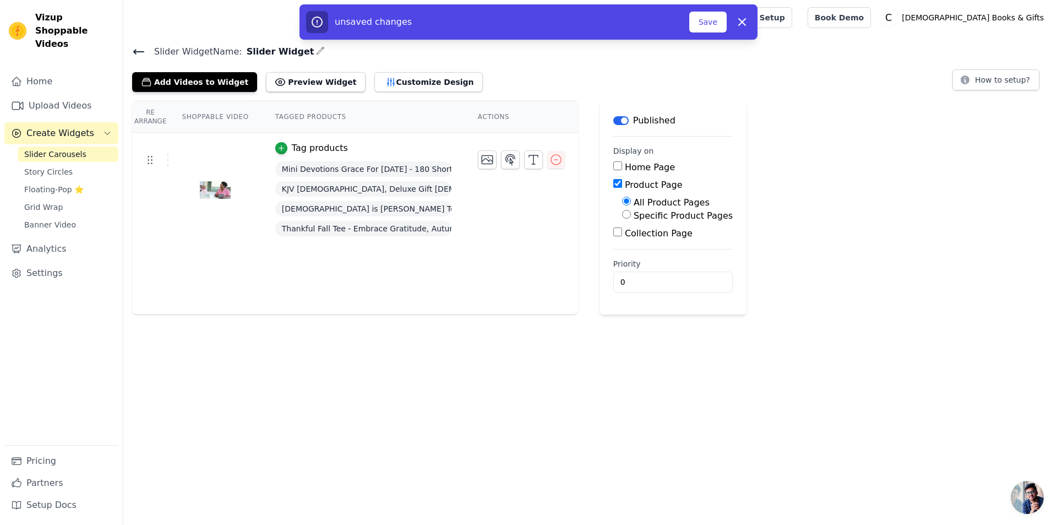
click at [622, 214] on input "Specific Product Pages" at bounding box center [626, 214] width 9 height 9
radio input "true"
click at [642, 241] on button "Select Products" at bounding box center [659, 240] width 74 height 19
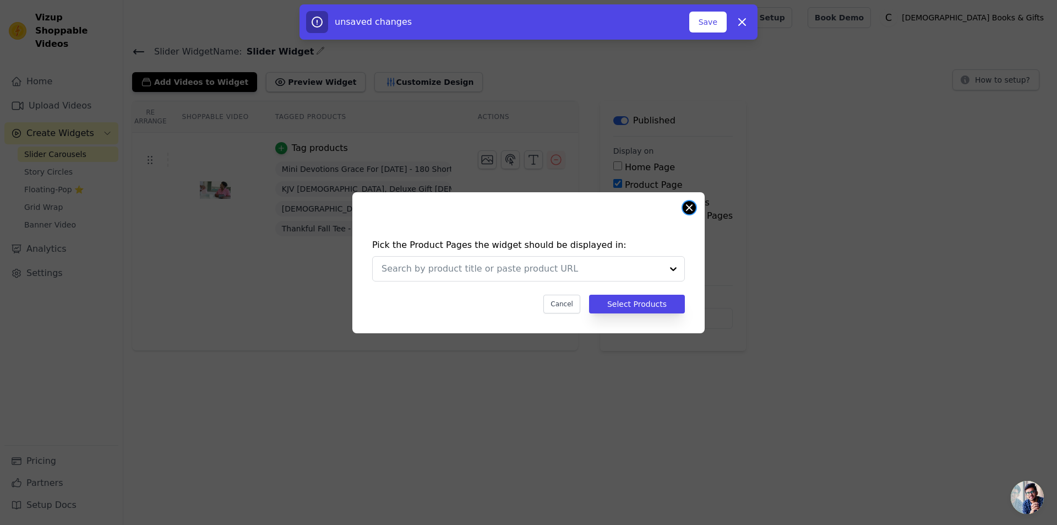
click at [691, 206] on button "Close modal" at bounding box center [689, 207] width 13 height 13
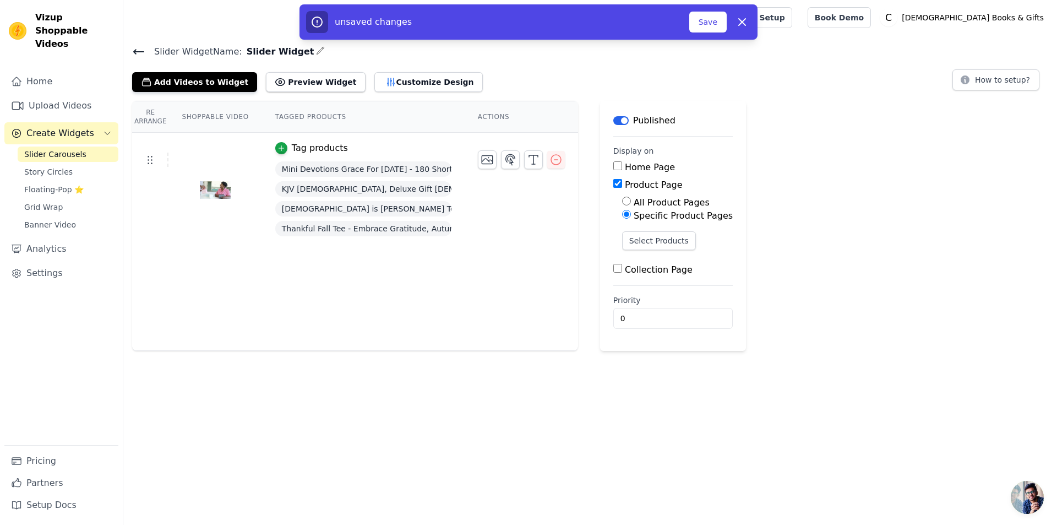
click at [613, 184] on input "Product Page" at bounding box center [617, 183] width 9 height 9
checkbox input "false"
click at [613, 198] on input "Collection Page" at bounding box center [617, 201] width 9 height 9
click at [613, 201] on input "Collection Page" at bounding box center [617, 201] width 9 height 9
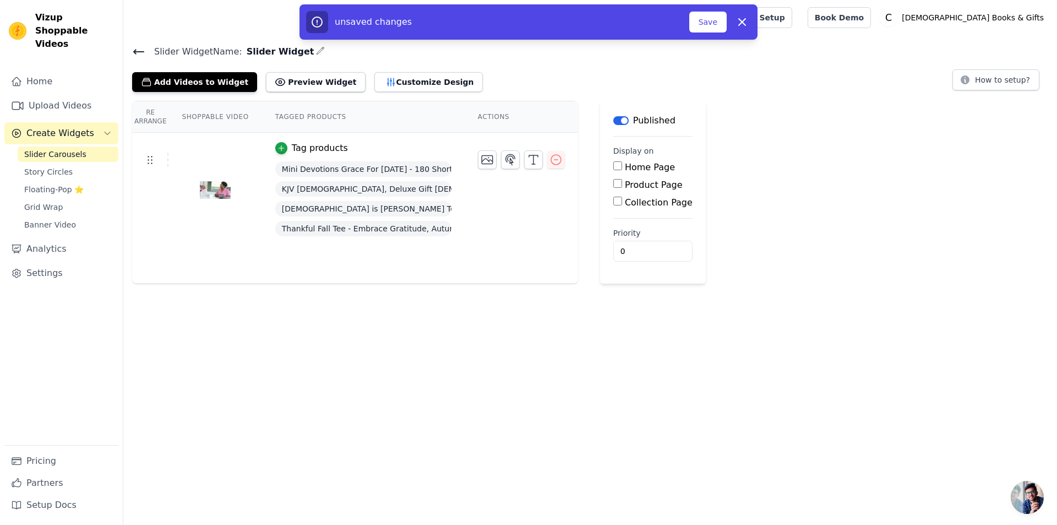
checkbox input "true"
click at [622, 233] on input "Specific Collection Pages" at bounding box center [626, 231] width 9 height 9
radio input "true"
click at [637, 258] on button "Select Collection Pages" at bounding box center [674, 258] width 104 height 19
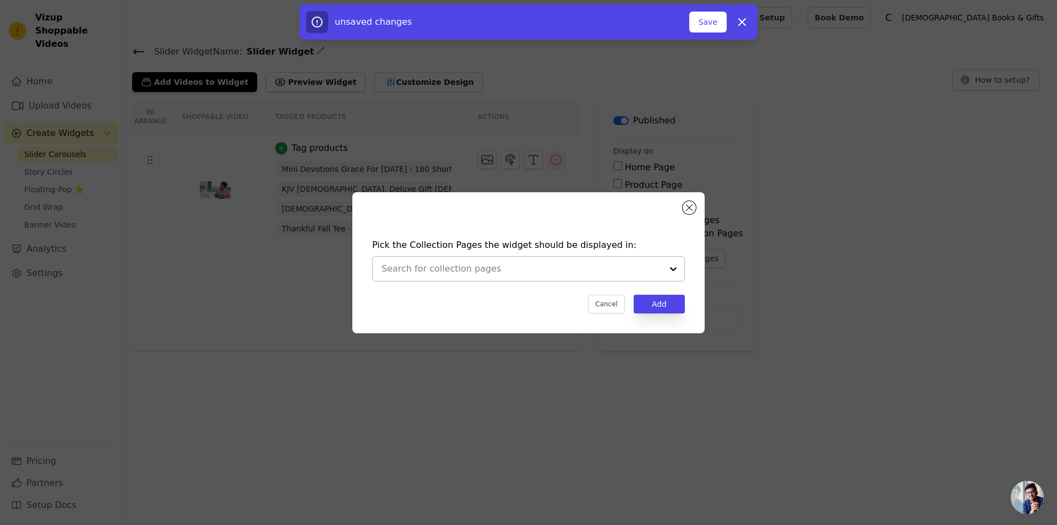
click at [675, 269] on div at bounding box center [673, 269] width 22 height 24
click at [691, 204] on button "Close modal" at bounding box center [689, 207] width 13 height 13
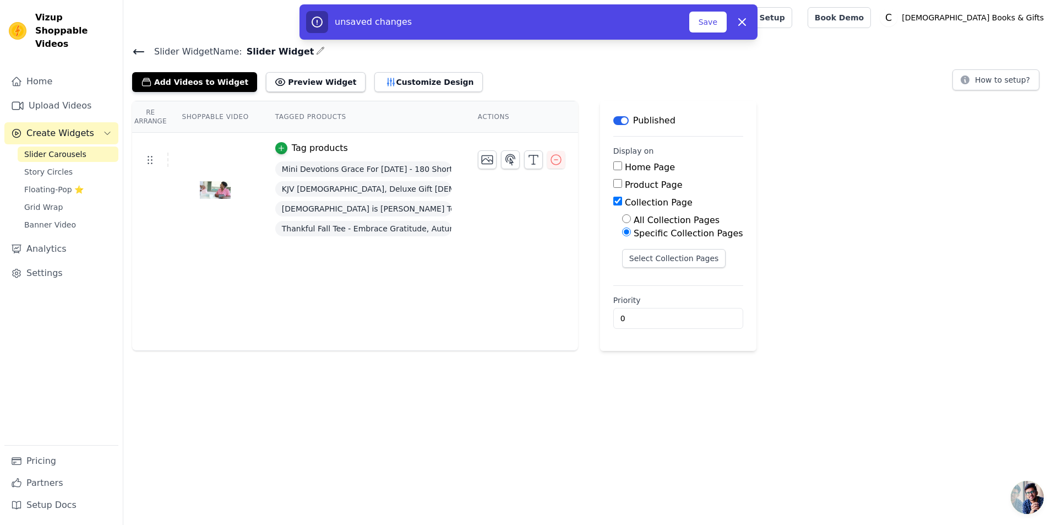
click at [613, 201] on input "Collection Page" at bounding box center [617, 201] width 9 height 9
checkbox input "false"
click at [746, 21] on icon "button" at bounding box center [742, 21] width 13 height 13
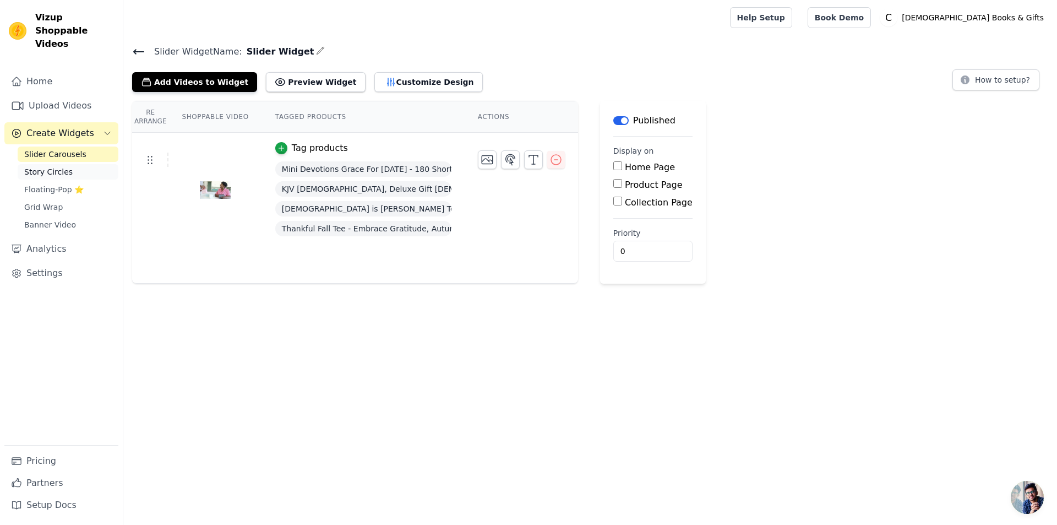
click at [30, 166] on span "Story Circles" at bounding box center [48, 171] width 48 height 11
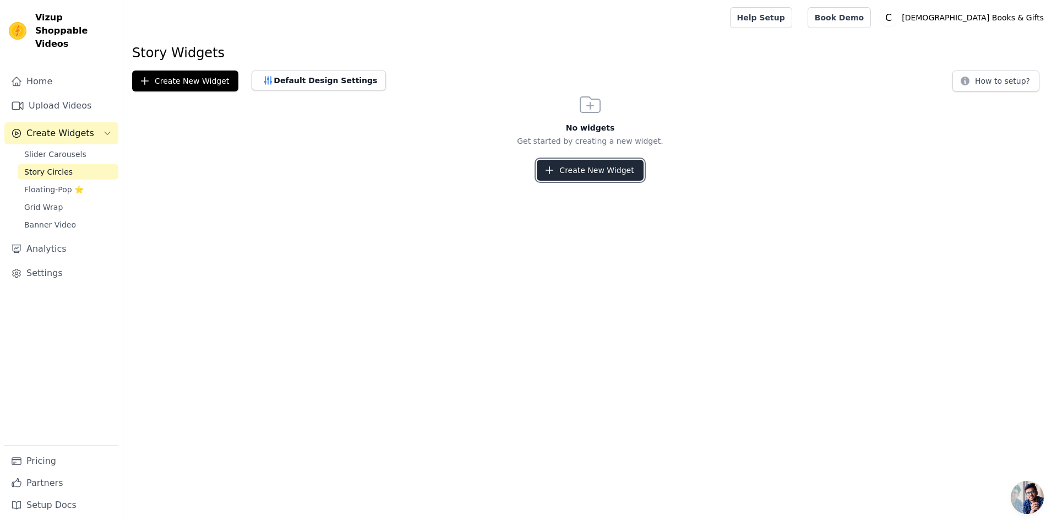
click at [581, 170] on button "Create New Widget" at bounding box center [590, 170] width 106 height 21
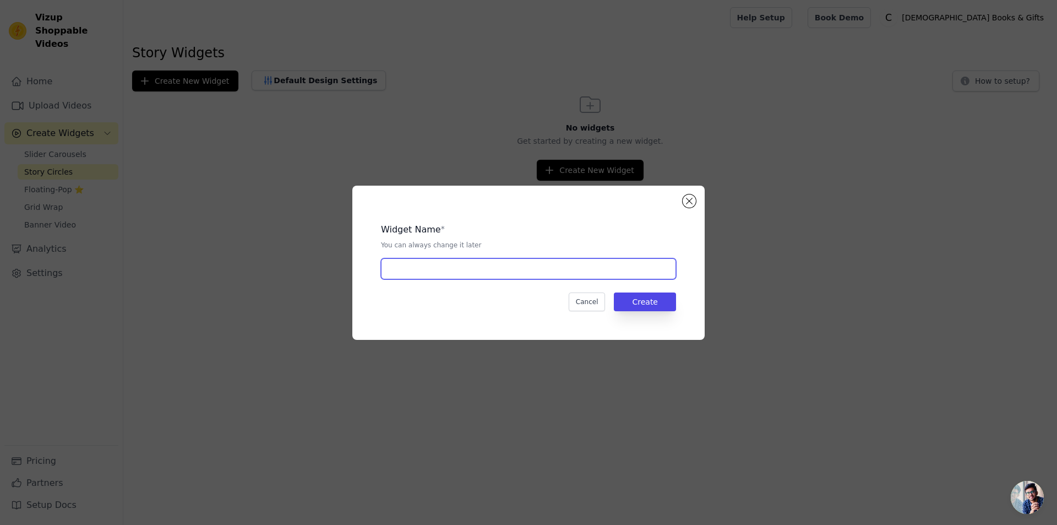
click at [428, 270] on input "text" at bounding box center [528, 268] width 295 height 21
type input "Story Circle"
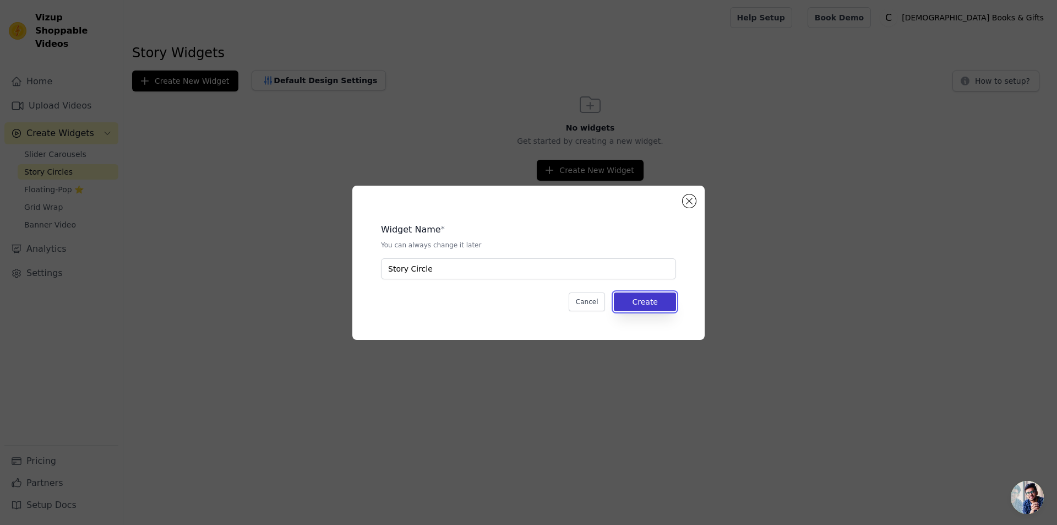
click at [643, 297] on button "Create" at bounding box center [645, 301] width 62 height 19
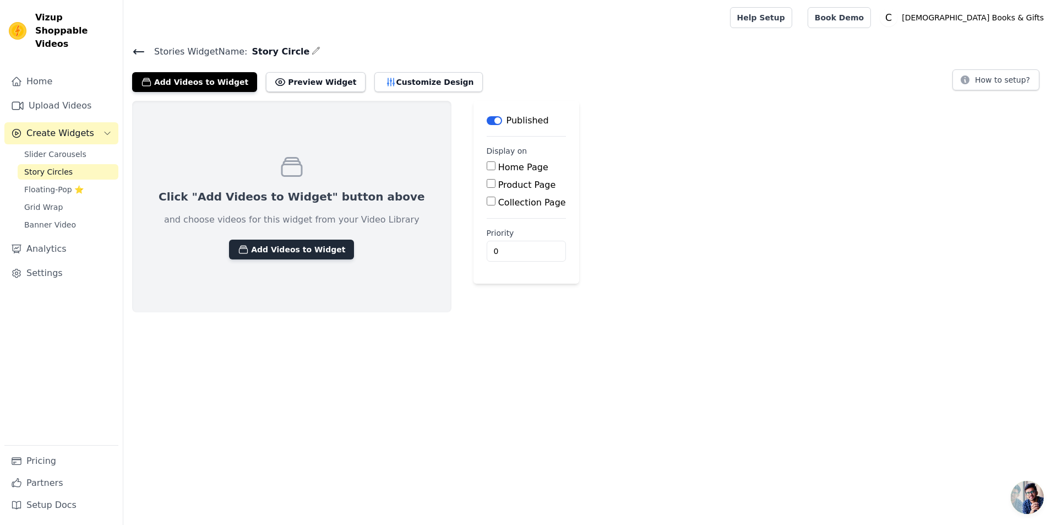
click at [275, 248] on button "Add Videos to Widget" at bounding box center [291, 250] width 125 height 20
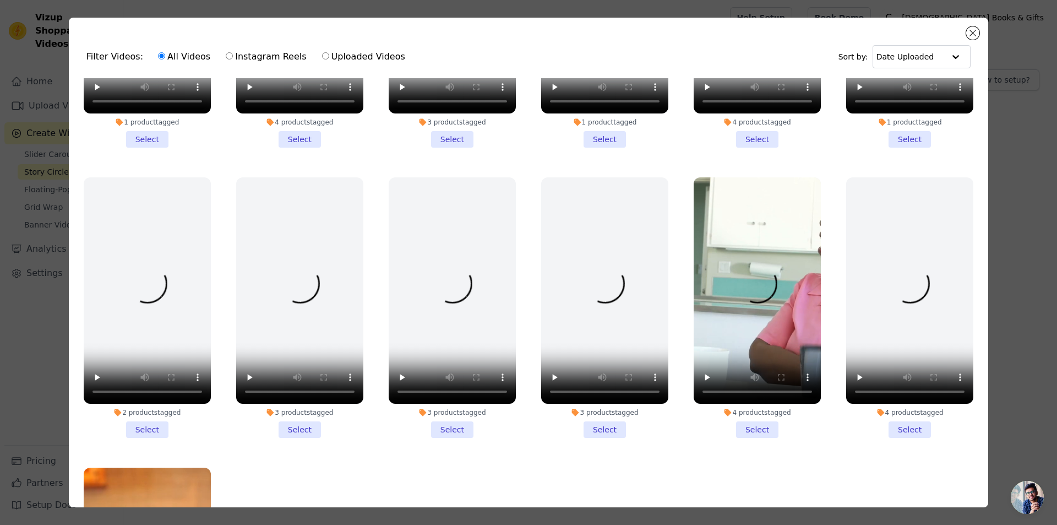
scroll to position [220, 0]
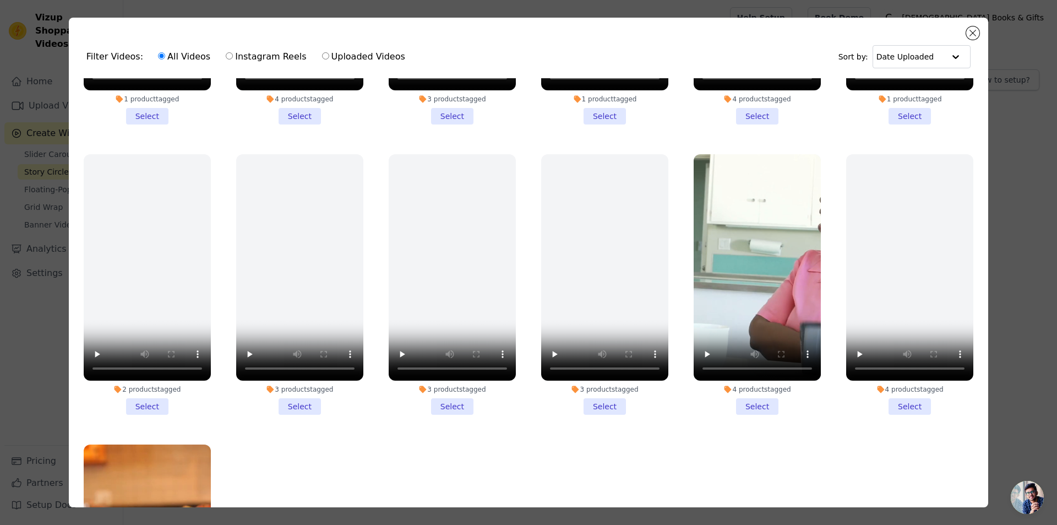
click at [742, 399] on li "4 products tagged Select" at bounding box center [757, 284] width 127 height 260
click at [0, 0] on input "4 products tagged Select" at bounding box center [0, 0] width 0 height 0
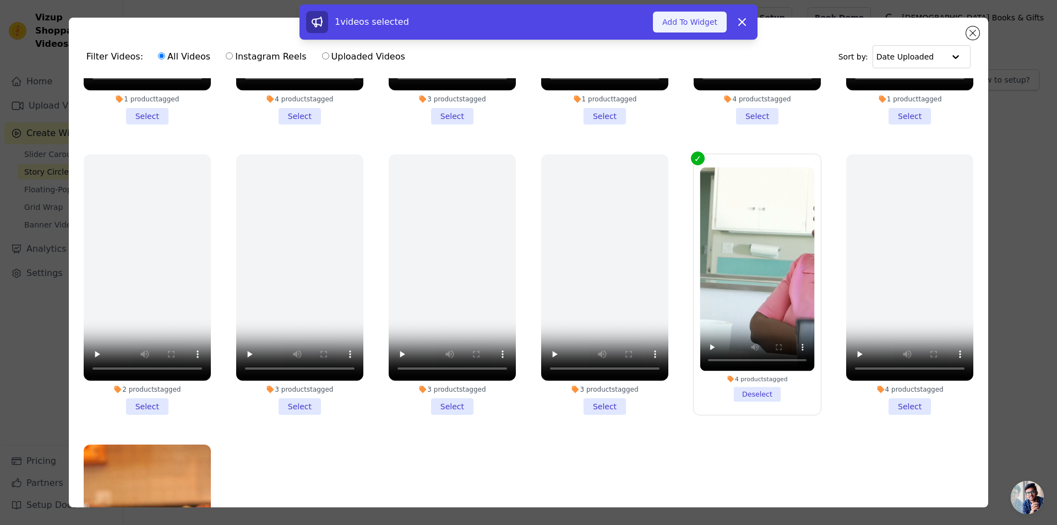
click at [691, 22] on button "Add To Widget" at bounding box center [690, 22] width 74 height 21
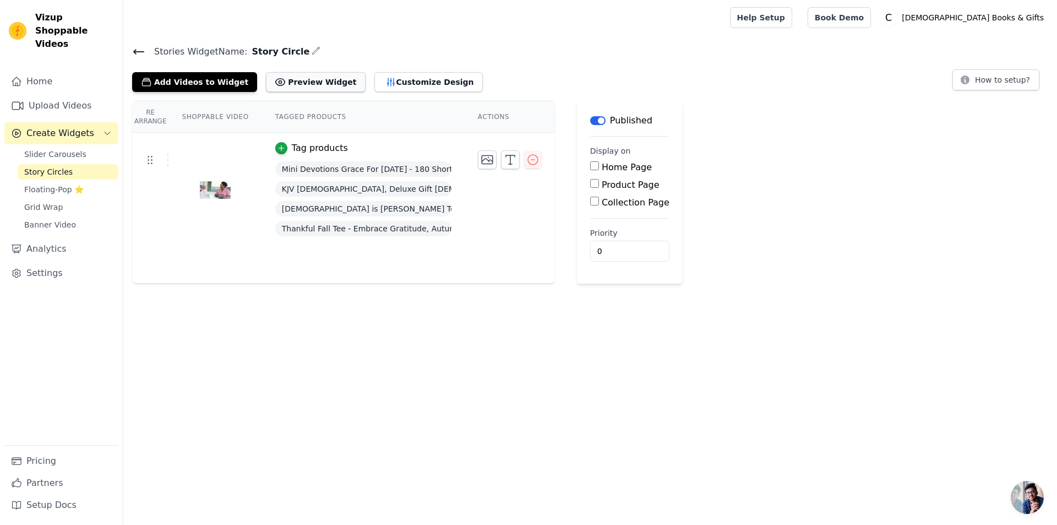
click at [311, 78] on button "Preview Widget" at bounding box center [315, 82] width 99 height 20
click at [68, 149] on span "Slider Carousels" at bounding box center [55, 154] width 62 height 11
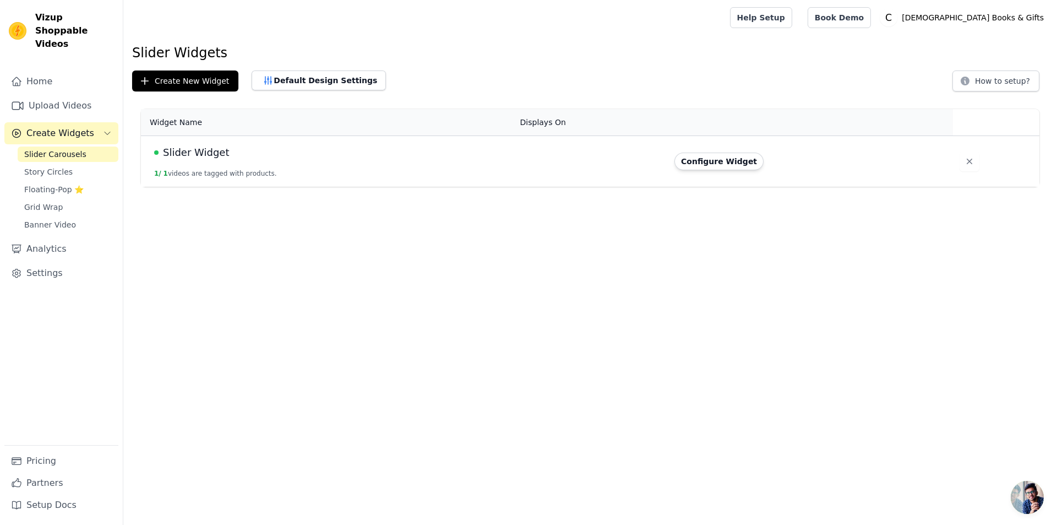
click at [211, 154] on span "Slider Widget" at bounding box center [196, 152] width 66 height 15
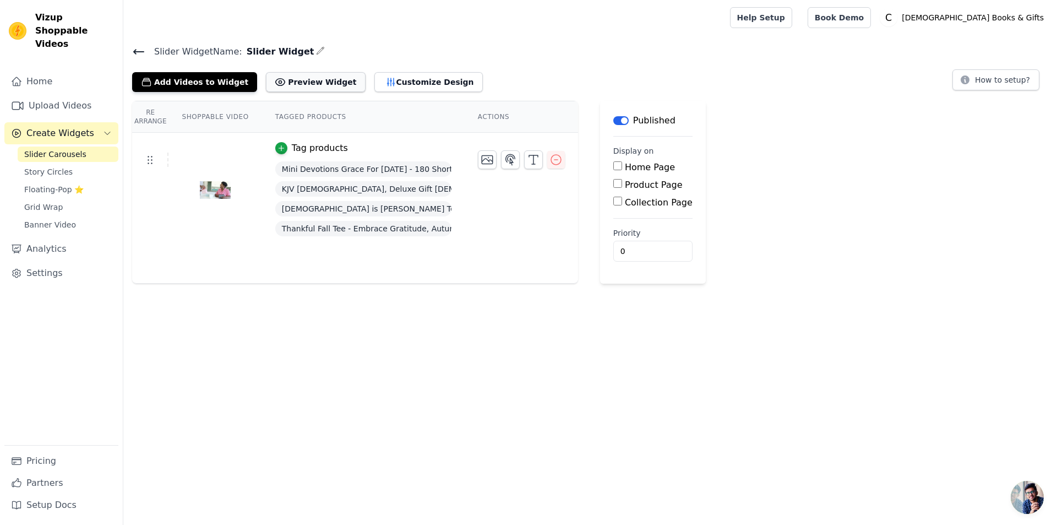
click at [298, 81] on button "Preview Widget" at bounding box center [315, 82] width 99 height 20
click at [39, 219] on span "Banner Video" at bounding box center [50, 224] width 52 height 11
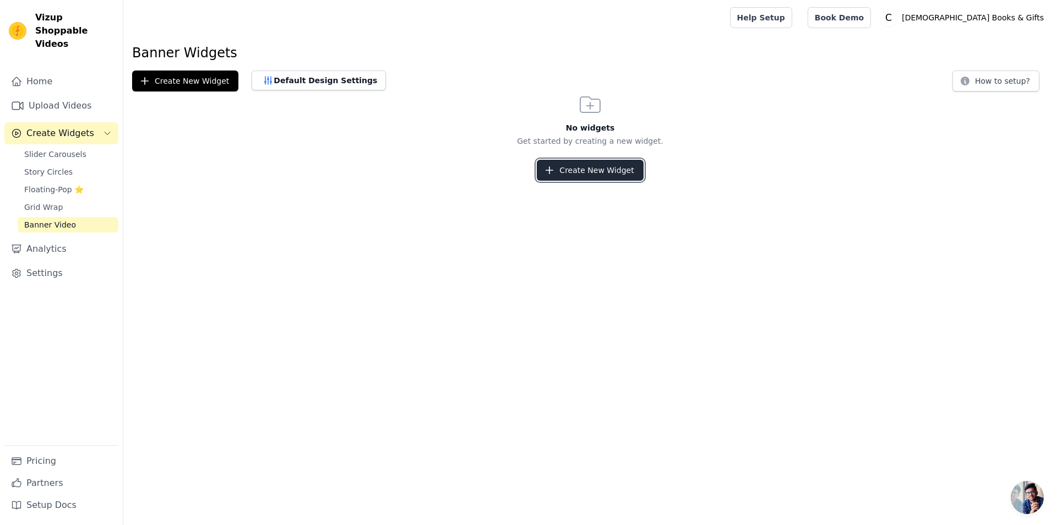
click at [590, 165] on button "Create New Widget" at bounding box center [590, 170] width 106 height 21
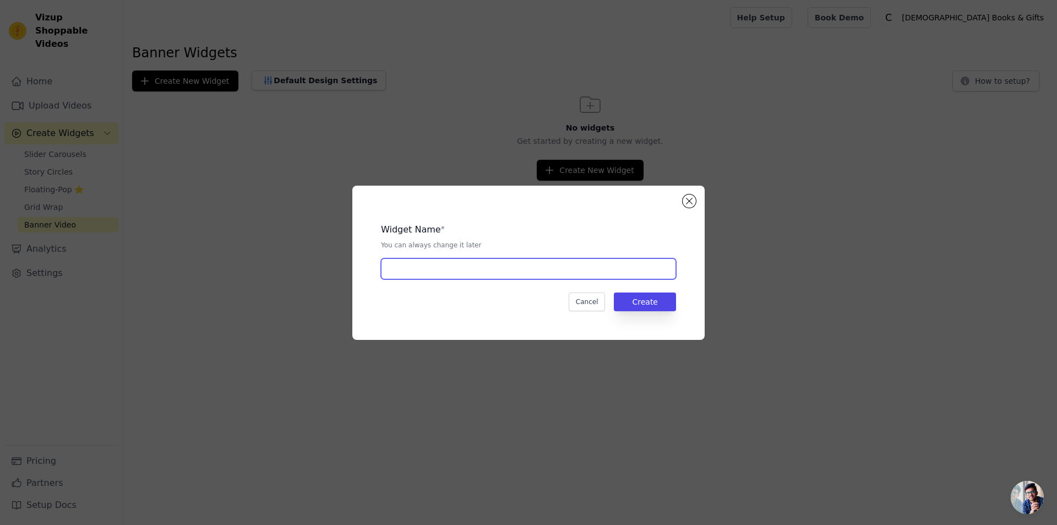
click at [416, 273] on input "text" at bounding box center [528, 268] width 295 height 21
type input "Banner Video"
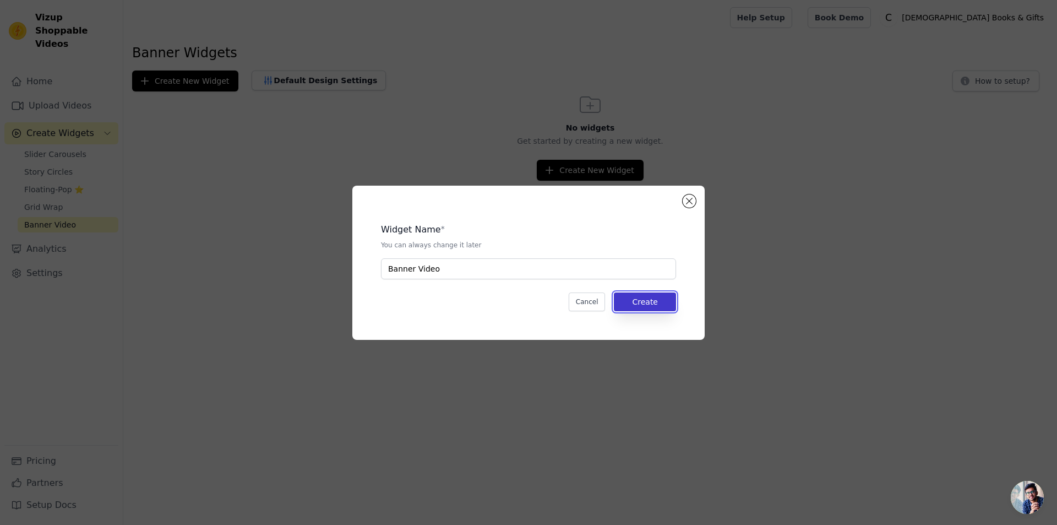
click at [657, 300] on button "Create" at bounding box center [645, 301] width 62 height 19
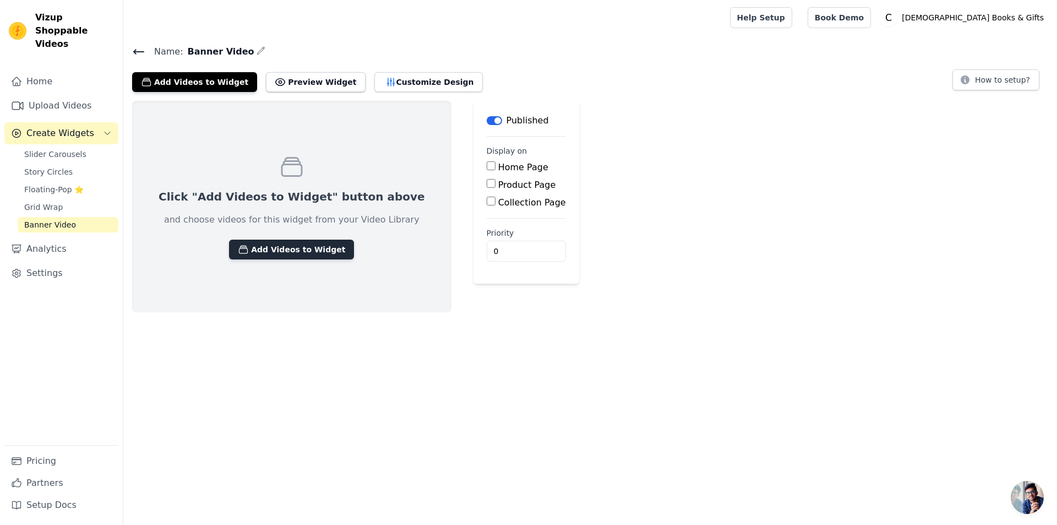
click at [266, 251] on button "Add Videos to Widget" at bounding box center [291, 250] width 125 height 20
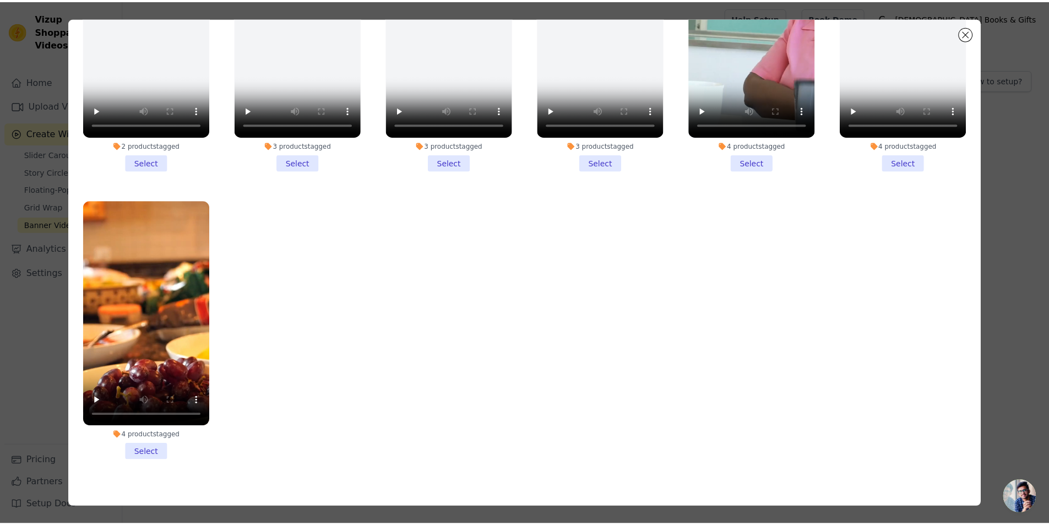
scroll to position [96, 0]
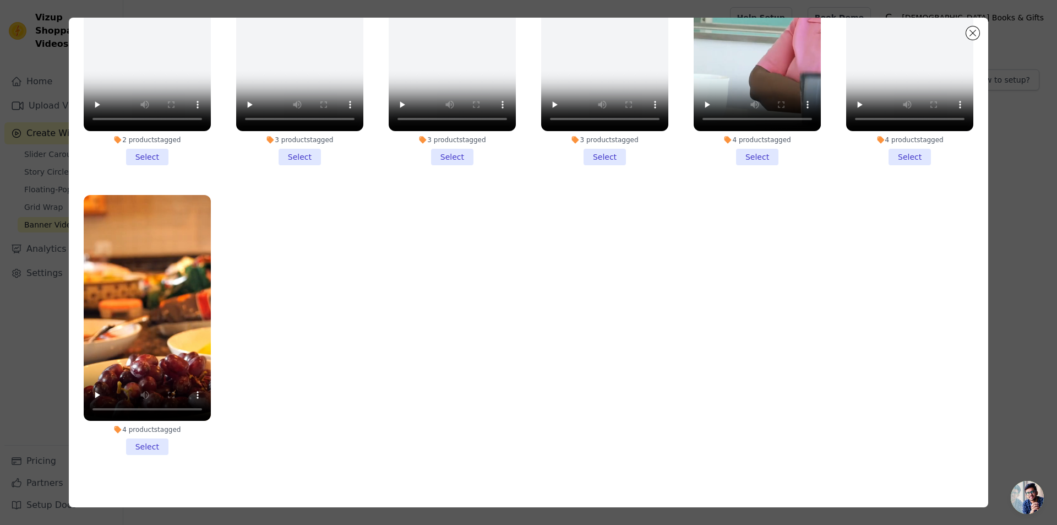
click at [136, 433] on li "4 products tagged Select" at bounding box center [147, 325] width 127 height 260
click at [0, 0] on input "4 products tagged Select" at bounding box center [0, 0] width 0 height 0
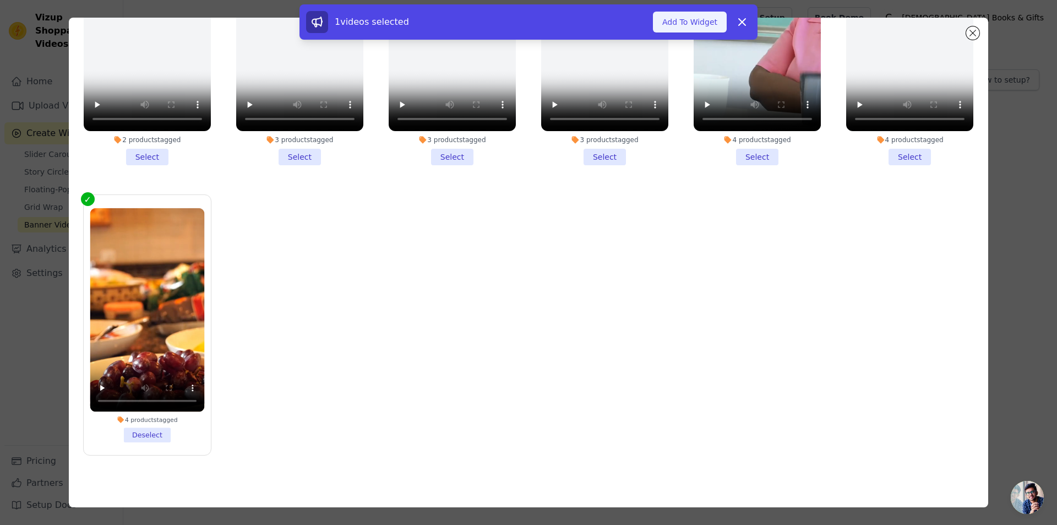
click at [686, 21] on button "Add To Widget" at bounding box center [690, 22] width 74 height 21
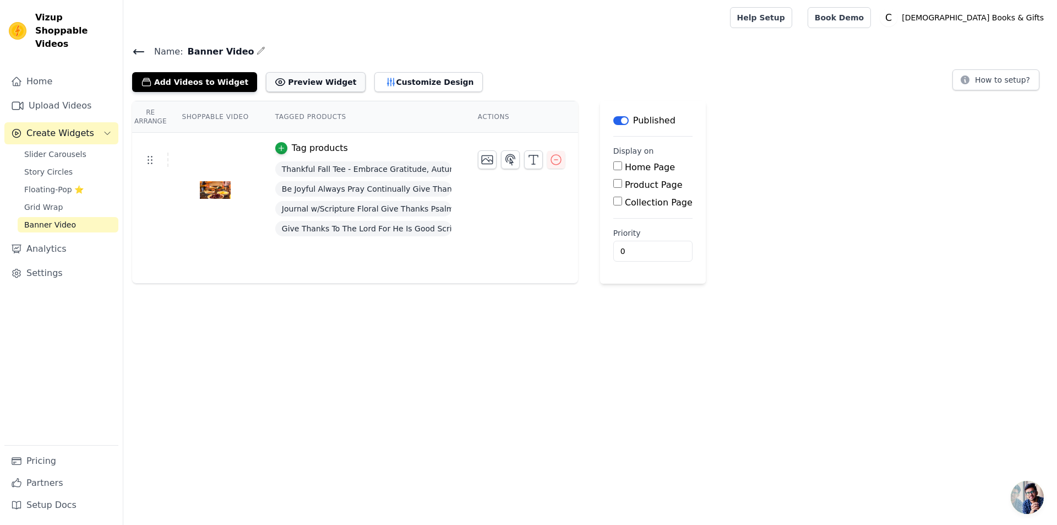
click at [293, 81] on button "Preview Widget" at bounding box center [315, 82] width 99 height 20
click at [613, 120] on button "Label" at bounding box center [620, 120] width 15 height 9
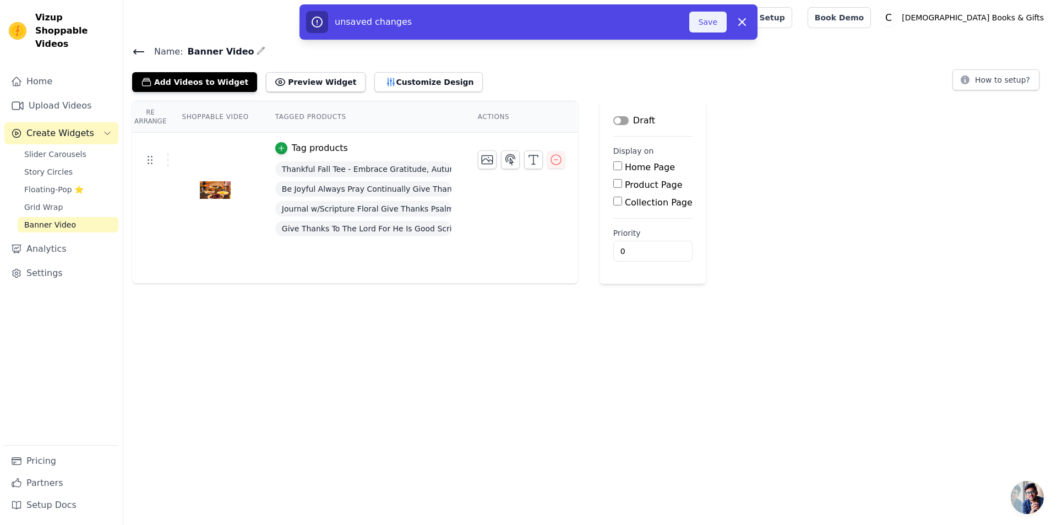
click at [706, 24] on button "Save" at bounding box center [707, 22] width 37 height 21
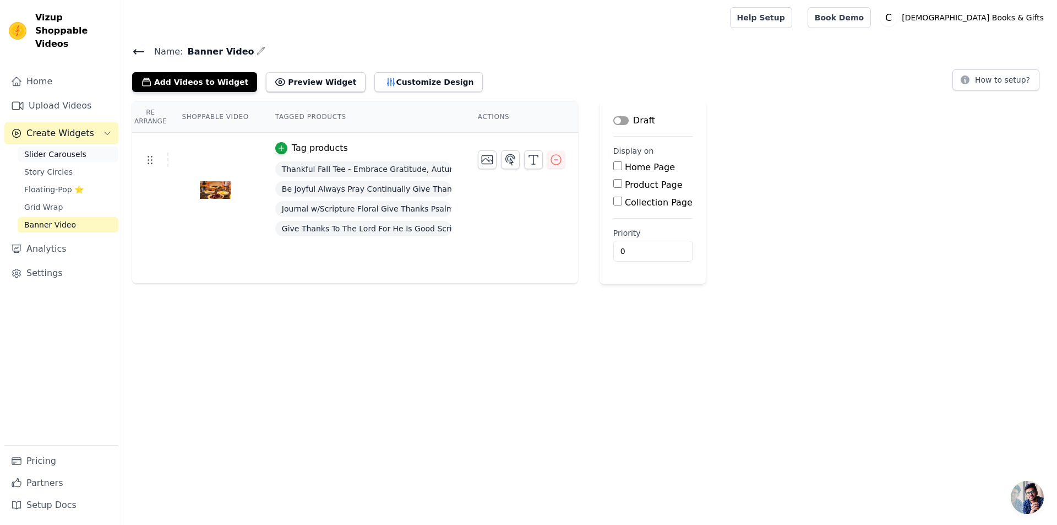
click at [45, 149] on span "Slider Carousels" at bounding box center [55, 154] width 62 height 11
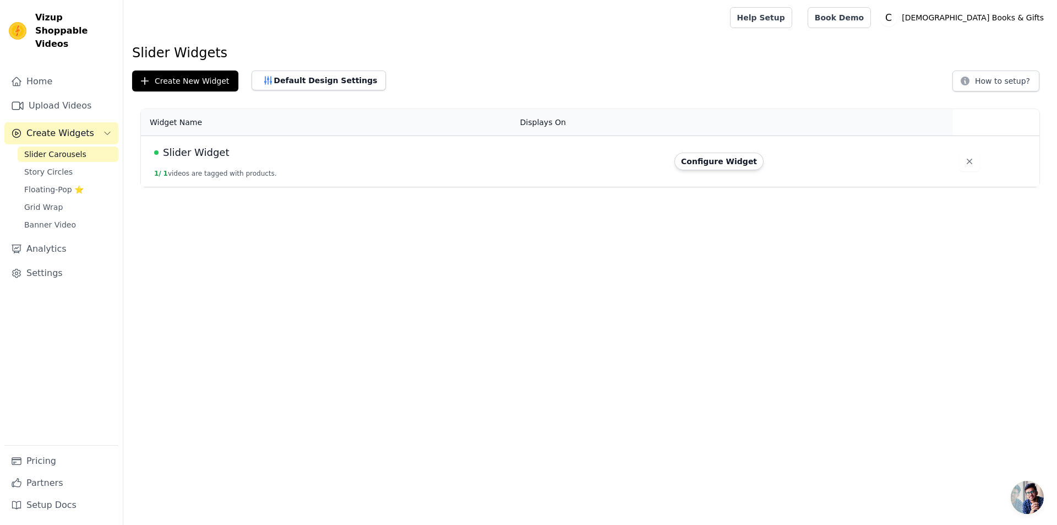
click at [268, 158] on div "Slider Widget" at bounding box center [330, 152] width 353 height 15
click at [246, 175] on button "1 / 1 videos are tagged with products." at bounding box center [215, 173] width 123 height 9
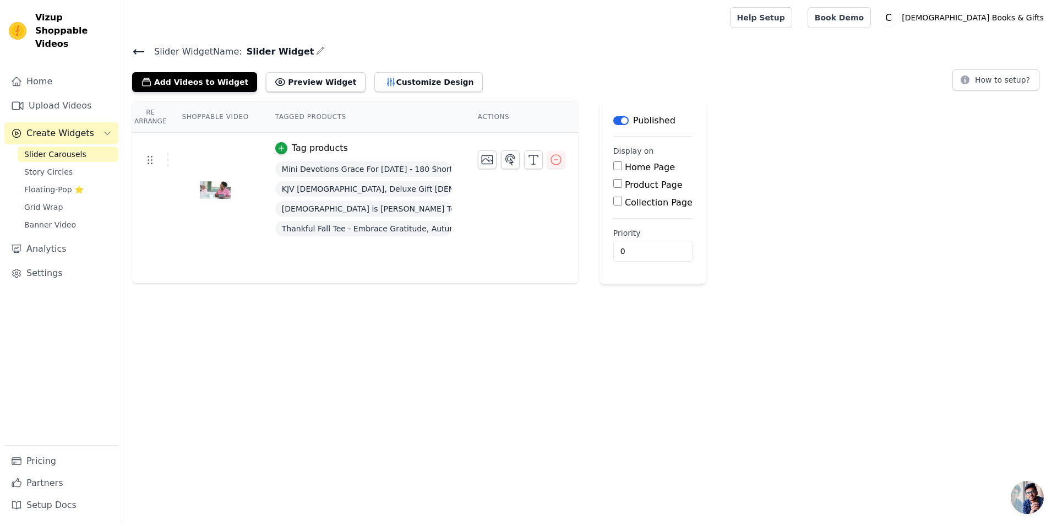
click at [613, 119] on button "Label" at bounding box center [620, 120] width 15 height 9
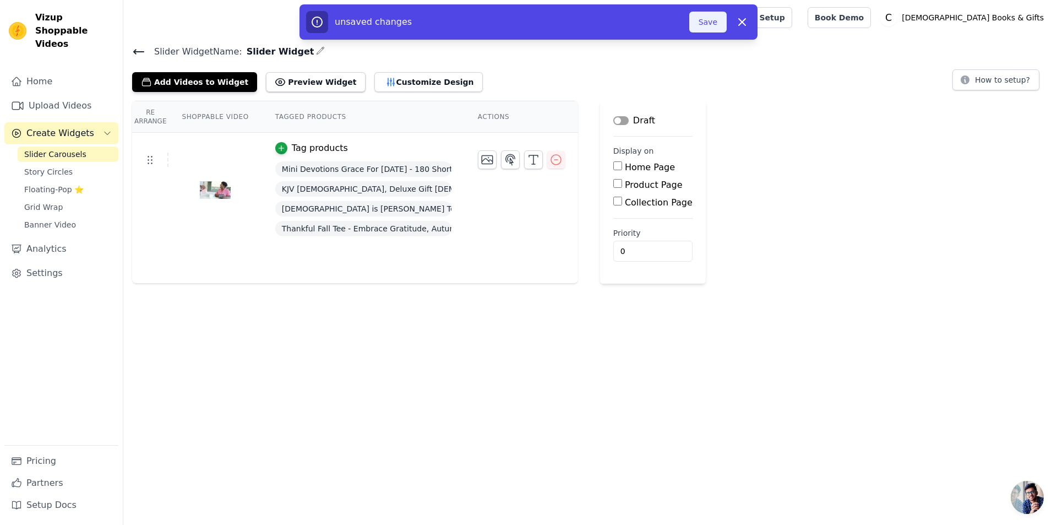
click at [708, 19] on button "Save" at bounding box center [707, 22] width 37 height 21
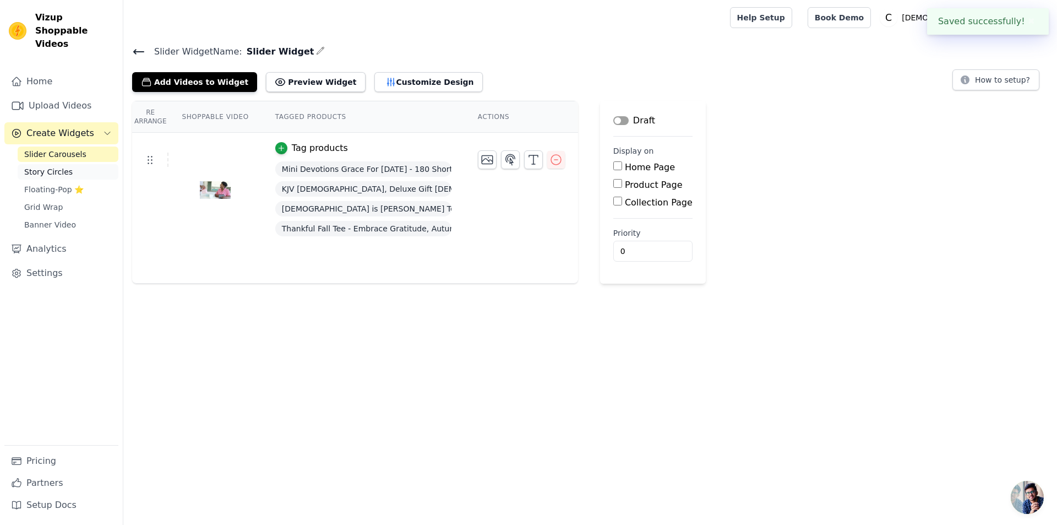
click at [48, 166] on span "Story Circles" at bounding box center [48, 171] width 48 height 11
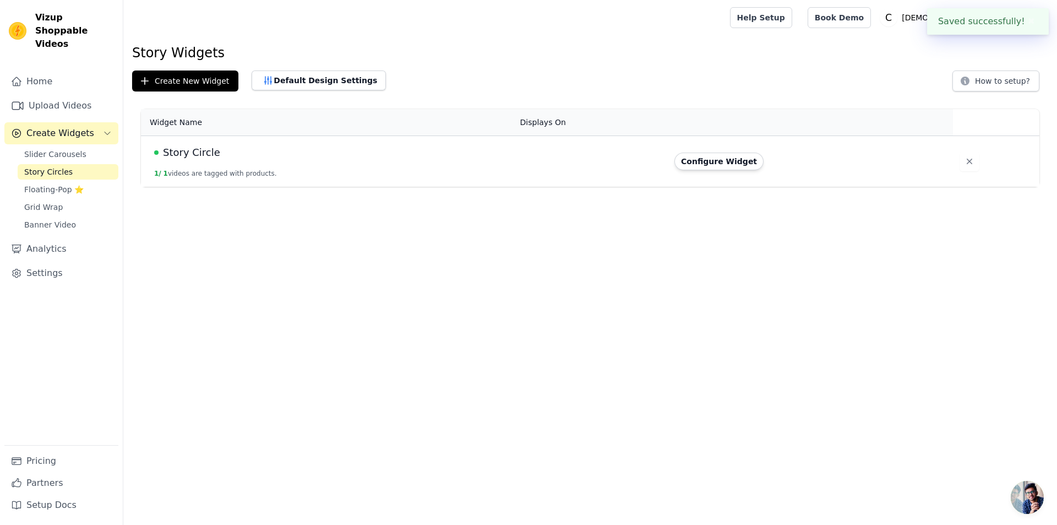
click at [188, 153] on span "Story Circle" at bounding box center [191, 152] width 57 height 15
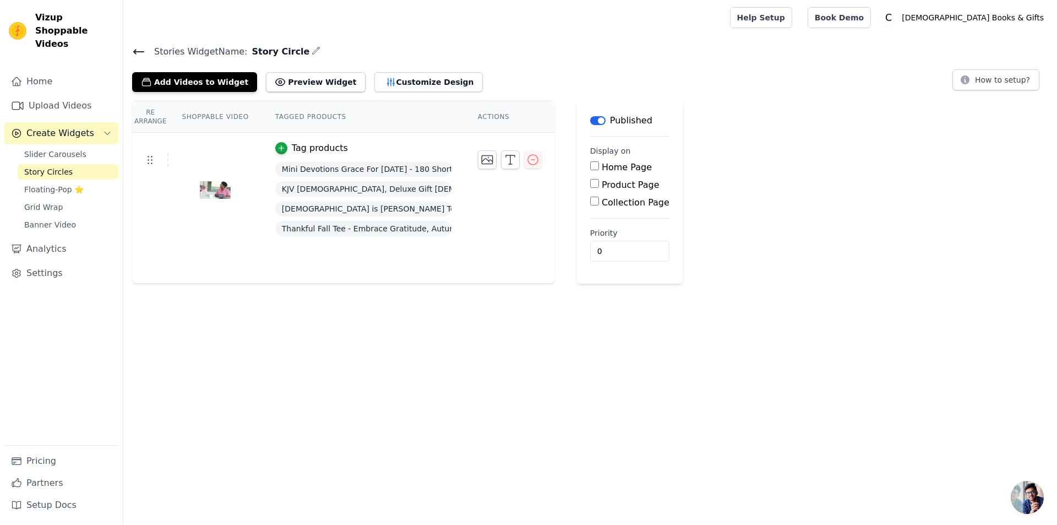
click at [590, 120] on button "Label" at bounding box center [597, 120] width 15 height 9
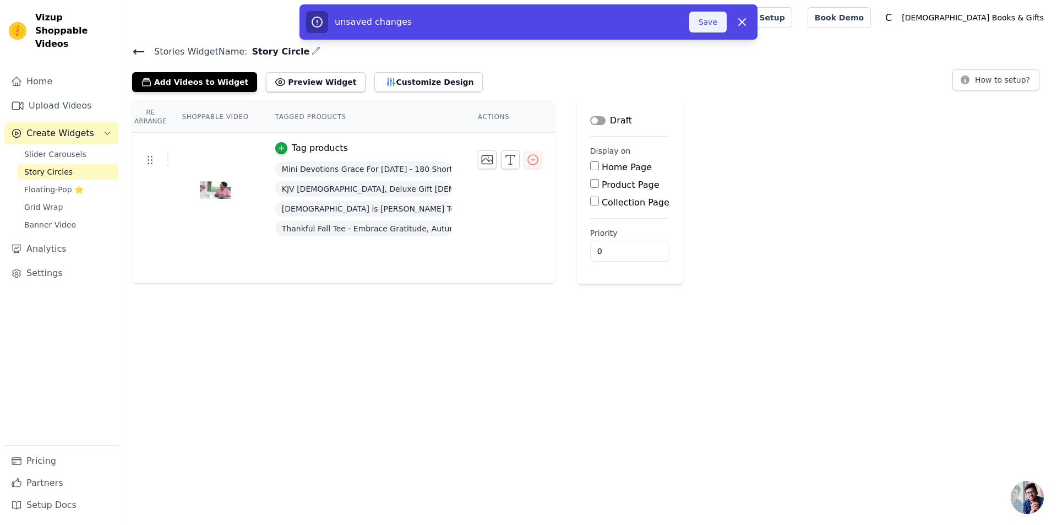
click at [712, 24] on button "Save" at bounding box center [707, 22] width 37 height 21
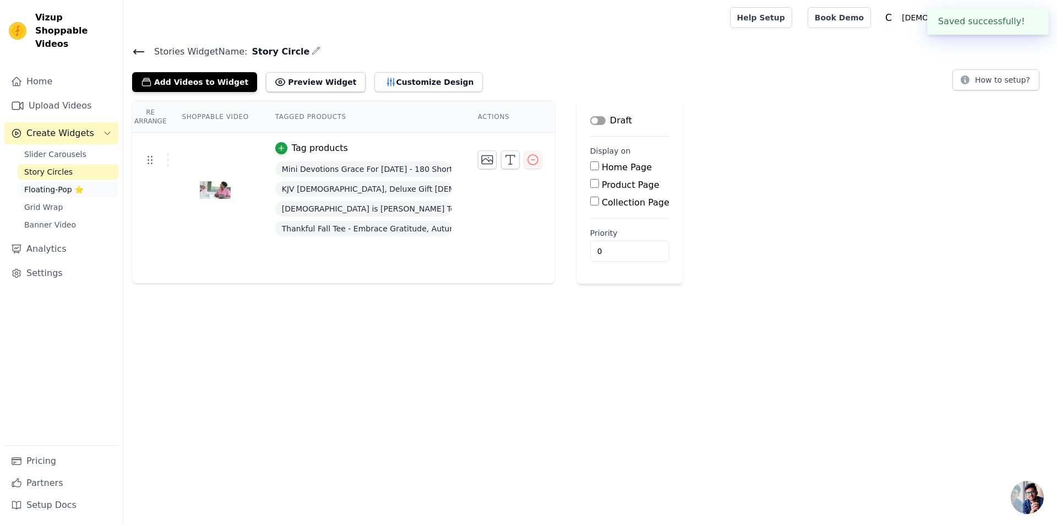
click at [51, 184] on span "Floating-Pop ⭐" at bounding box center [53, 189] width 59 height 11
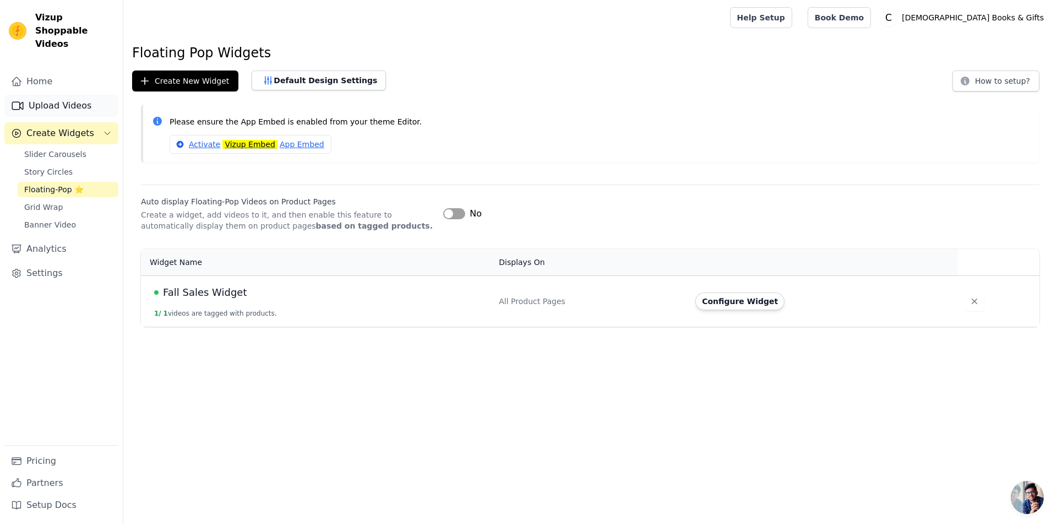
click at [55, 95] on link "Upload Videos" at bounding box center [61, 106] width 114 height 22
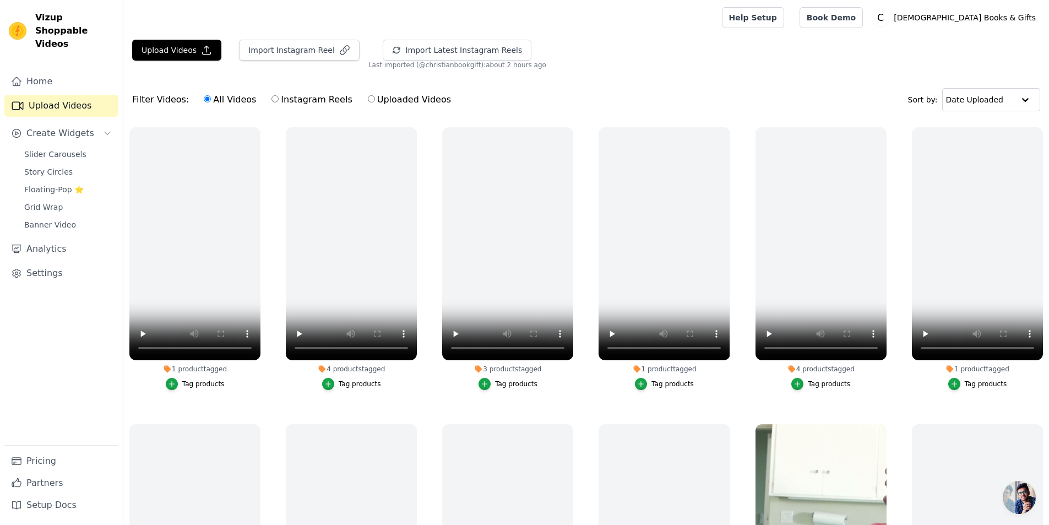
click at [429, 326] on ul "1 product tagged Tag products 4 products tagged Tag products 3 products tagged …" at bounding box center [586, 366] width 926 height 490
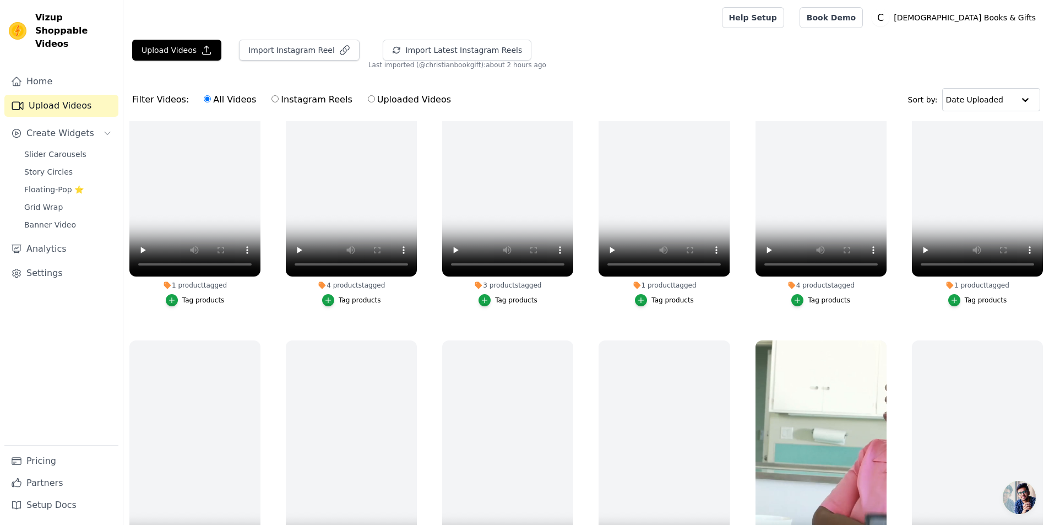
scroll to position [110, 0]
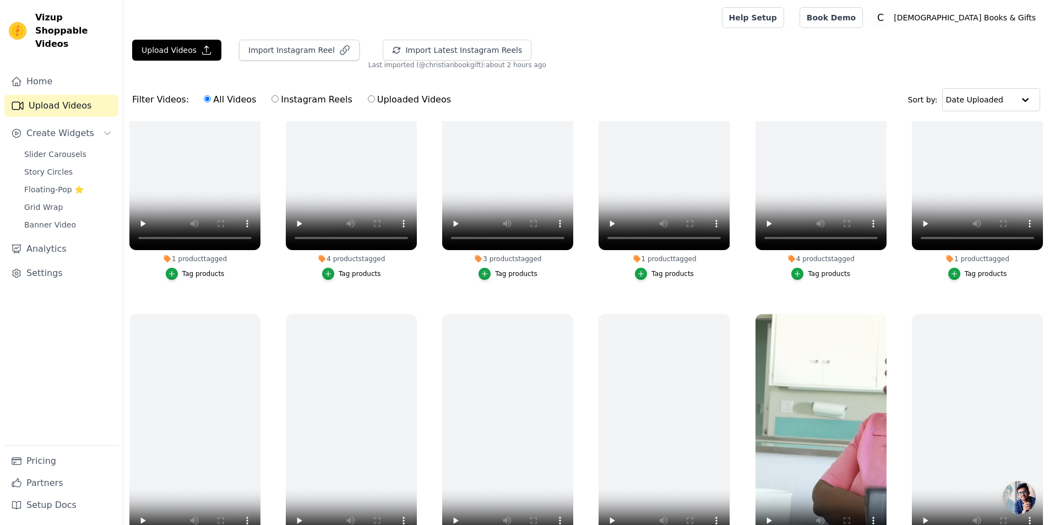
click at [428, 251] on ul "1 product tagged Tag products 4 products tagged Tag products 3 products tagged …" at bounding box center [586, 366] width 926 height 490
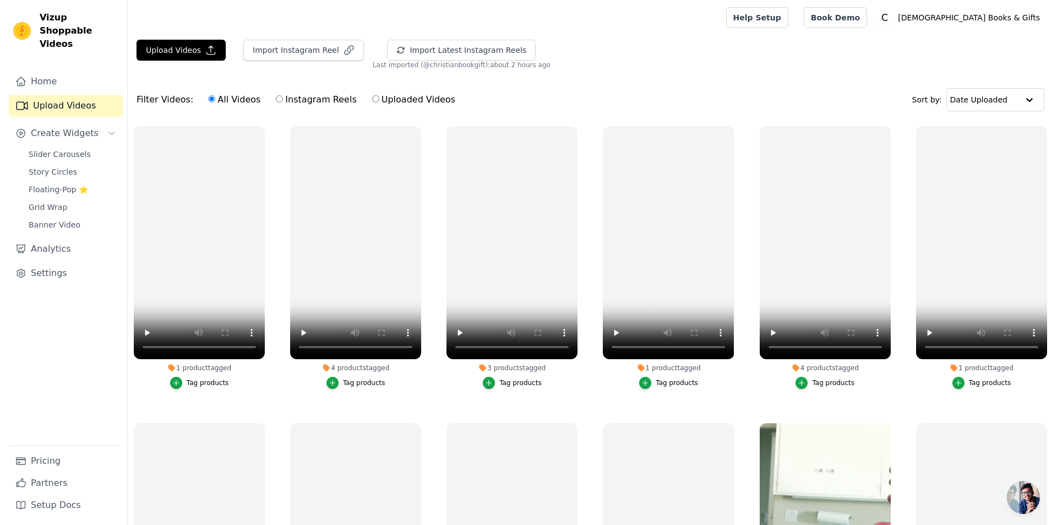
scroll to position [0, 0]
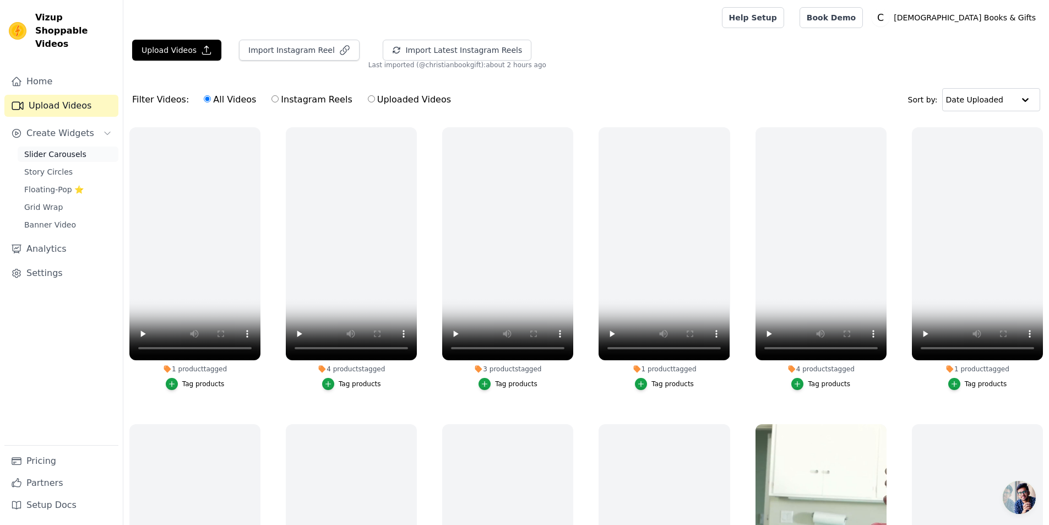
click at [55, 149] on span "Slider Carousels" at bounding box center [55, 154] width 62 height 11
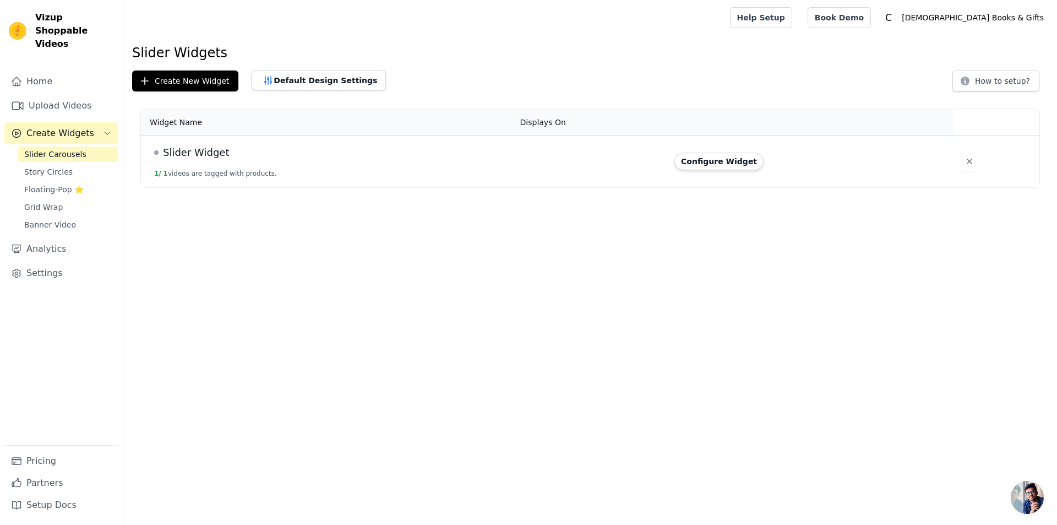
click at [199, 152] on span "Slider Widget" at bounding box center [196, 152] width 66 height 15
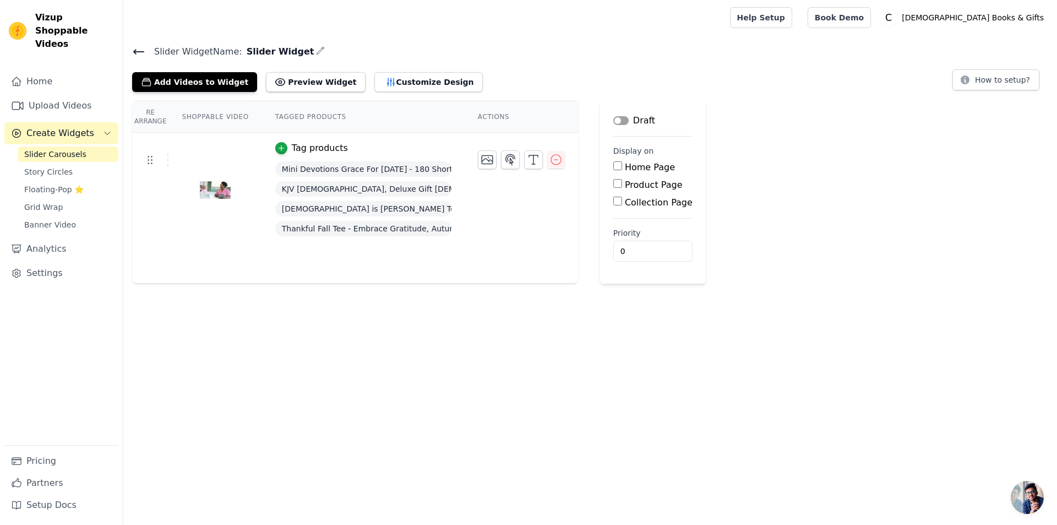
click at [487, 117] on th "Actions" at bounding box center [521, 116] width 113 height 31
